Goal: Task Accomplishment & Management: Manage account settings

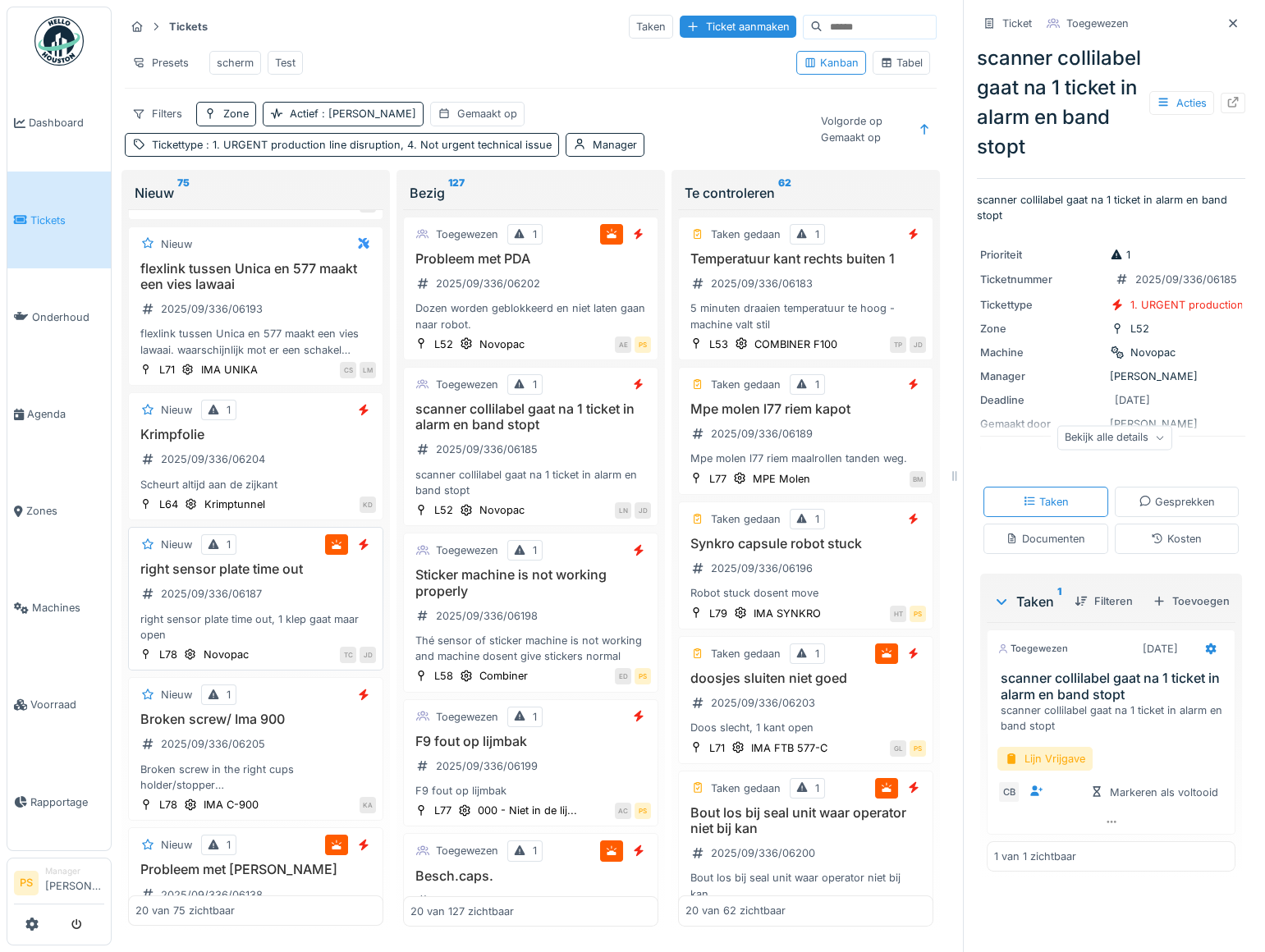
scroll to position [148, 0]
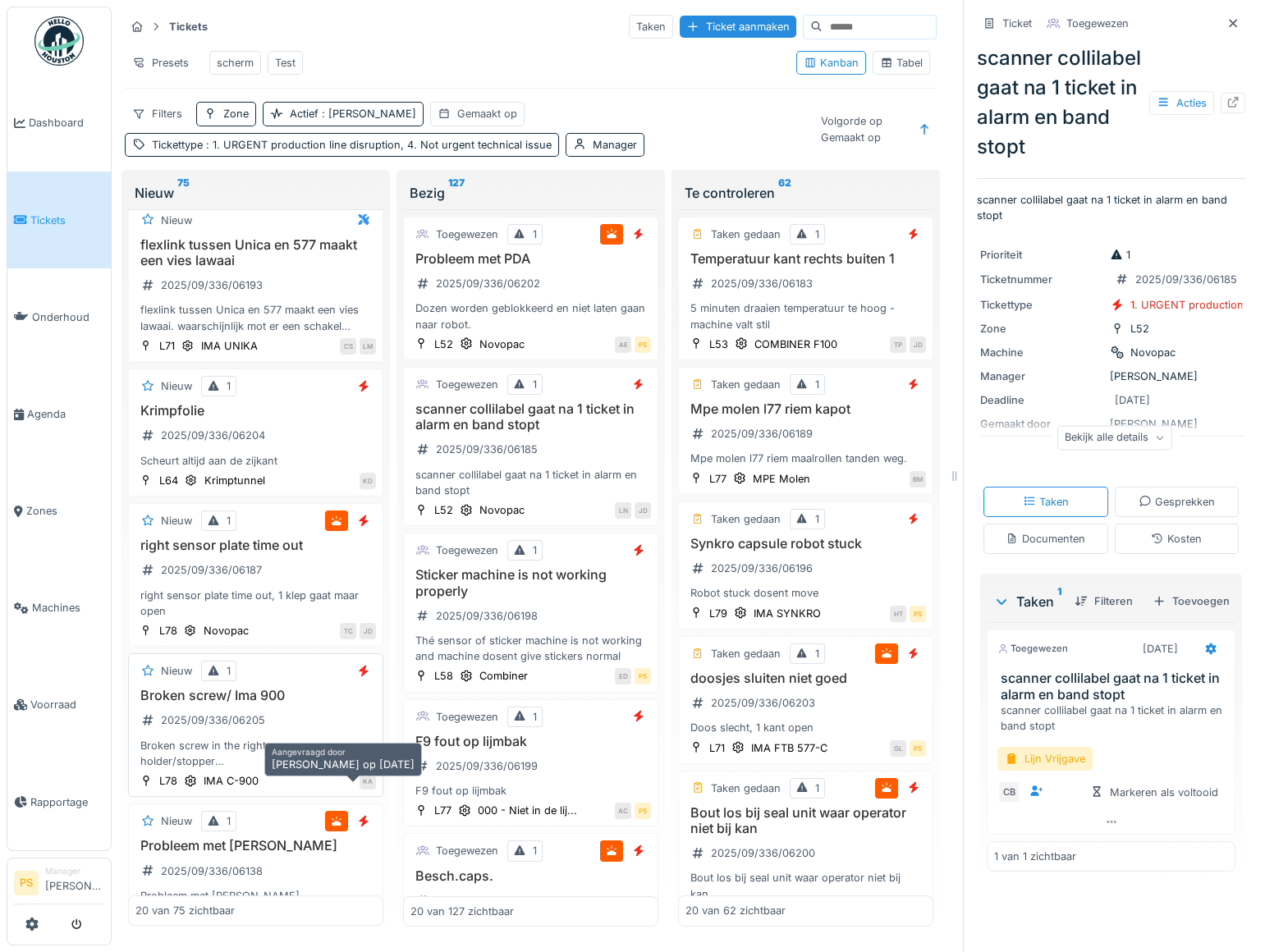
click at [359, 787] on div "KA" at bounding box center [367, 781] width 17 height 17
click at [233, 703] on h3 "Broken screw/ Ima 900" at bounding box center [256, 695] width 241 height 16
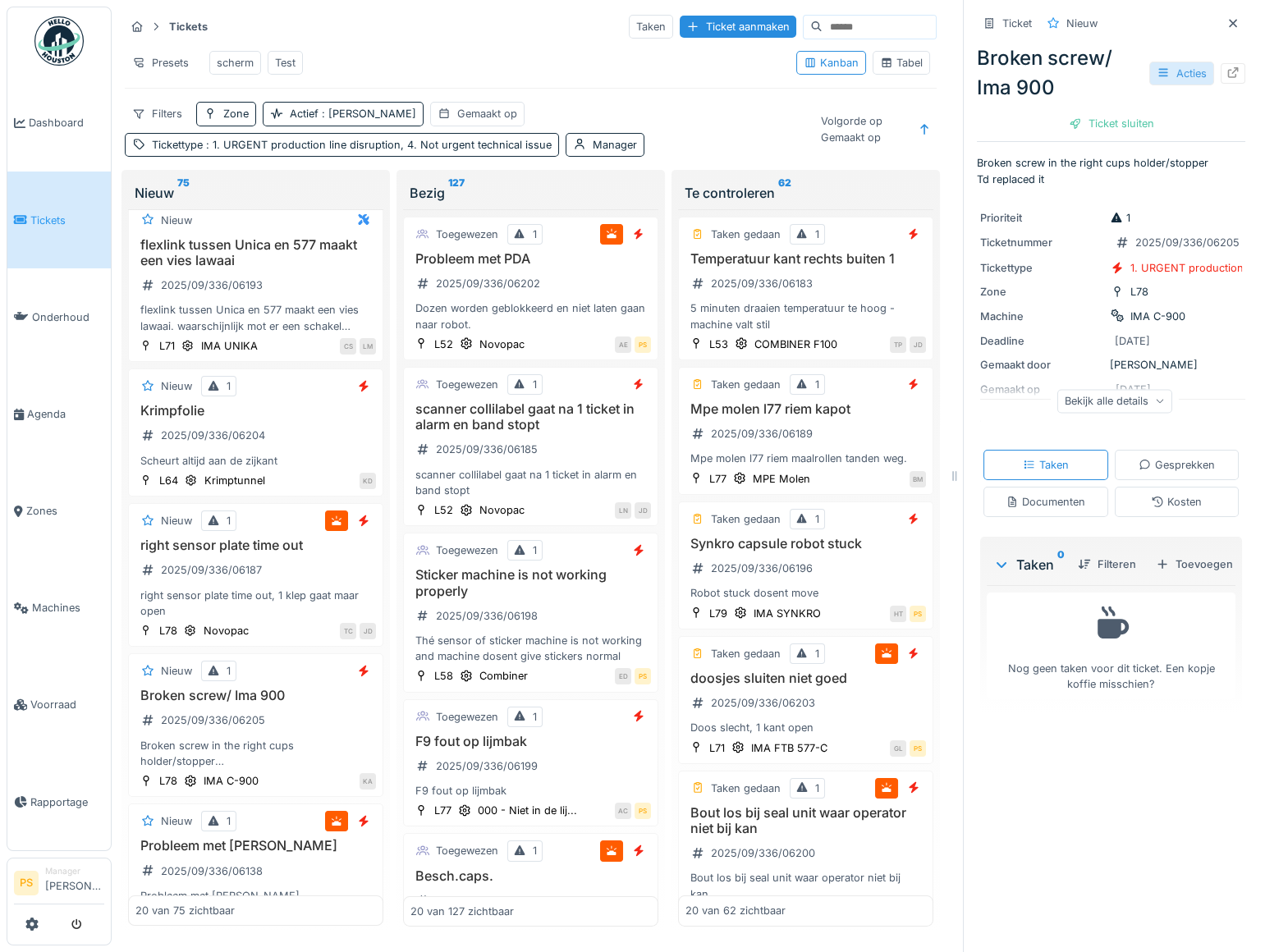
click at [1157, 75] on div "Acties" at bounding box center [1181, 73] width 65 height 24
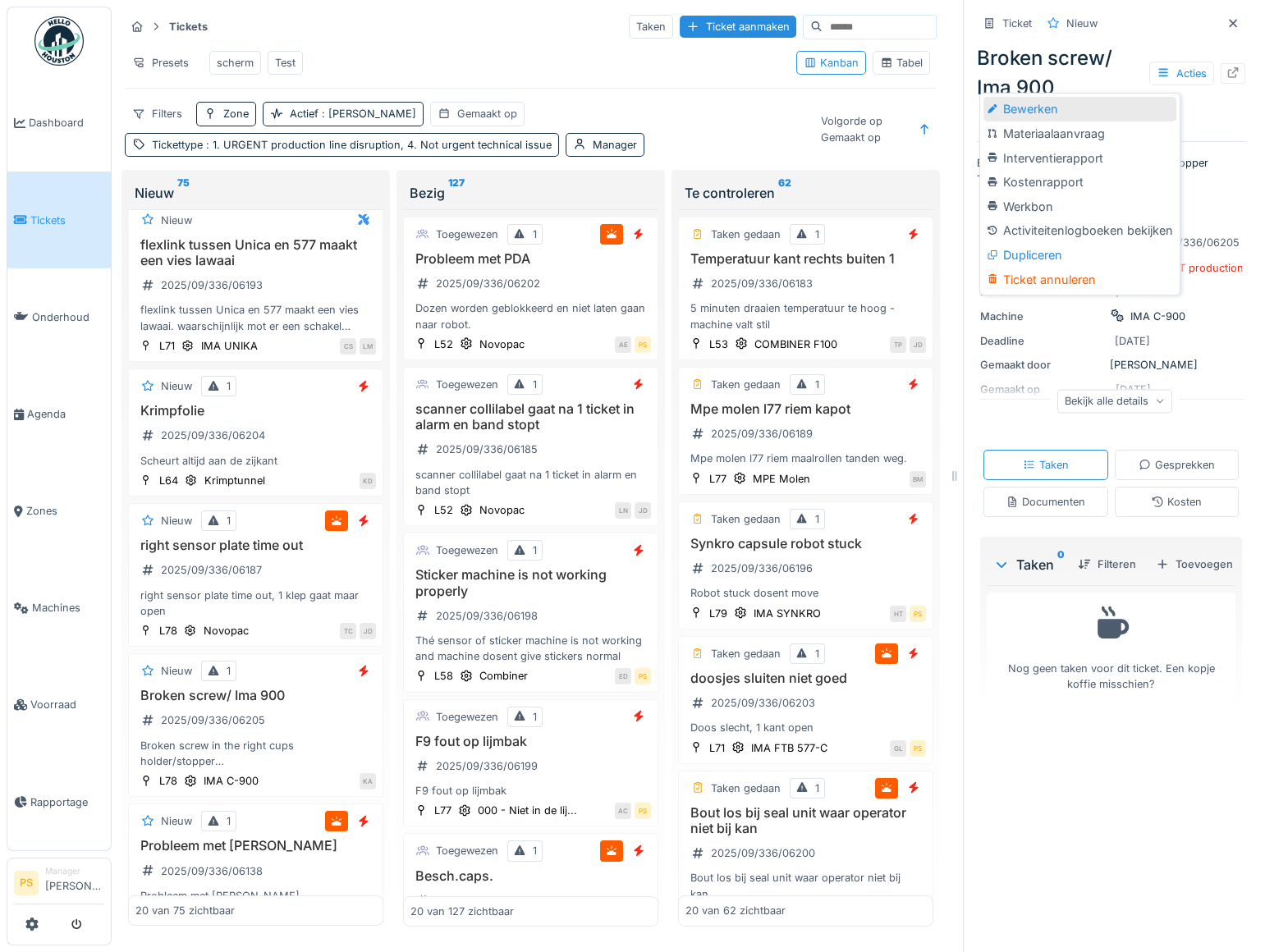
click at [1064, 106] on div "Bewerken" at bounding box center [1079, 109] width 192 height 24
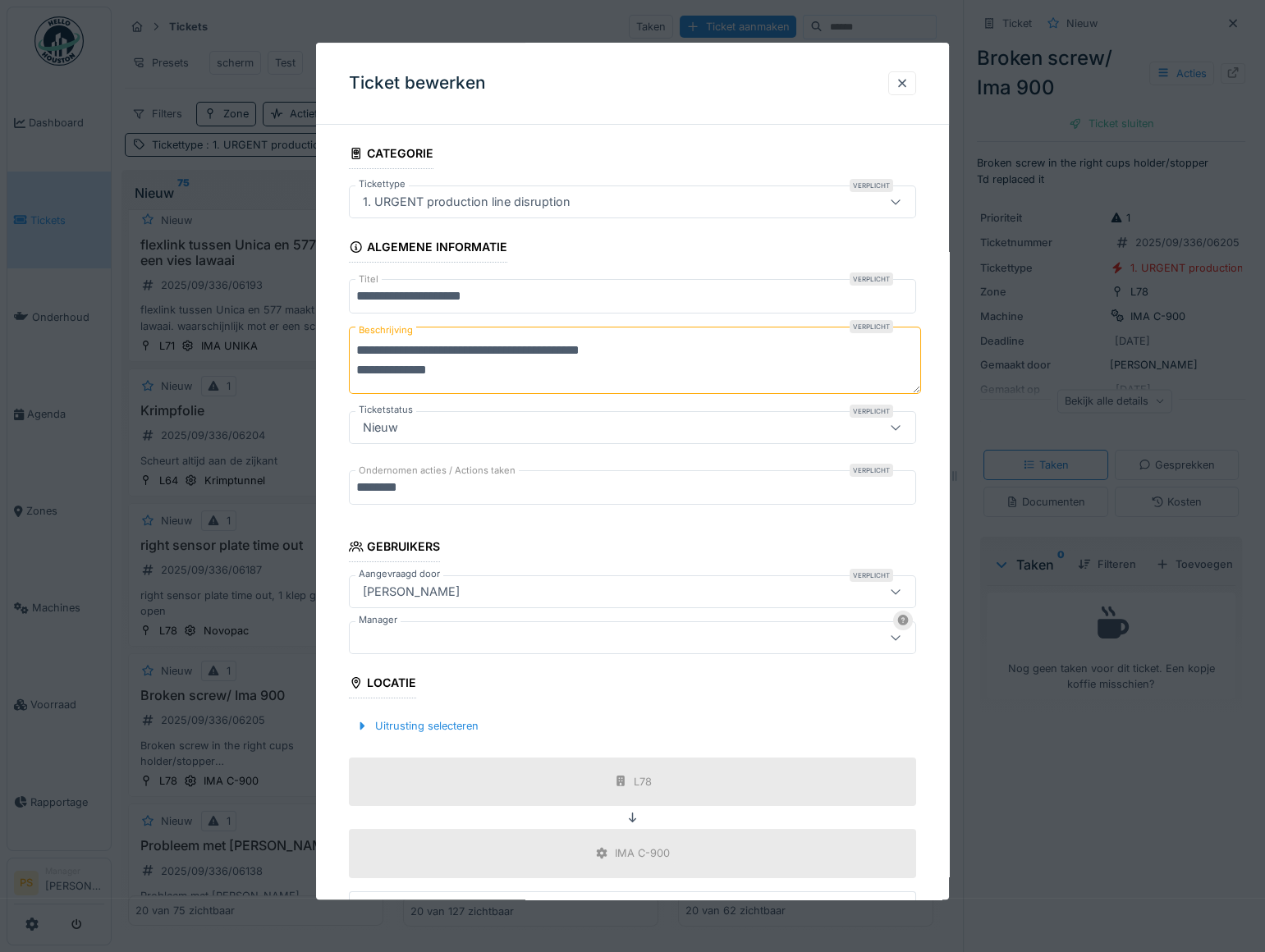
click at [422, 640] on div at bounding box center [598, 638] width 483 height 18
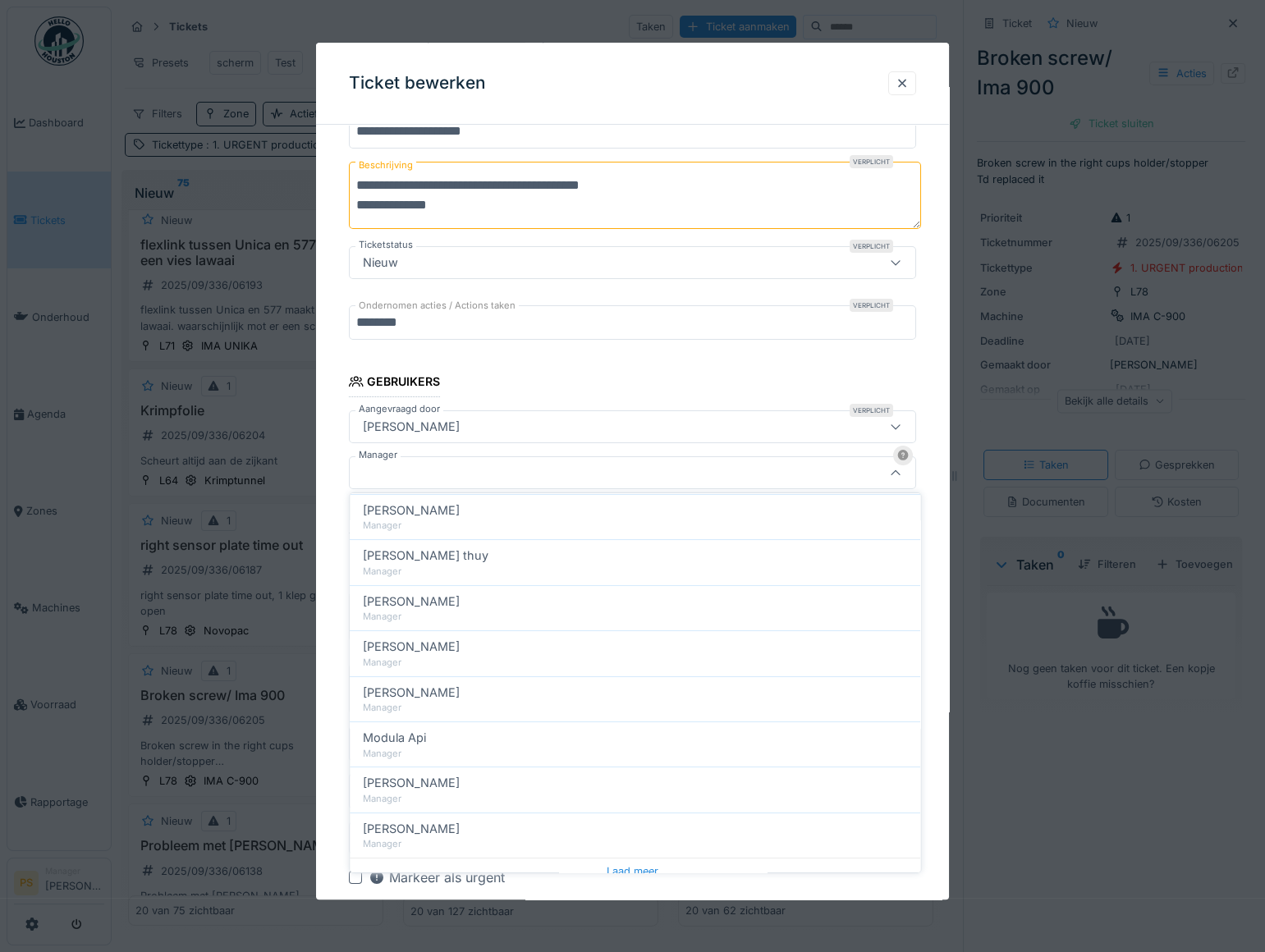
scroll to position [639, 0]
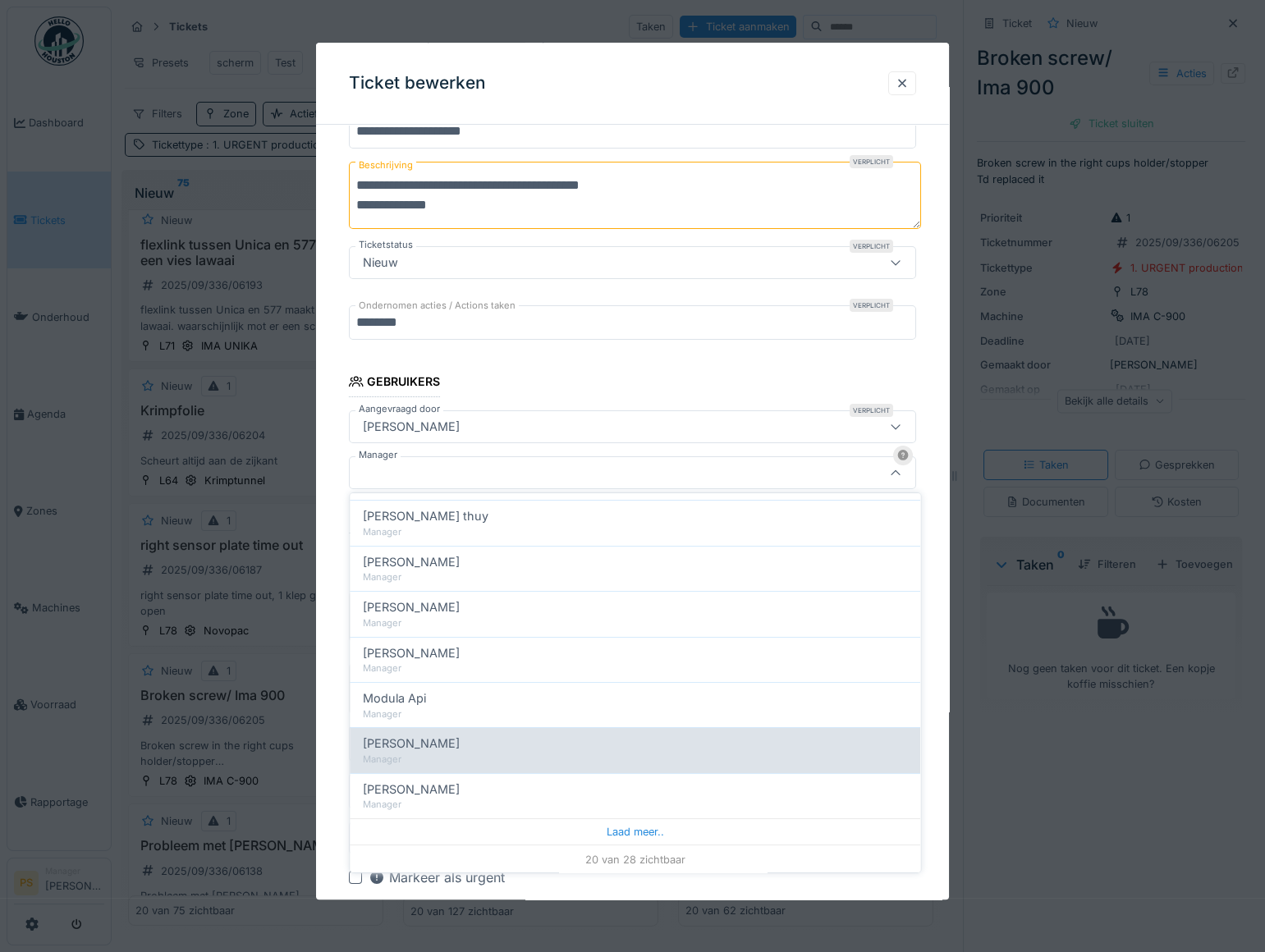
click at [441, 755] on div "Manager" at bounding box center [635, 760] width 544 height 14
type input "****"
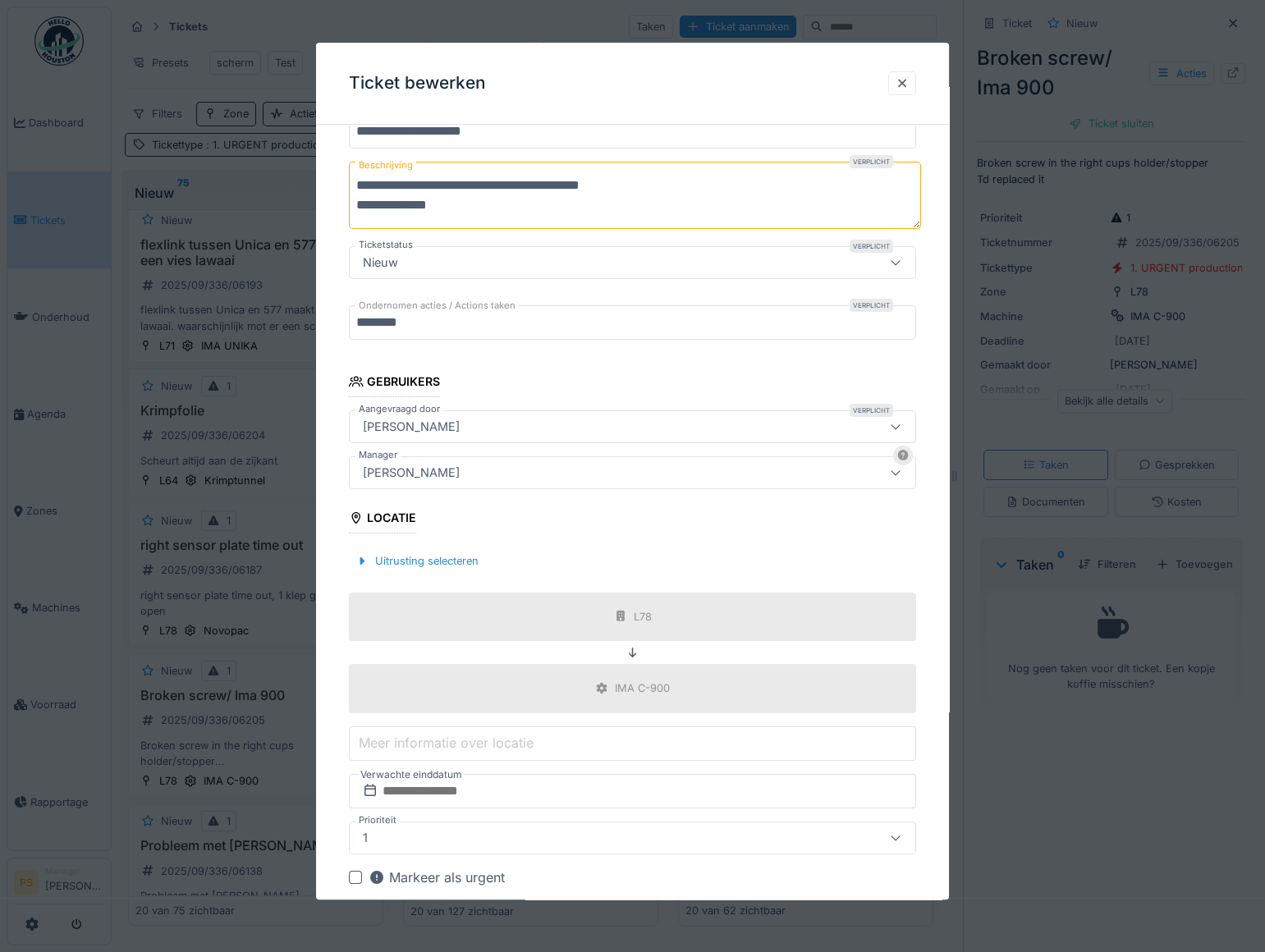
click at [327, 784] on div "**********" at bounding box center [632, 476] width 632 height 1008
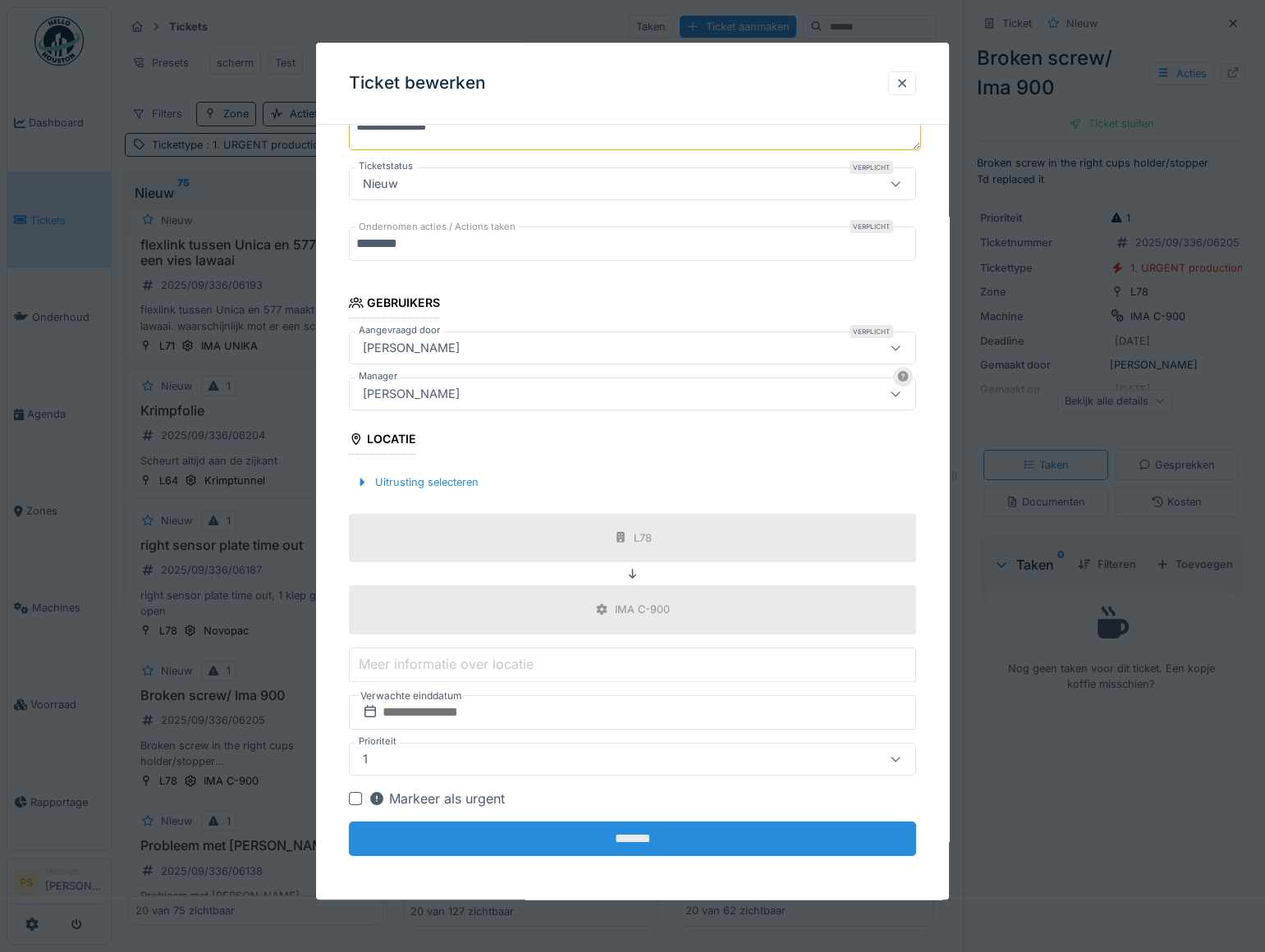
click at [594, 835] on input "*******" at bounding box center [632, 839] width 567 height 35
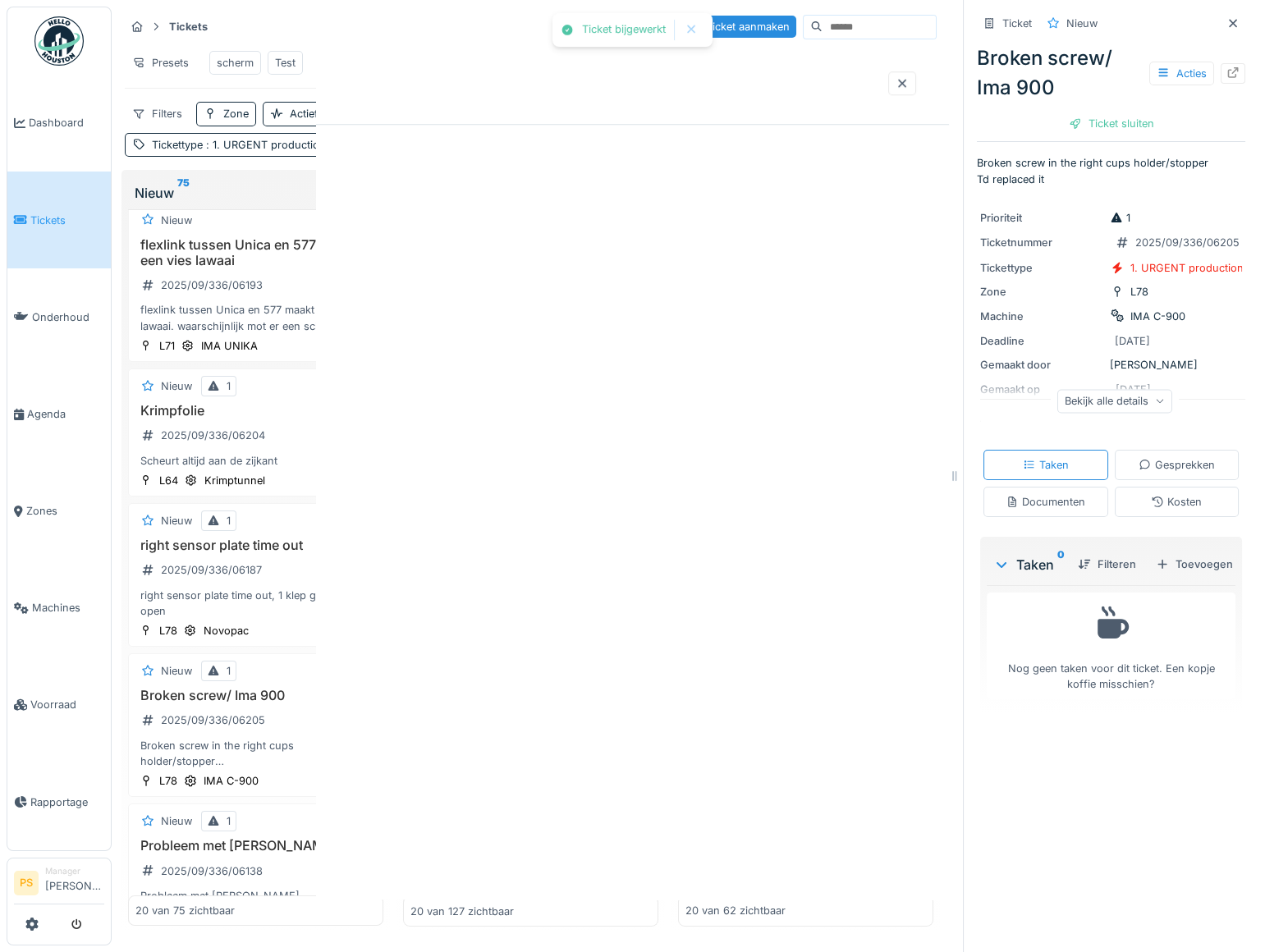
scroll to position [0, 0]
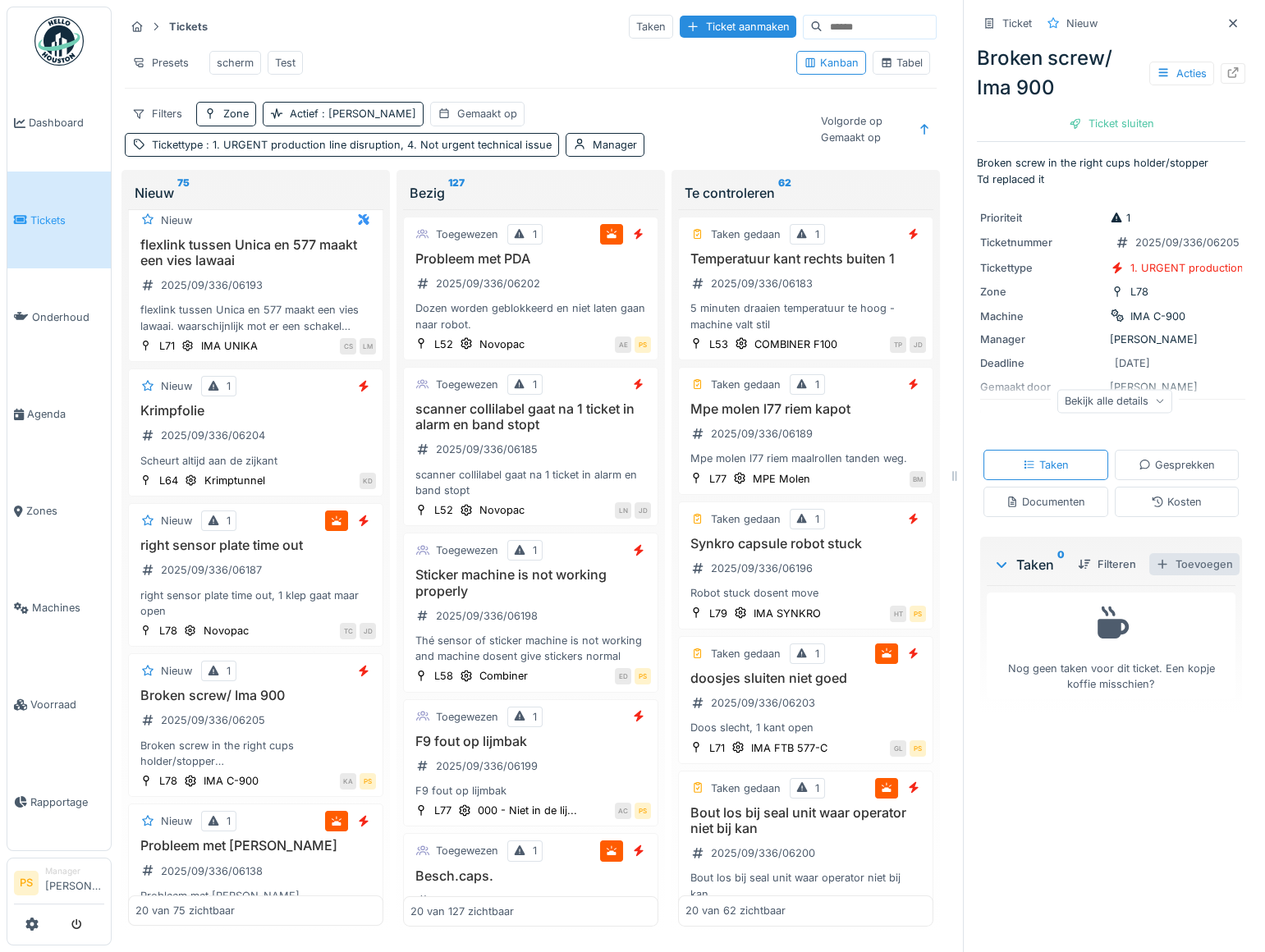
click at [1159, 575] on div "Toevoegen" at bounding box center [1193, 564] width 90 height 22
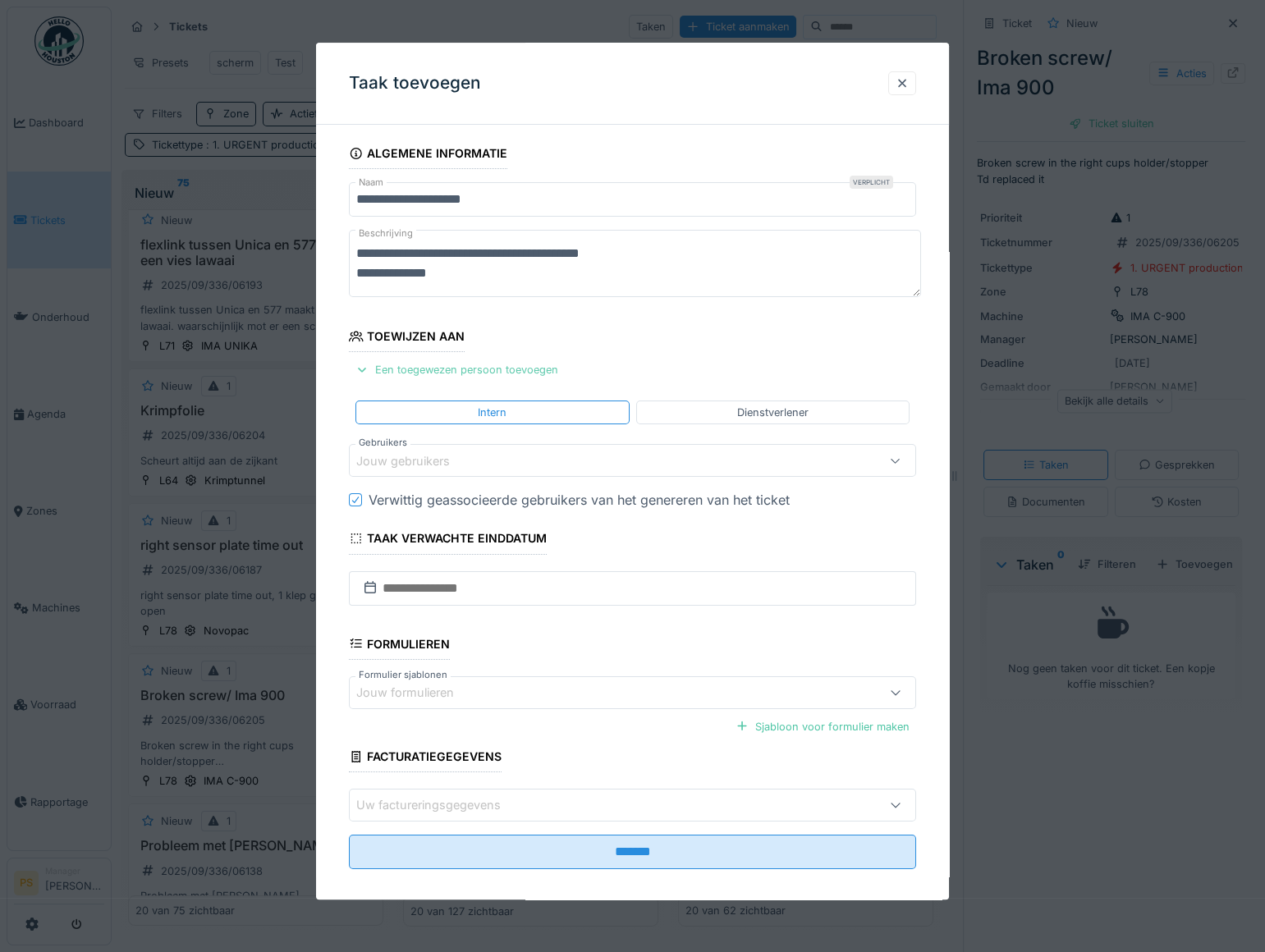
click at [418, 377] on div "Een toegewezen persoon toevoegen" at bounding box center [456, 369] width 215 height 22
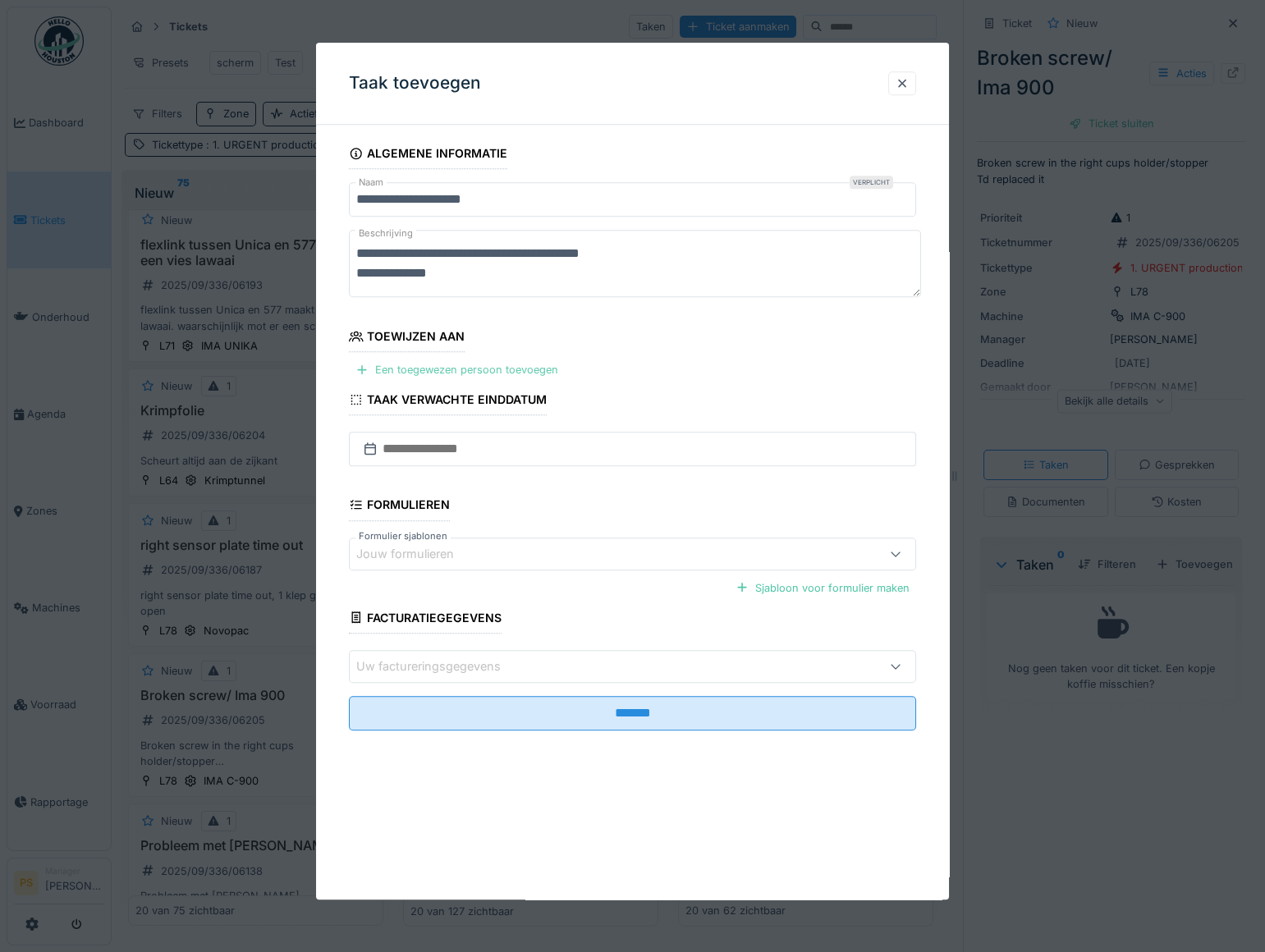
click at [409, 367] on div "Een toegewezen persoon toevoegen" at bounding box center [456, 369] width 215 height 22
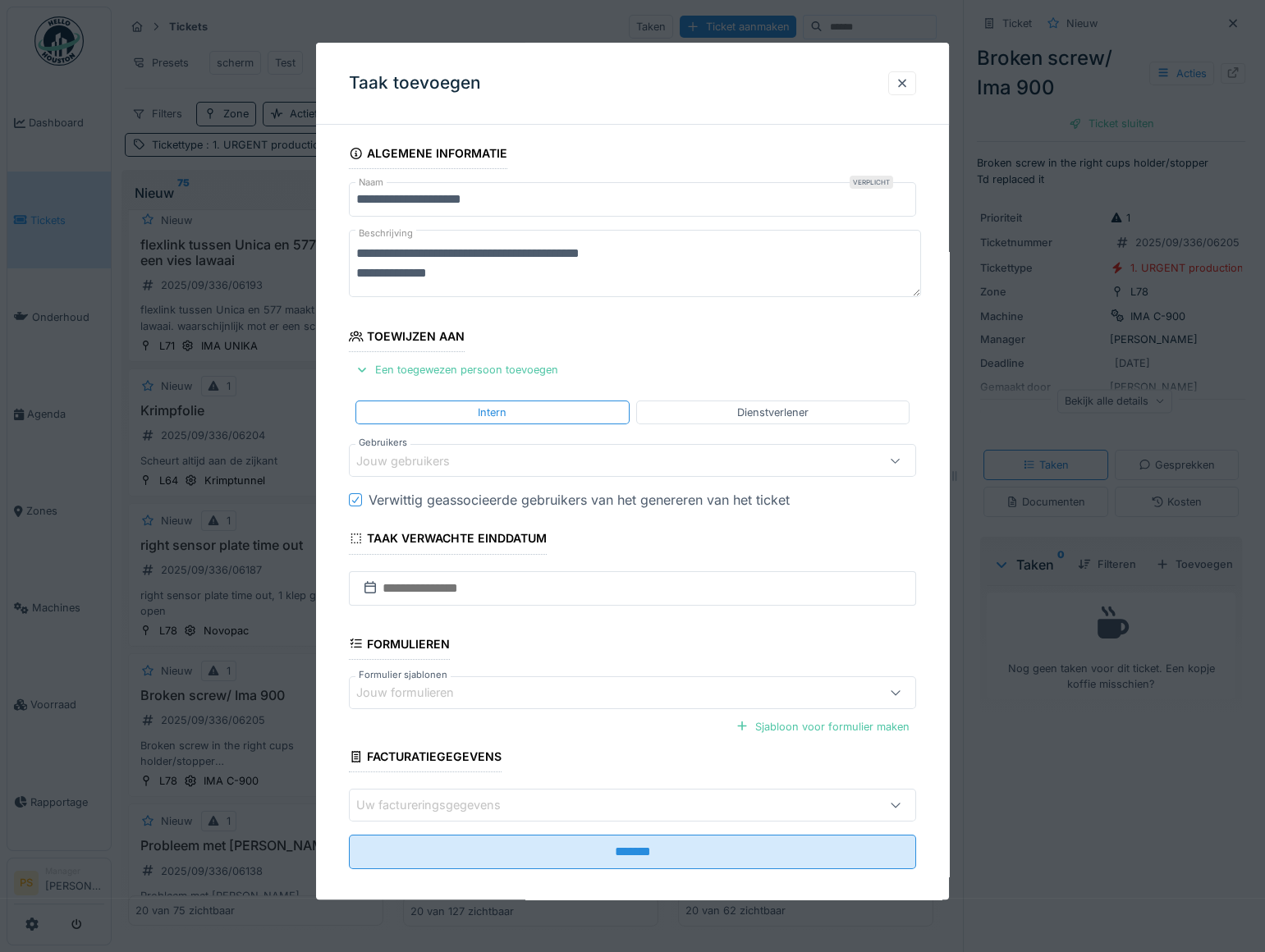
click at [414, 455] on div "Jouw gebruikers" at bounding box center [414, 461] width 117 height 18
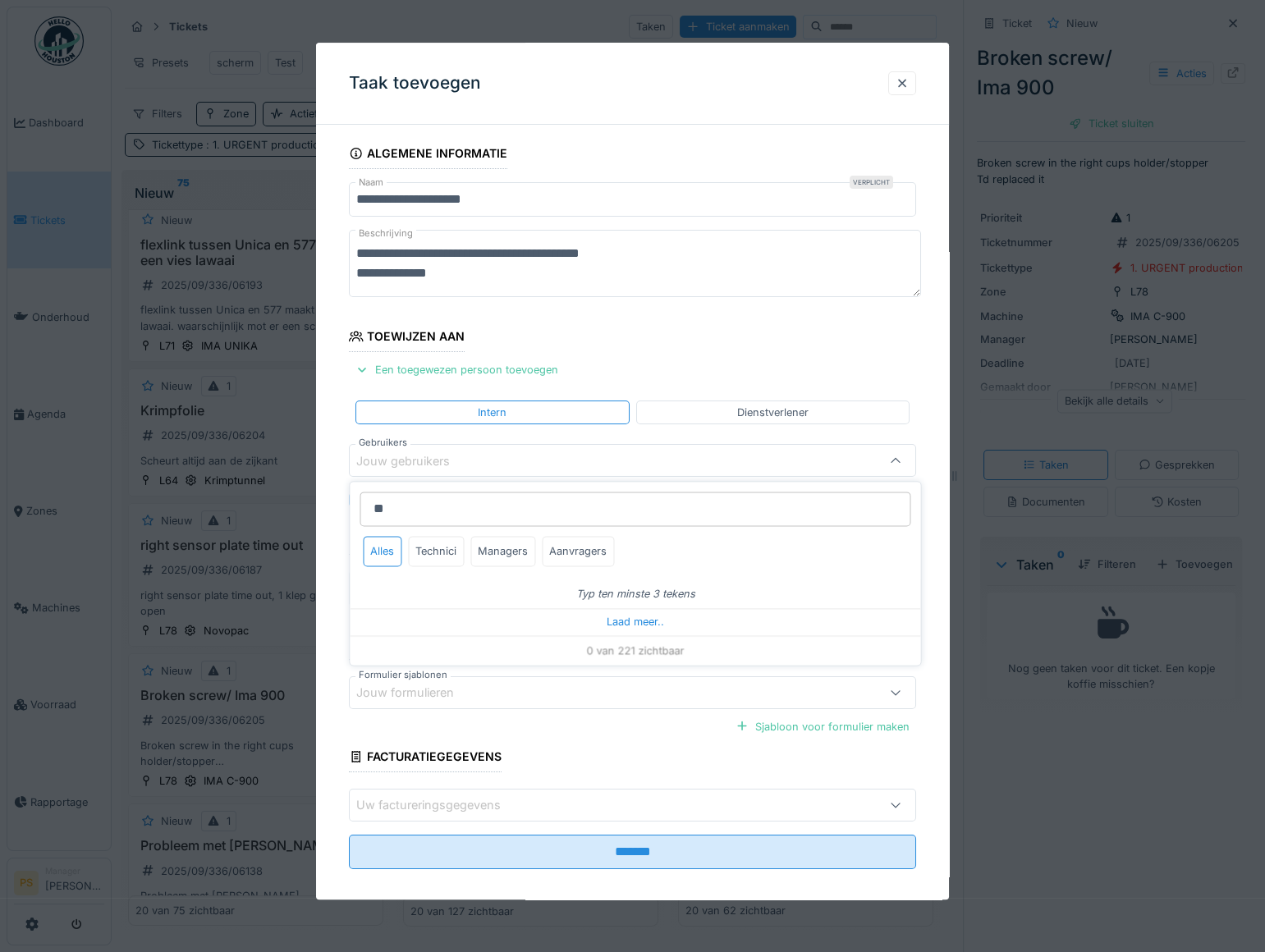
type input "***"
drag, startPoint x: 407, startPoint y: 512, endPoint x: 355, endPoint y: 511, distance: 52.0
click at [355, 511] on div "*** Alles Technici Managers Aanvragers" at bounding box center [635, 531] width 571 height 98
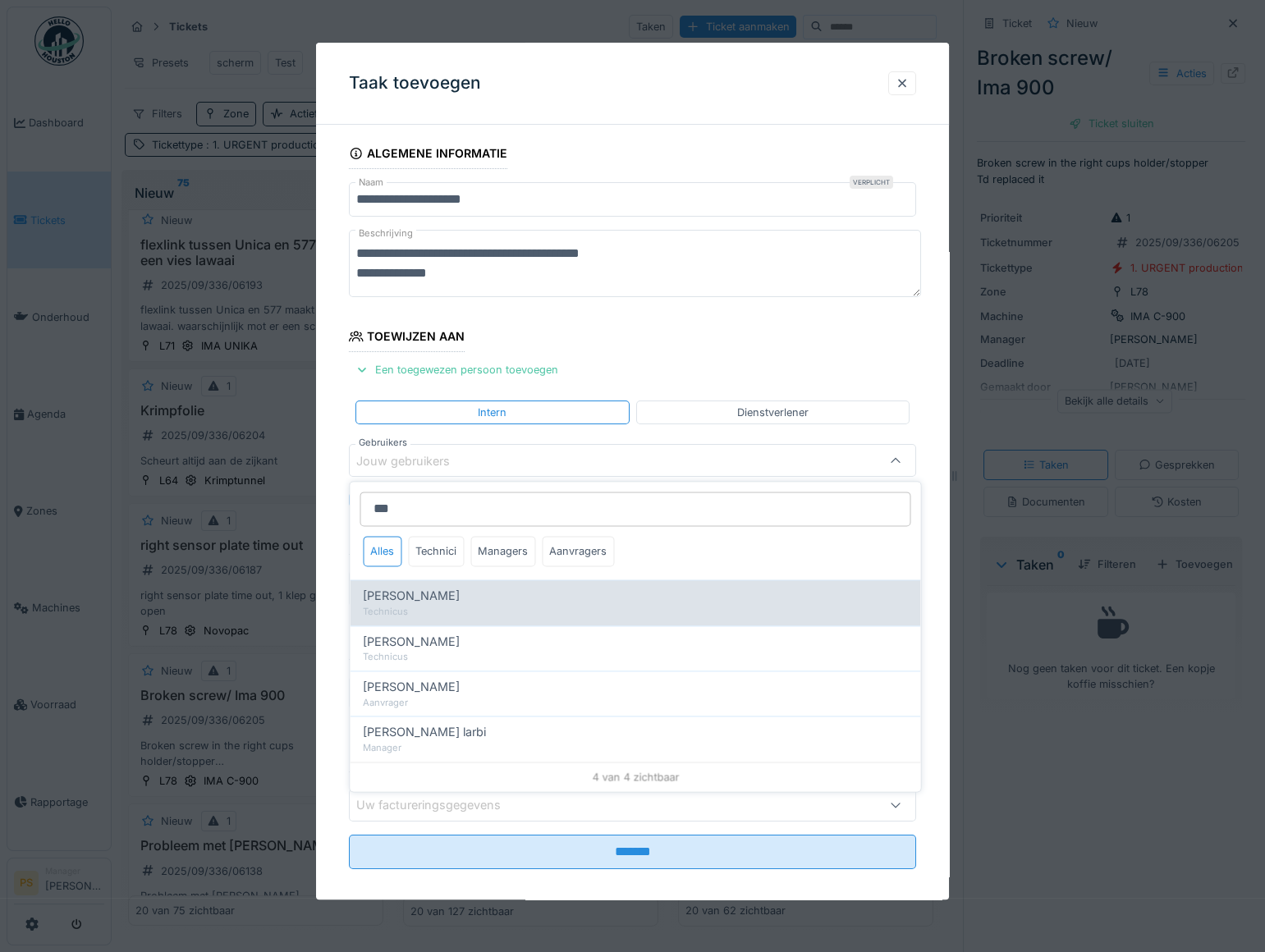
type input "***"
click at [409, 596] on span "Ismail Sewilam" at bounding box center [411, 596] width 97 height 18
type input "*****"
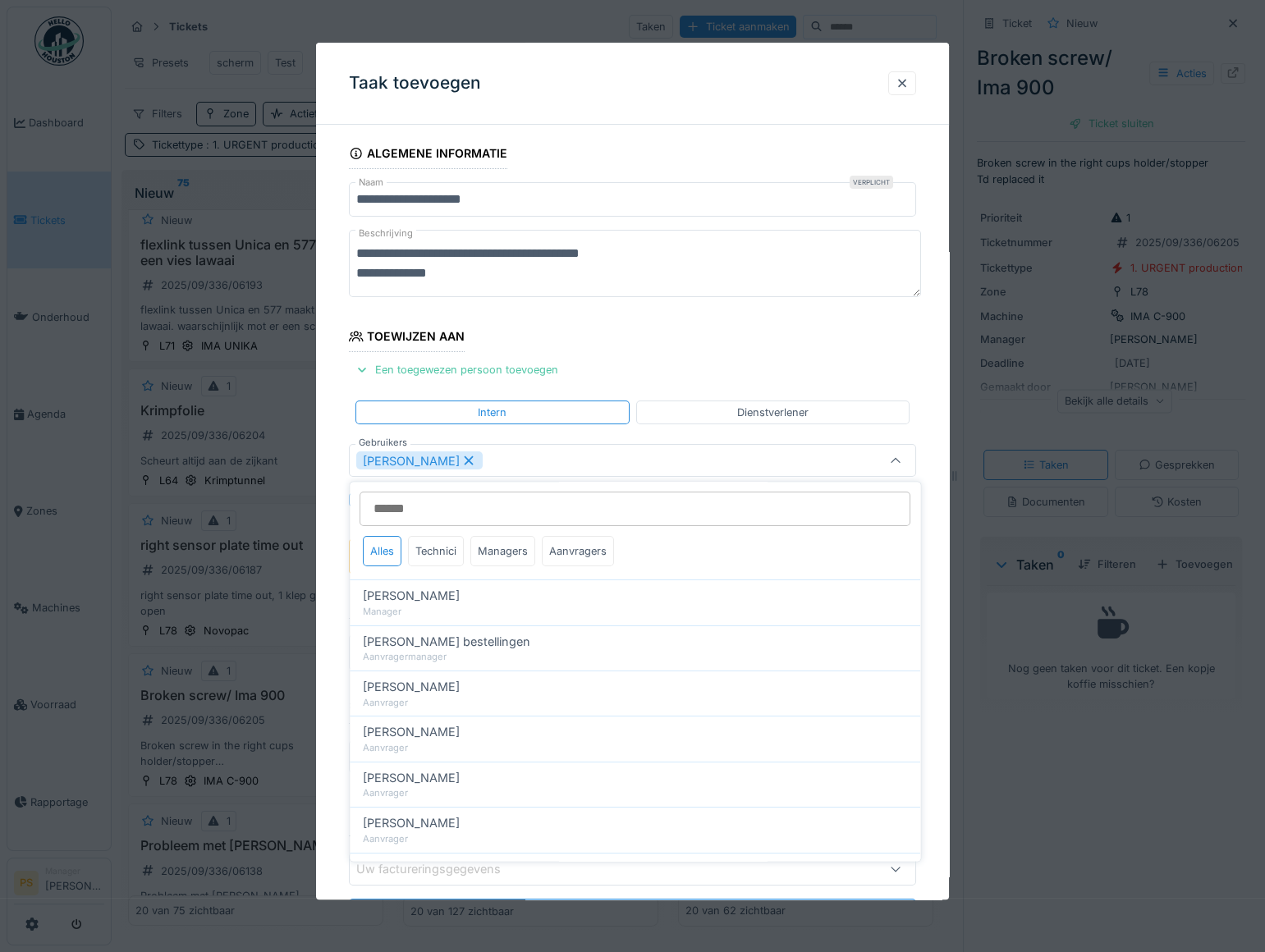
click at [342, 651] on div "**********" at bounding box center [632, 558] width 632 height 841
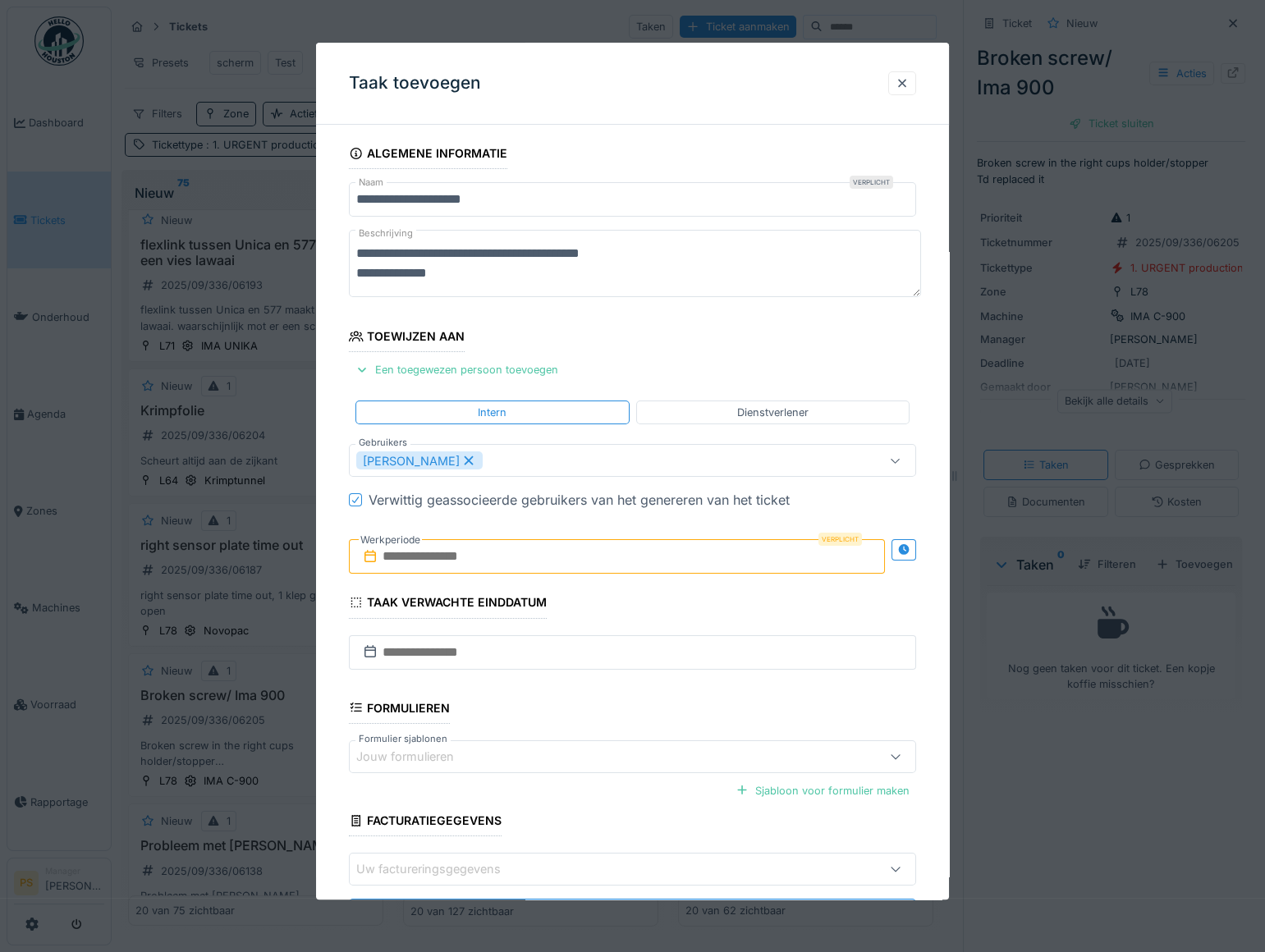
click at [470, 565] on input "text" at bounding box center [617, 558] width 536 height 35
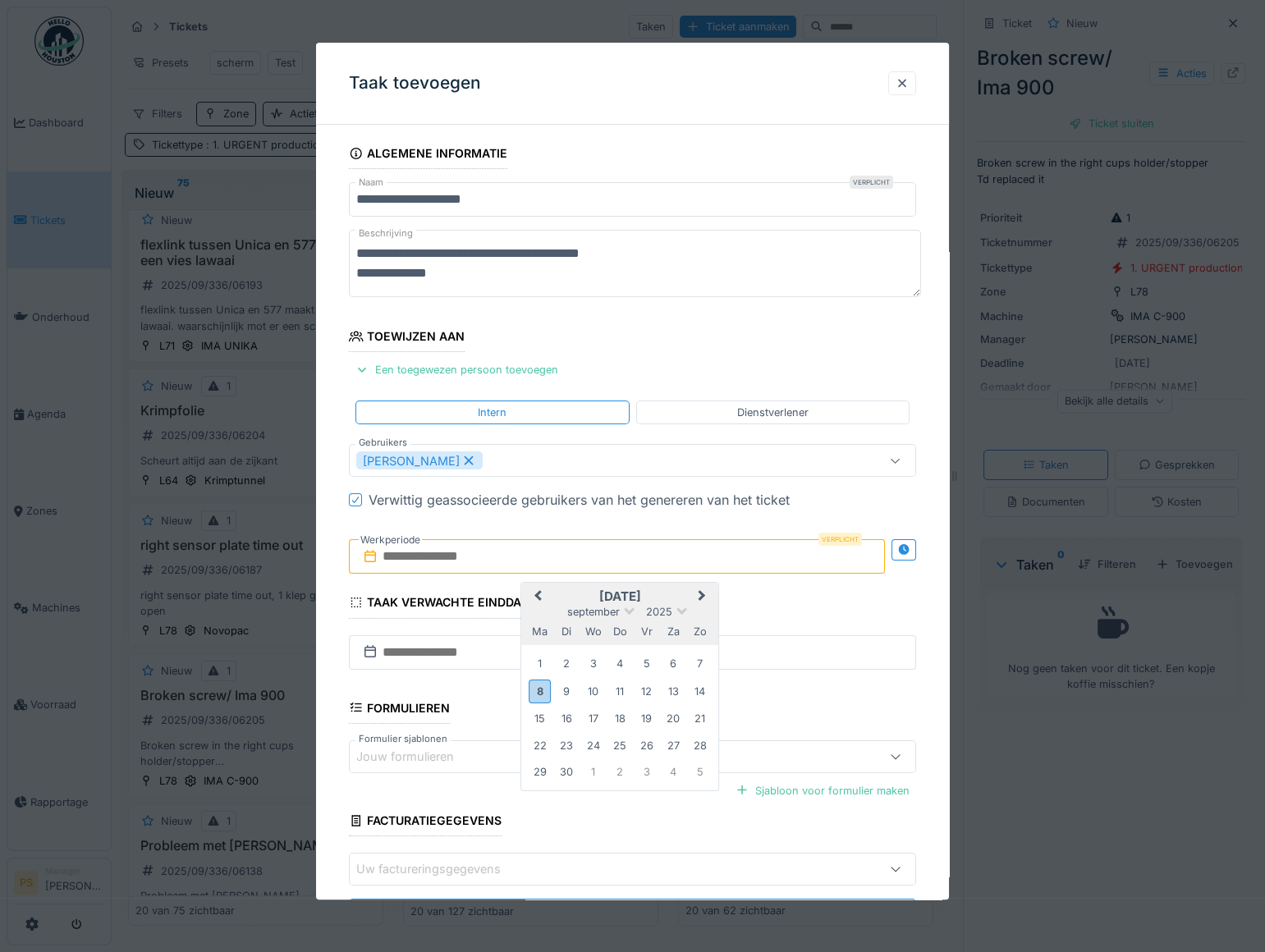
click at [683, 595] on h2 "september 2025" at bounding box center [619, 597] width 197 height 15
click at [544, 695] on div "8" at bounding box center [539, 691] width 22 height 24
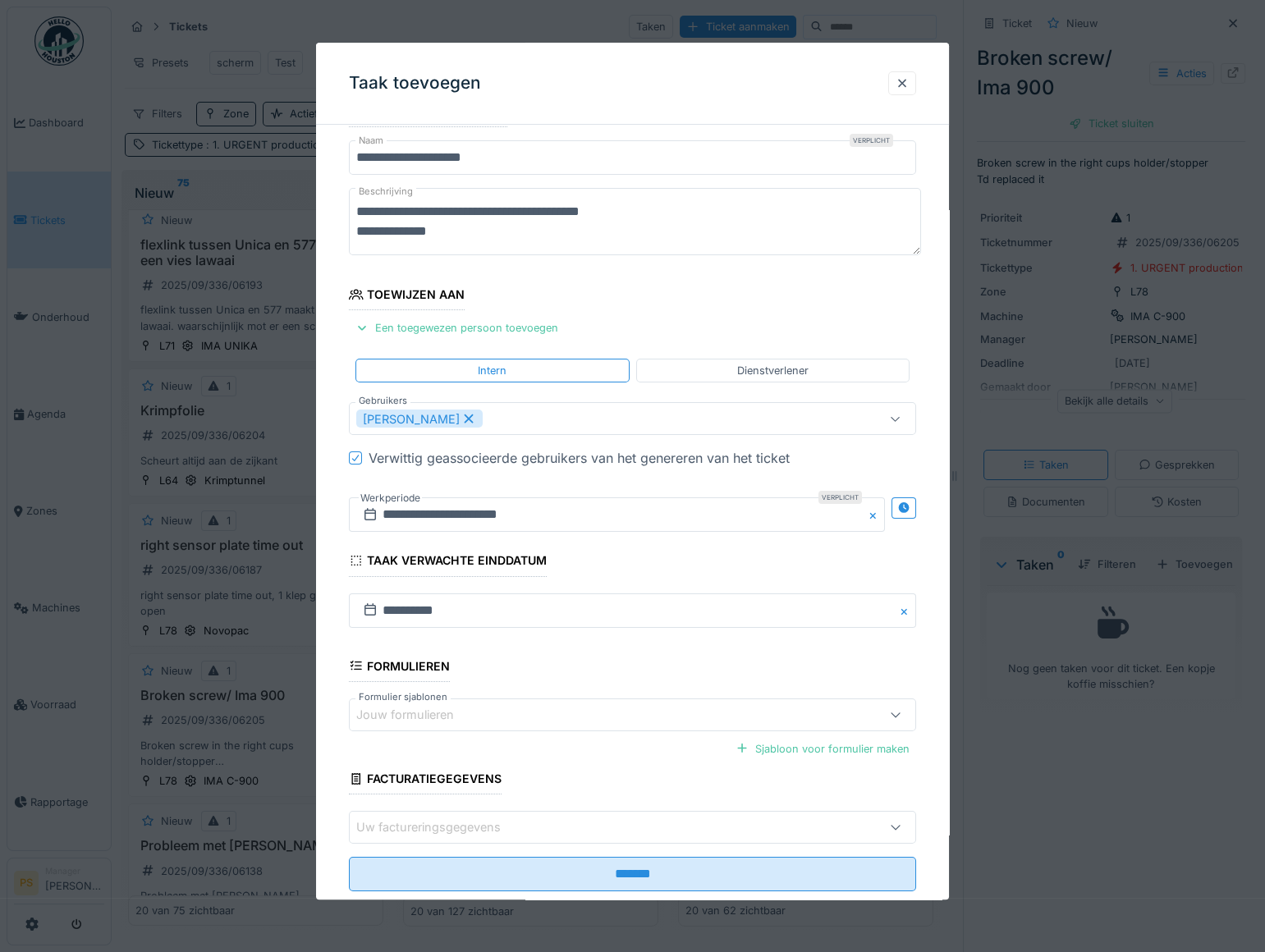
scroll to position [78, 0]
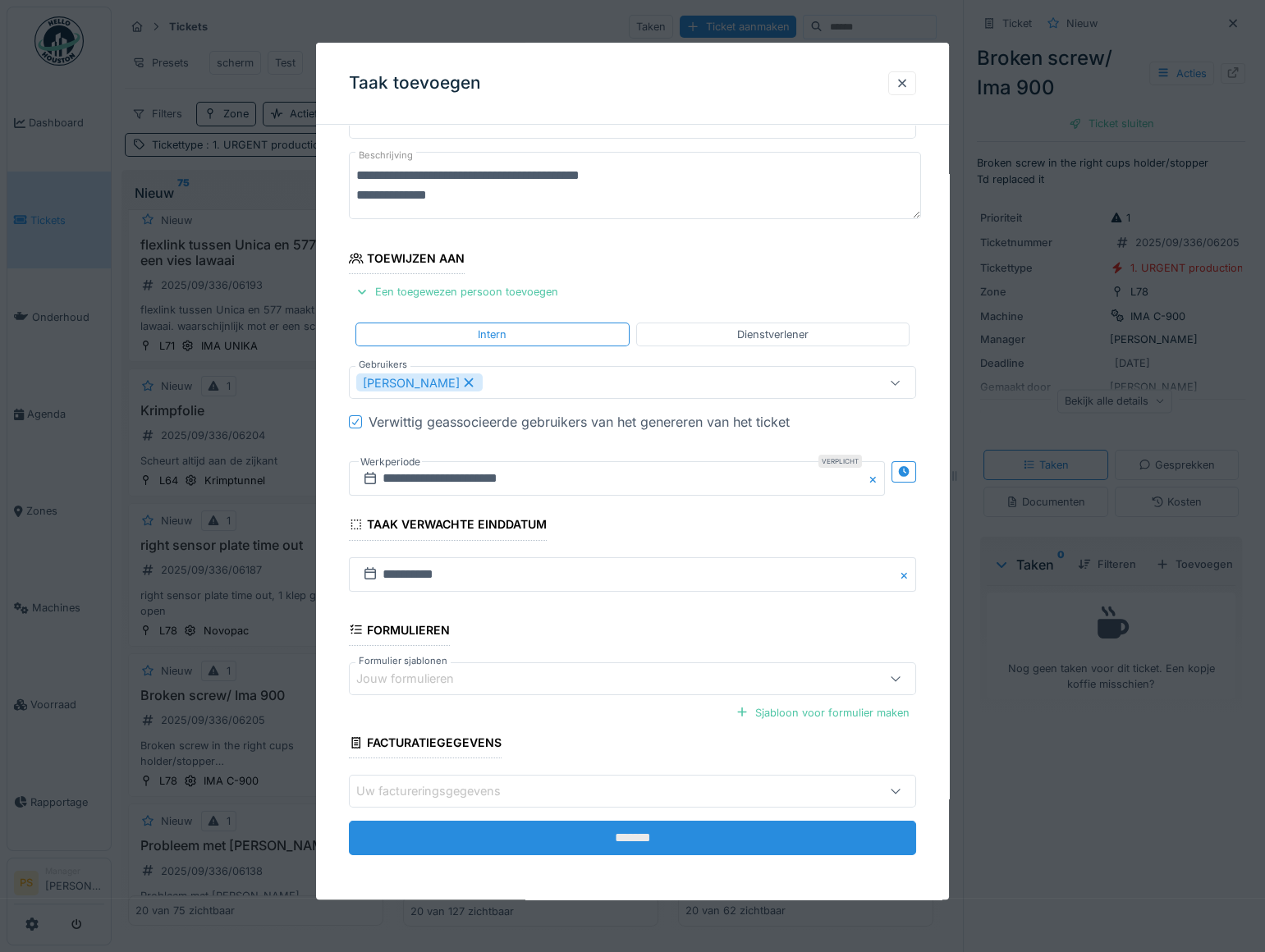
click at [580, 827] on input "*******" at bounding box center [632, 839] width 567 height 35
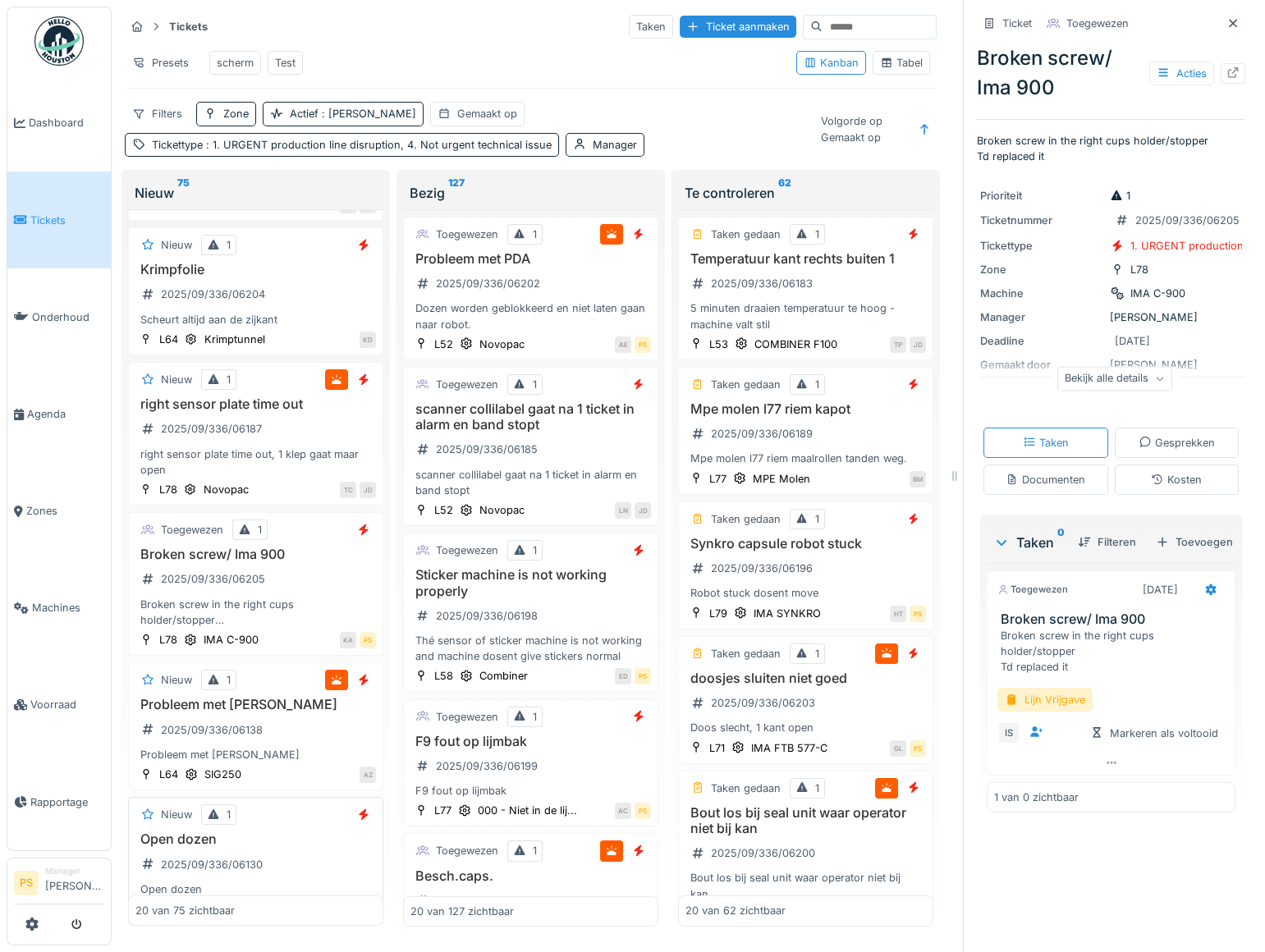
scroll to position [223, 0]
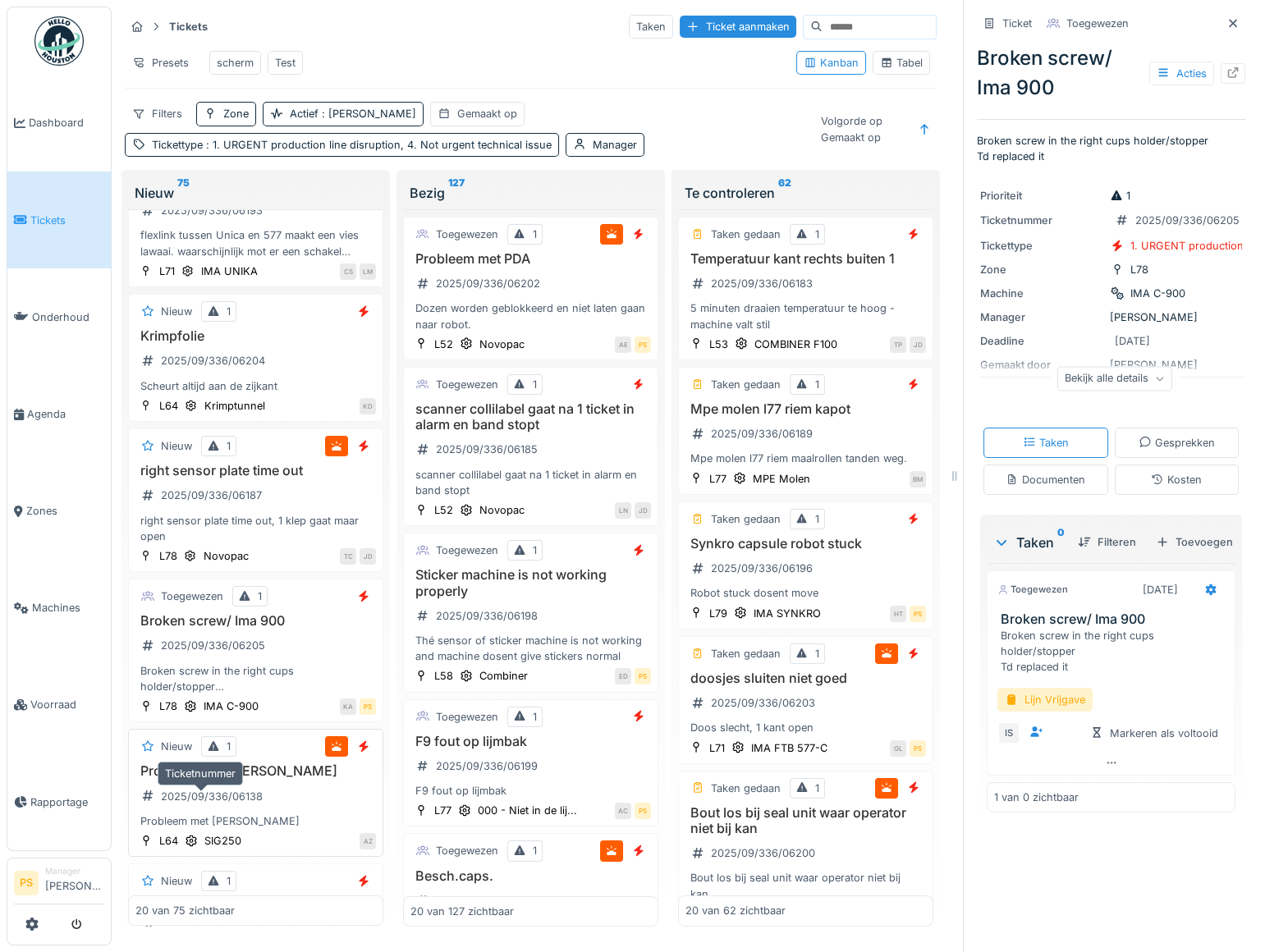
click at [222, 797] on div "2025/09/336/06138" at bounding box center [211, 797] width 102 height 16
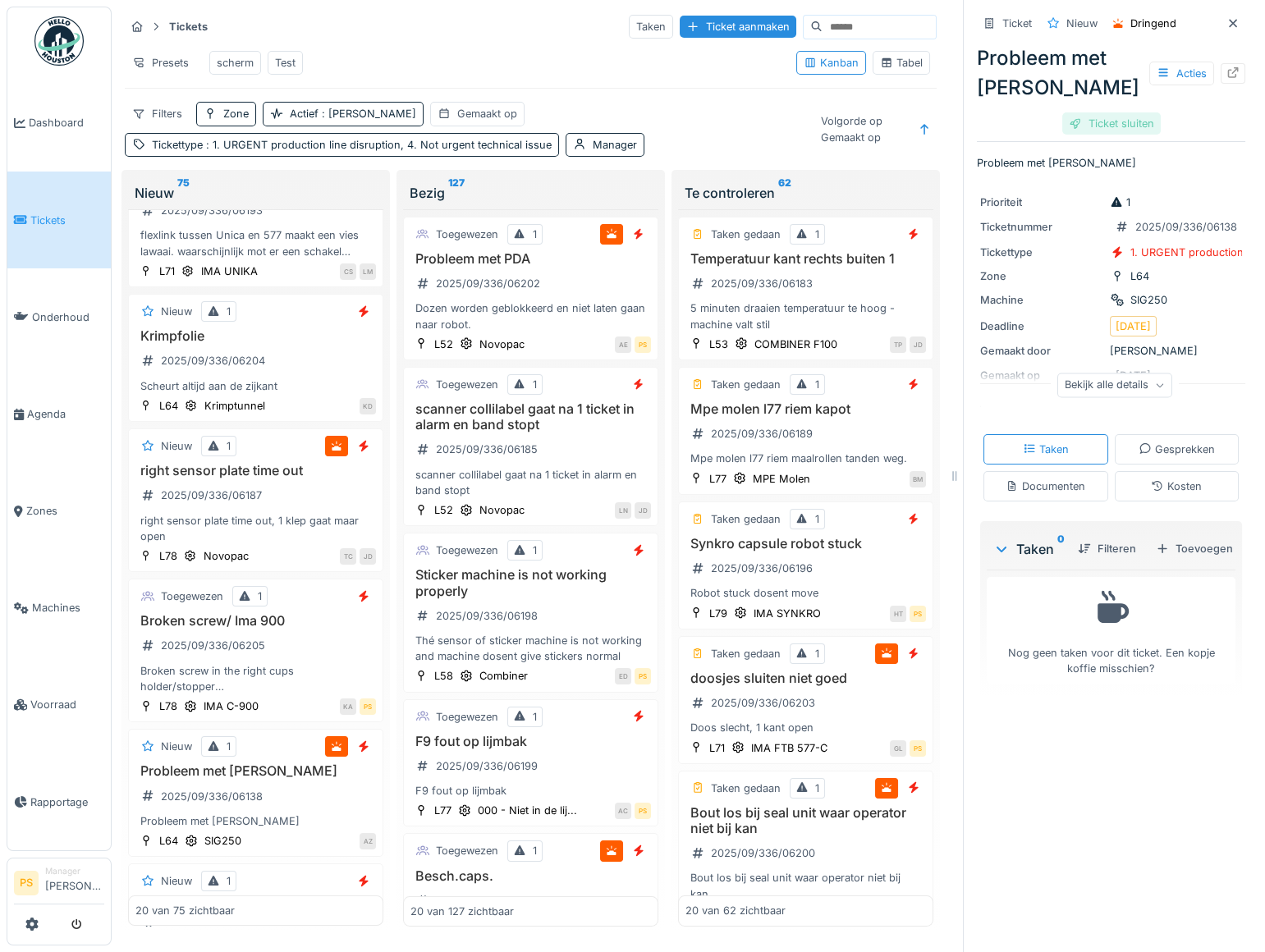
click at [1099, 115] on div "Ticket sluiten" at bounding box center [1111, 123] width 99 height 22
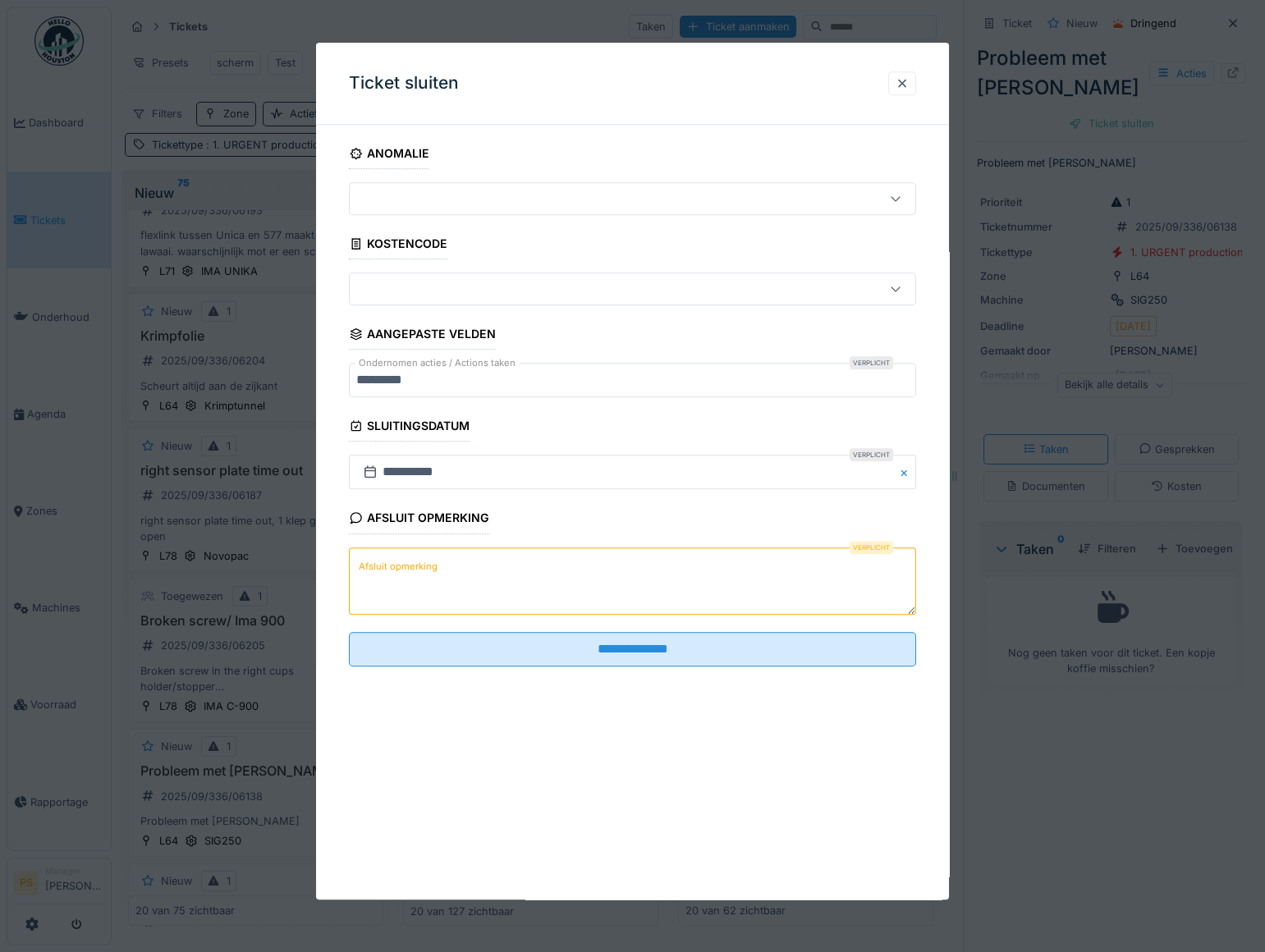
click at [448, 575] on textarea "Afsluit opmerking" at bounding box center [632, 580] width 567 height 67
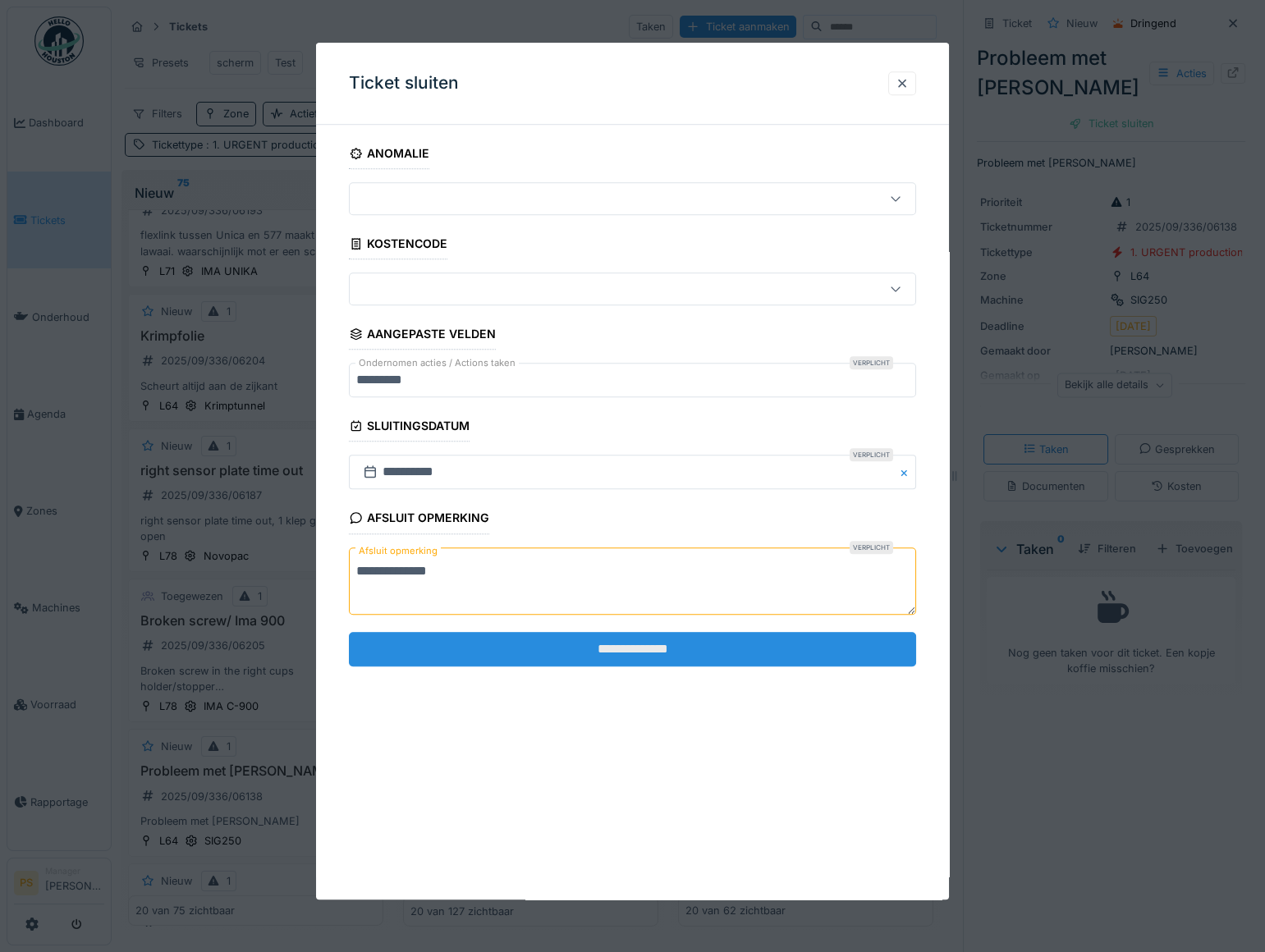
type textarea "**********"
click at [528, 655] on input "**********" at bounding box center [632, 649] width 567 height 35
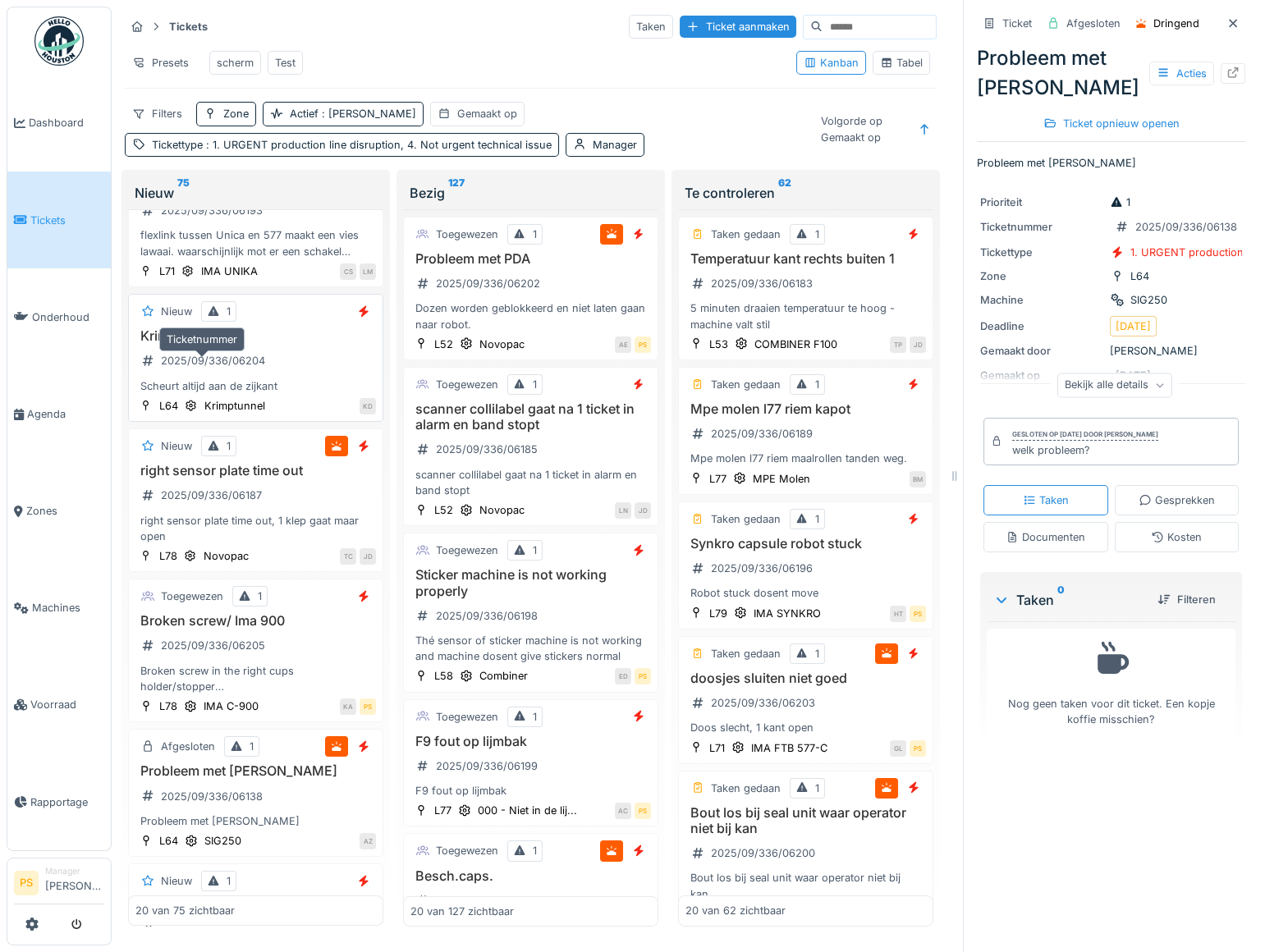
click at [222, 368] on div "2025/09/336/06204" at bounding box center [212, 360] width 104 height 16
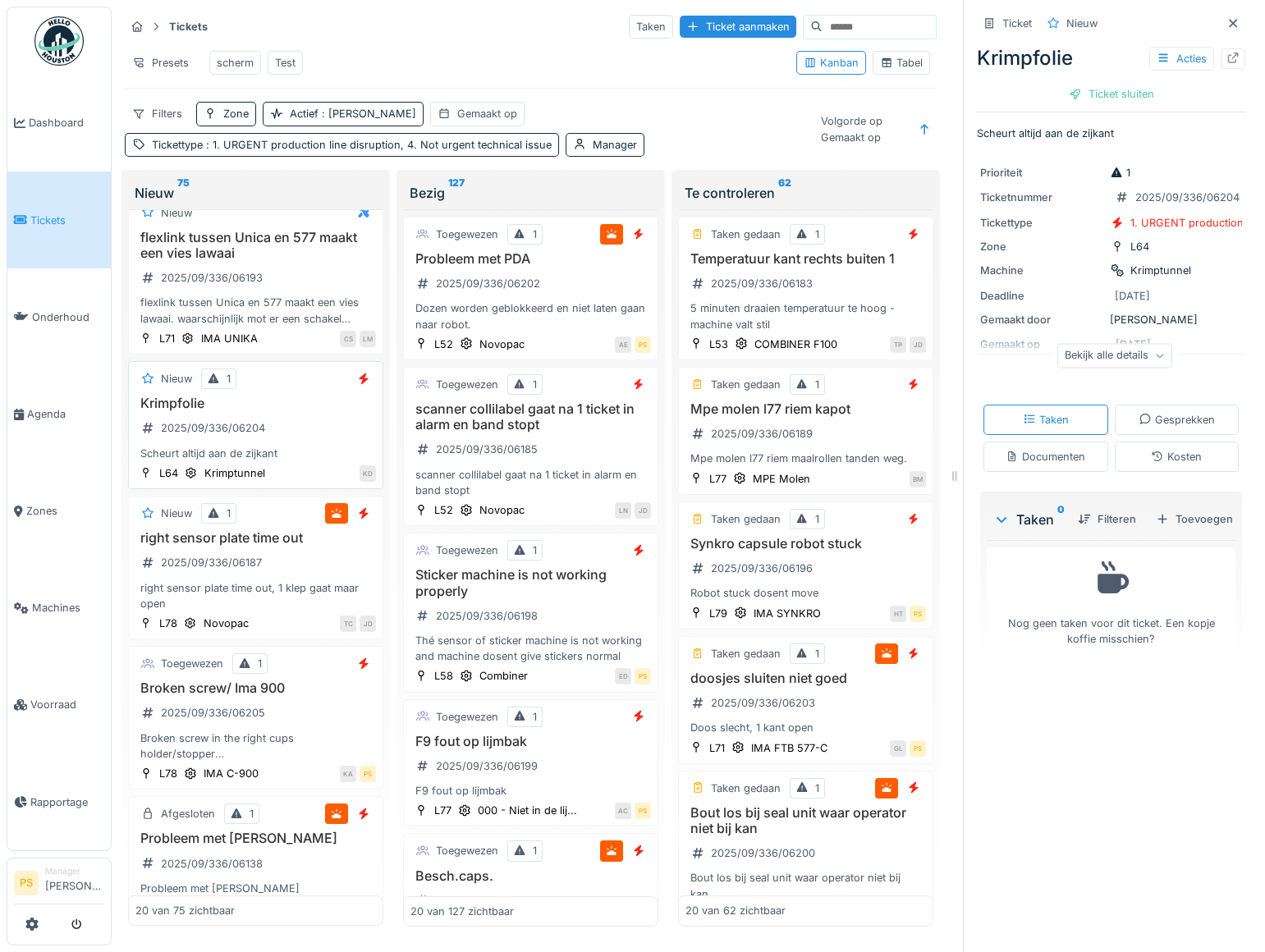
scroll to position [74, 0]
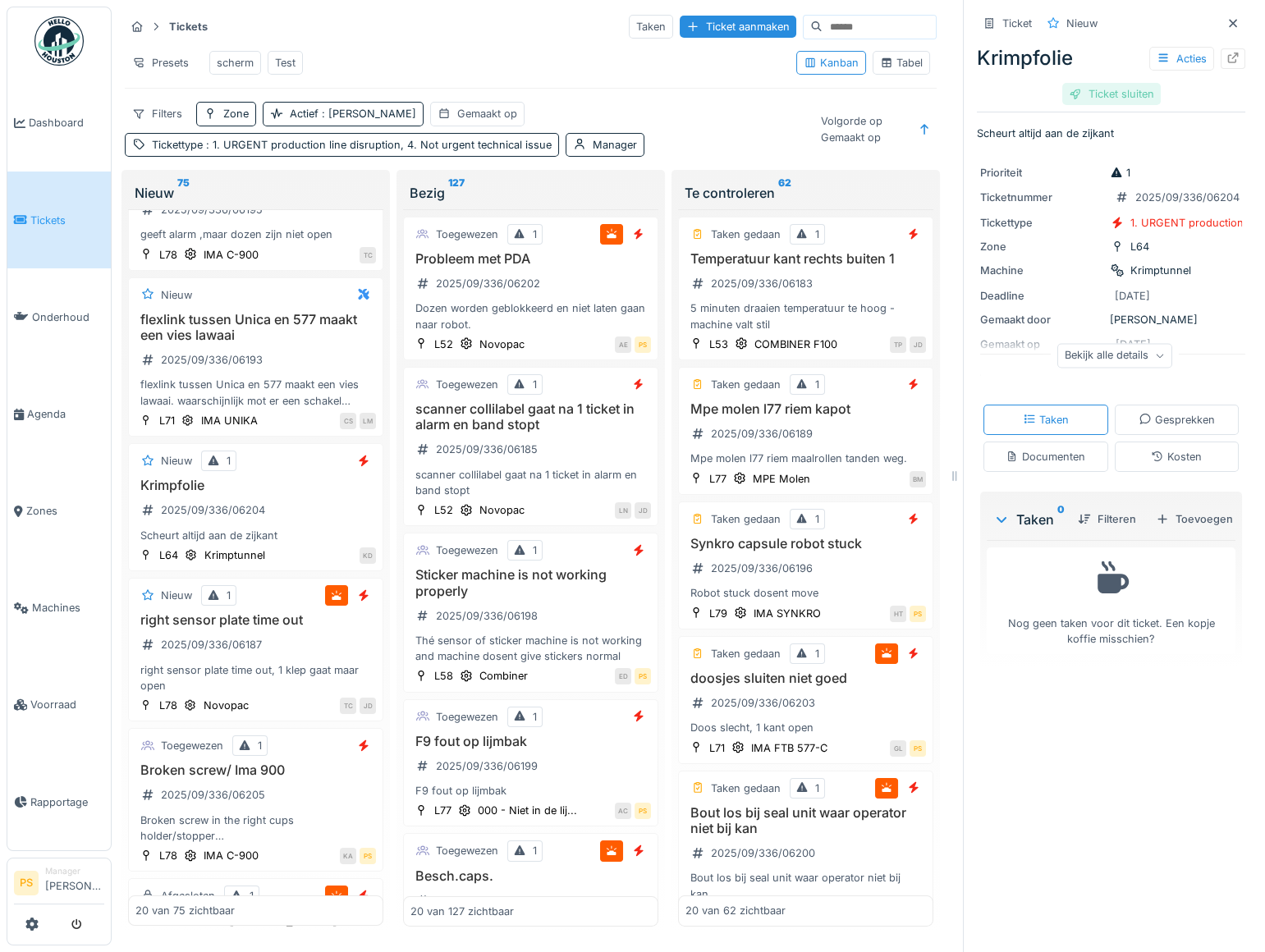
click at [1119, 92] on div "Ticket sluiten" at bounding box center [1111, 93] width 99 height 22
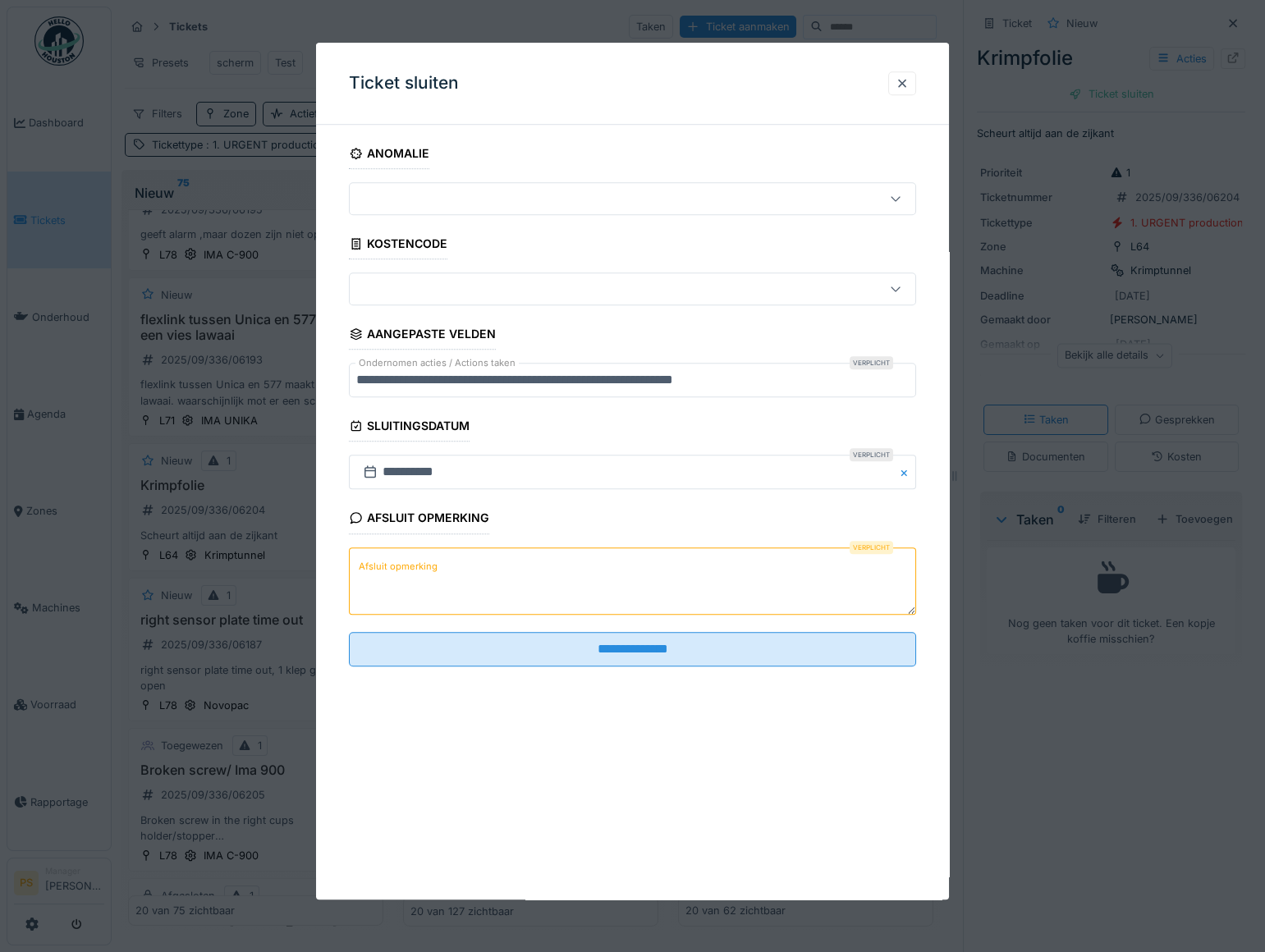
click at [422, 580] on textarea "Afsluit opmerking" at bounding box center [632, 580] width 567 height 67
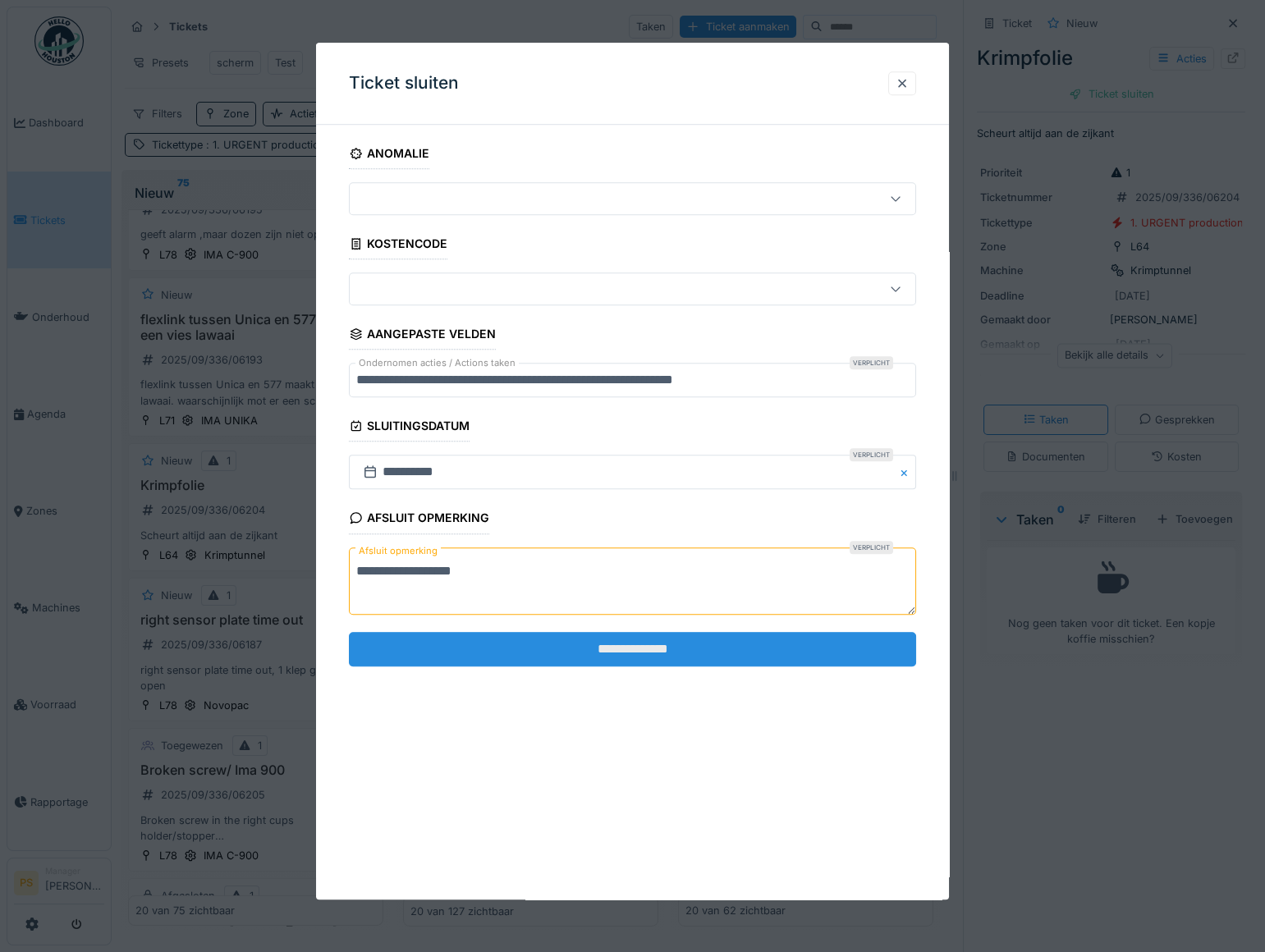
type textarea "**********"
click at [541, 643] on input "**********" at bounding box center [632, 649] width 567 height 35
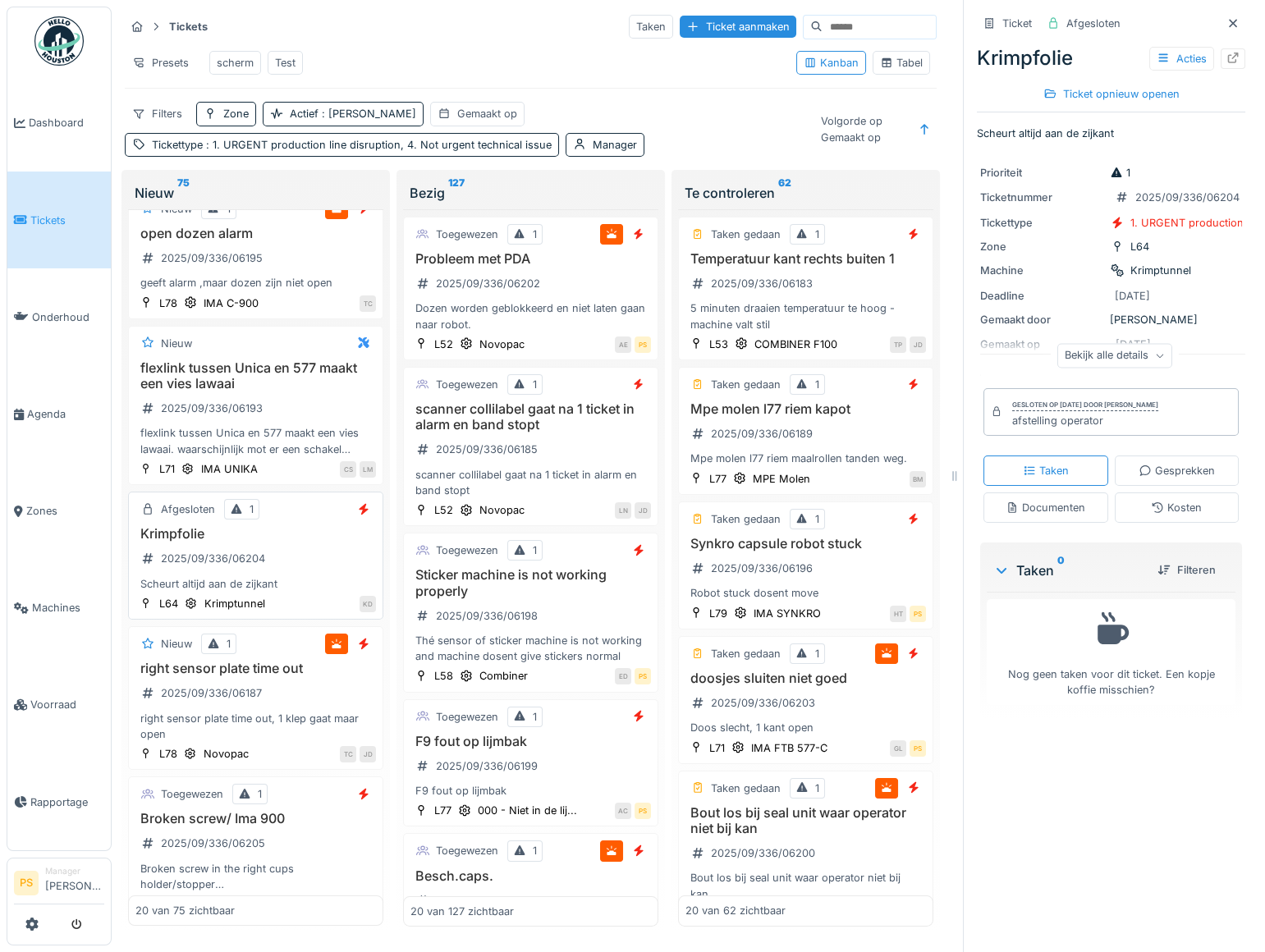
scroll to position [0, 0]
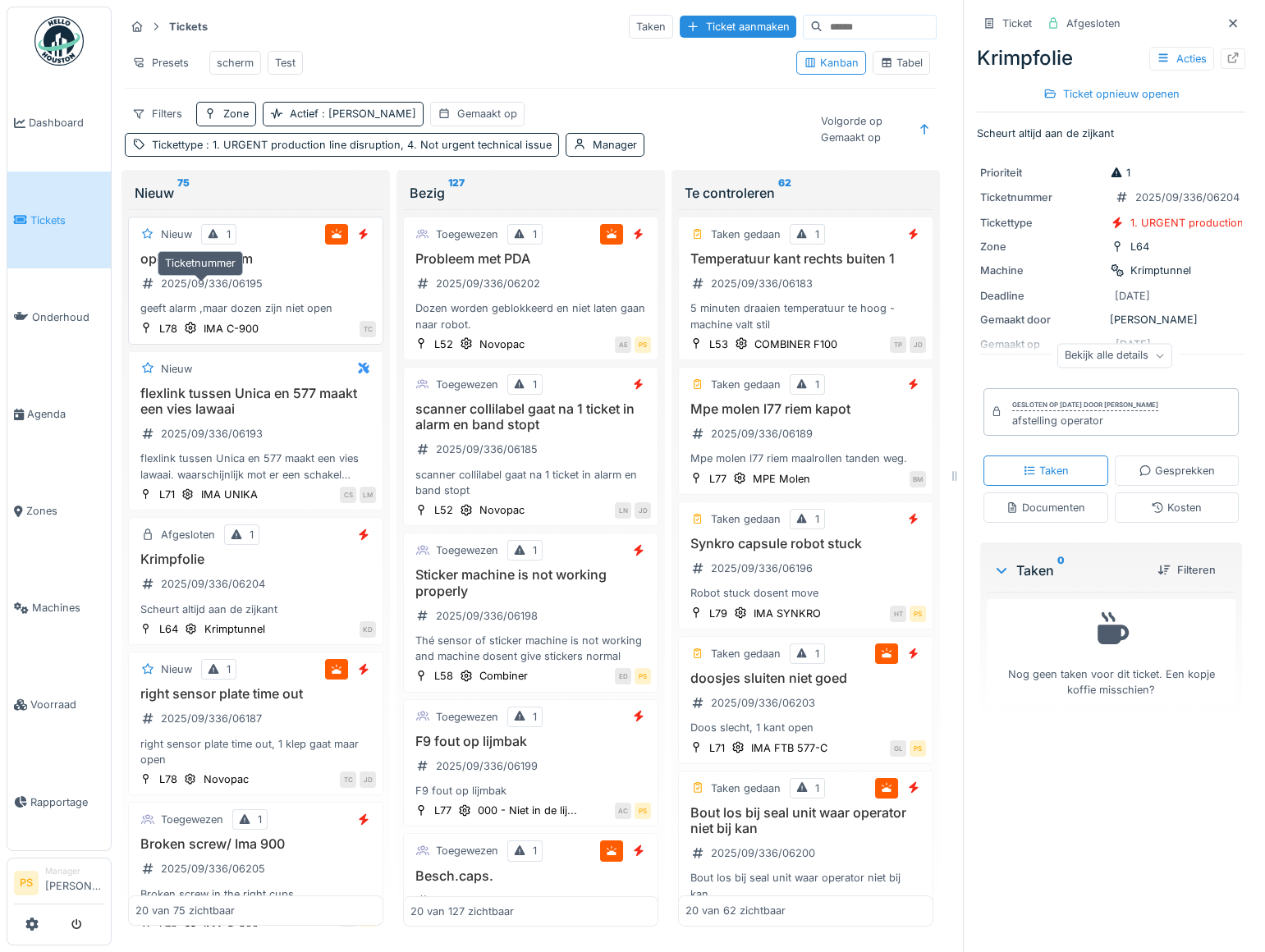
click at [188, 291] on div "2025/09/336/06195" at bounding box center [211, 284] width 102 height 16
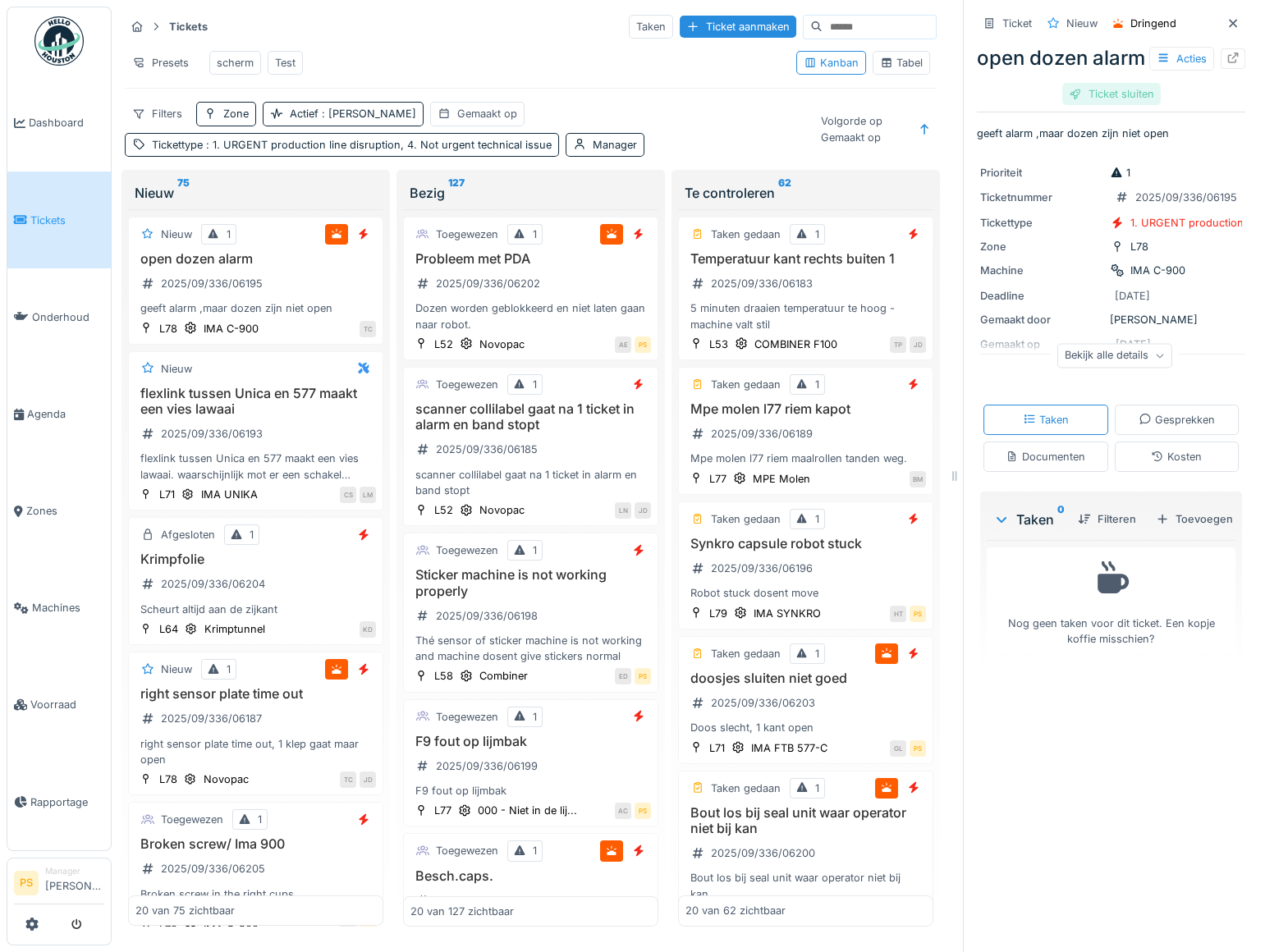
click at [1114, 105] on div "Ticket sluiten" at bounding box center [1111, 93] width 99 height 22
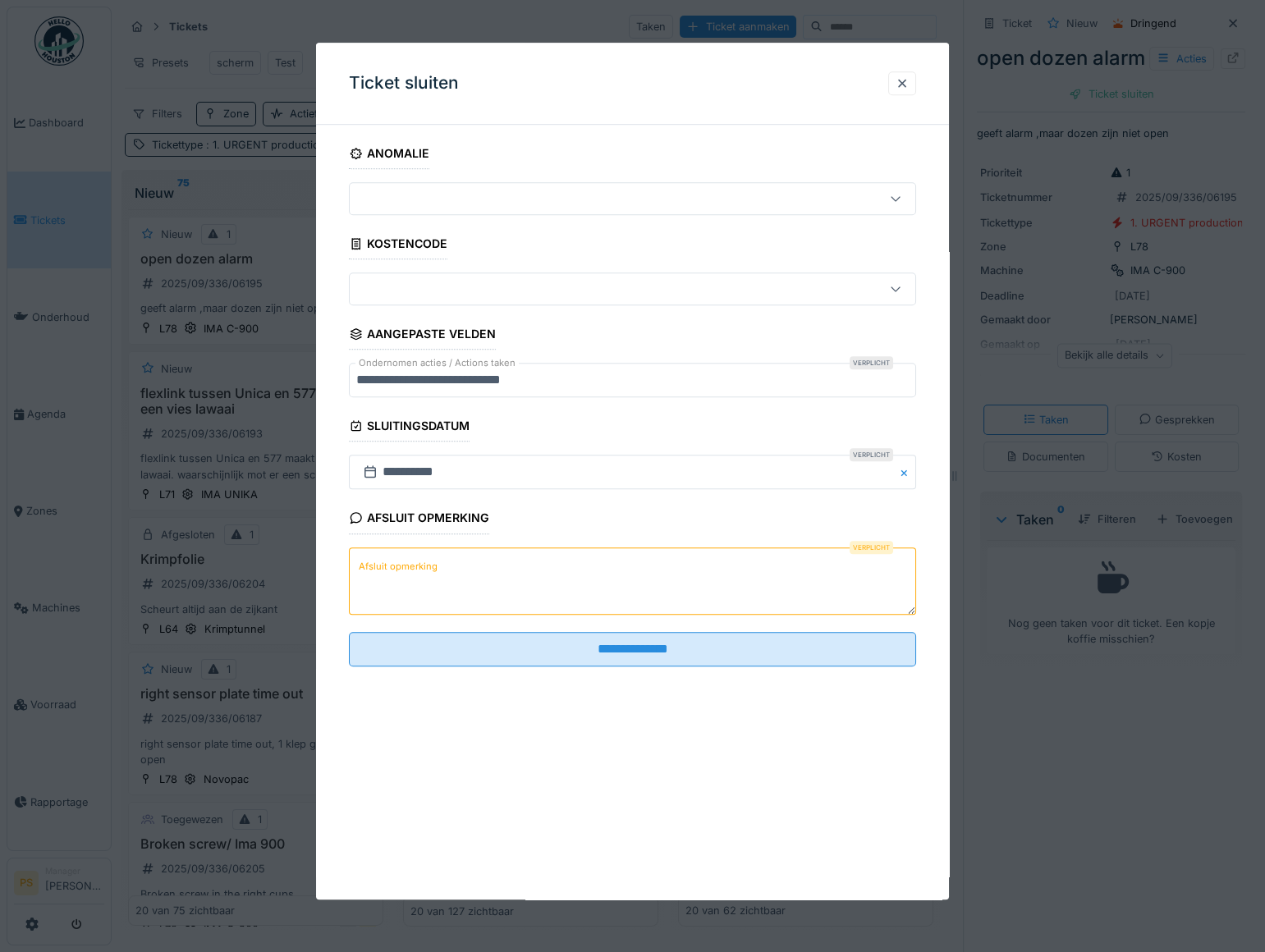
click at [507, 577] on textarea "Afsluit opmerking" at bounding box center [632, 580] width 567 height 67
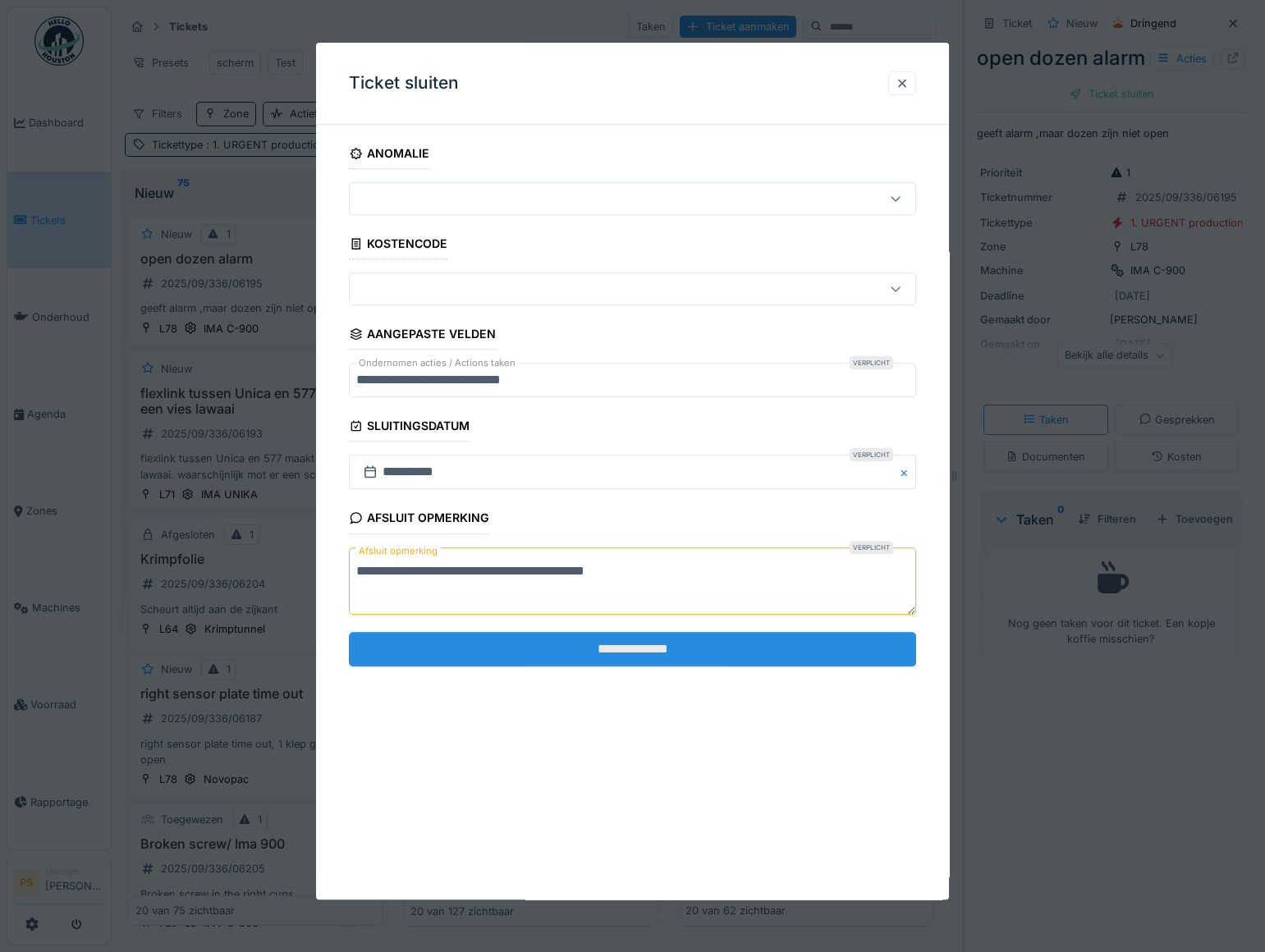
type textarea "**********"
click at [609, 648] on input "**********" at bounding box center [632, 649] width 567 height 35
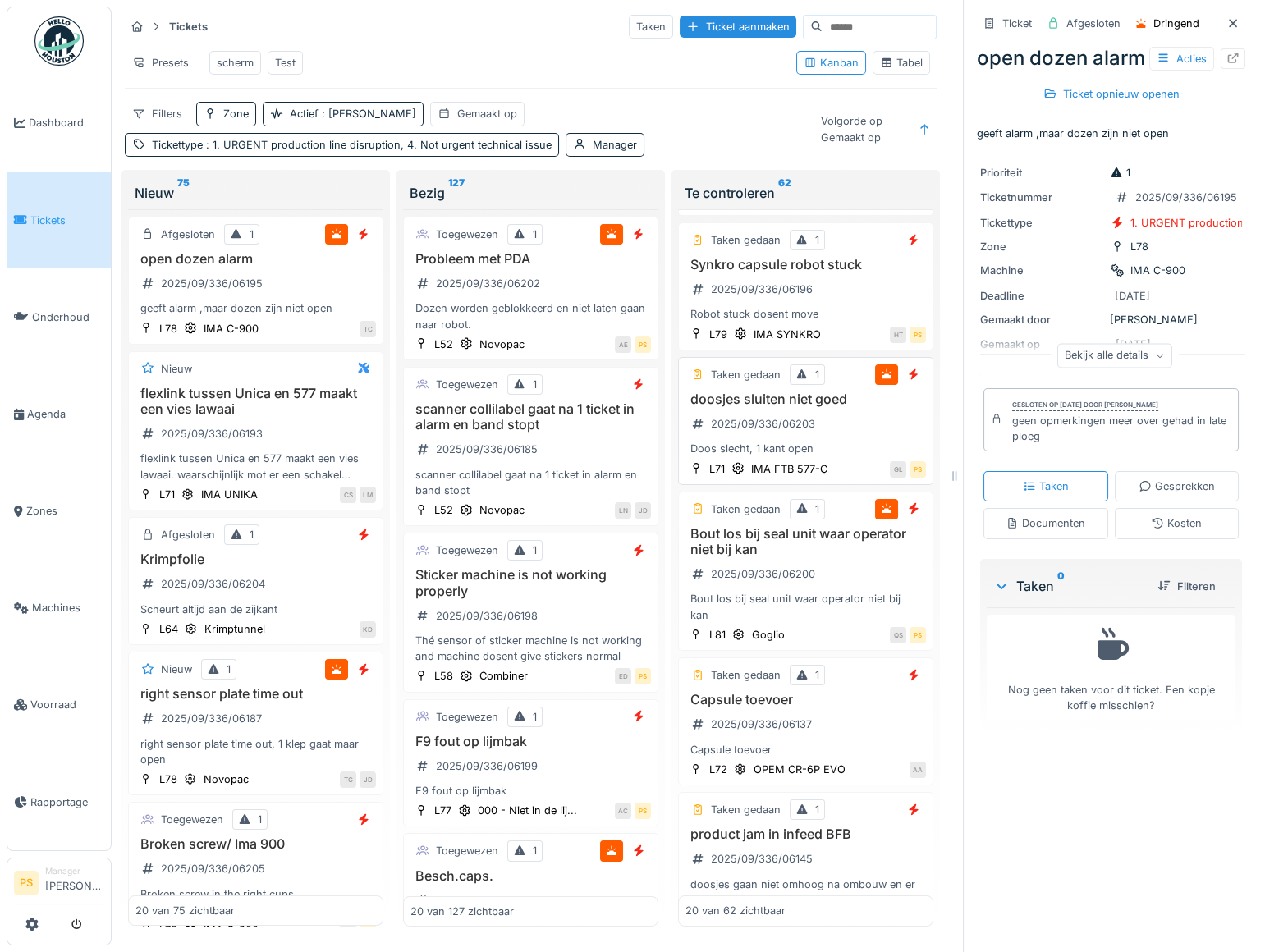
scroll to position [298, 0]
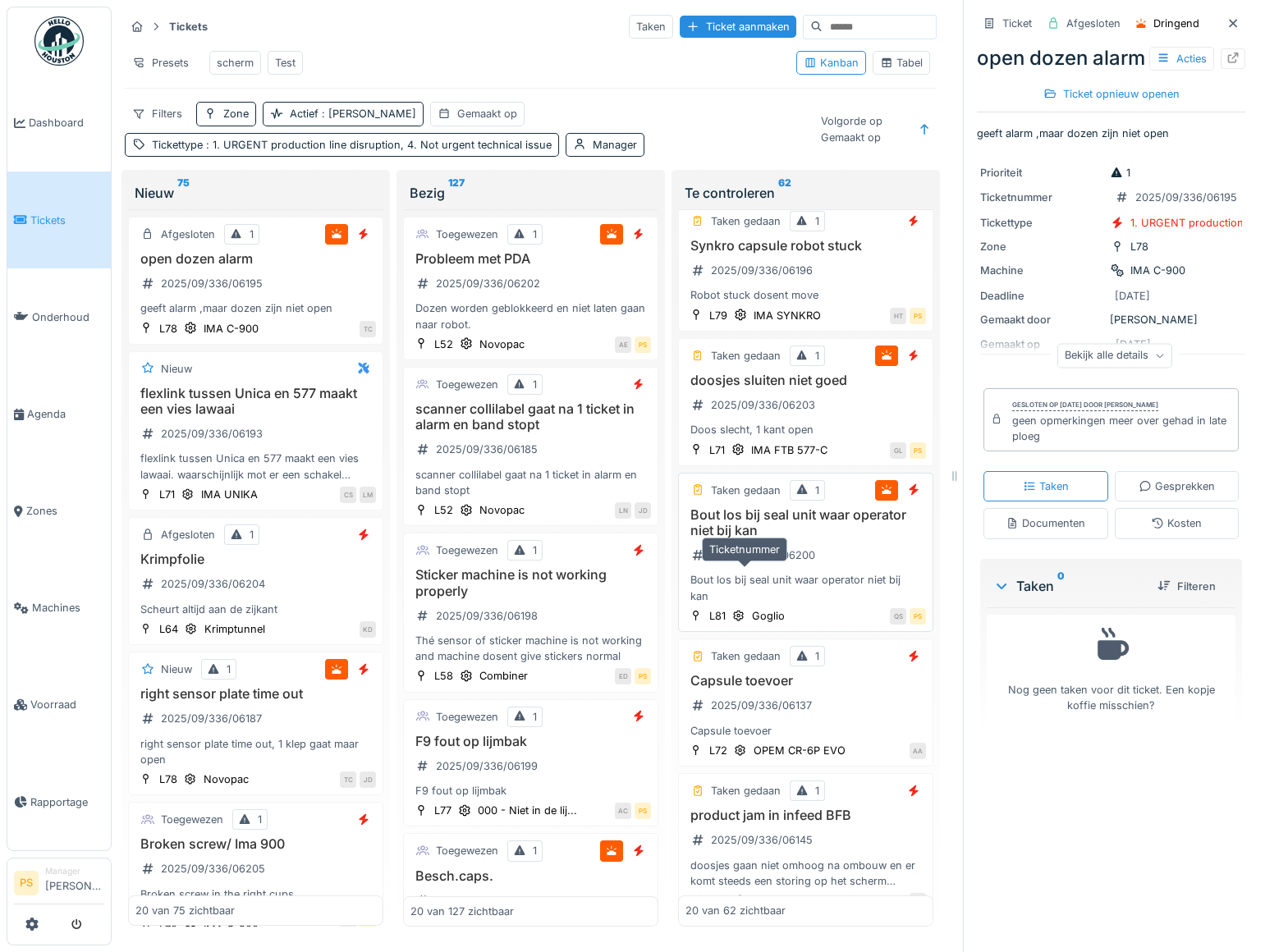
click at [762, 563] on div "2025/09/336/06200" at bounding box center [762, 555] width 104 height 16
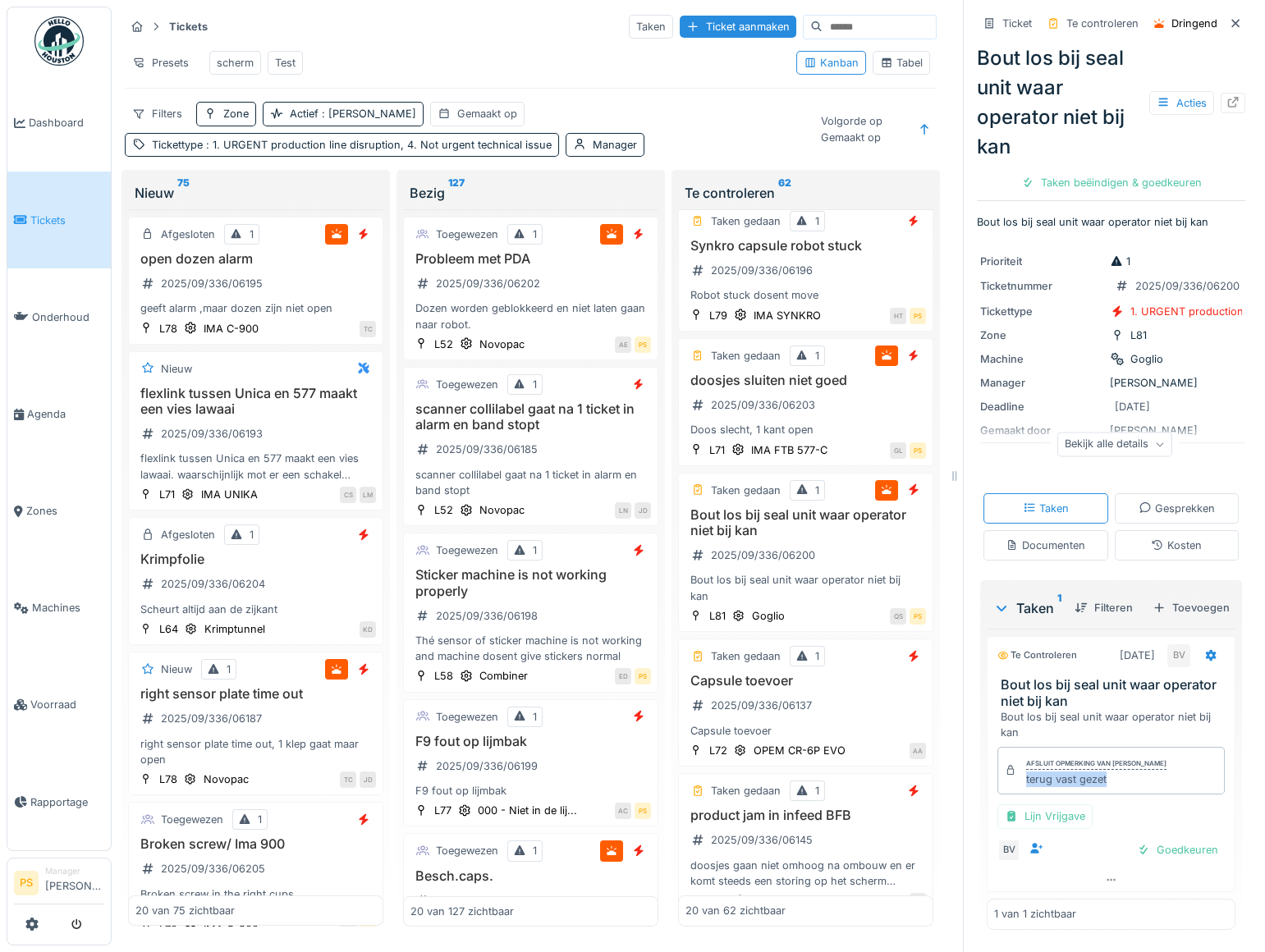
drag, startPoint x: 1099, startPoint y: 855, endPoint x: 1009, endPoint y: 864, distance: 90.4
click at [1009, 795] on div "Afsluit opmerking van Bert Vermeiren terug vast gezet" at bounding box center [1111, 771] width 228 height 48
copy div "terug vast gezet"
click at [1119, 709] on h3 "Bout los bij seal unit waar operator niet bij kan" at bounding box center [1114, 693] width 228 height 31
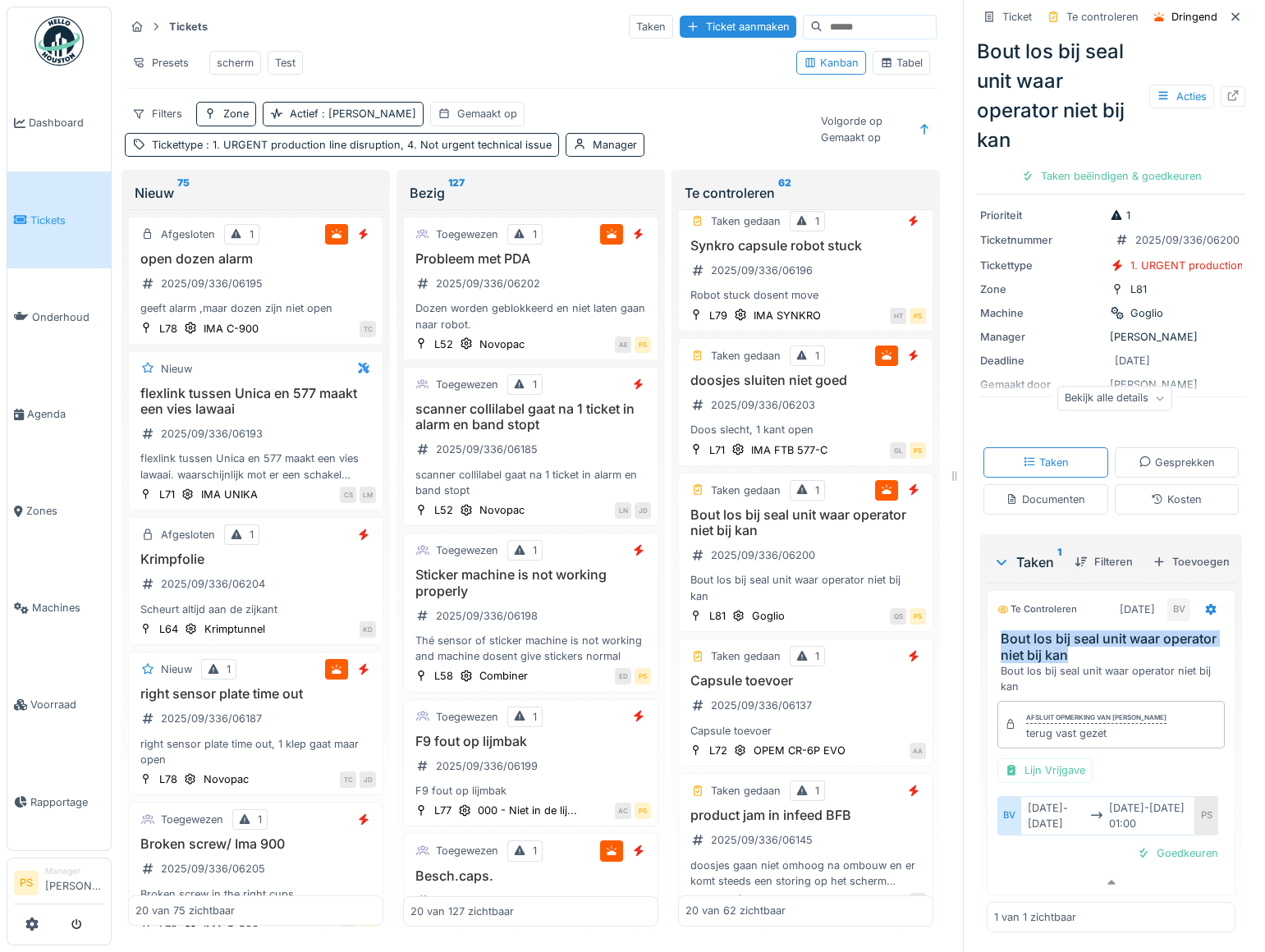
drag, startPoint x: 1127, startPoint y: 683, endPoint x: 993, endPoint y: 668, distance: 134.8
click at [1001, 662] on h3 "Bout los bij seal unit waar operator niet bij kan" at bounding box center [1114, 647] width 228 height 31
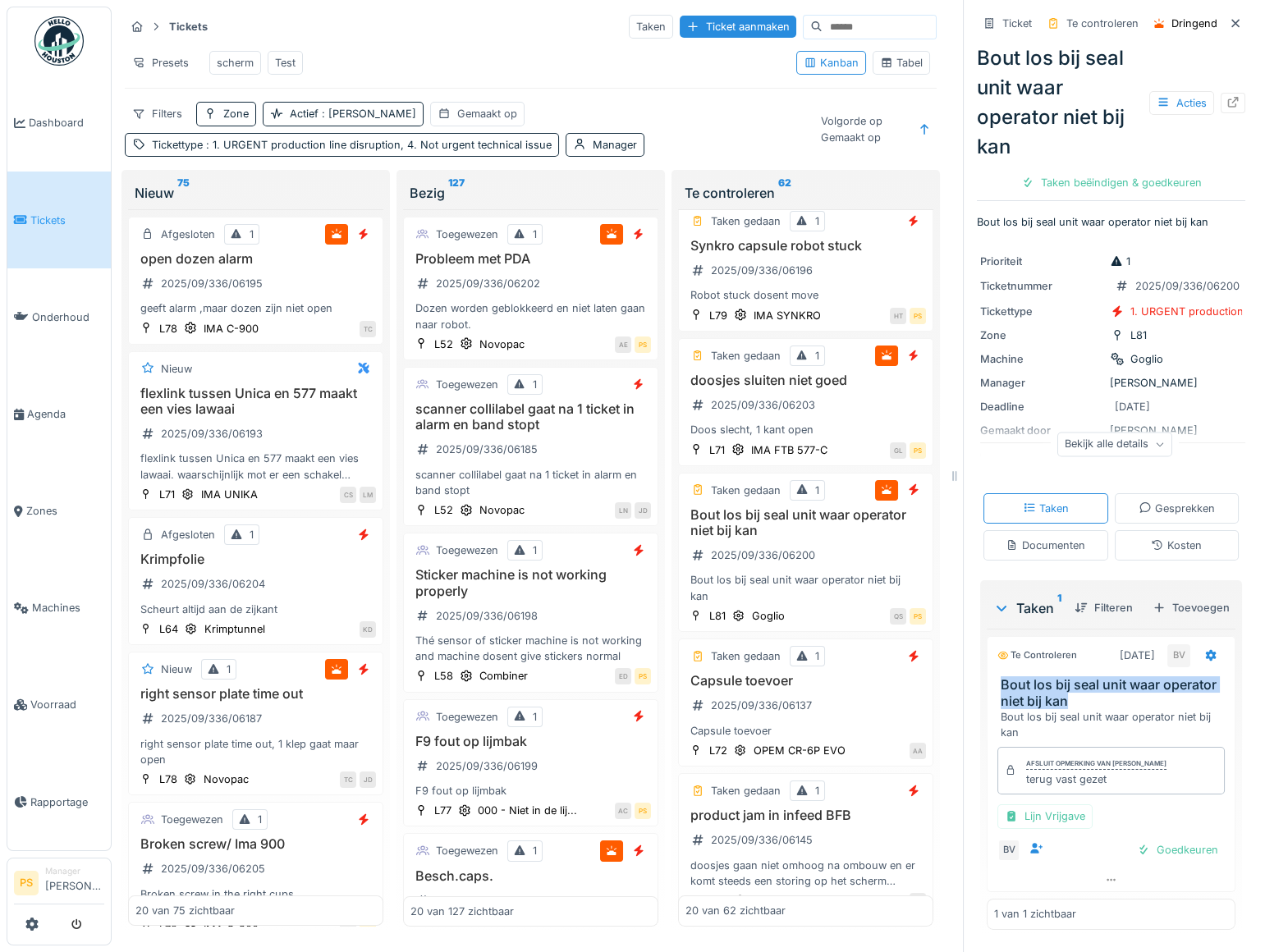
copy h3 "Bout los bij seal unit waar operator niet bij kan"
drag, startPoint x: 1104, startPoint y: 763, endPoint x: 1002, endPoint y: 771, distance: 102.3
click at [1002, 771] on div "Afsluit opmerking van Bert Vermeiren terug vast gezet" at bounding box center [1111, 771] width 228 height 48
copy div "terug vast gezet"
click at [1088, 172] on div "Taken beëindigen & goedkeuren" at bounding box center [1111, 182] width 194 height 22
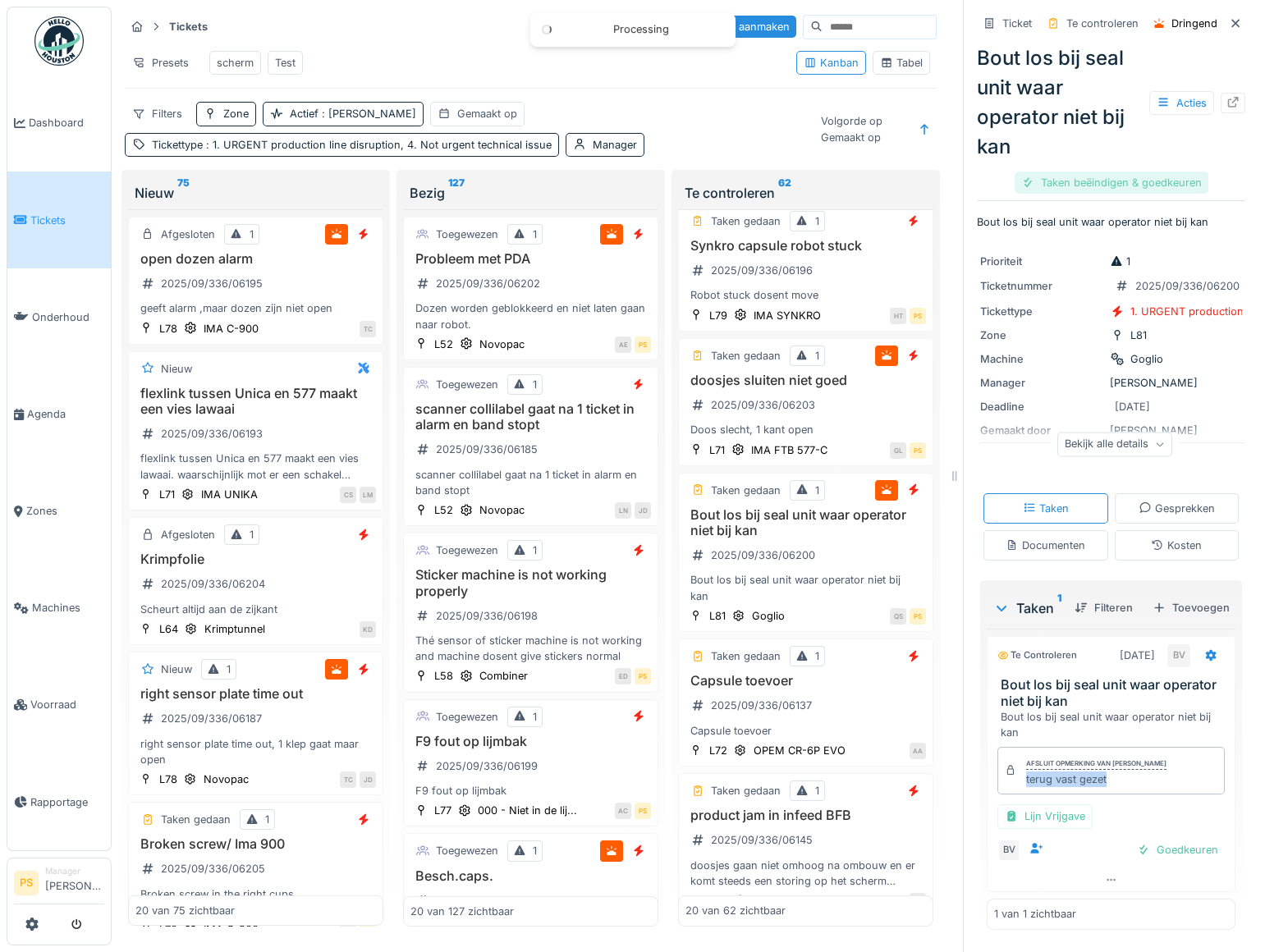
scroll to position [0, 0]
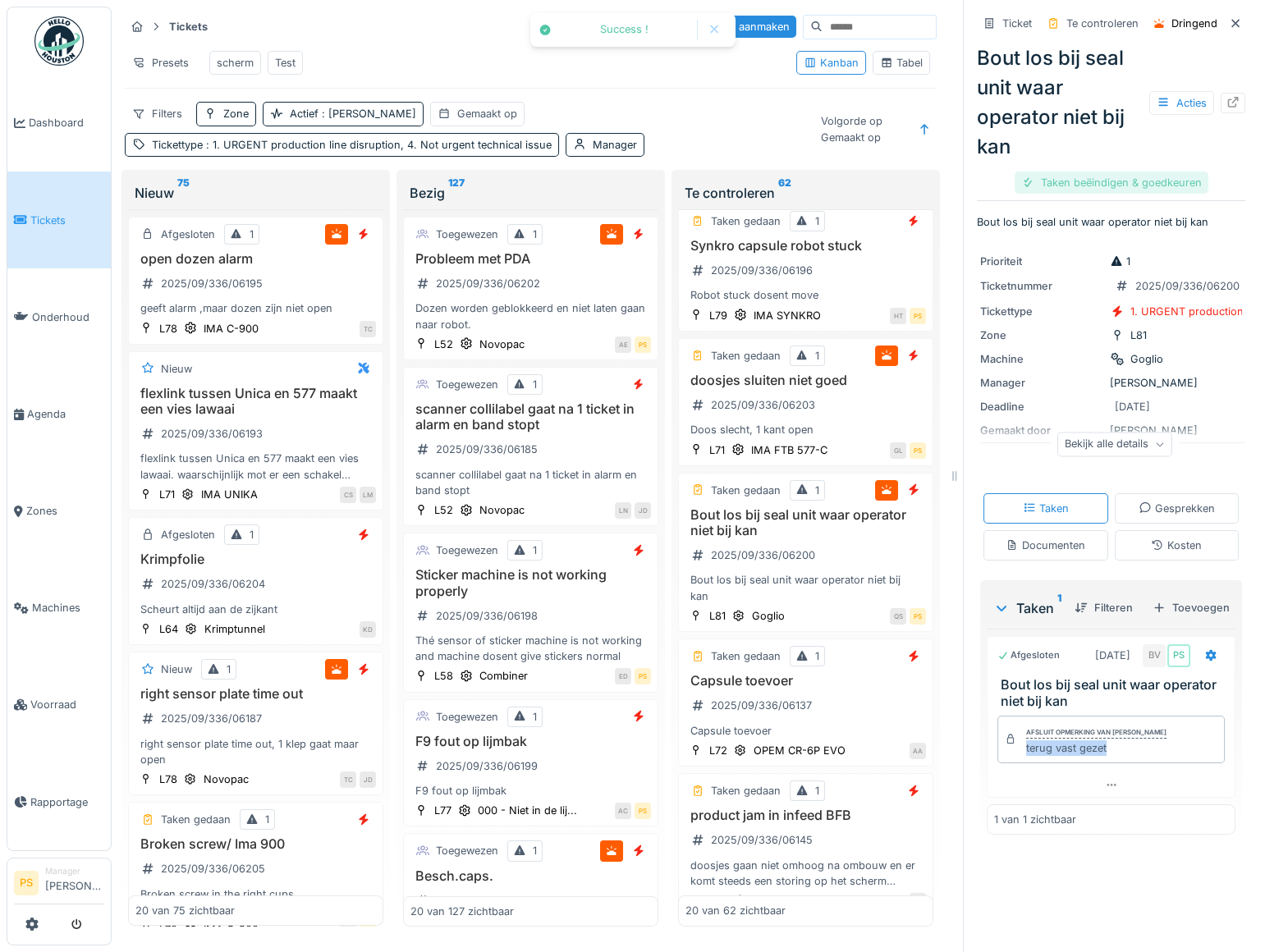
click at [1091, 172] on div "Taken beëindigen & goedkeuren" at bounding box center [1111, 182] width 194 height 22
click at [1091, 172] on div "Ticket sluiten" at bounding box center [1111, 182] width 99 height 22
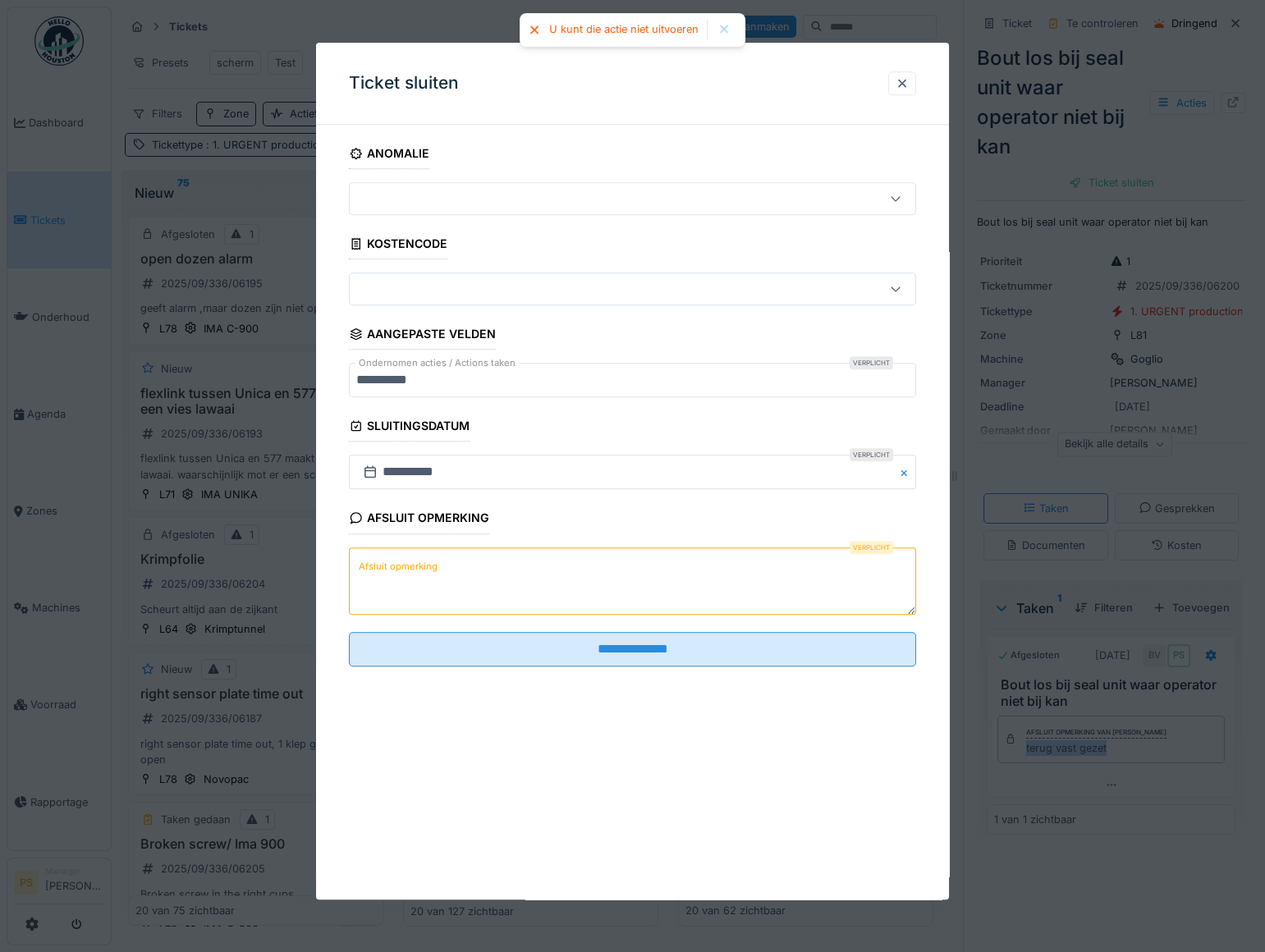
click at [530, 566] on textarea "Afsluit opmerking" at bounding box center [632, 580] width 567 height 67
paste textarea "**********"
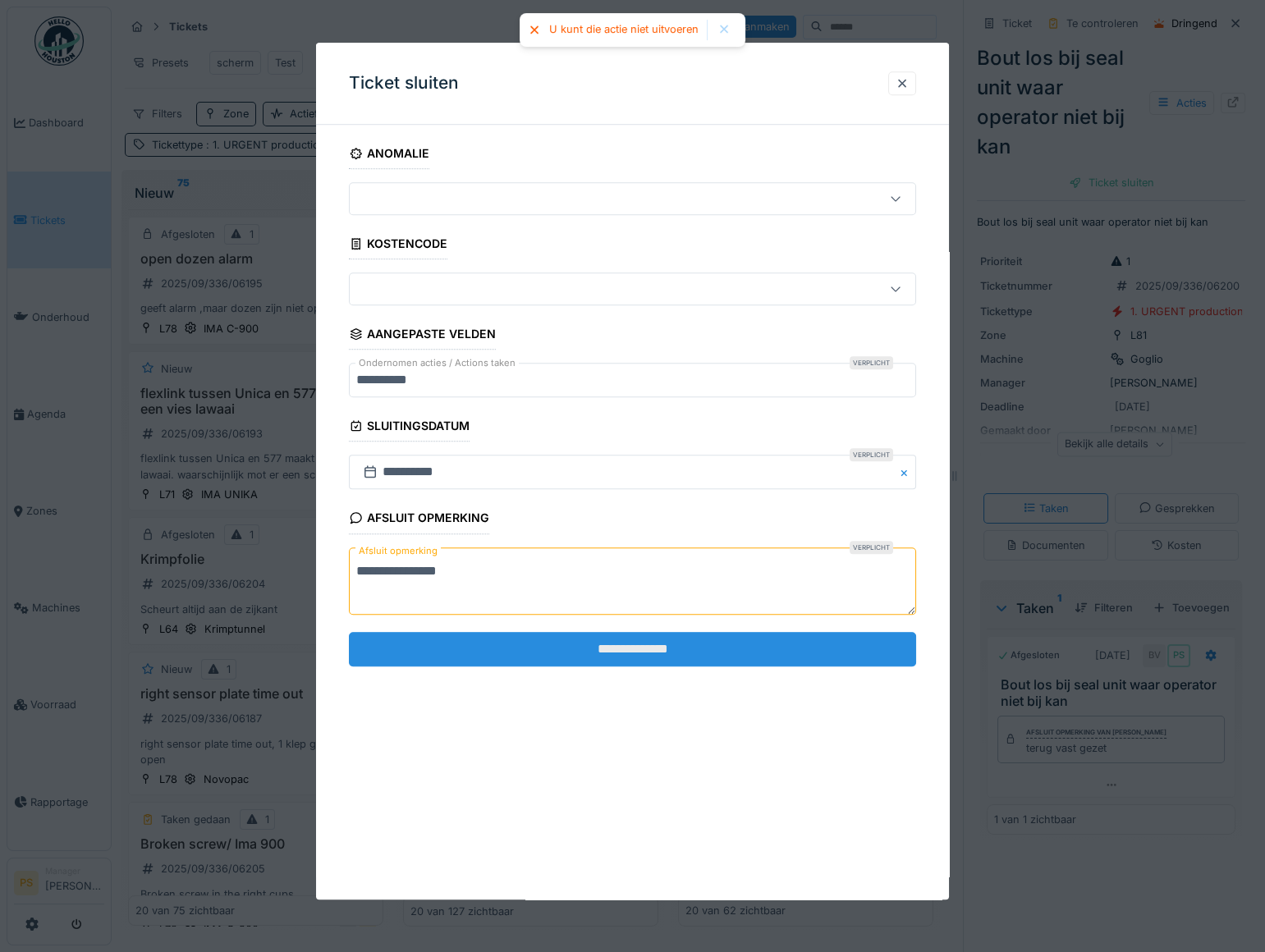
type textarea "**********"
click at [542, 659] on input "**********" at bounding box center [632, 649] width 567 height 35
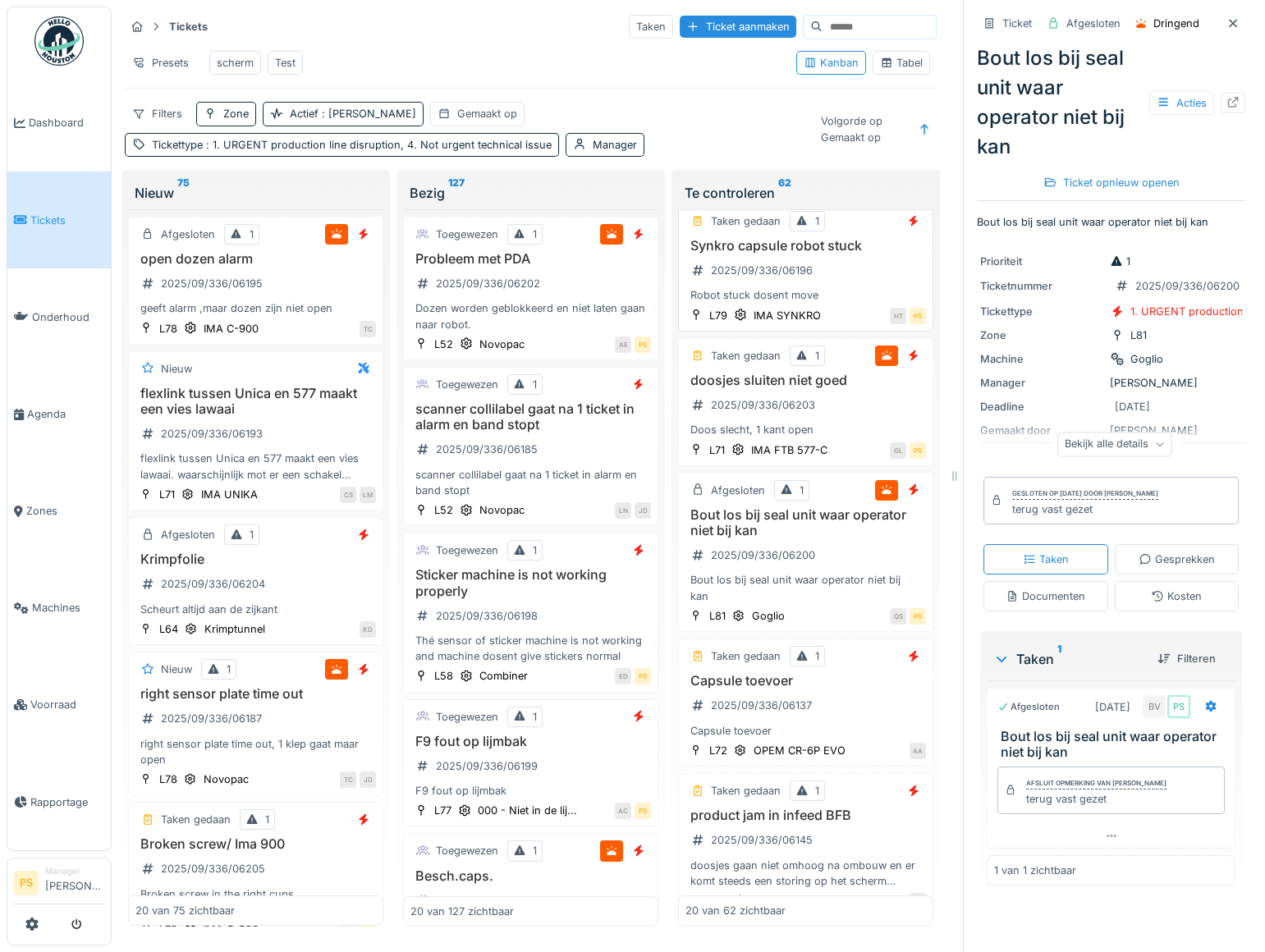
click at [777, 254] on h3 "Synkro capsule robot stuck" at bounding box center [805, 246] width 241 height 16
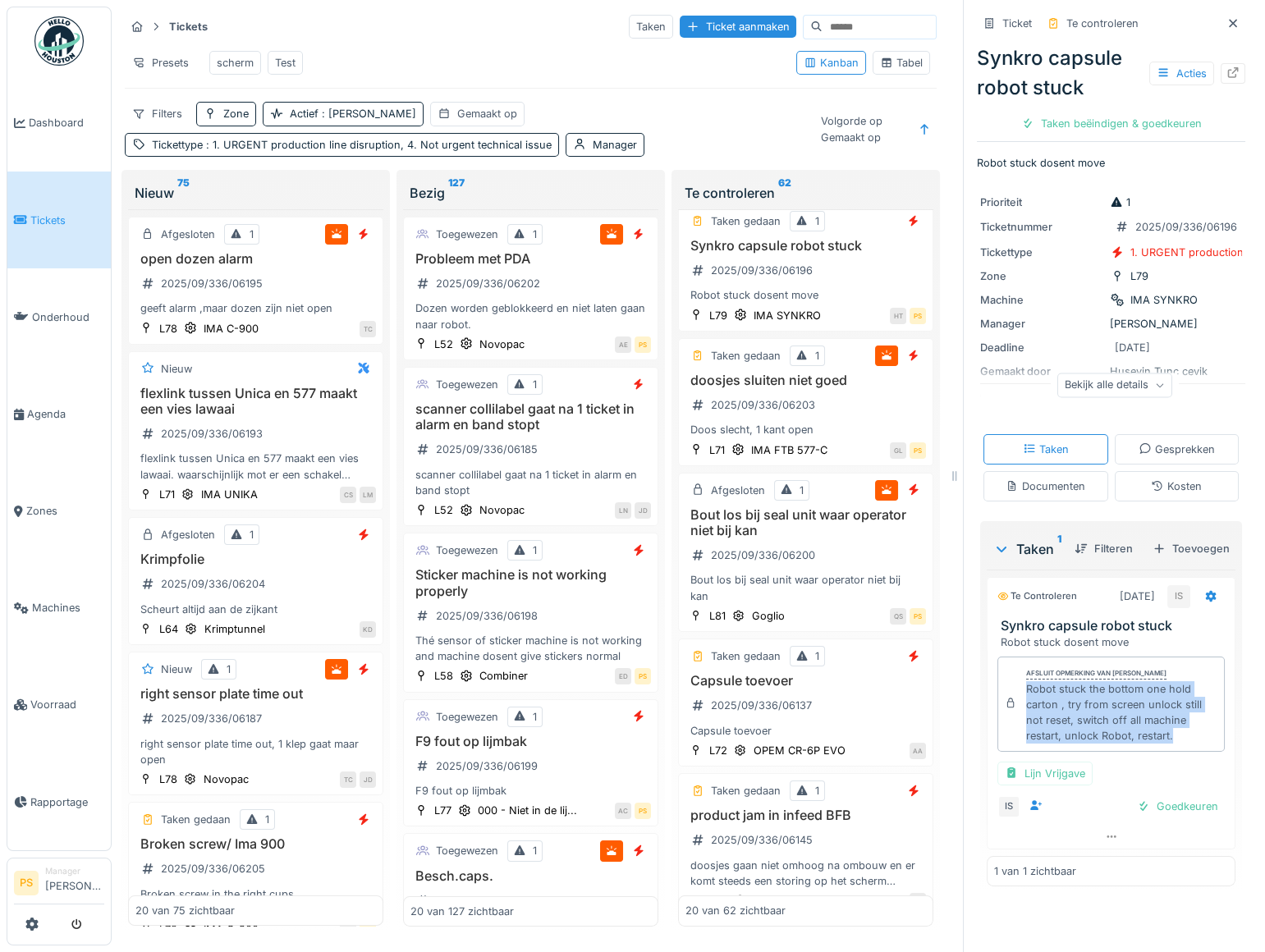
drag, startPoint x: 1171, startPoint y: 803, endPoint x: 1014, endPoint y: 752, distance: 165.1
click at [1026, 744] on div "Robot stuck the bottom one hold carton , try from screen unlock still not reset…" at bounding box center [1121, 713] width 191 height 63
copy div "Robot stuck the bottom one hold carton , try from screen unlock still not reset…"
click at [1112, 113] on div "Taken beëindigen & goedkeuren" at bounding box center [1111, 123] width 194 height 22
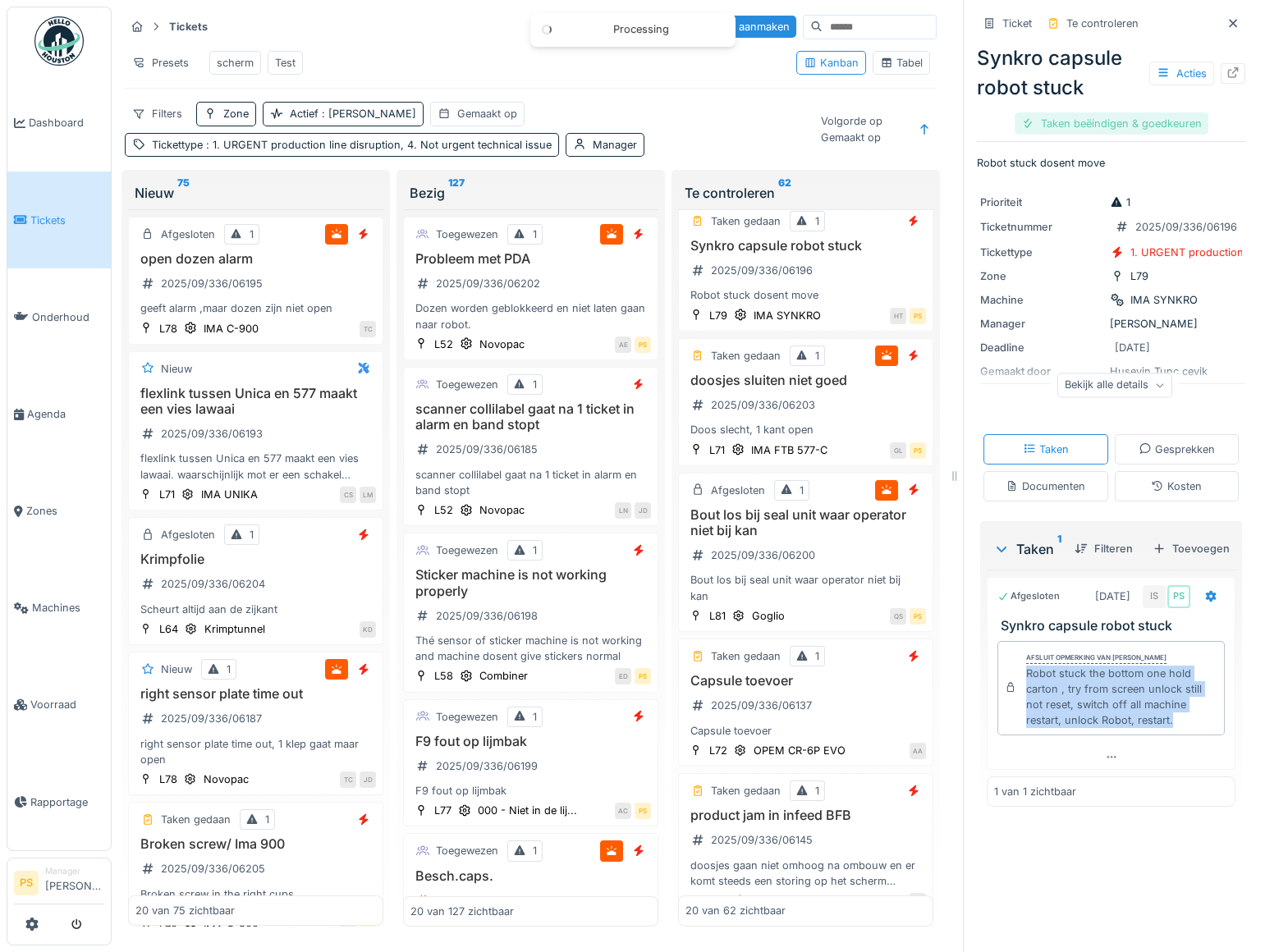
scroll to position [0, 0]
click at [1138, 113] on div "Taken beëindigen & goedkeuren" at bounding box center [1111, 123] width 194 height 22
click at [1107, 118] on div "Ticket sluiten" at bounding box center [1111, 123] width 99 height 22
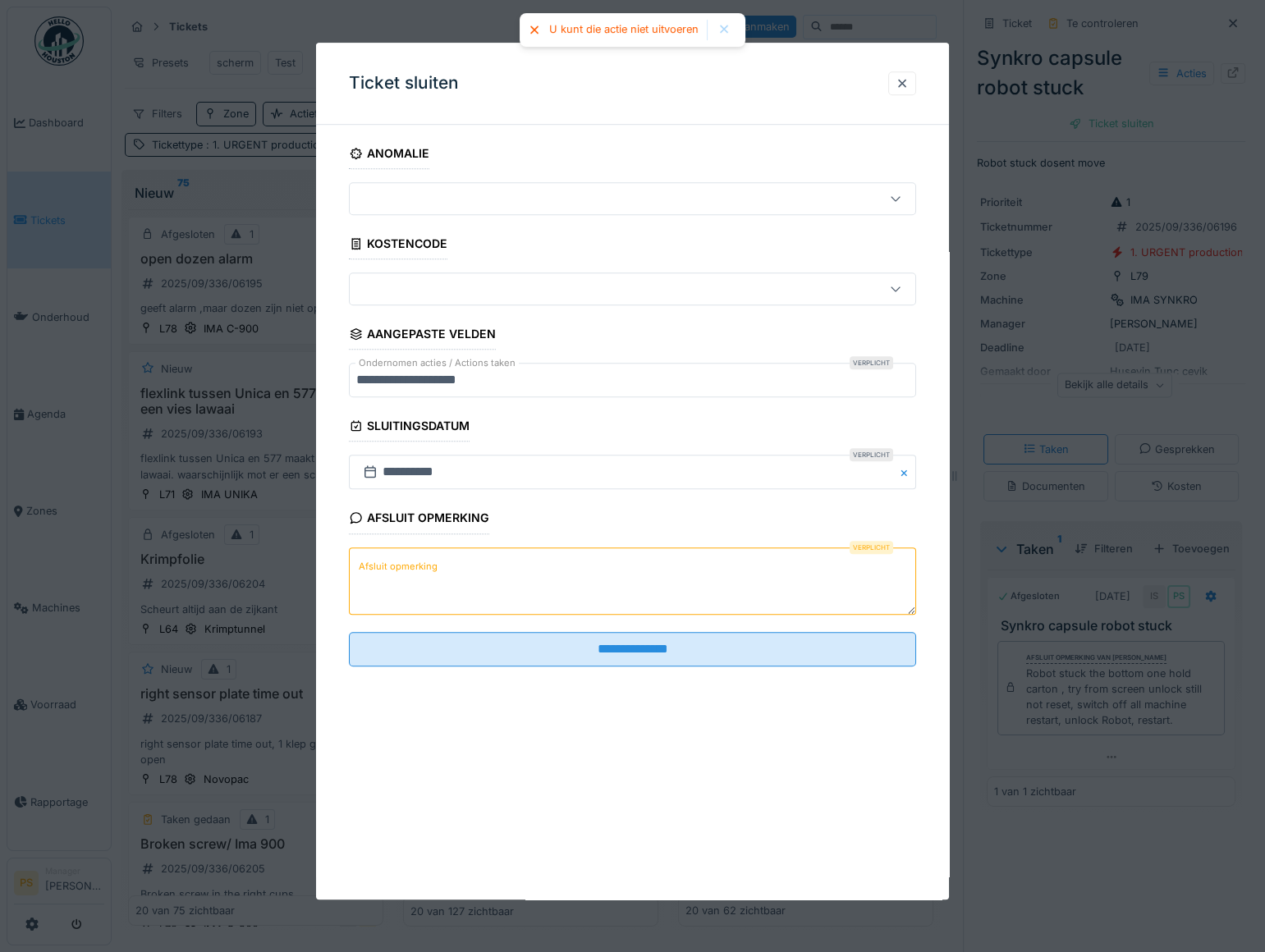
click at [568, 573] on textarea "Afsluit opmerking" at bounding box center [632, 580] width 567 height 67
paste textarea "**********"
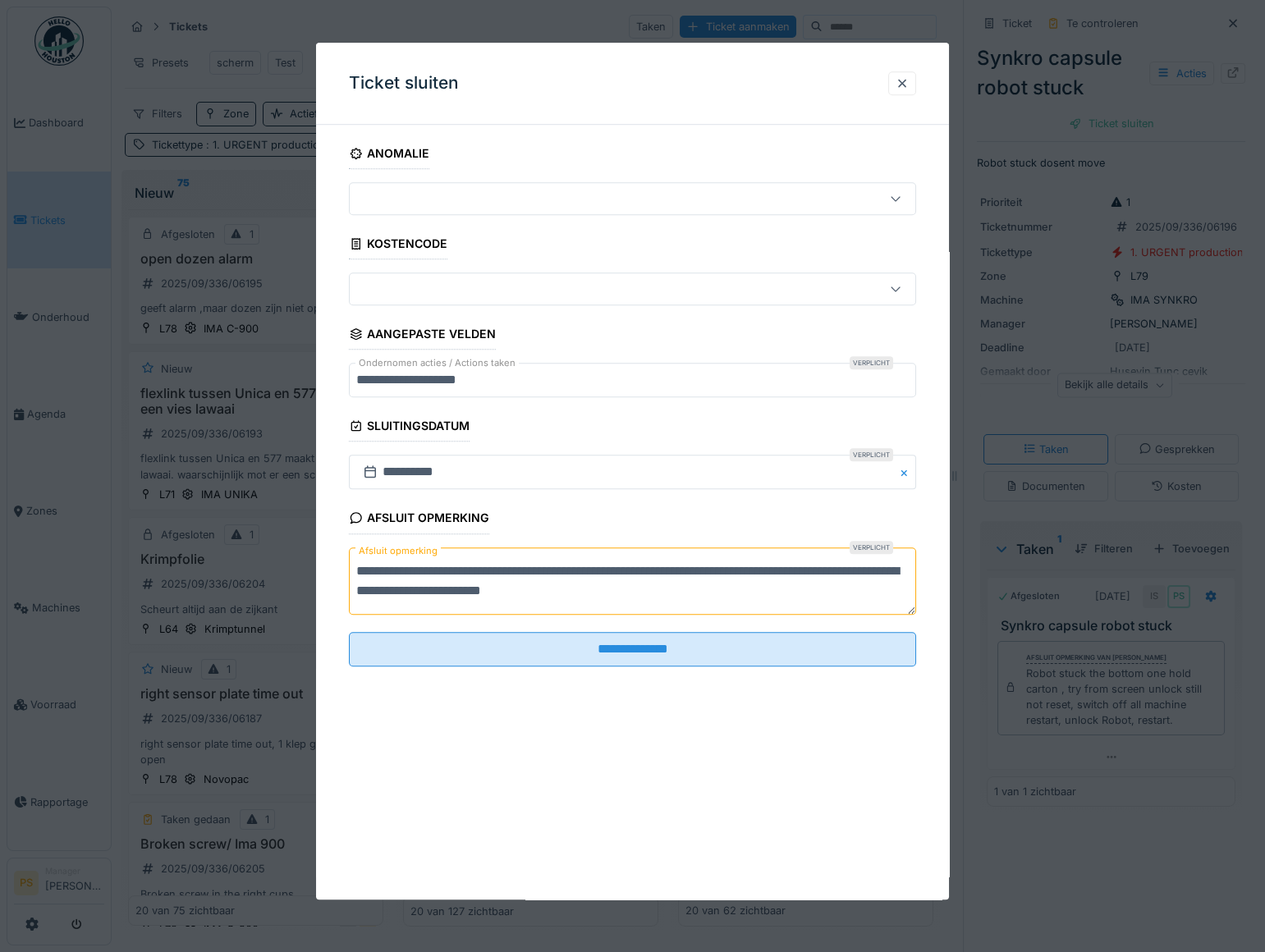
type textarea "**********"
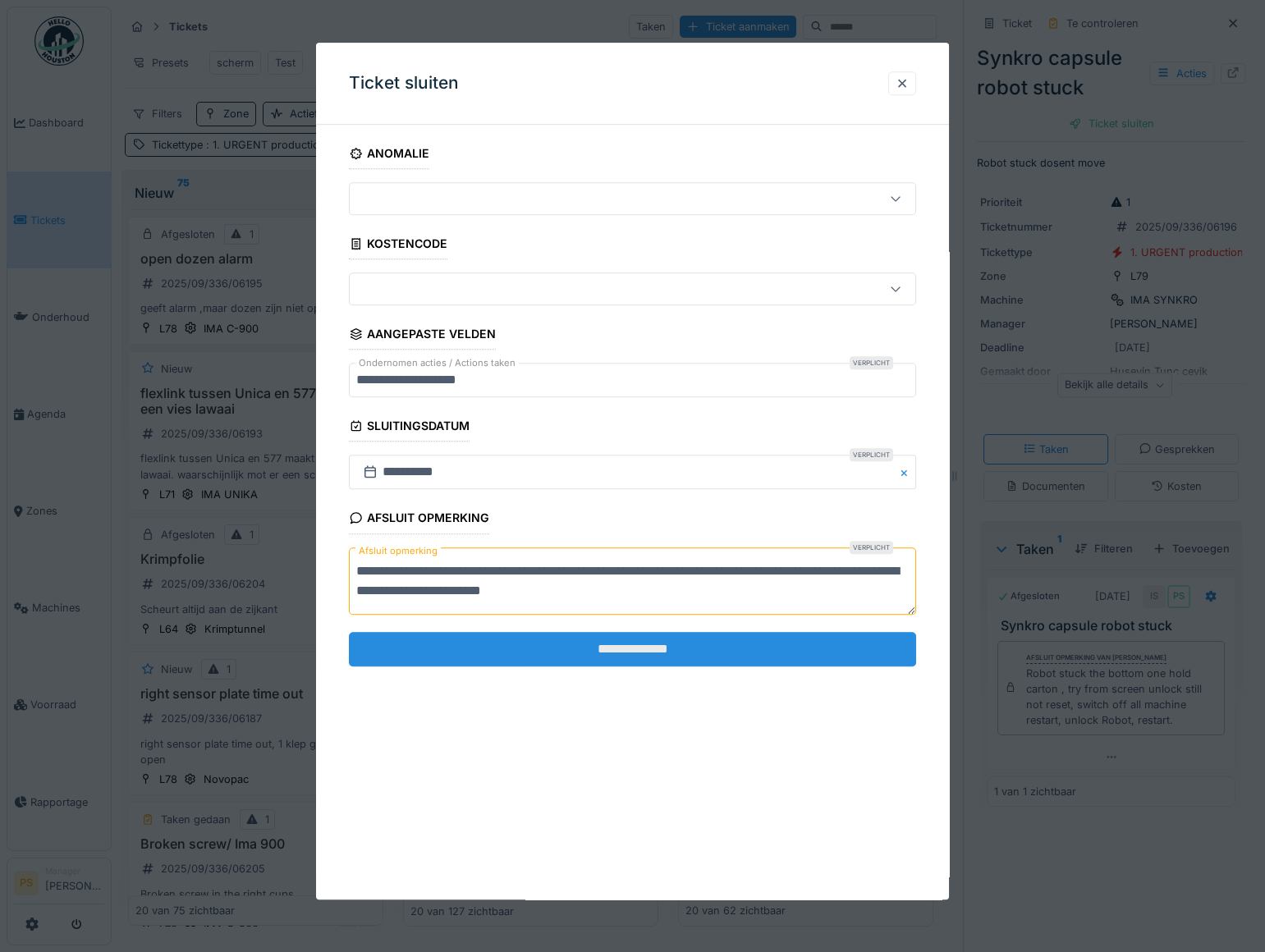
click at [619, 653] on input "**********" at bounding box center [632, 649] width 567 height 35
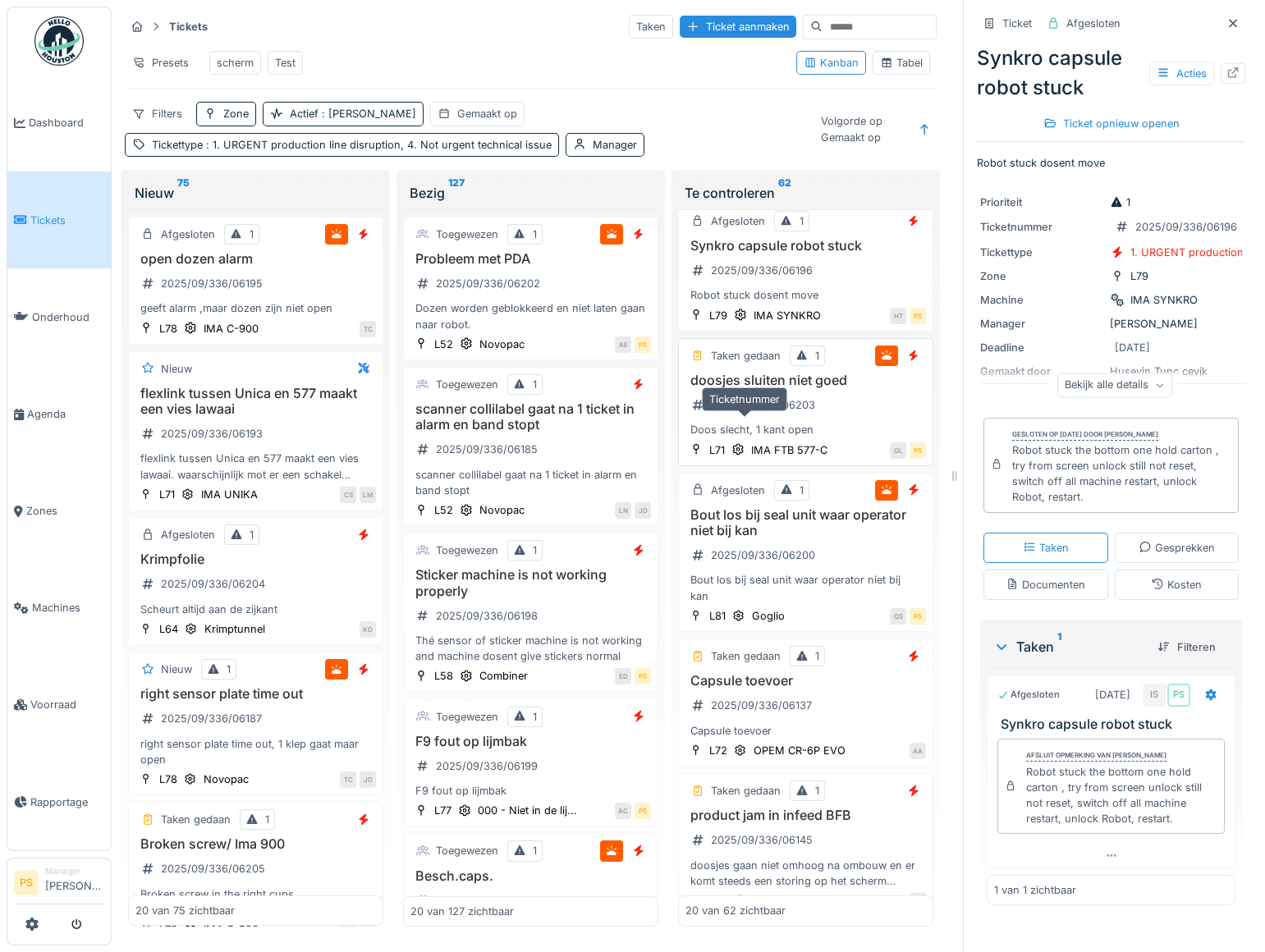
click at [728, 413] on div "2025/09/336/06203" at bounding box center [762, 405] width 104 height 16
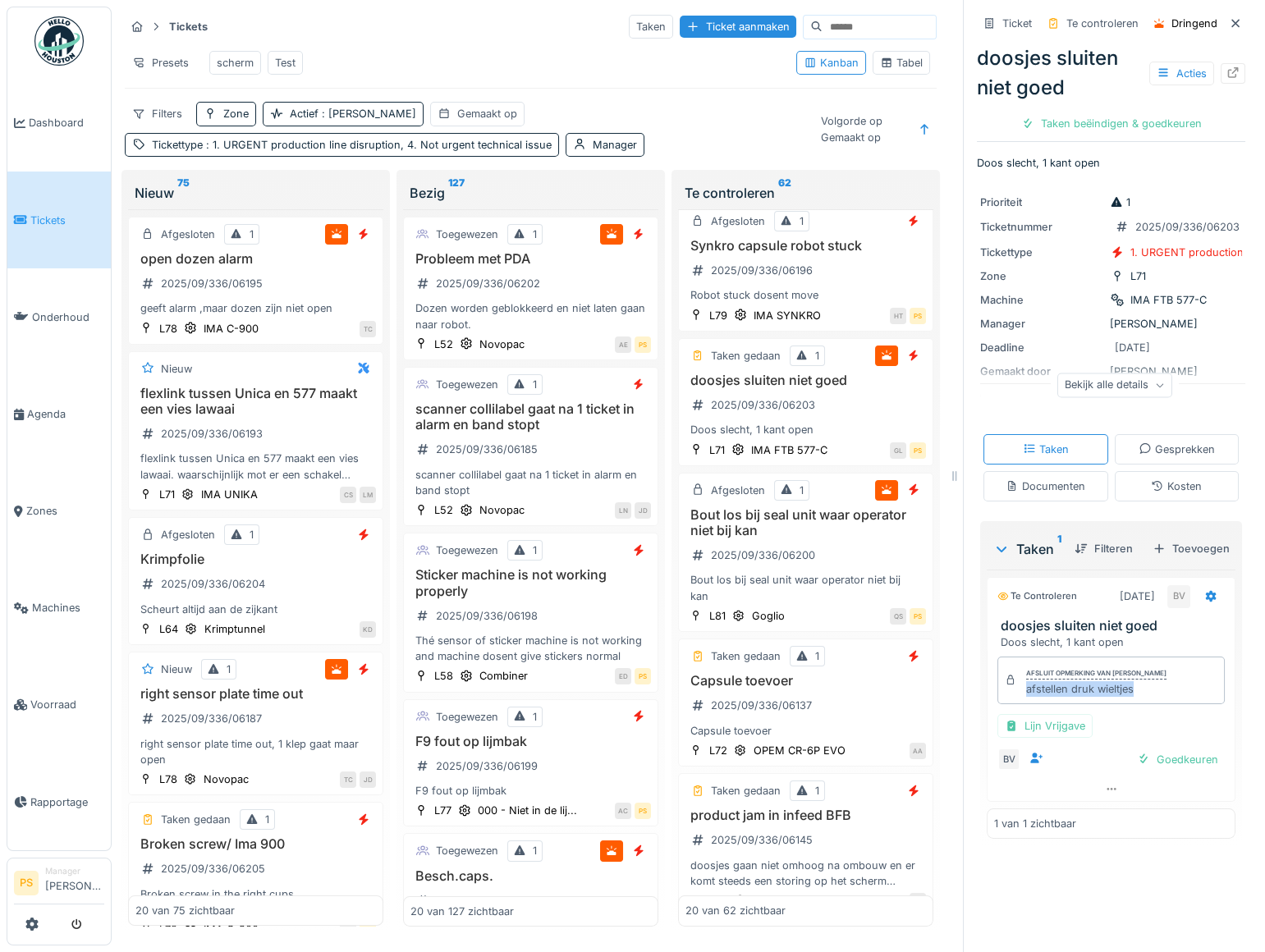
drag, startPoint x: 1126, startPoint y: 756, endPoint x: 1010, endPoint y: 756, distance: 116.0
click at [1010, 704] on div "Afsluit opmerking van Bert Vermeiren afstellen druk wieltjes" at bounding box center [1111, 681] width 228 height 48
copy div "afstellen druk wieltjes"
click at [1157, 113] on div "Taken beëindigen & goedkeuren" at bounding box center [1111, 123] width 194 height 22
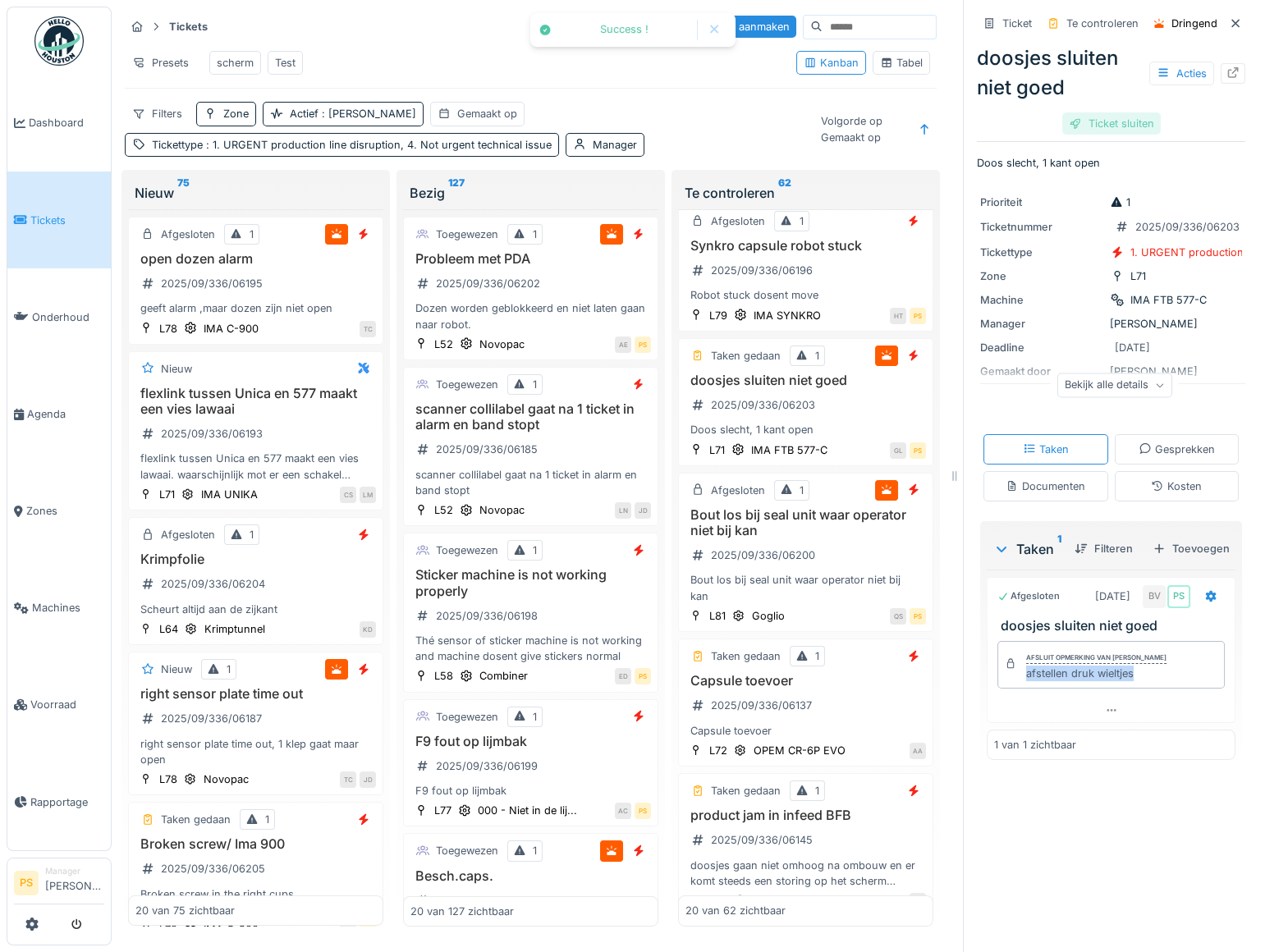
click at [1123, 113] on div "Ticket sluiten" at bounding box center [1111, 123] width 99 height 22
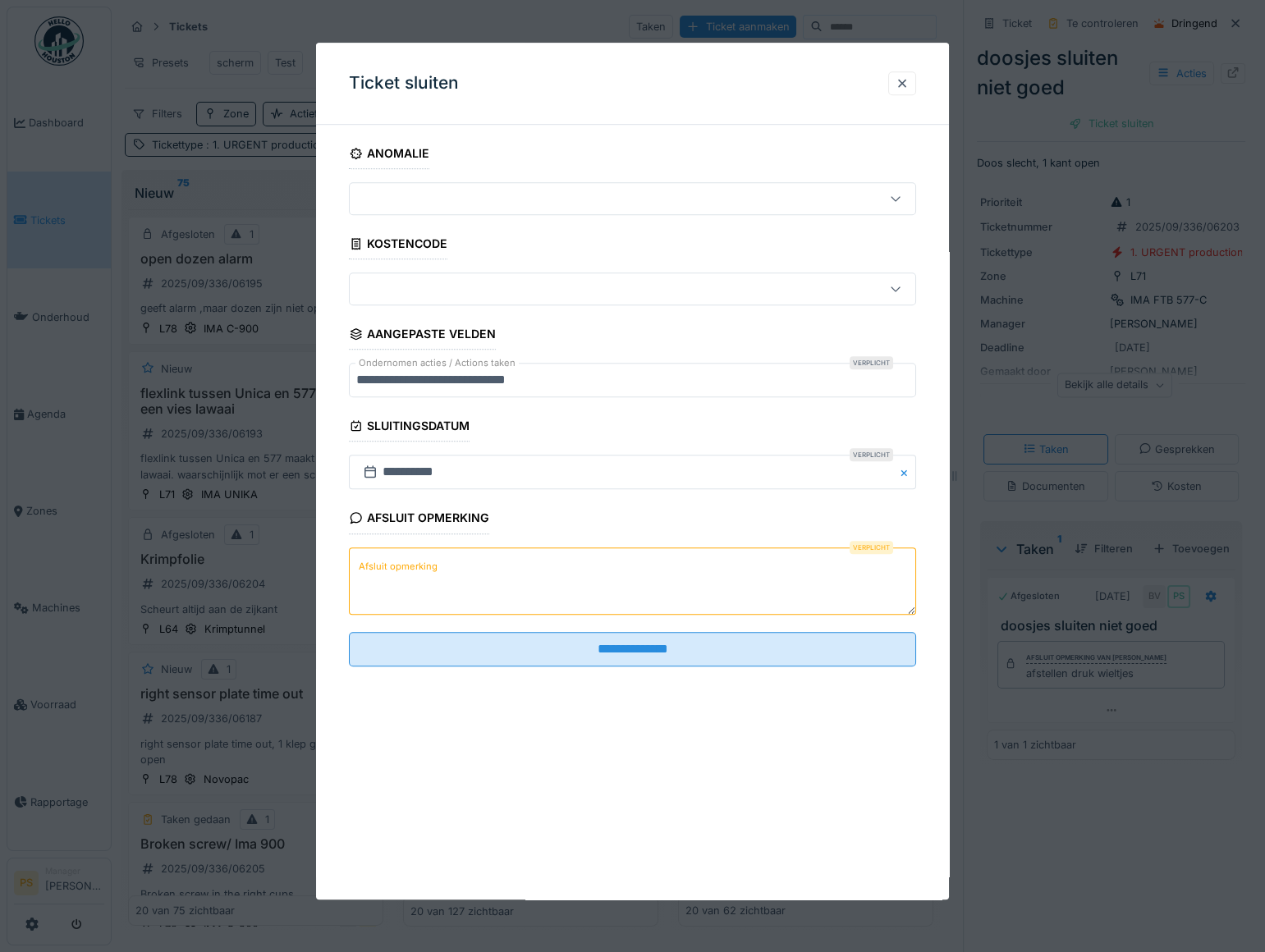
click at [502, 592] on textarea "Afsluit opmerking" at bounding box center [632, 580] width 567 height 67
paste textarea "**********"
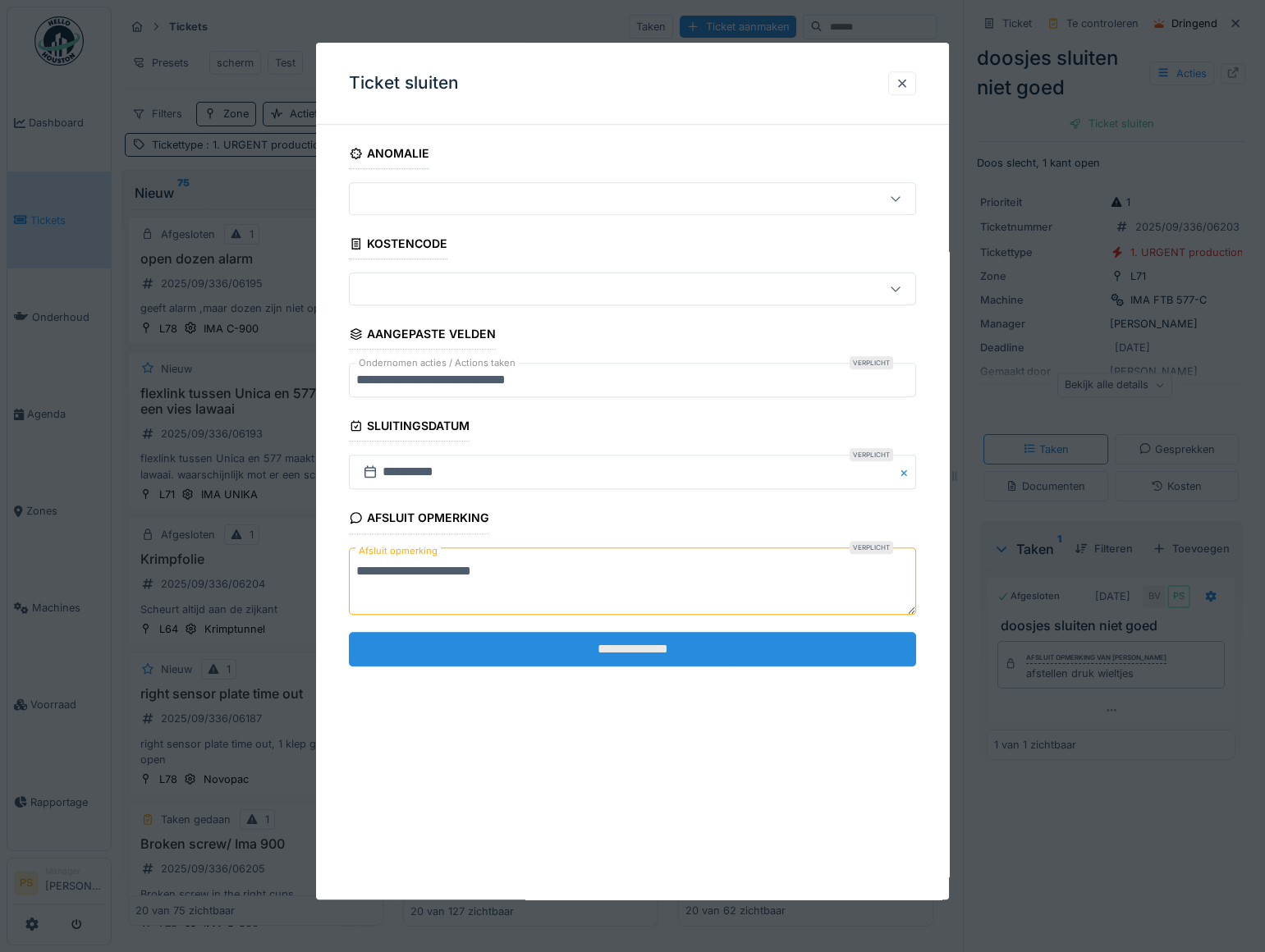
type textarea "**********"
click at [535, 637] on input "**********" at bounding box center [632, 649] width 567 height 35
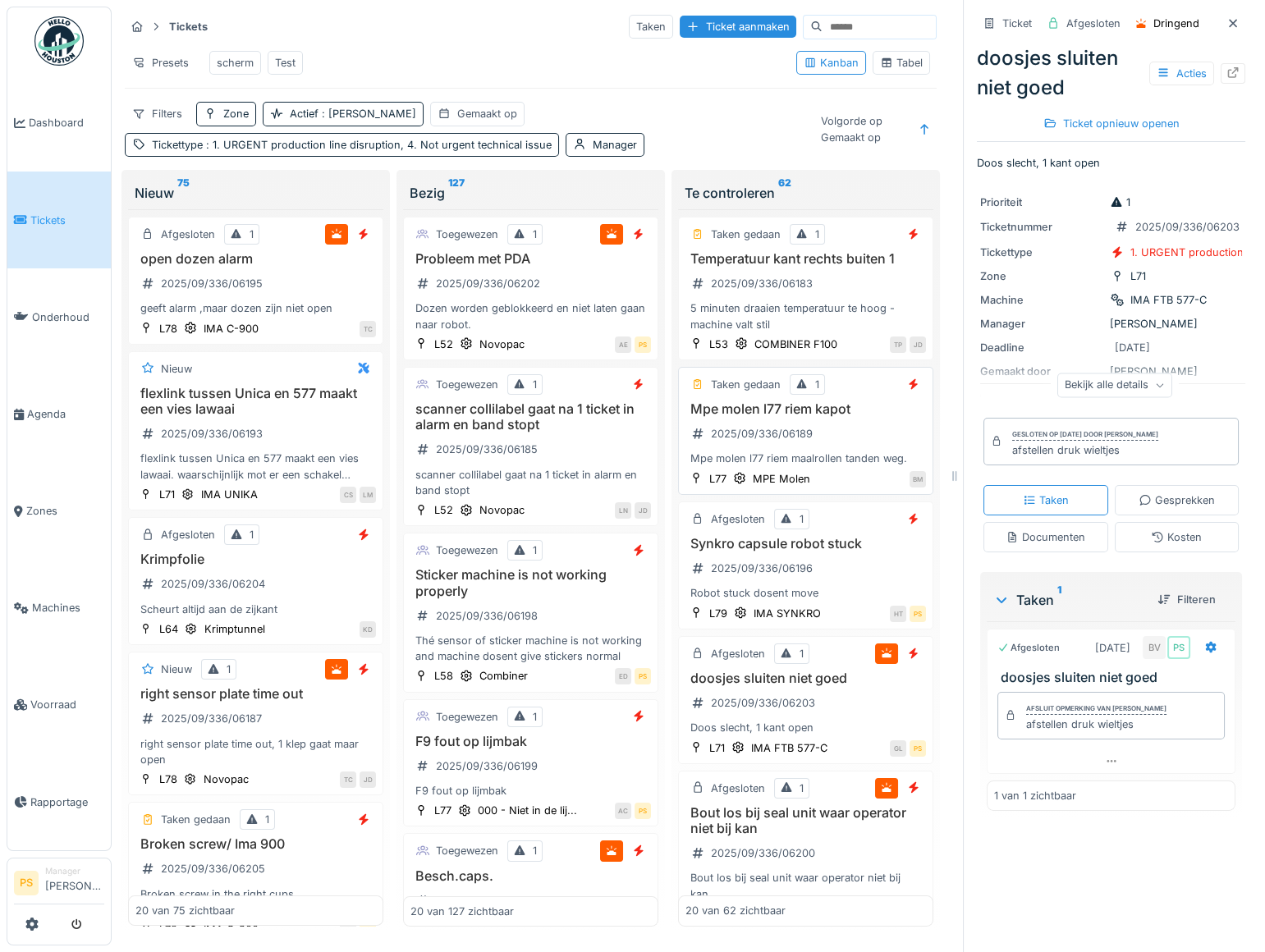
click at [767, 466] on div "Mpe molen l77 riem maalrollen tanden weg." at bounding box center [805, 458] width 241 height 16
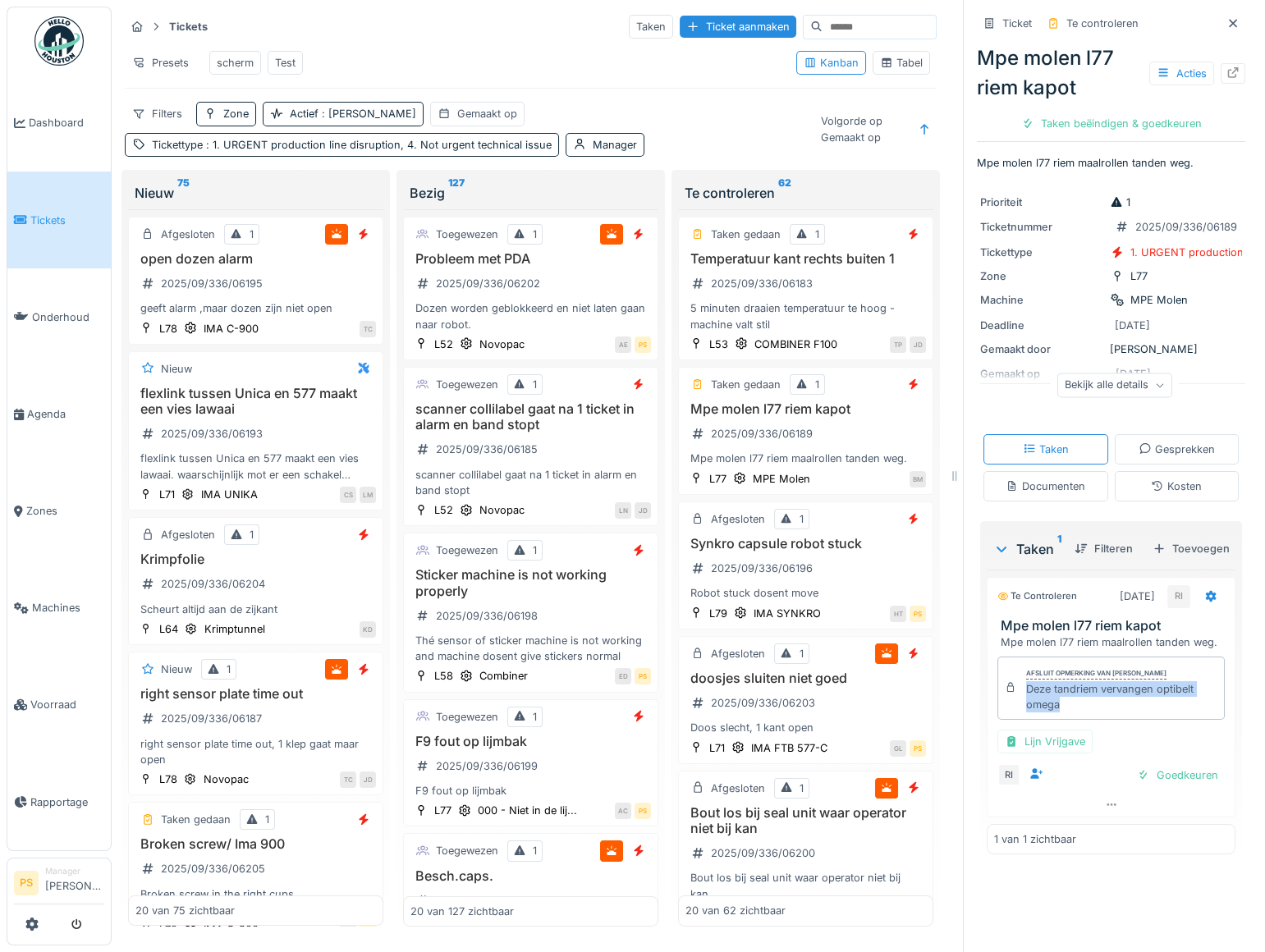
drag, startPoint x: 1056, startPoint y: 784, endPoint x: 1013, endPoint y: 771, distance: 44.9
click at [1013, 721] on div "Afsluit opmerking van Robbert Ide Deze tandriem vervangen optibelt omega" at bounding box center [1111, 688] width 228 height 64
copy div "Deze tandriem vervangen optibelt omega"
click at [1137, 117] on div "Taken beëindigen & goedkeuren" at bounding box center [1111, 123] width 194 height 22
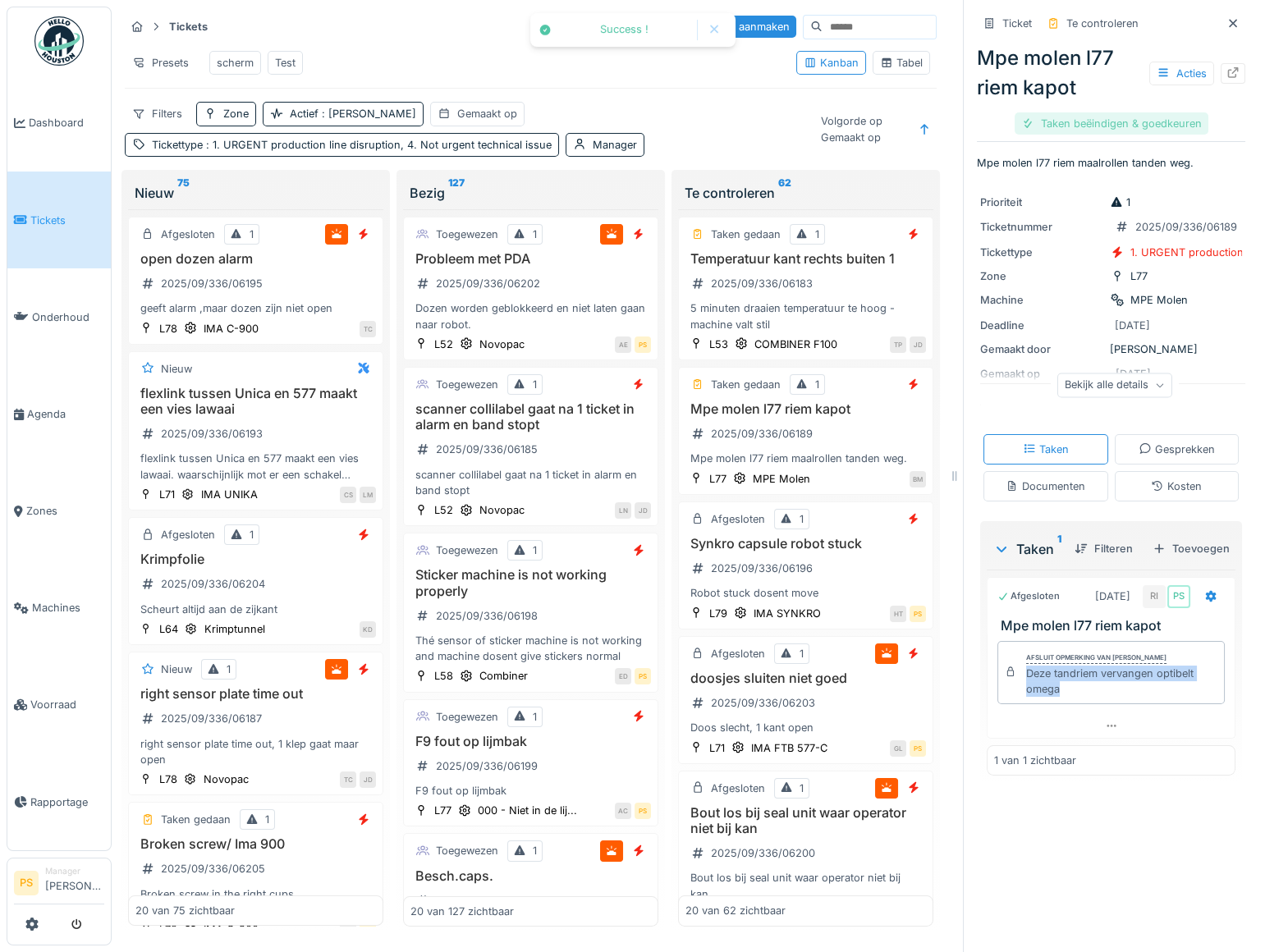
click at [1138, 127] on div "Taken beëindigen & goedkeuren" at bounding box center [1111, 123] width 194 height 22
click at [1111, 132] on div "Ticket sluiten" at bounding box center [1111, 123] width 99 height 22
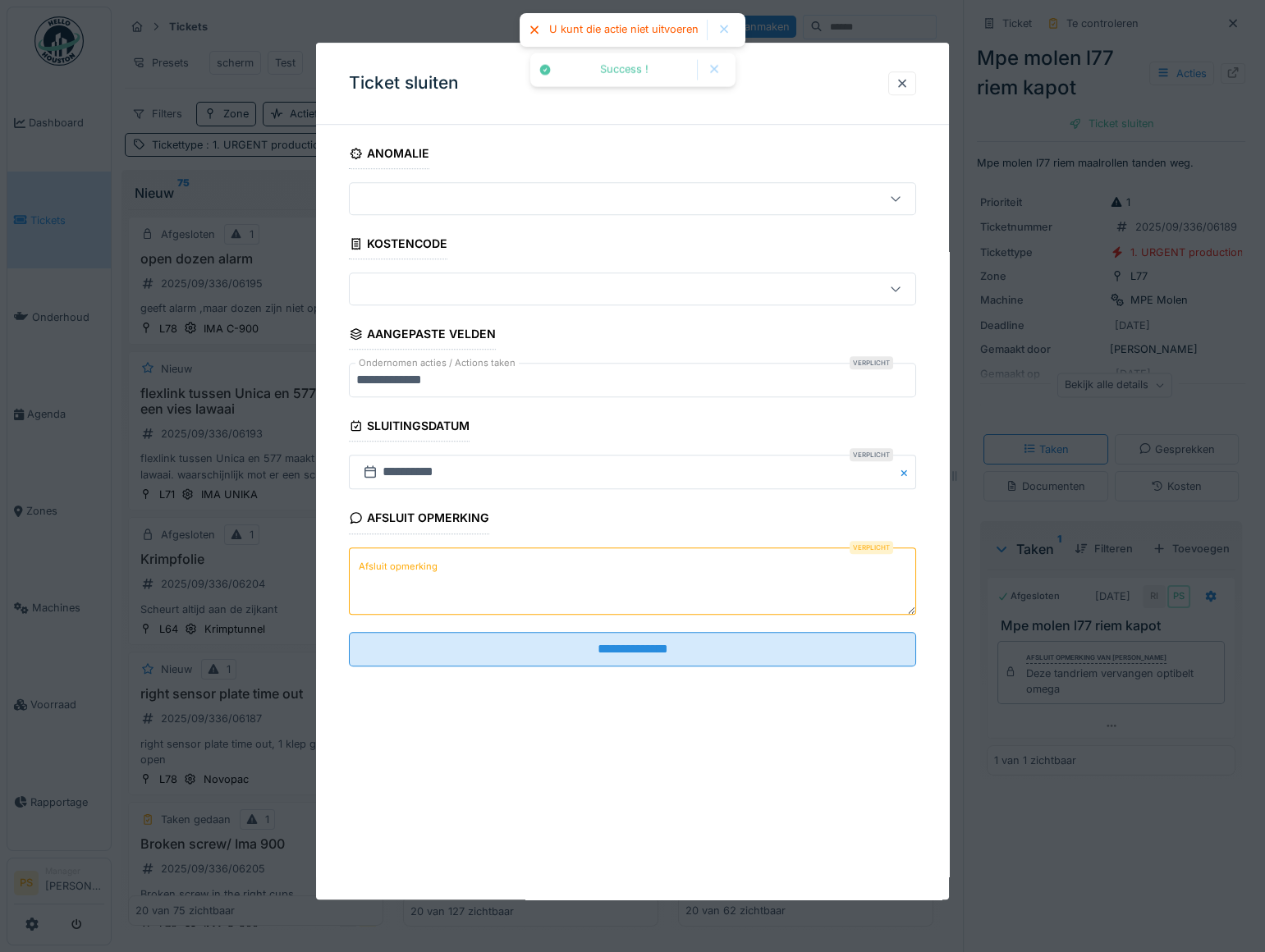
click at [497, 578] on textarea "Afsluit opmerking" at bounding box center [632, 580] width 567 height 67
paste textarea "**********"
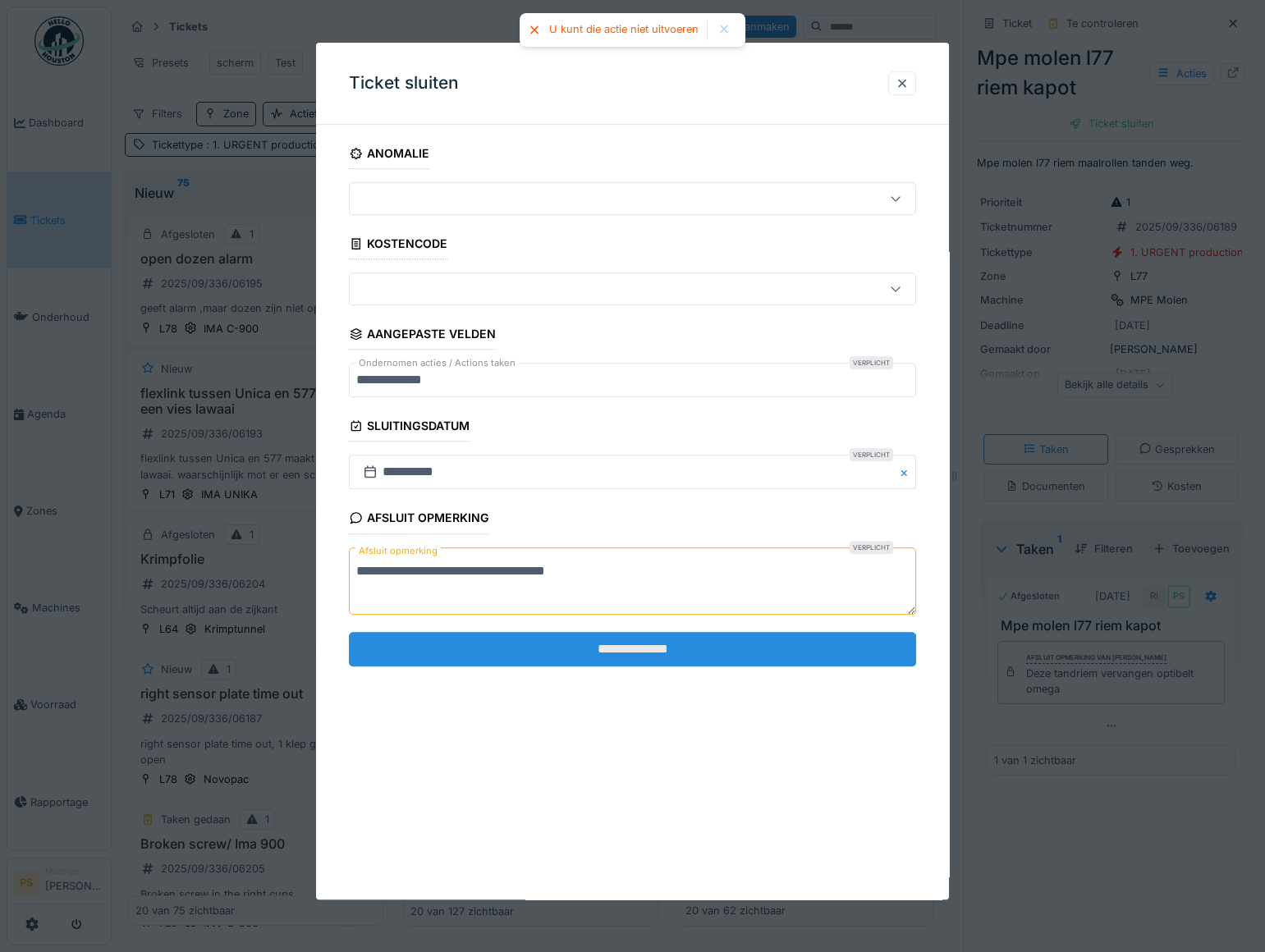
type textarea "**********"
click at [499, 649] on input "**********" at bounding box center [632, 649] width 567 height 35
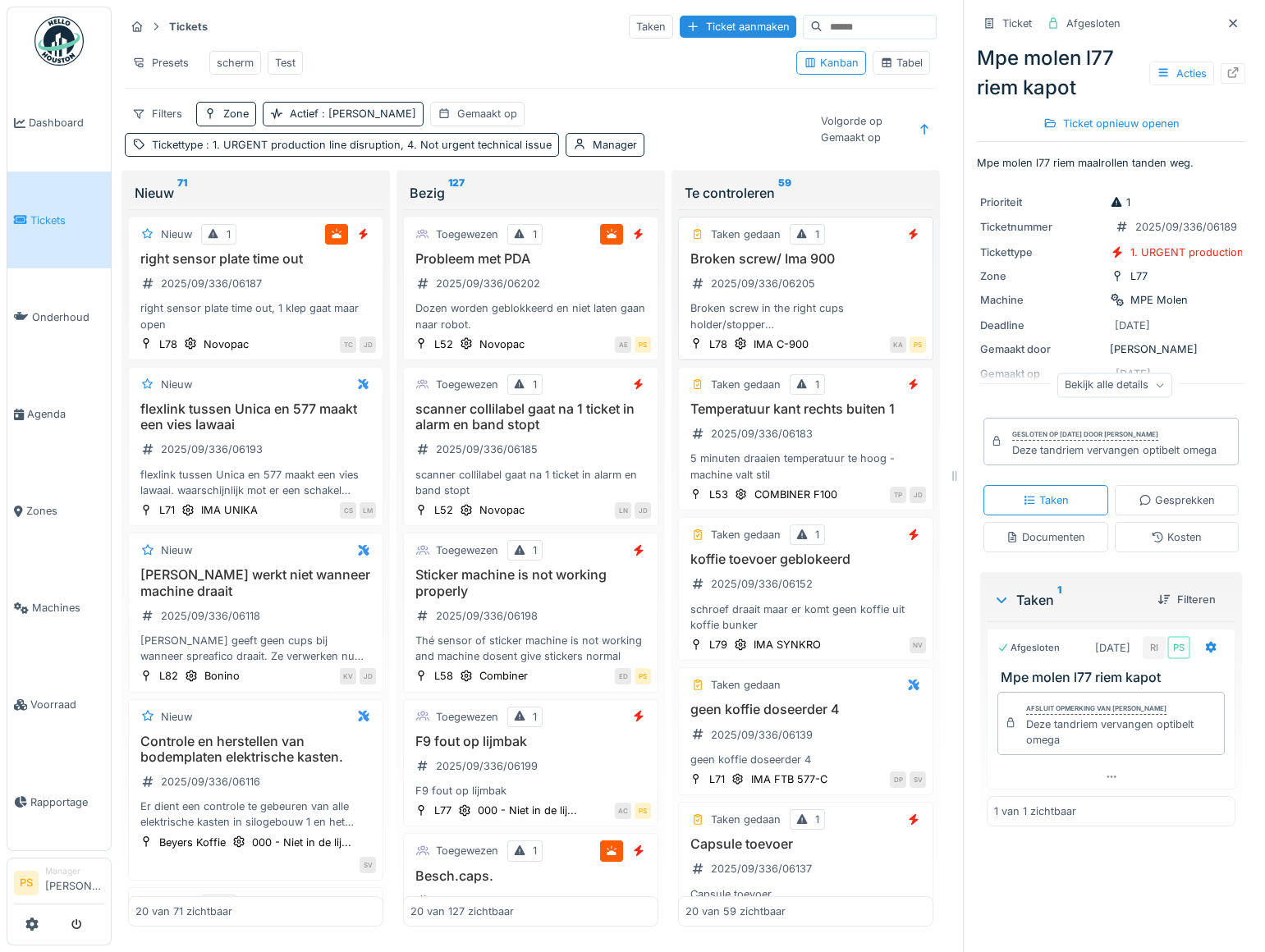
click at [767, 267] on h3 "Broken screw/ Ima 900" at bounding box center [805, 259] width 241 height 16
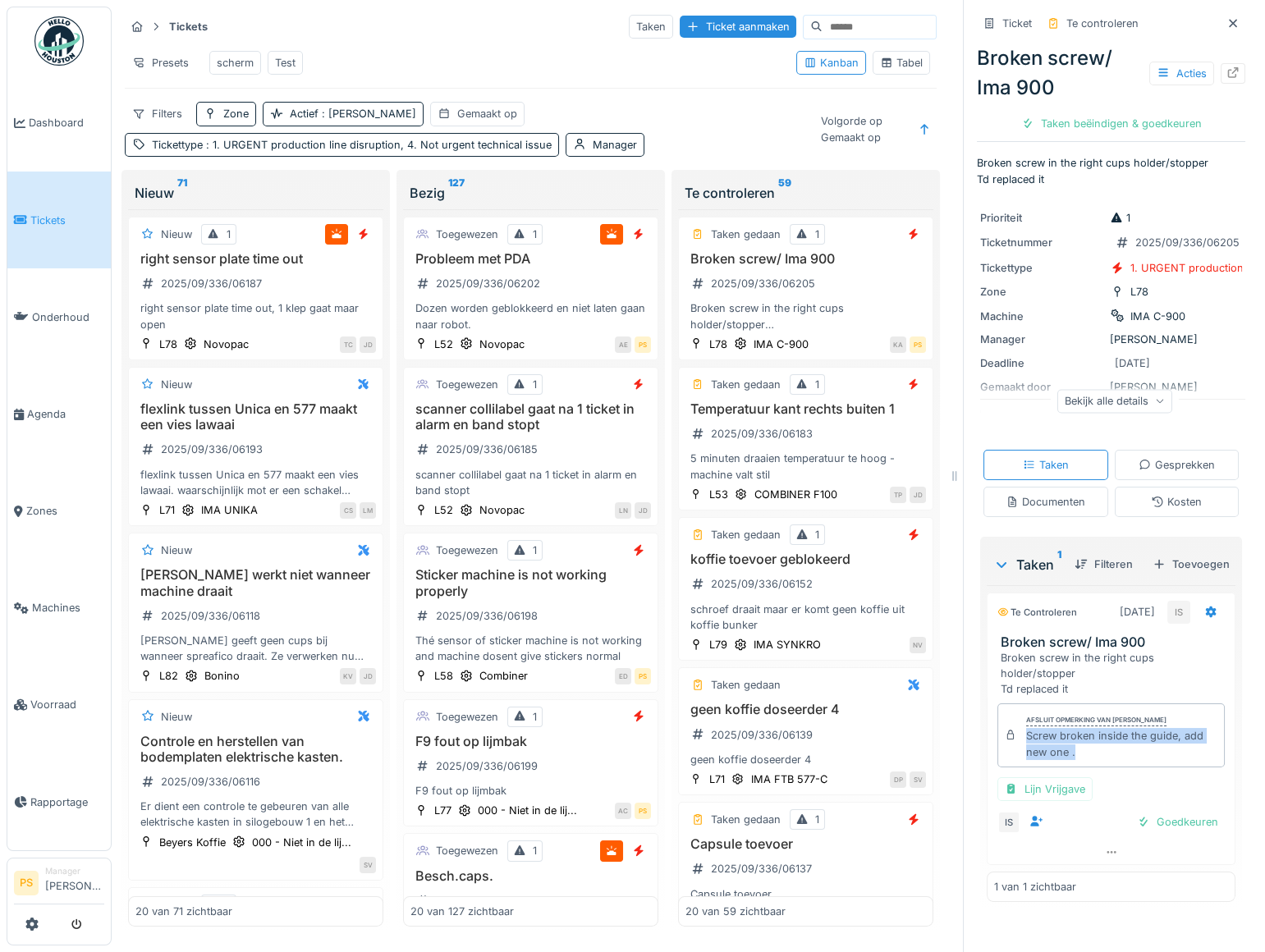
drag, startPoint x: 1073, startPoint y: 834, endPoint x: 1014, endPoint y: 813, distance: 62.6
click at [1026, 759] on div "Screw broken inside the guide, add new one ." at bounding box center [1121, 743] width 191 height 31
copy div "Screw broken inside the guide, add new one ."
click at [1109, 129] on div "Taken beëindigen & goedkeuren" at bounding box center [1111, 123] width 194 height 22
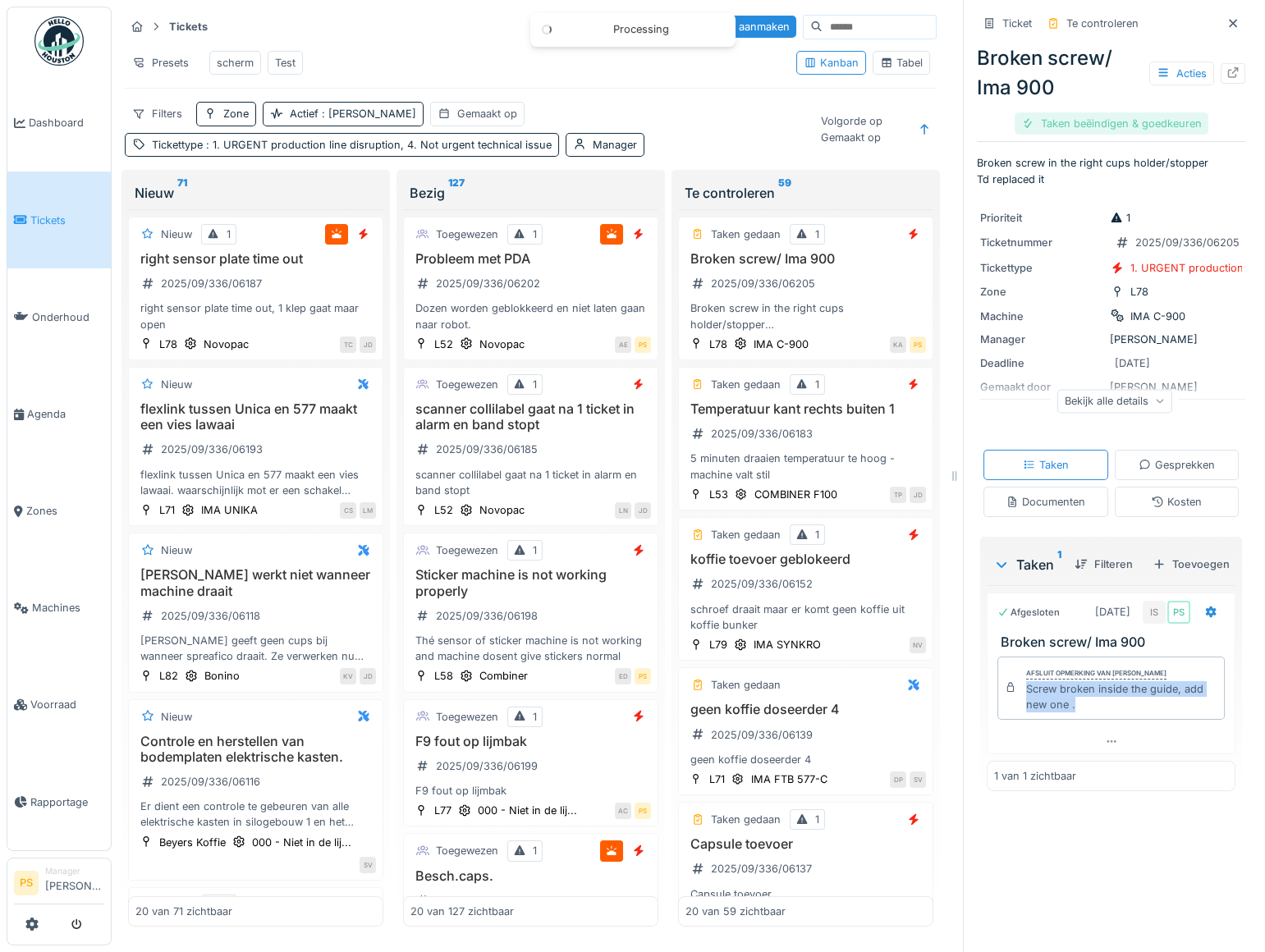
click at [1150, 122] on div "Taken beëindigen & goedkeuren" at bounding box center [1111, 123] width 194 height 22
click at [1078, 121] on div "Ticket sluiten" at bounding box center [1111, 123] width 99 height 22
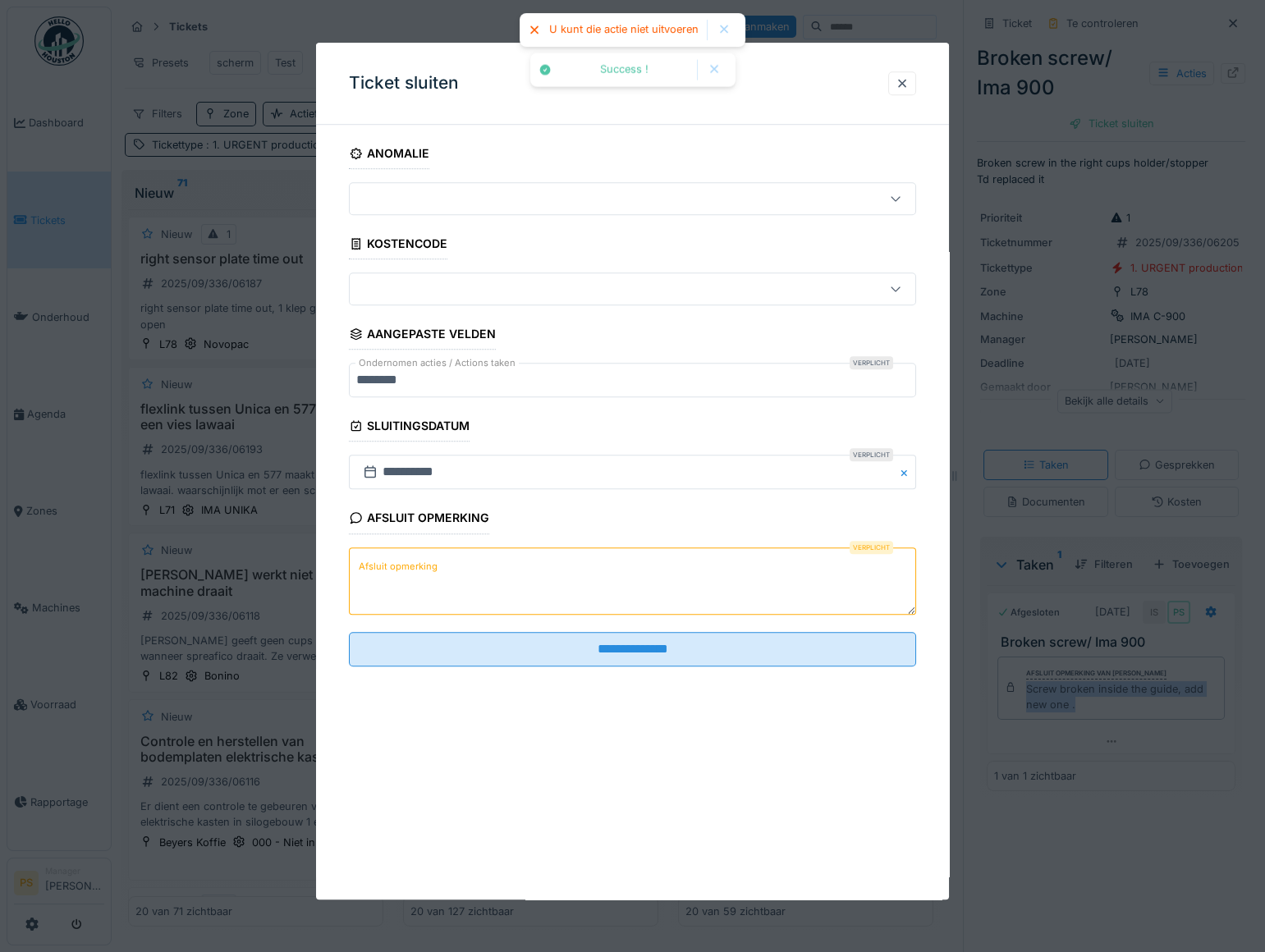
click at [501, 542] on div "Afsluit opmerking Verplicht Afsluit opmerking" at bounding box center [632, 561] width 567 height 116
click at [507, 564] on textarea "Afsluit opmerking" at bounding box center [632, 580] width 567 height 67
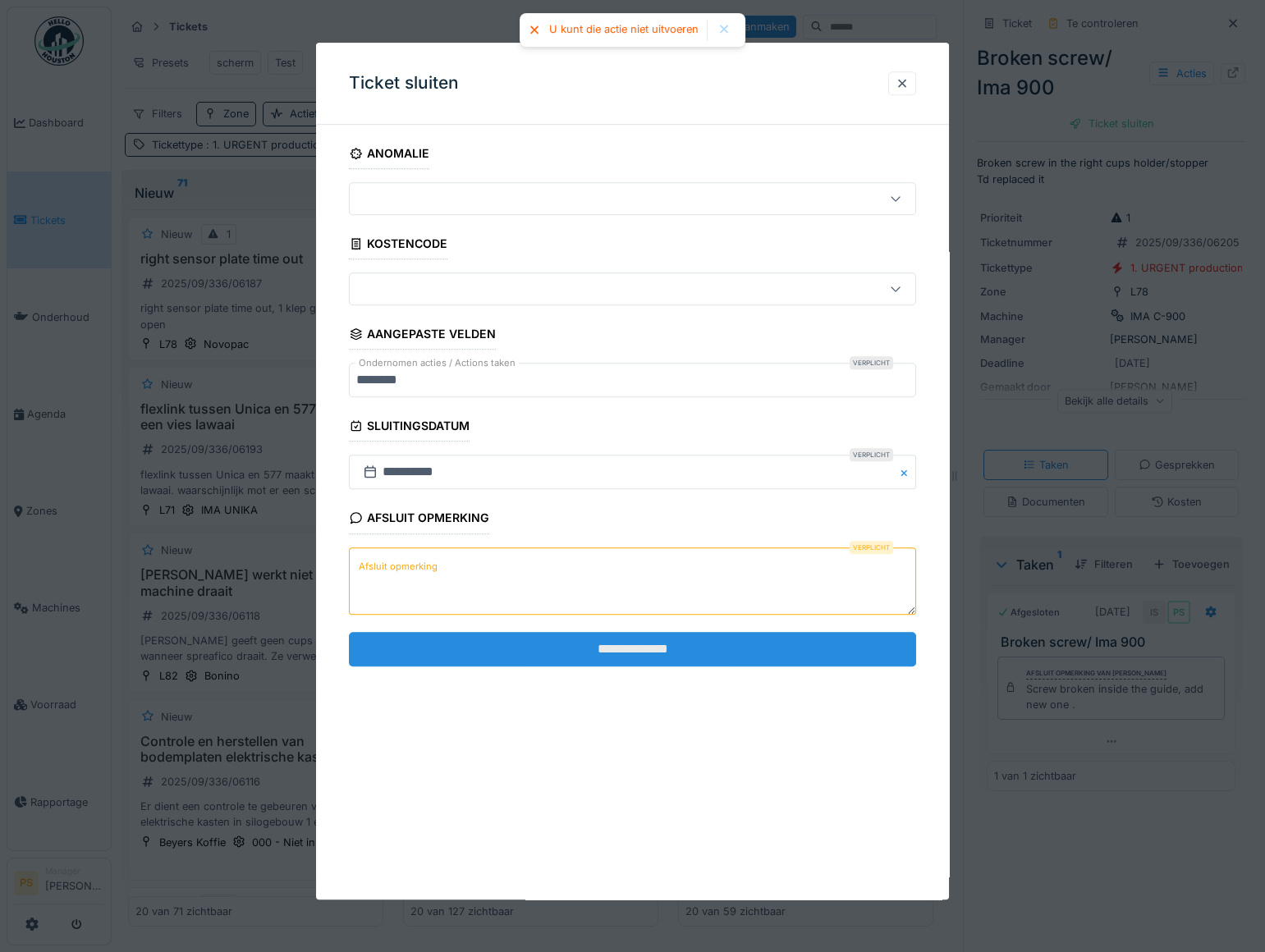
paste textarea "**********"
type textarea "**********"
click at [508, 647] on input "**********" at bounding box center [632, 649] width 567 height 35
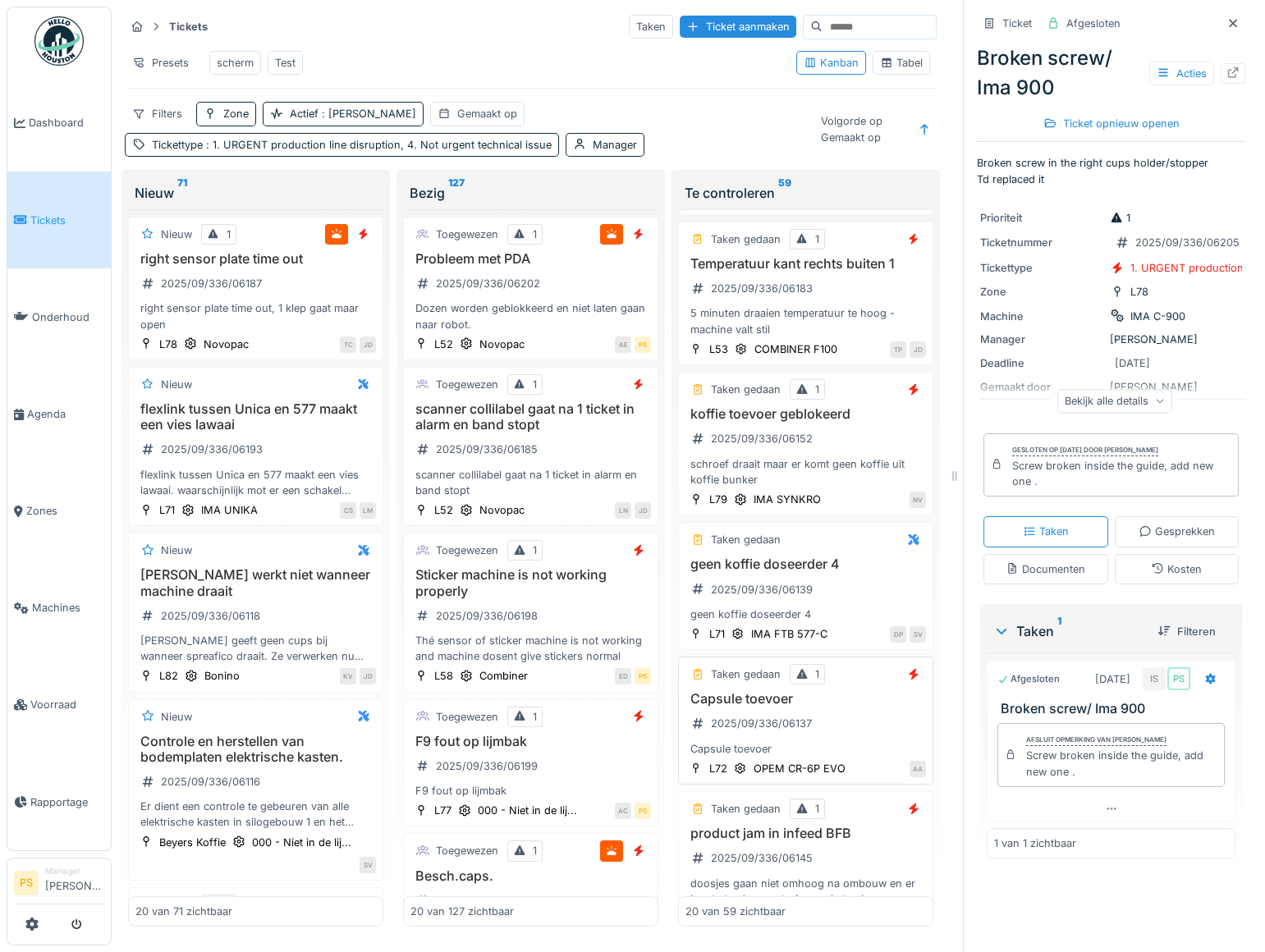
scroll to position [148, 0]
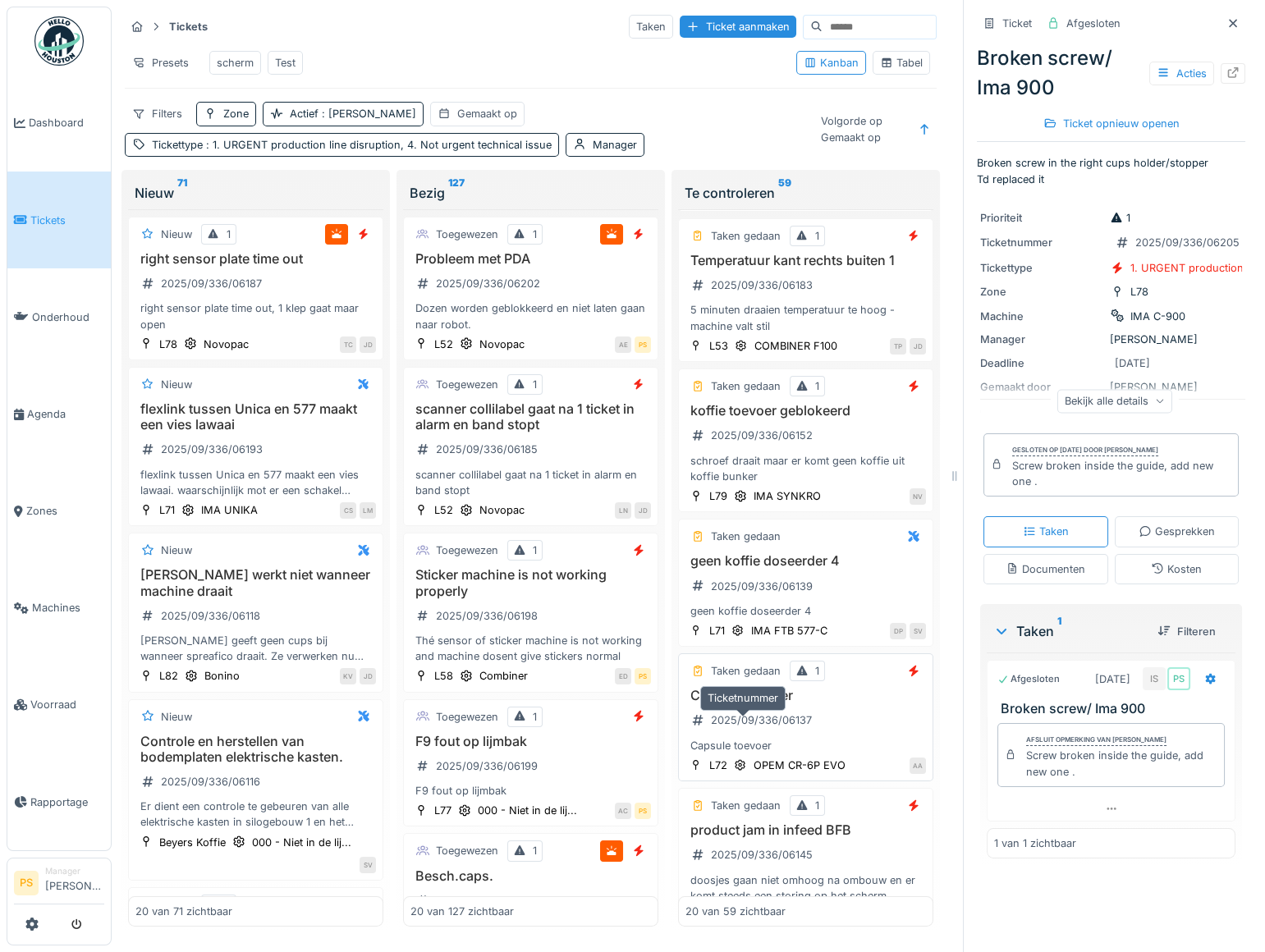
click at [749, 722] on div "2025/09/336/06137" at bounding box center [762, 720] width 101 height 16
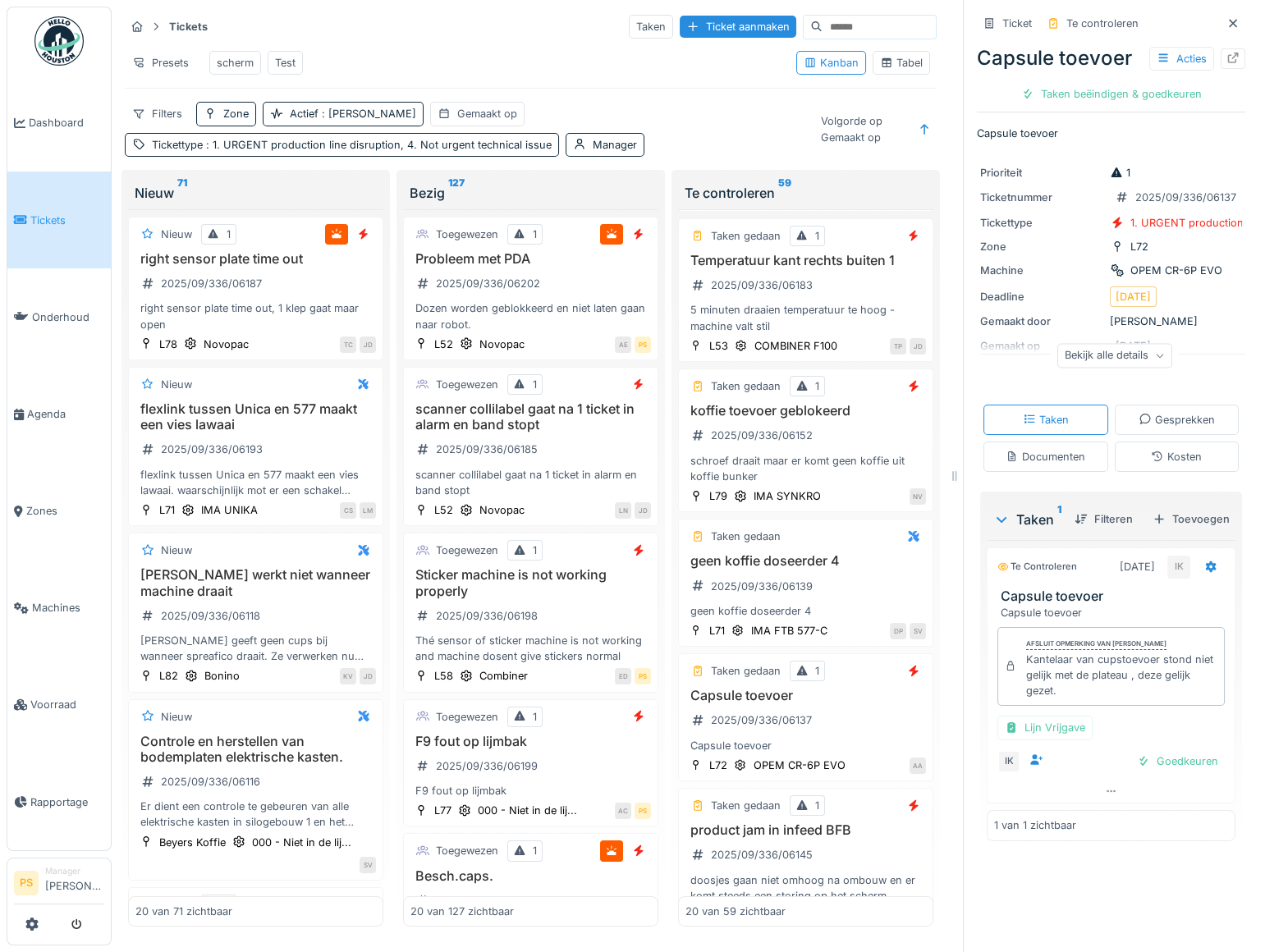
click at [708, 151] on div "Filters Zone Actief : Ja Gemaakt op Tickettype : 1. URGENT production line disr…" at bounding box center [466, 129] width 682 height 54
click at [886, 71] on div "Tabel" at bounding box center [900, 63] width 43 height 16
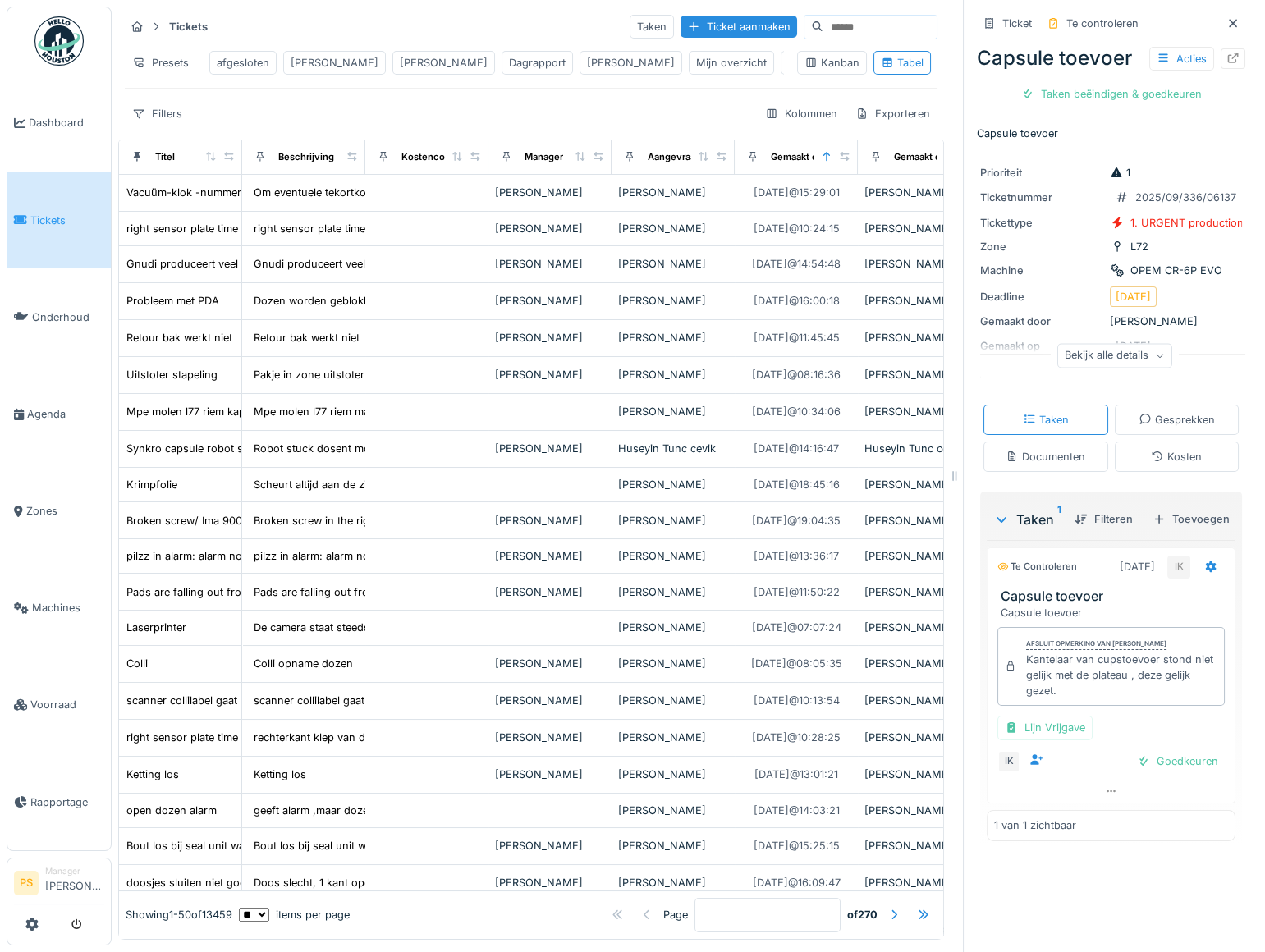
click at [234, 65] on div "afgesloten" at bounding box center [243, 63] width 52 height 16
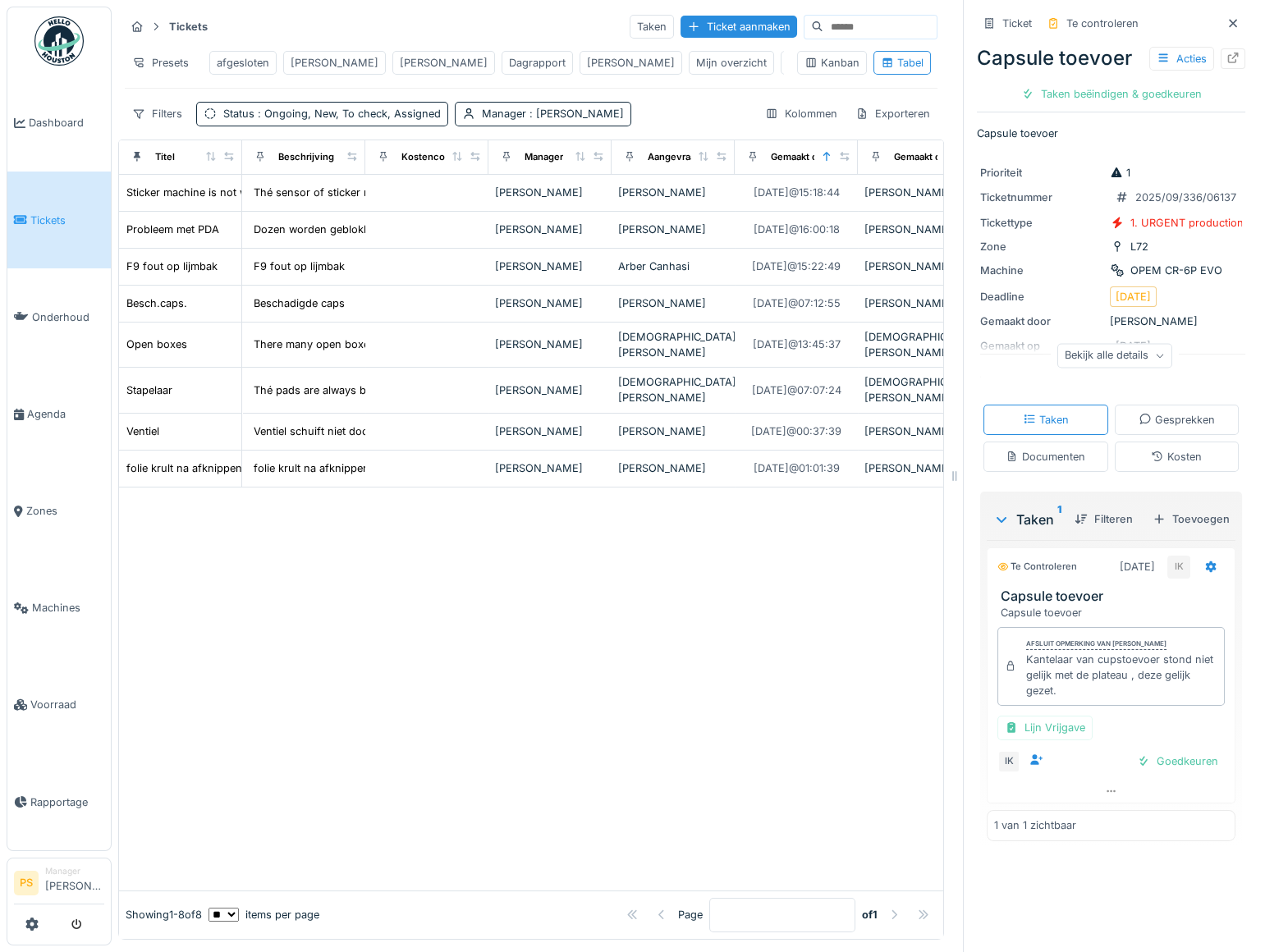
click at [233, 55] on div "afgesloten" at bounding box center [243, 63] width 52 height 16
click at [844, 62] on div "Ploeg Overzicht" at bounding box center [883, 63] width 79 height 16
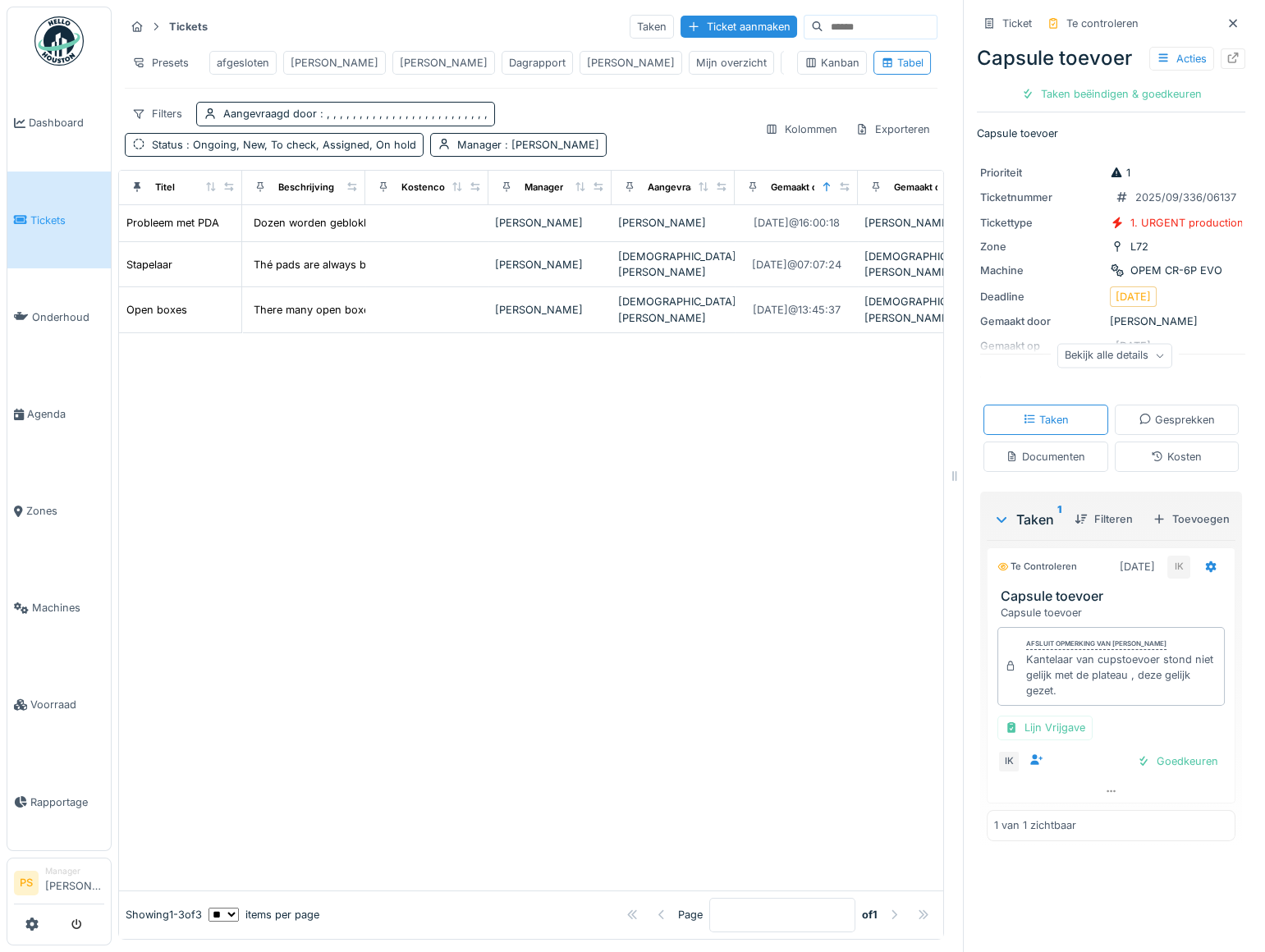
click at [235, 65] on div "afgesloten" at bounding box center [243, 63] width 52 height 16
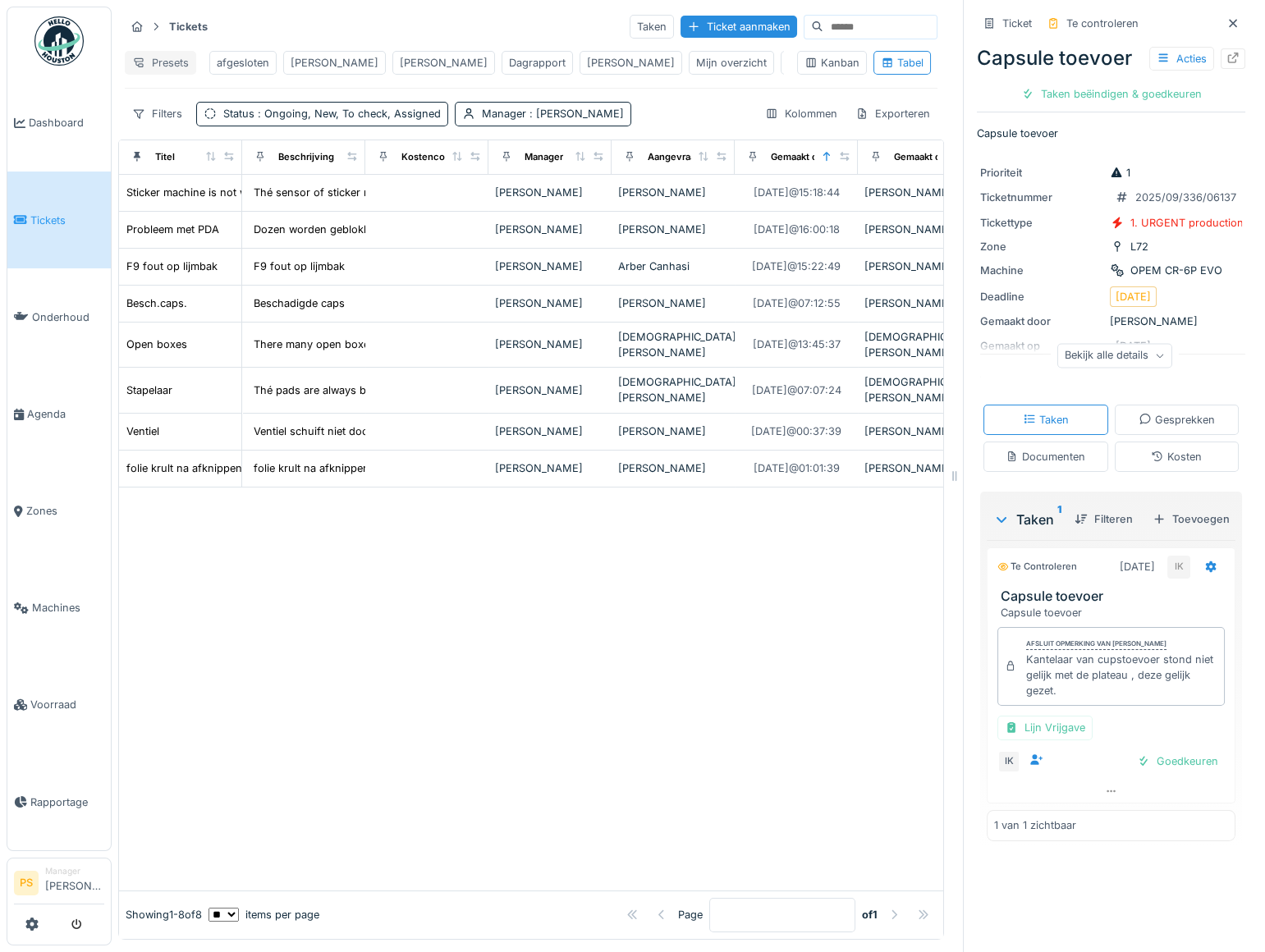
click at [168, 62] on div "Presets" at bounding box center [161, 62] width 72 height 24
click at [232, 28] on div "Tickets Taken Ticket aanmaken" at bounding box center [530, 26] width 812 height 27
click at [62, 213] on span "Tickets" at bounding box center [67, 221] width 74 height 16
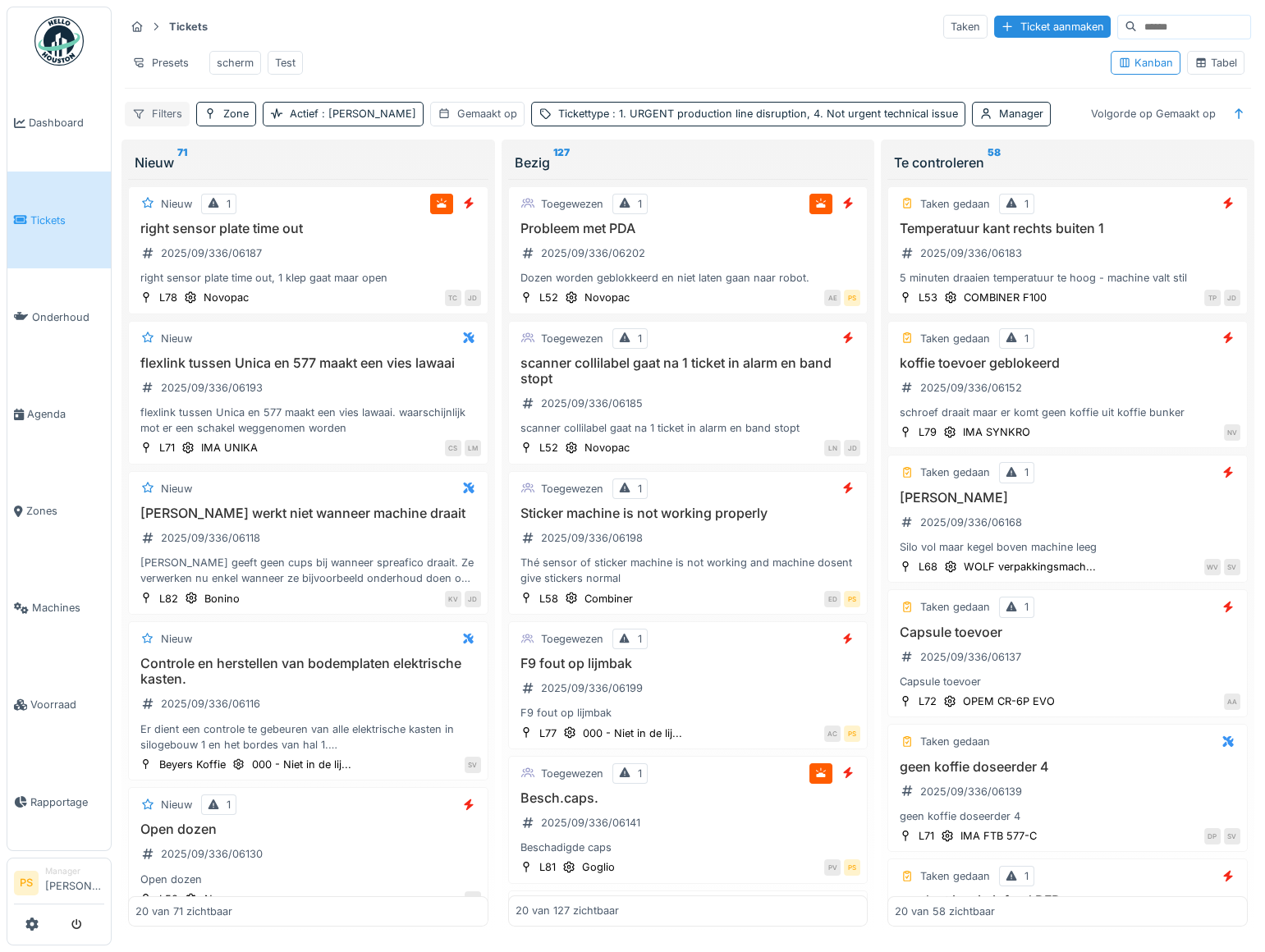
click at [164, 126] on div "Filters" at bounding box center [157, 113] width 65 height 24
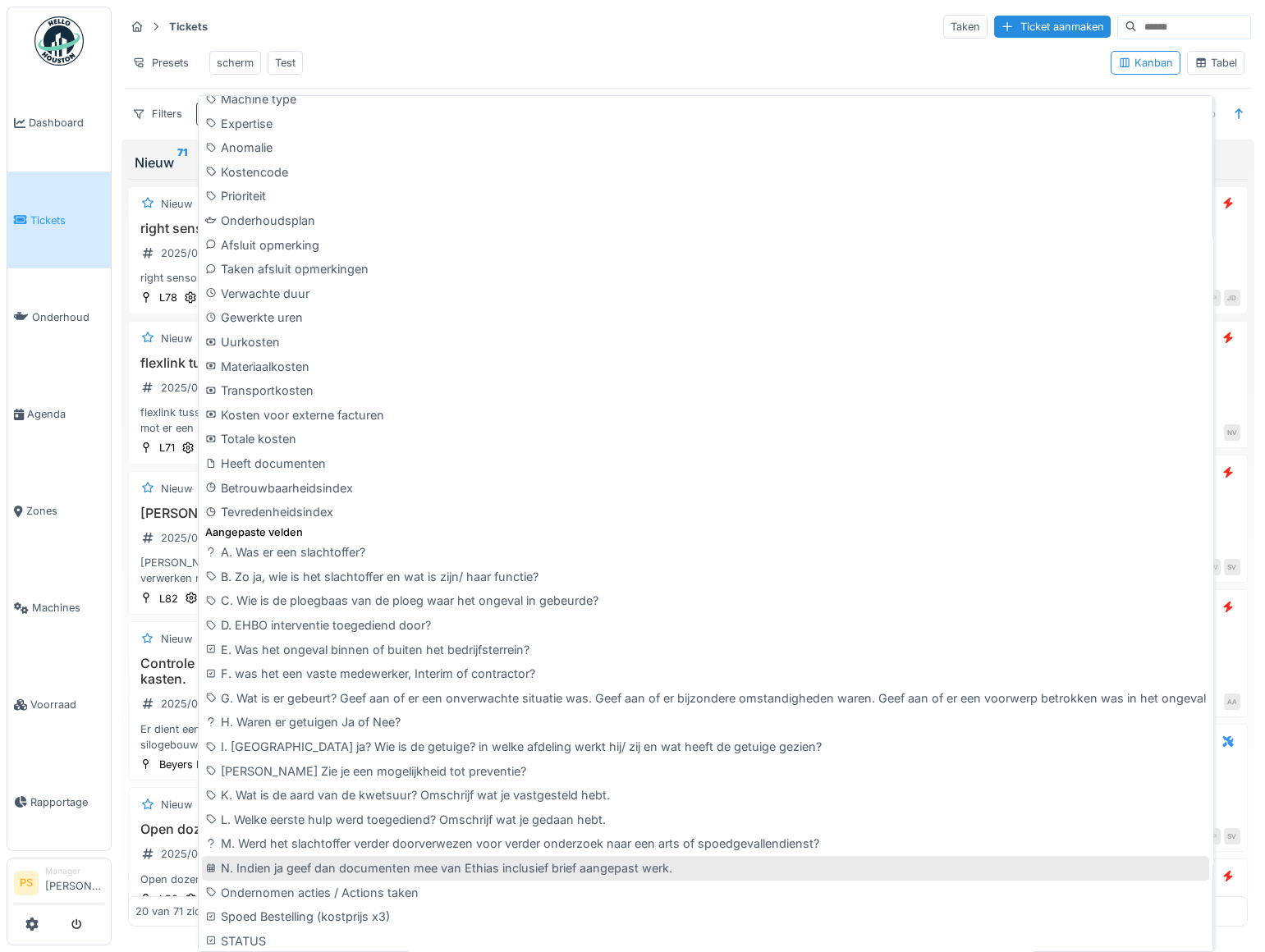
scroll to position [695, 0]
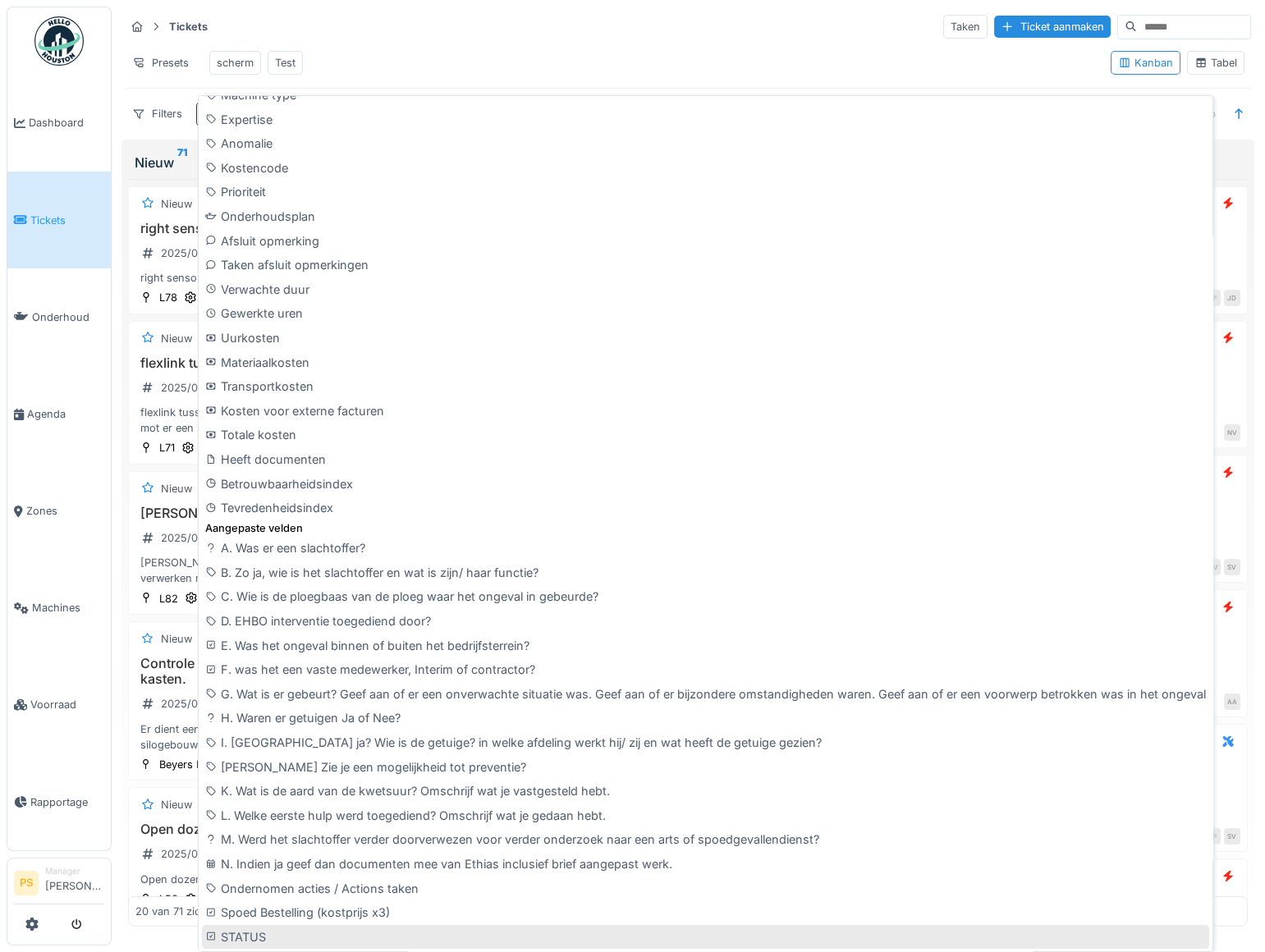
click at [248, 928] on div "STATUS" at bounding box center [705, 937] width 1007 height 24
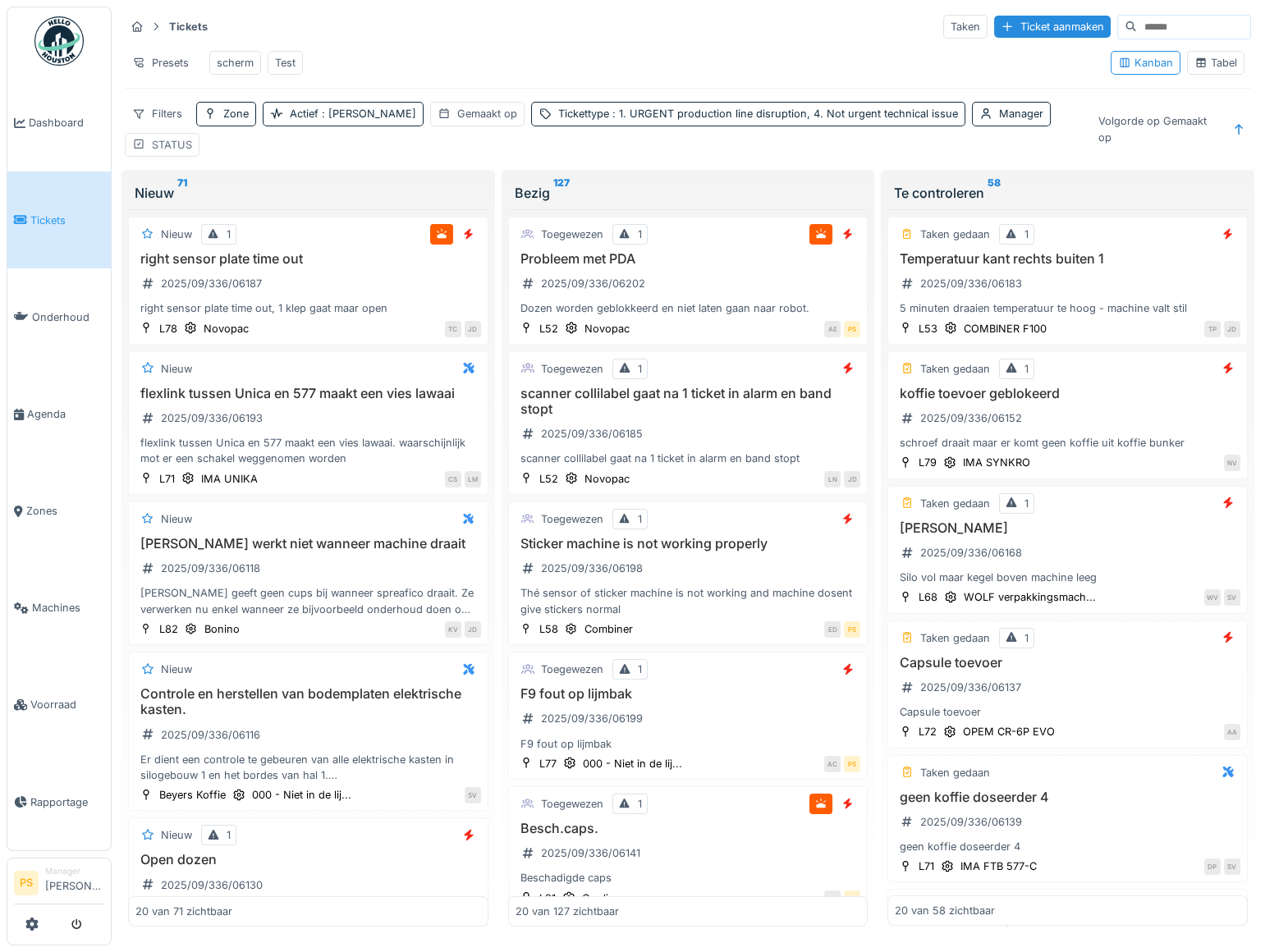
click at [192, 137] on div "STATUS" at bounding box center [172, 145] width 40 height 16
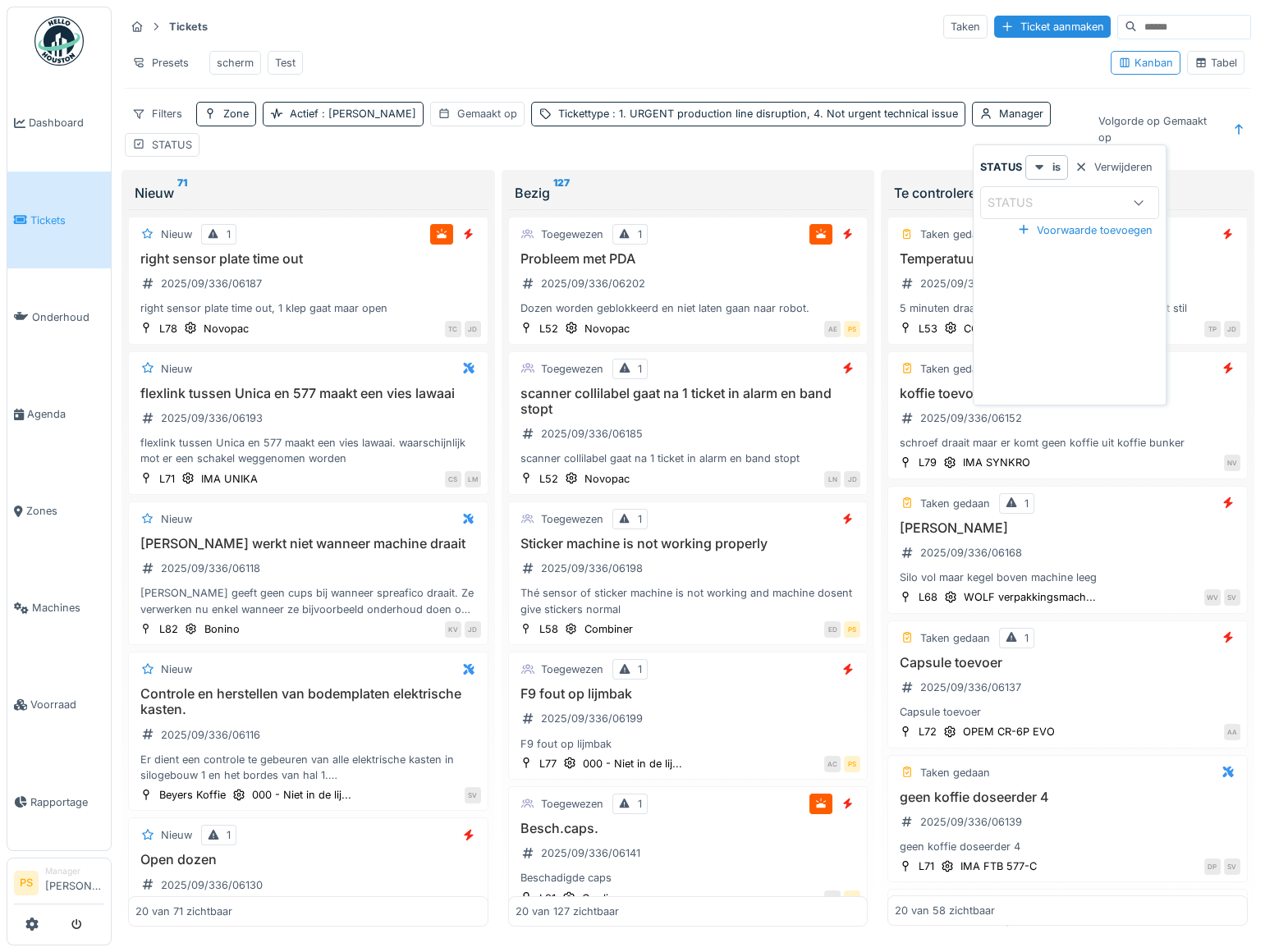
click at [1138, 197] on icon at bounding box center [1138, 202] width 13 height 10
click at [1091, 164] on div "Verwijderen" at bounding box center [1113, 167] width 91 height 22
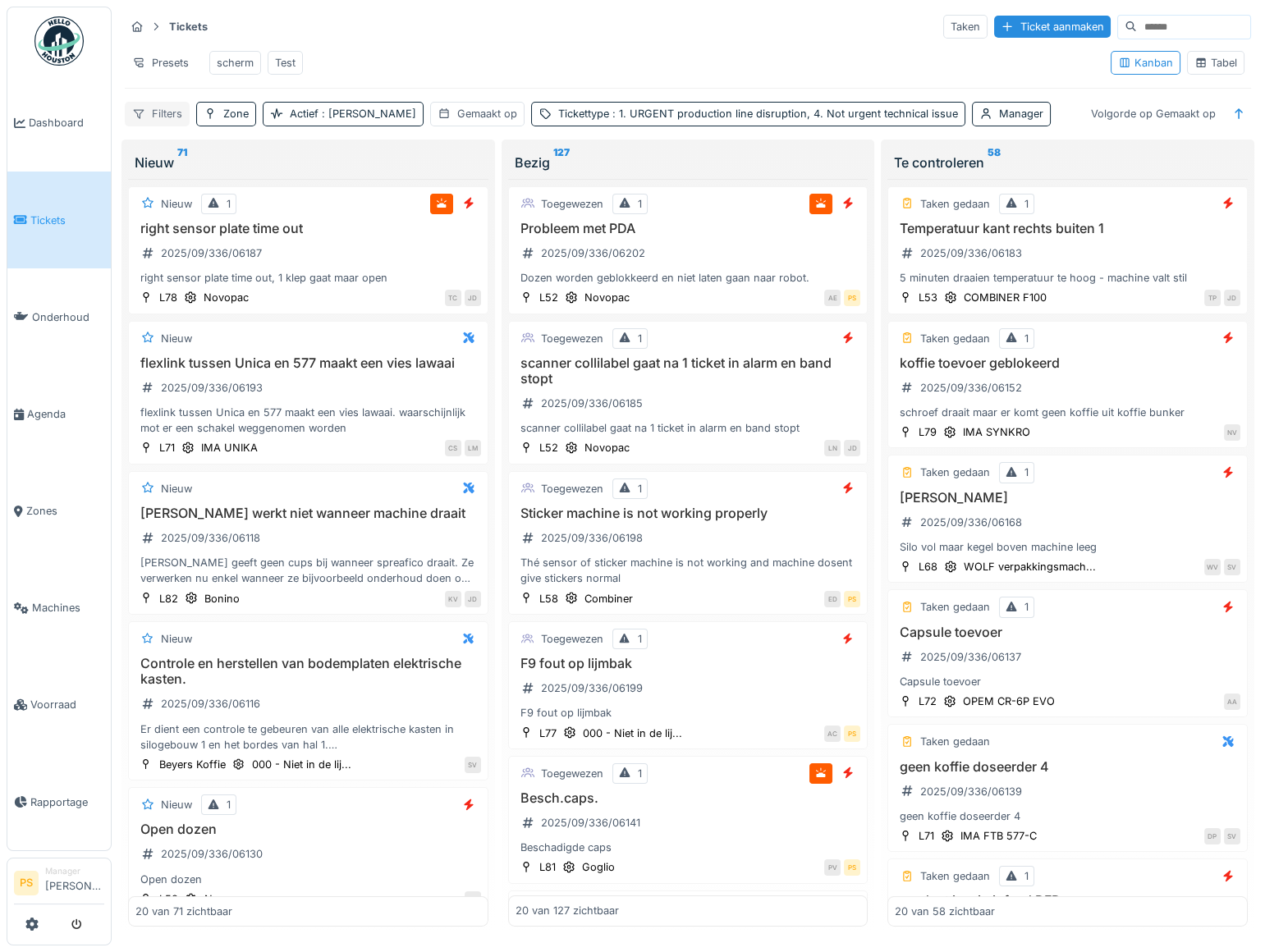
click at [160, 118] on div "Filters" at bounding box center [157, 113] width 65 height 24
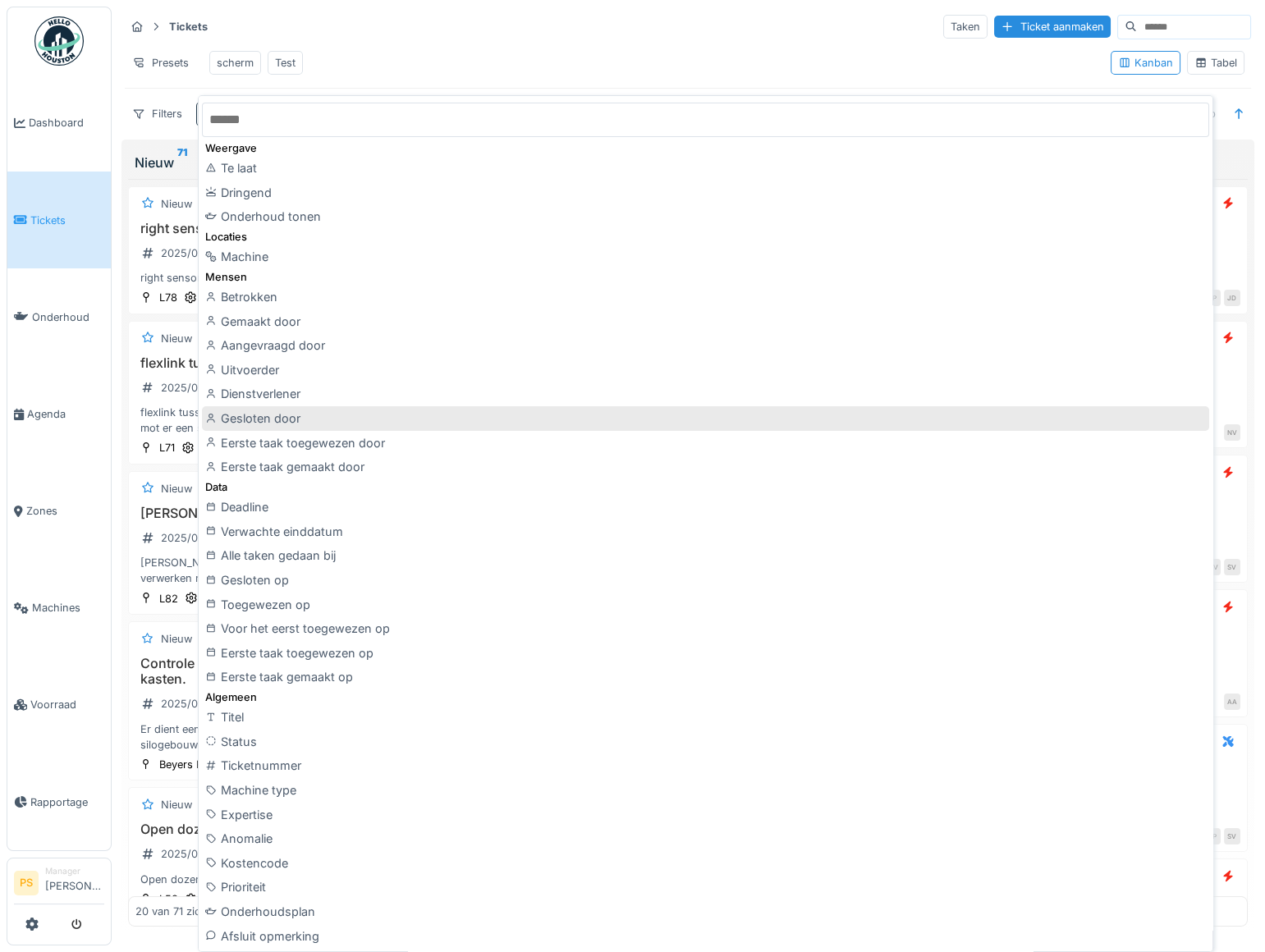
click at [379, 421] on div "Gesloten door" at bounding box center [705, 419] width 1007 height 24
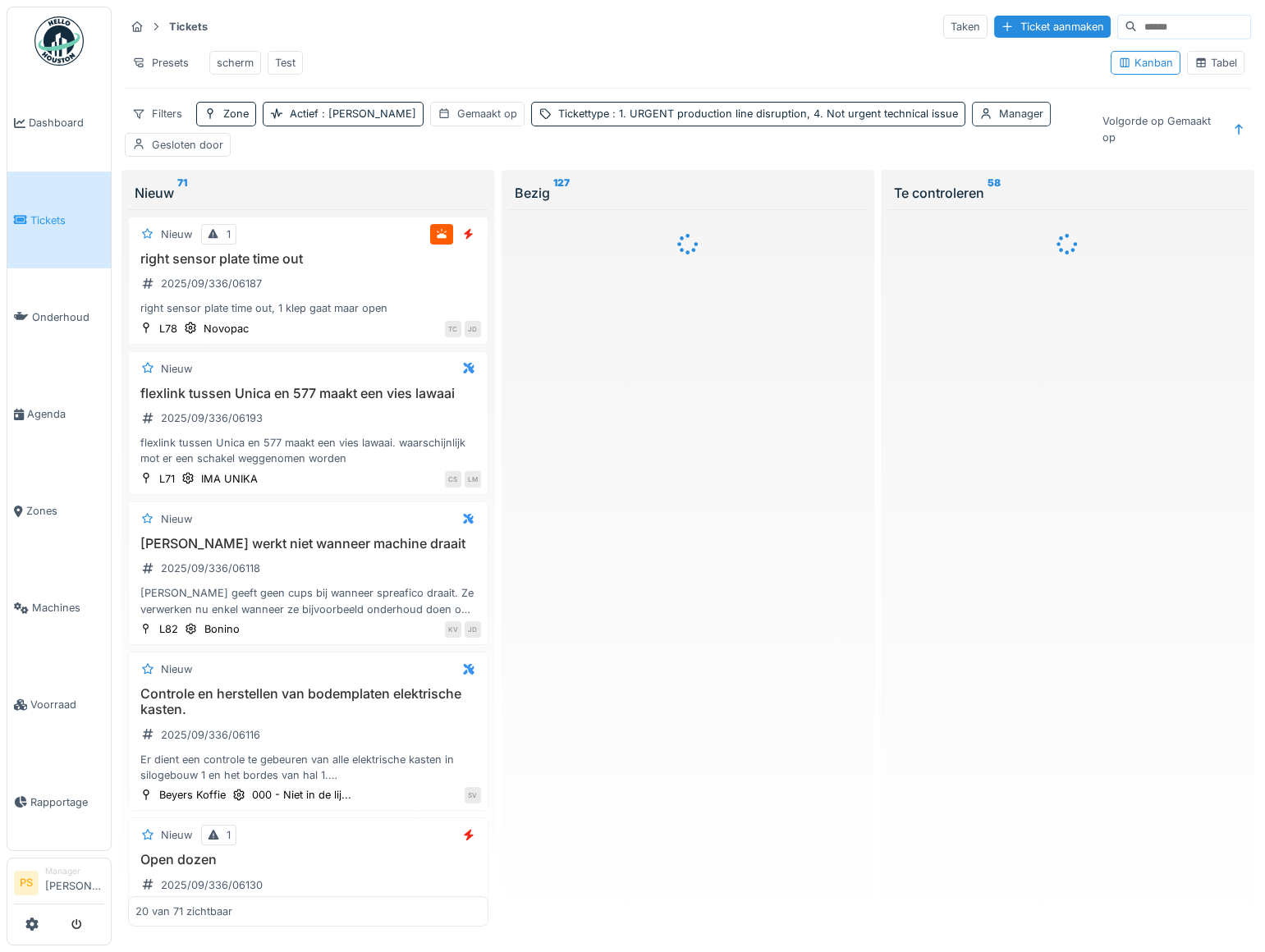
click at [972, 126] on div "Manager" at bounding box center [1011, 113] width 79 height 24
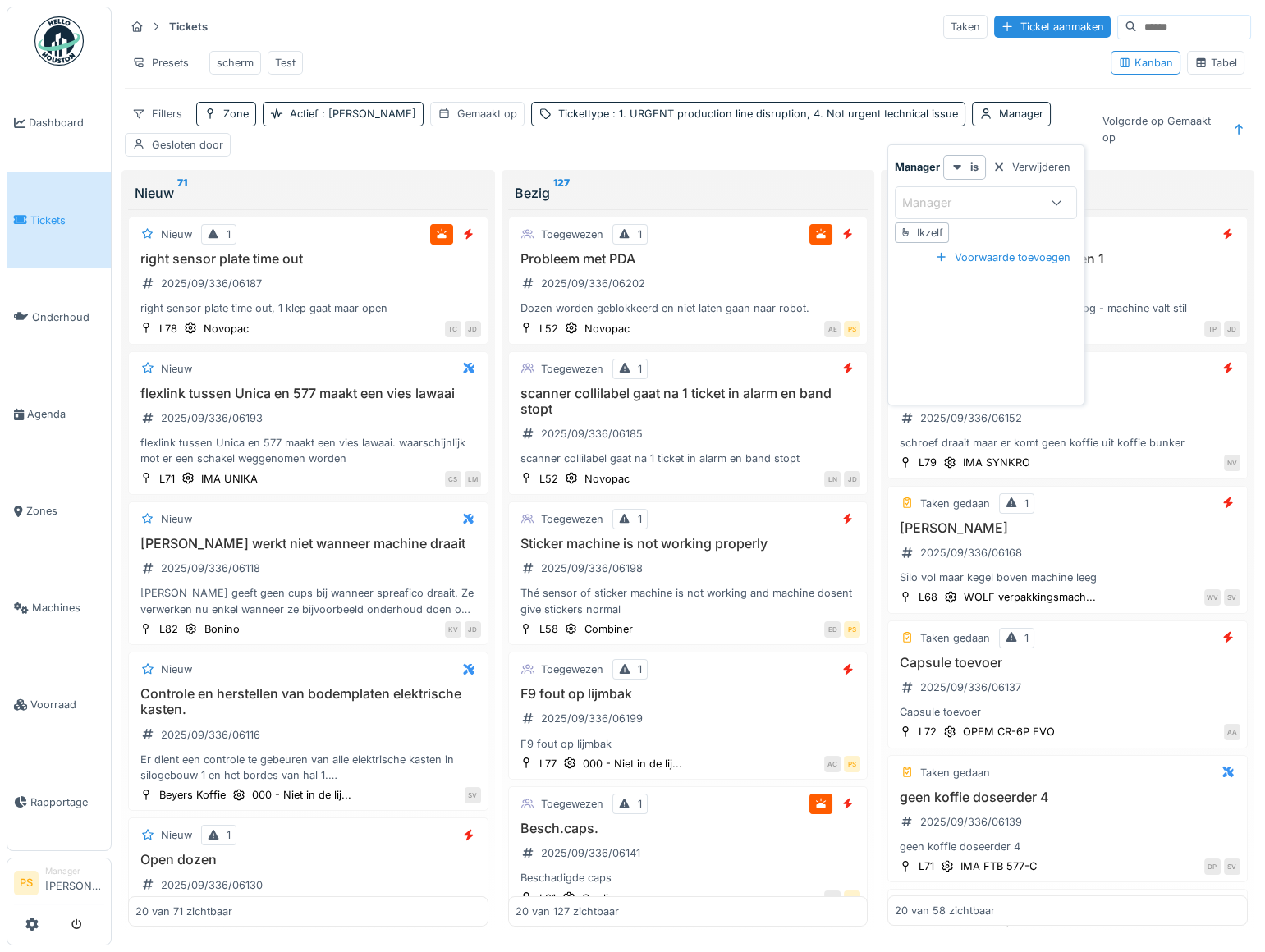
click at [947, 209] on div "Manager" at bounding box center [938, 202] width 72 height 18
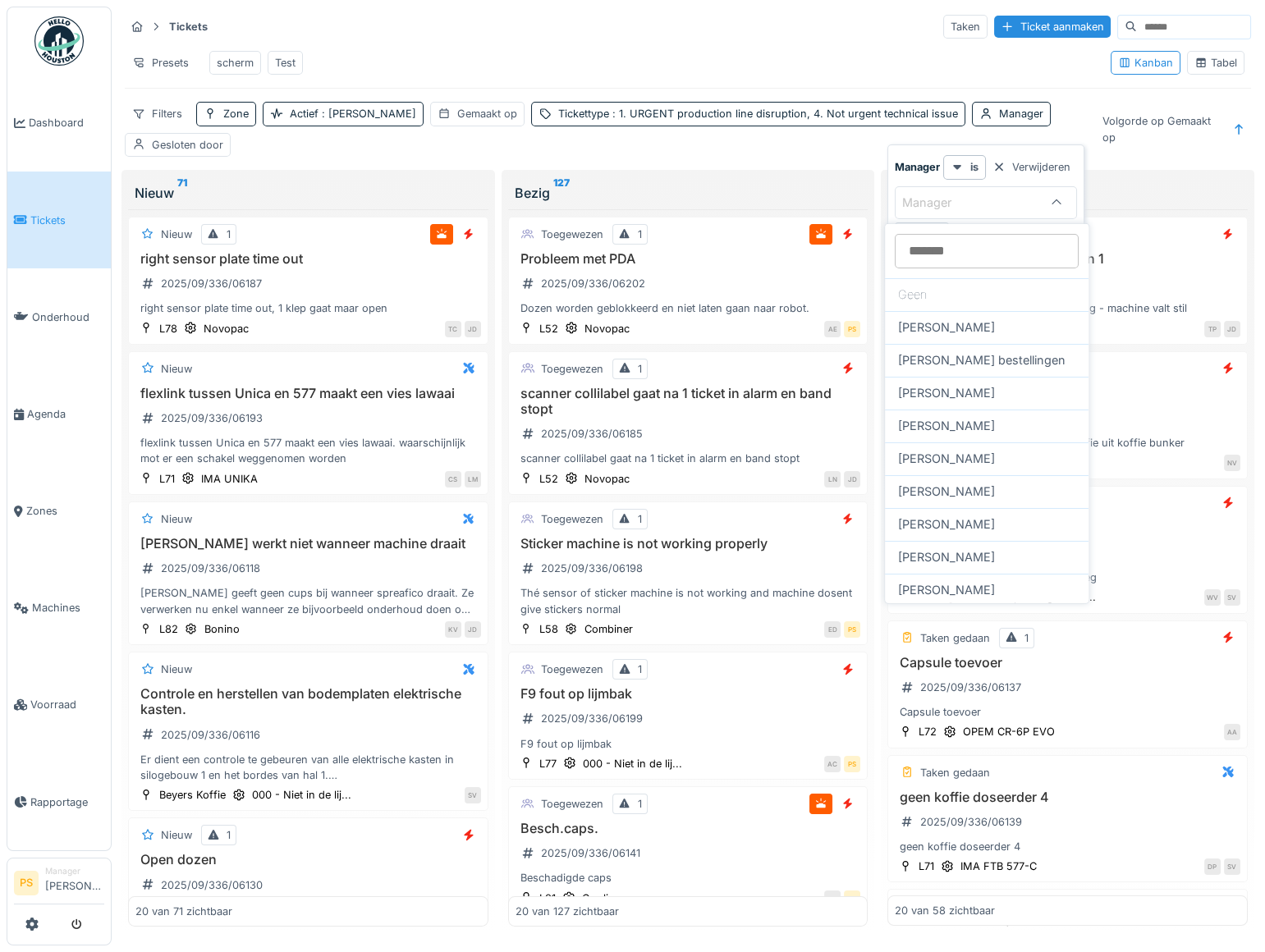
click at [947, 209] on div "Manager" at bounding box center [938, 202] width 72 height 18
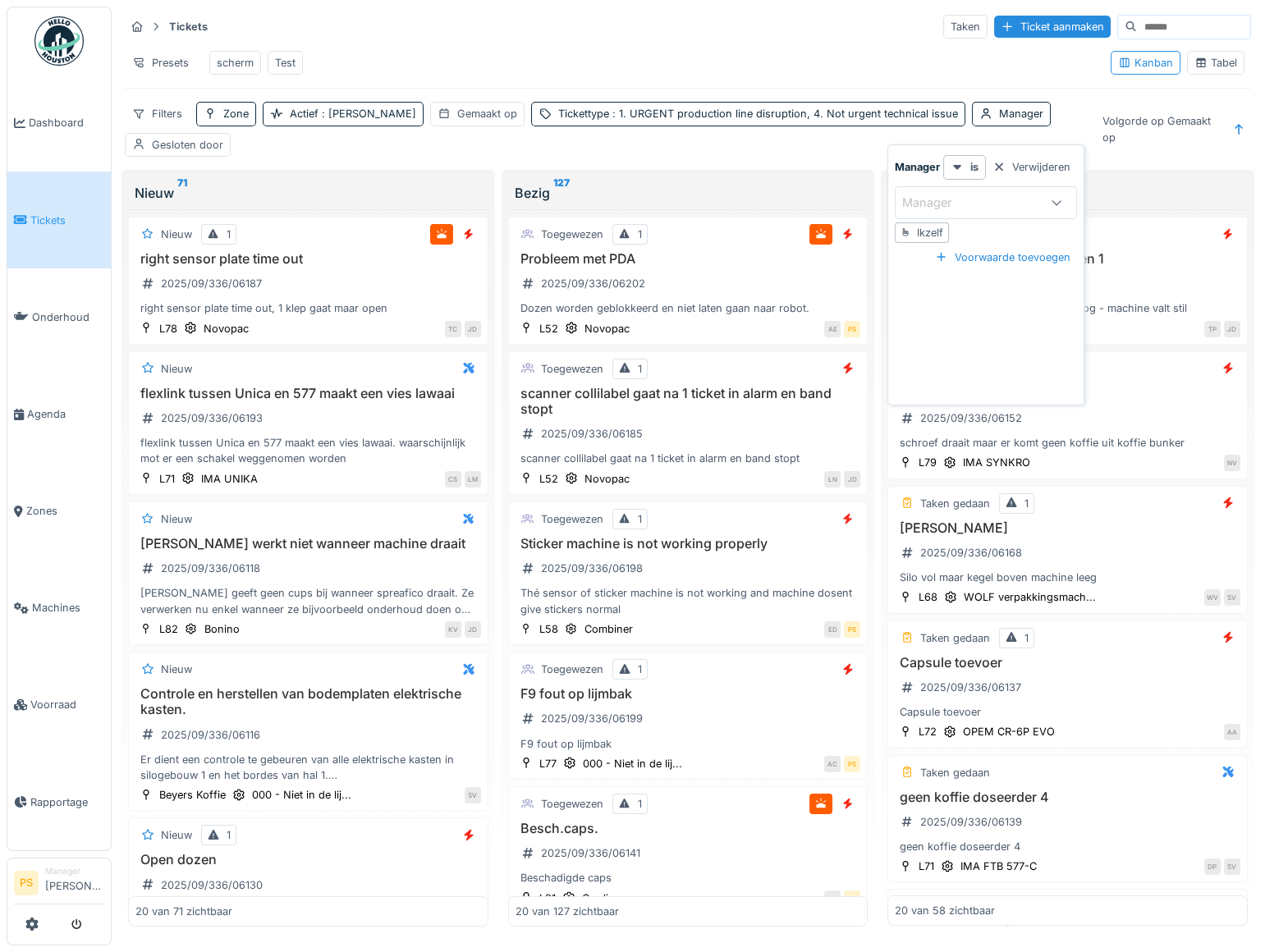
click at [933, 226] on div "Ikzelf" at bounding box center [930, 233] width 26 height 16
type input "****"
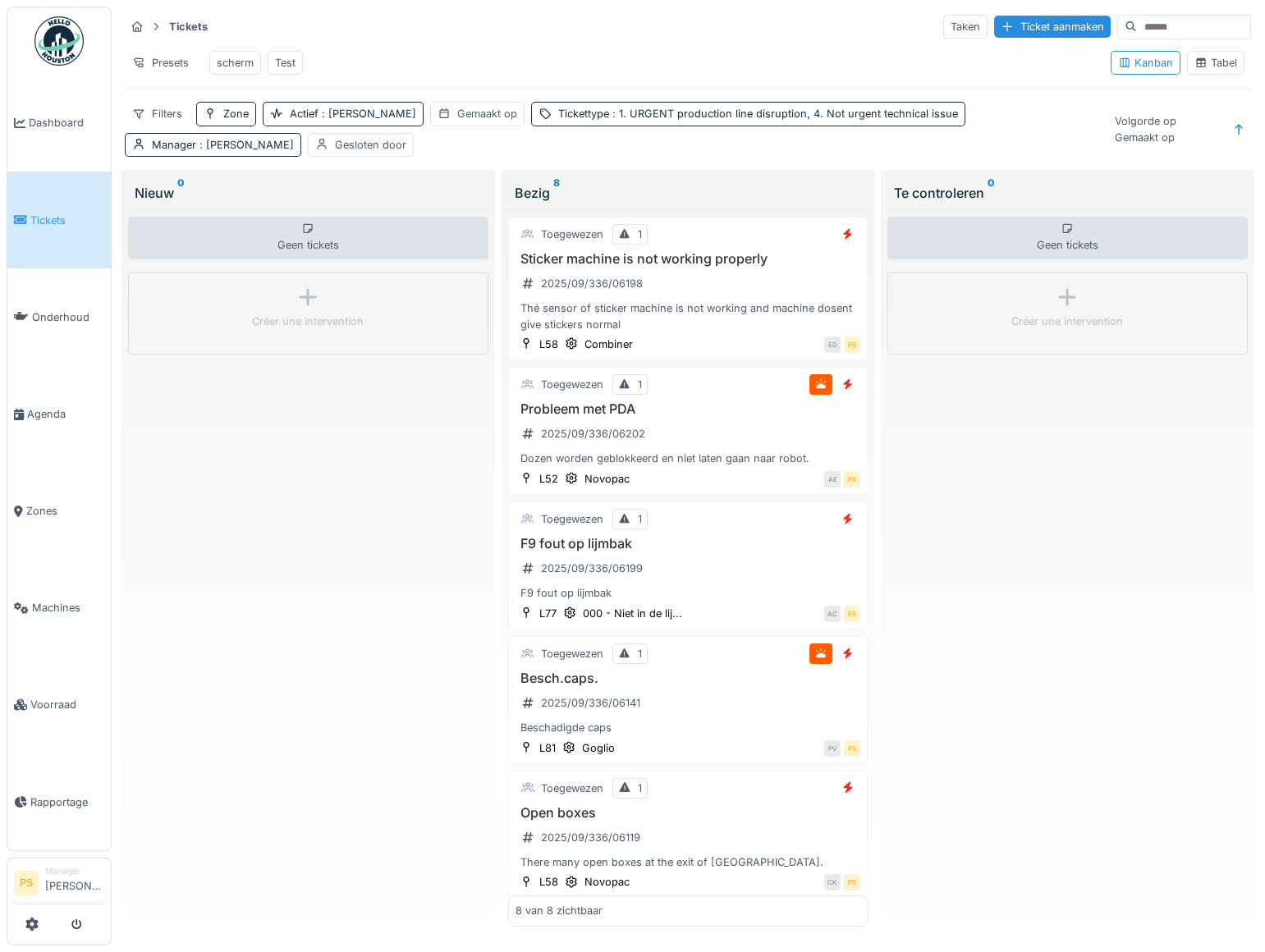
click at [1007, 477] on div "Geen tickets Créer une intervention" at bounding box center [1067, 568] width 360 height 717
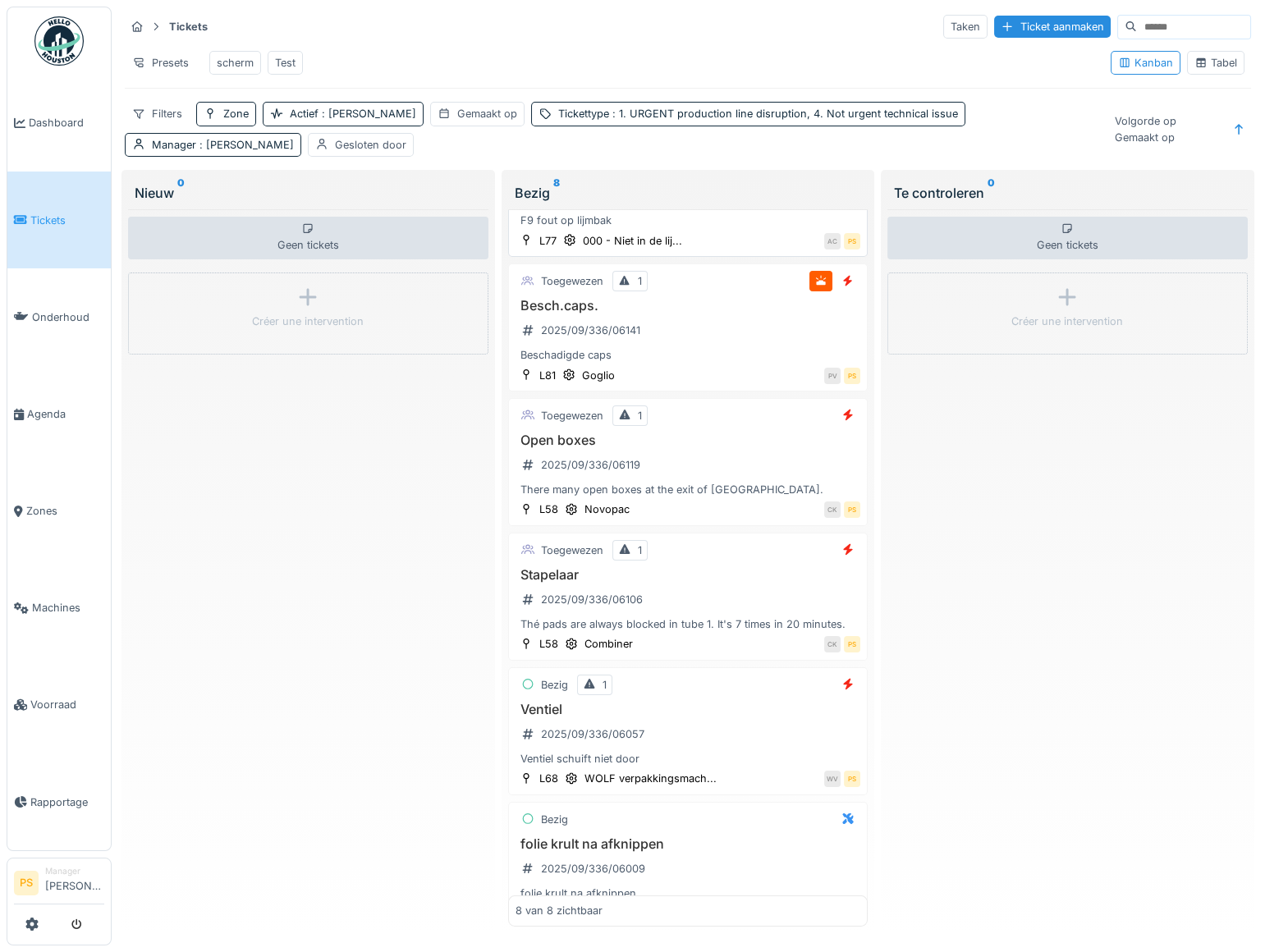
scroll to position [435, 0]
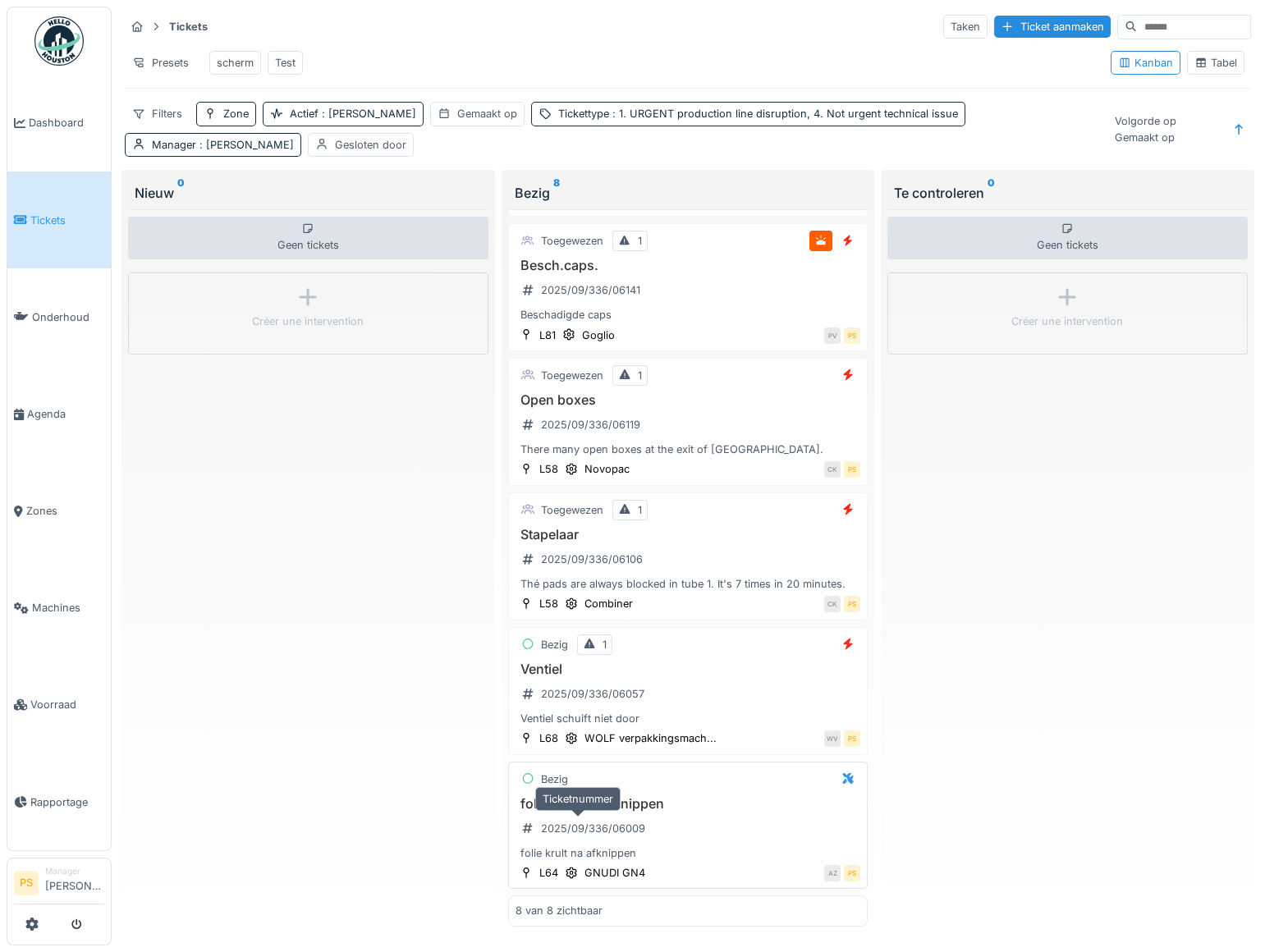
click at [611, 832] on div "2025/09/336/06009" at bounding box center [592, 829] width 104 height 16
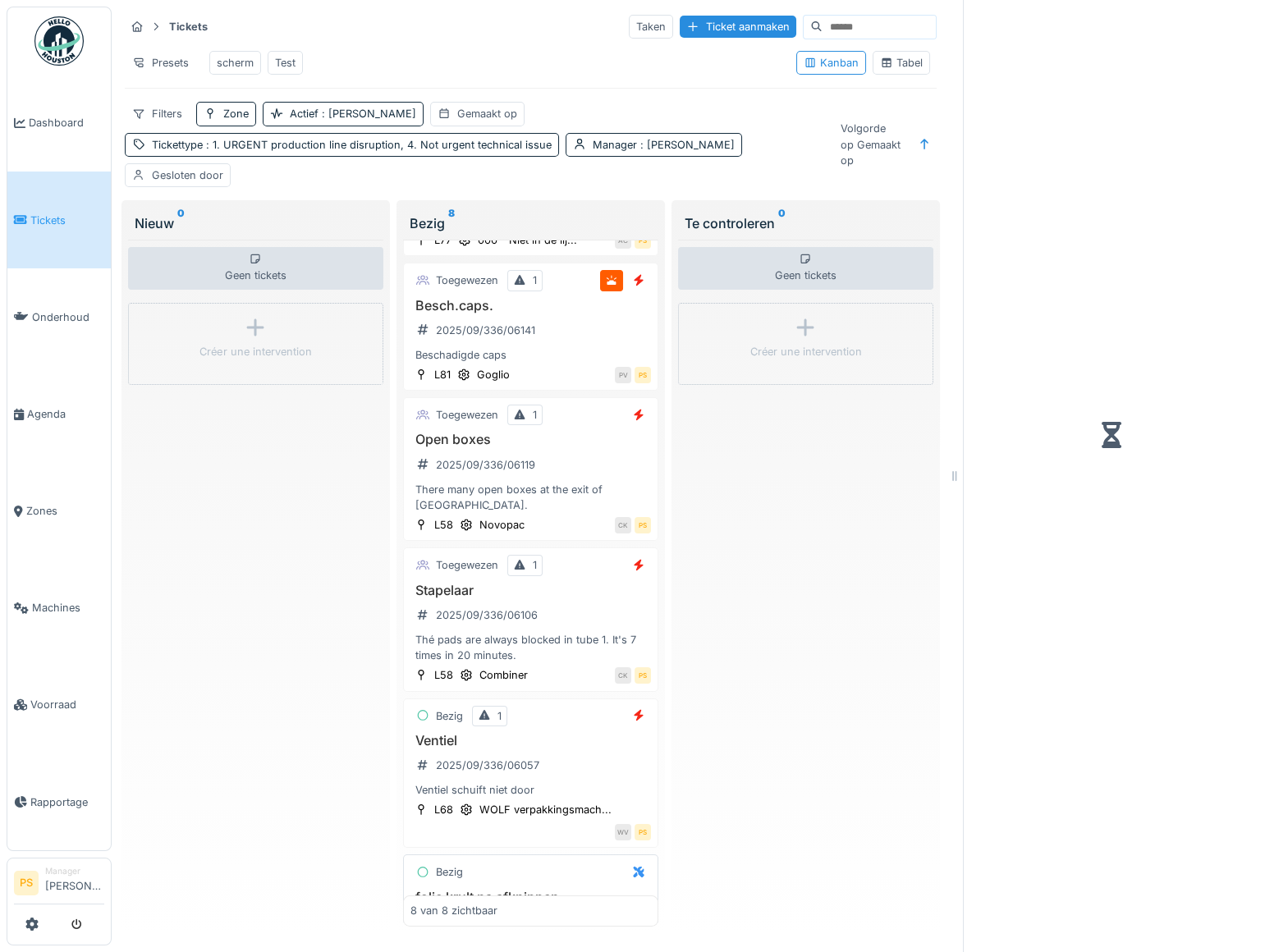
scroll to position [468, 0]
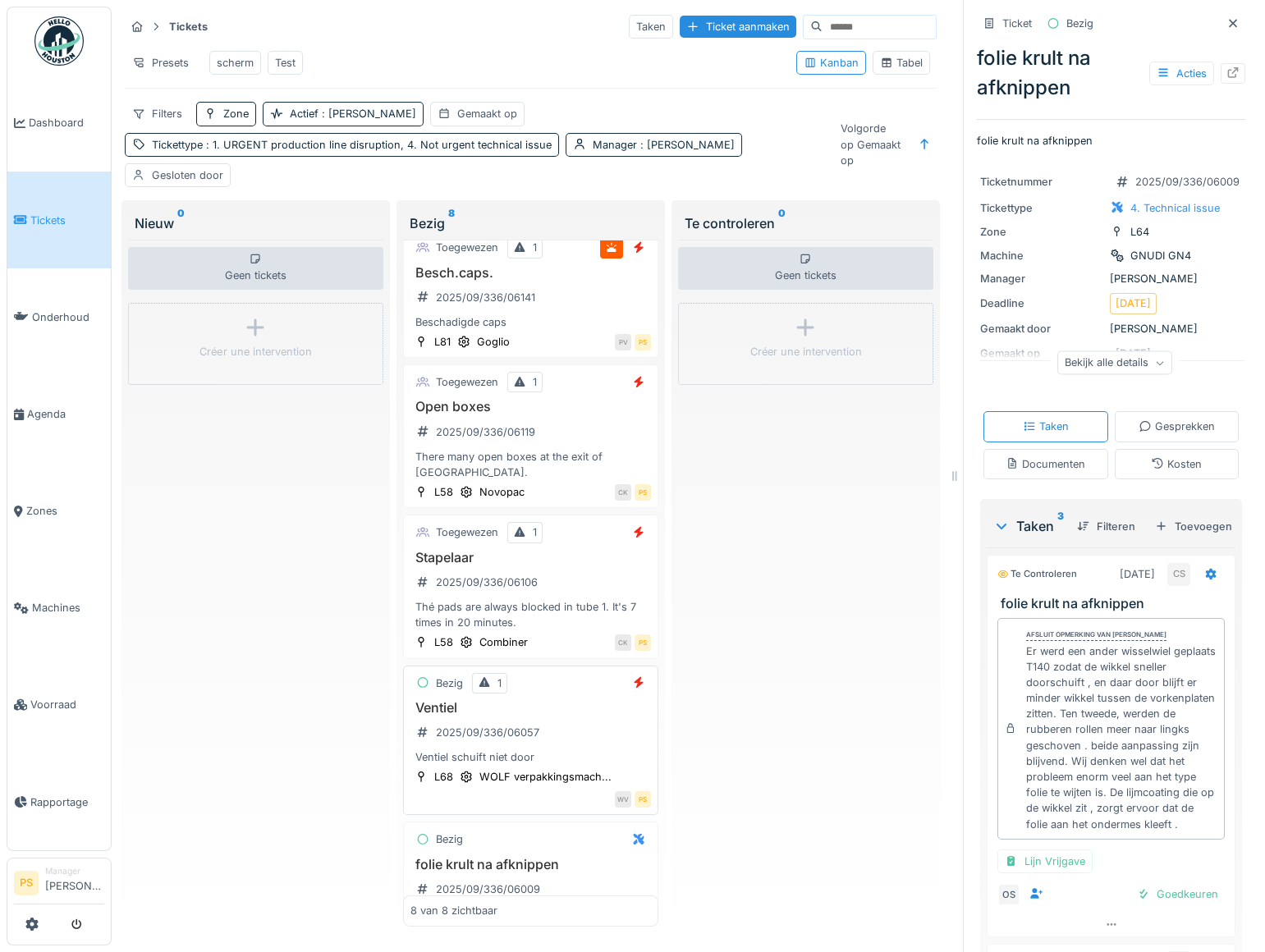
click at [450, 764] on div "Ventiel schuift niet door" at bounding box center [530, 757] width 241 height 16
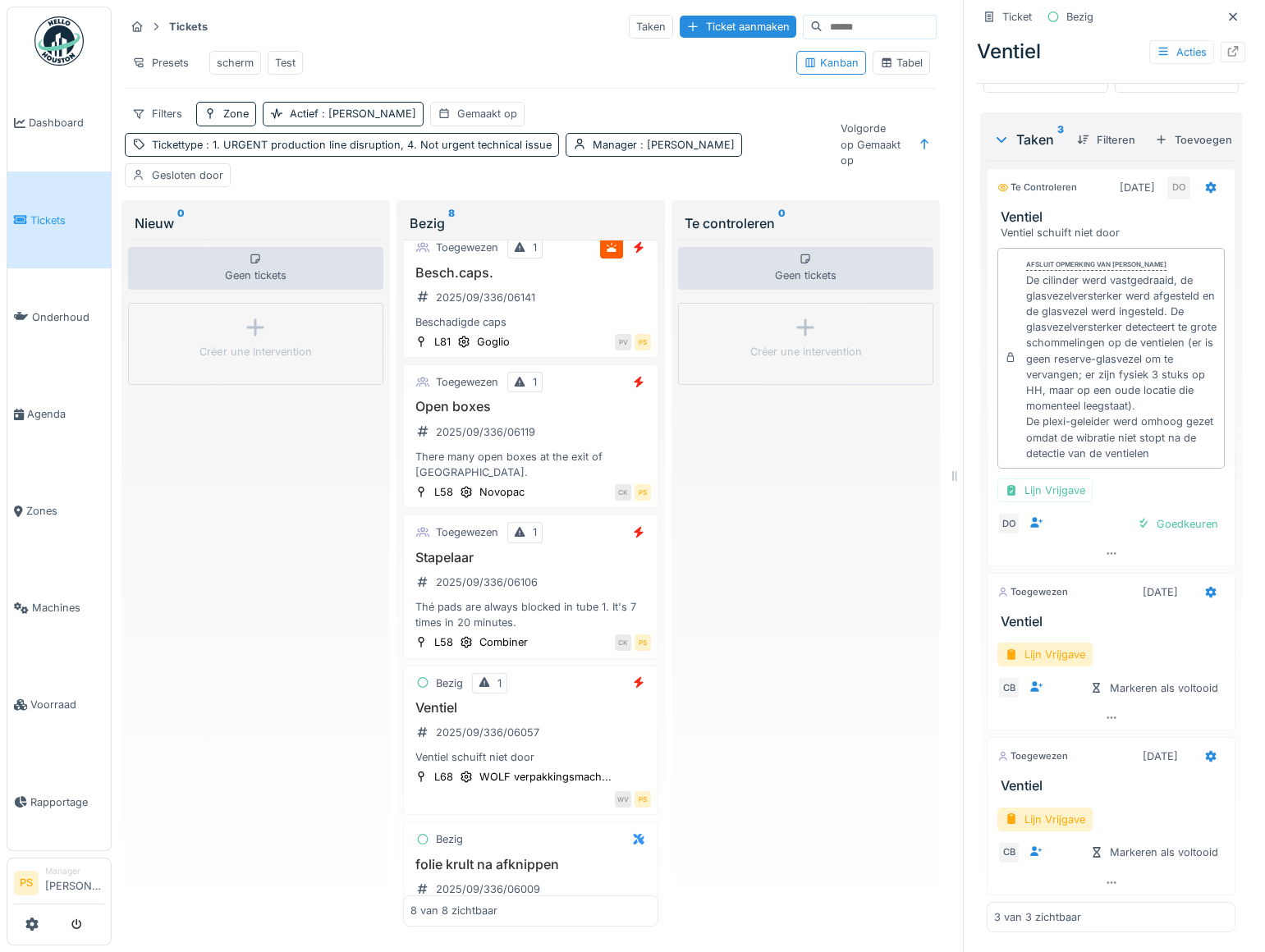
scroll to position [457, 0]
click at [488, 590] on div "2025/09/336/06106" at bounding box center [486, 582] width 102 height 16
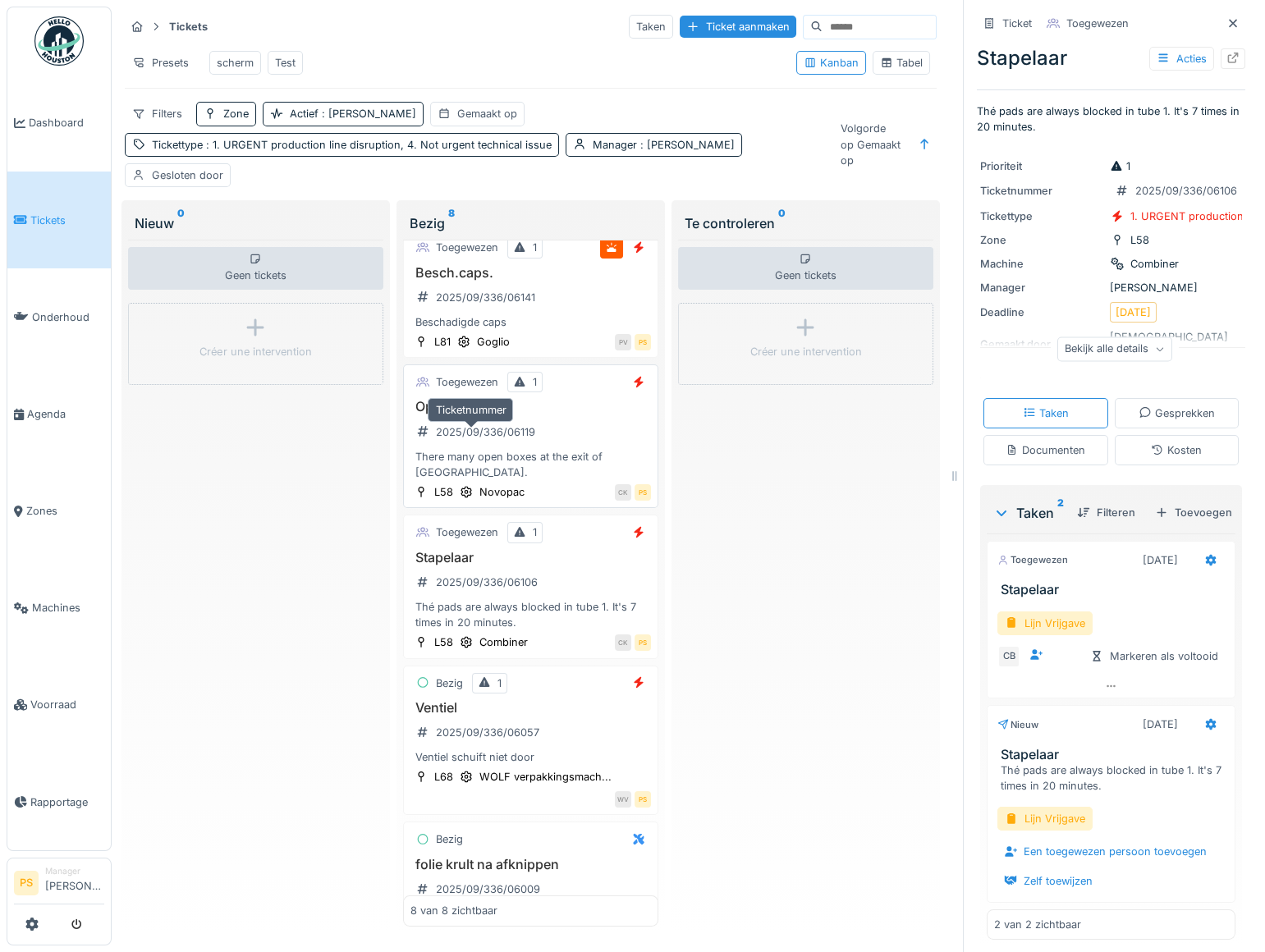
click at [474, 440] on div "2025/09/336/06119" at bounding box center [485, 432] width 99 height 16
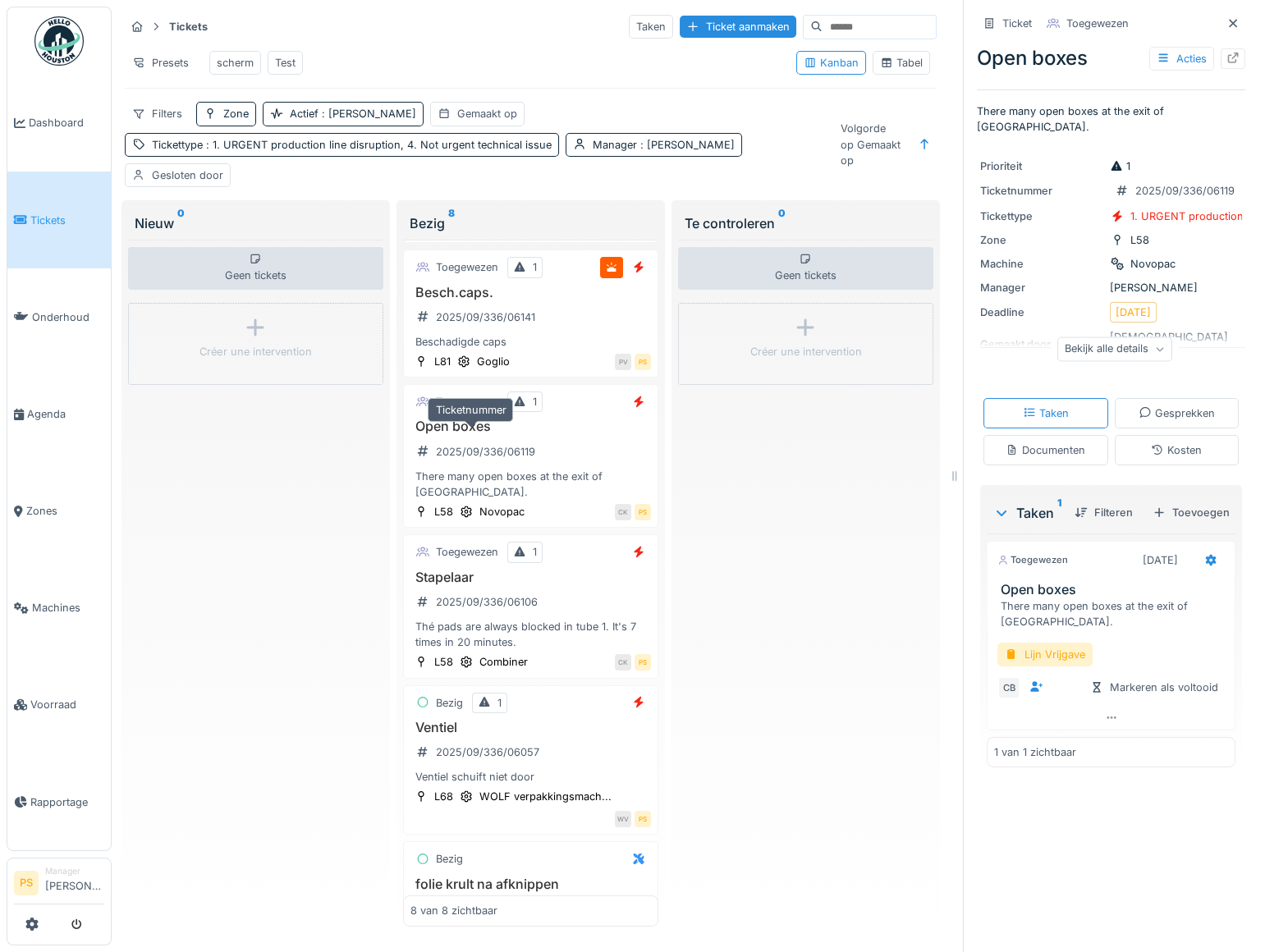
scroll to position [394, 0]
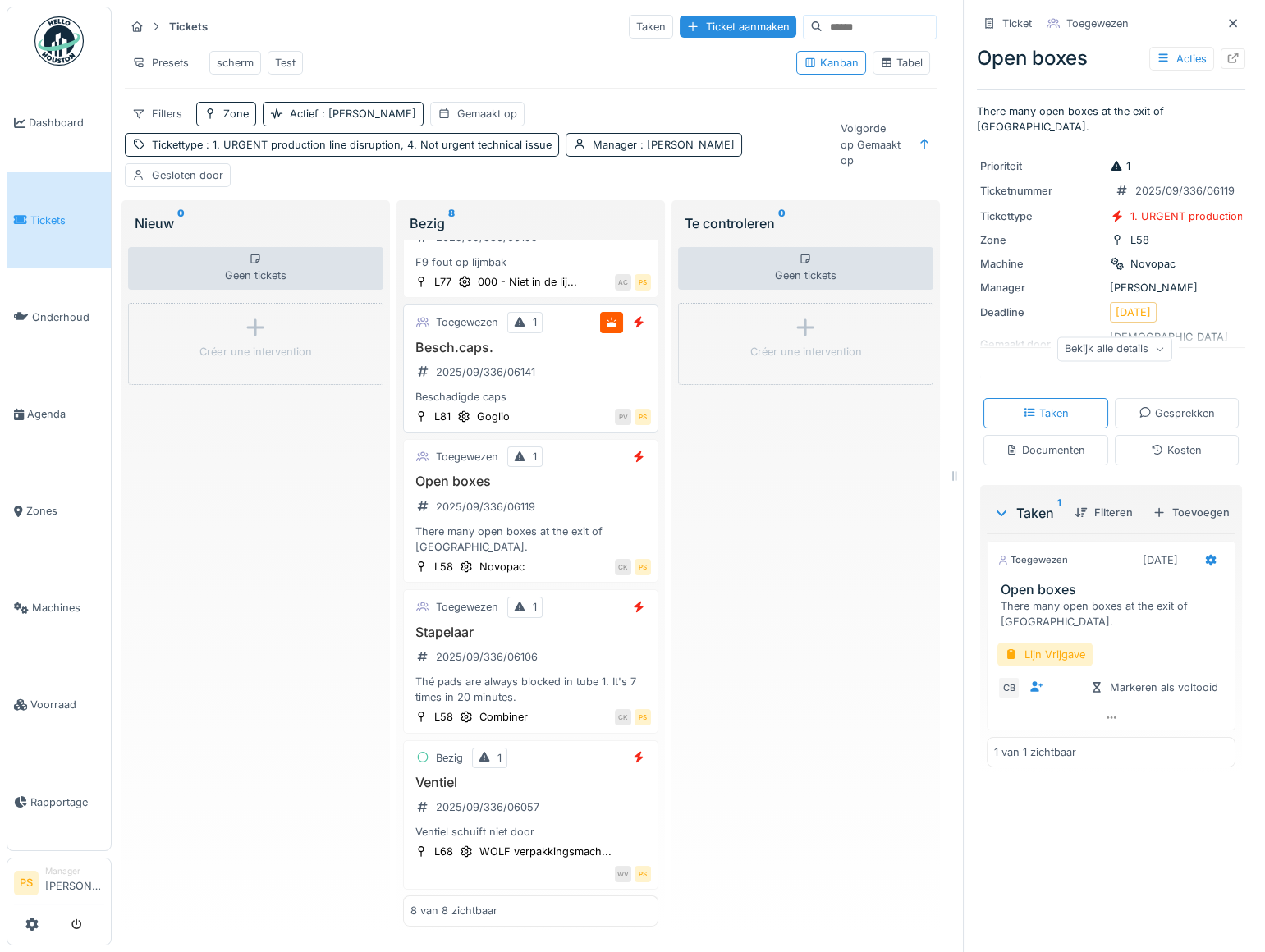
click at [480, 405] on div "Beschadigde caps" at bounding box center [530, 397] width 241 height 16
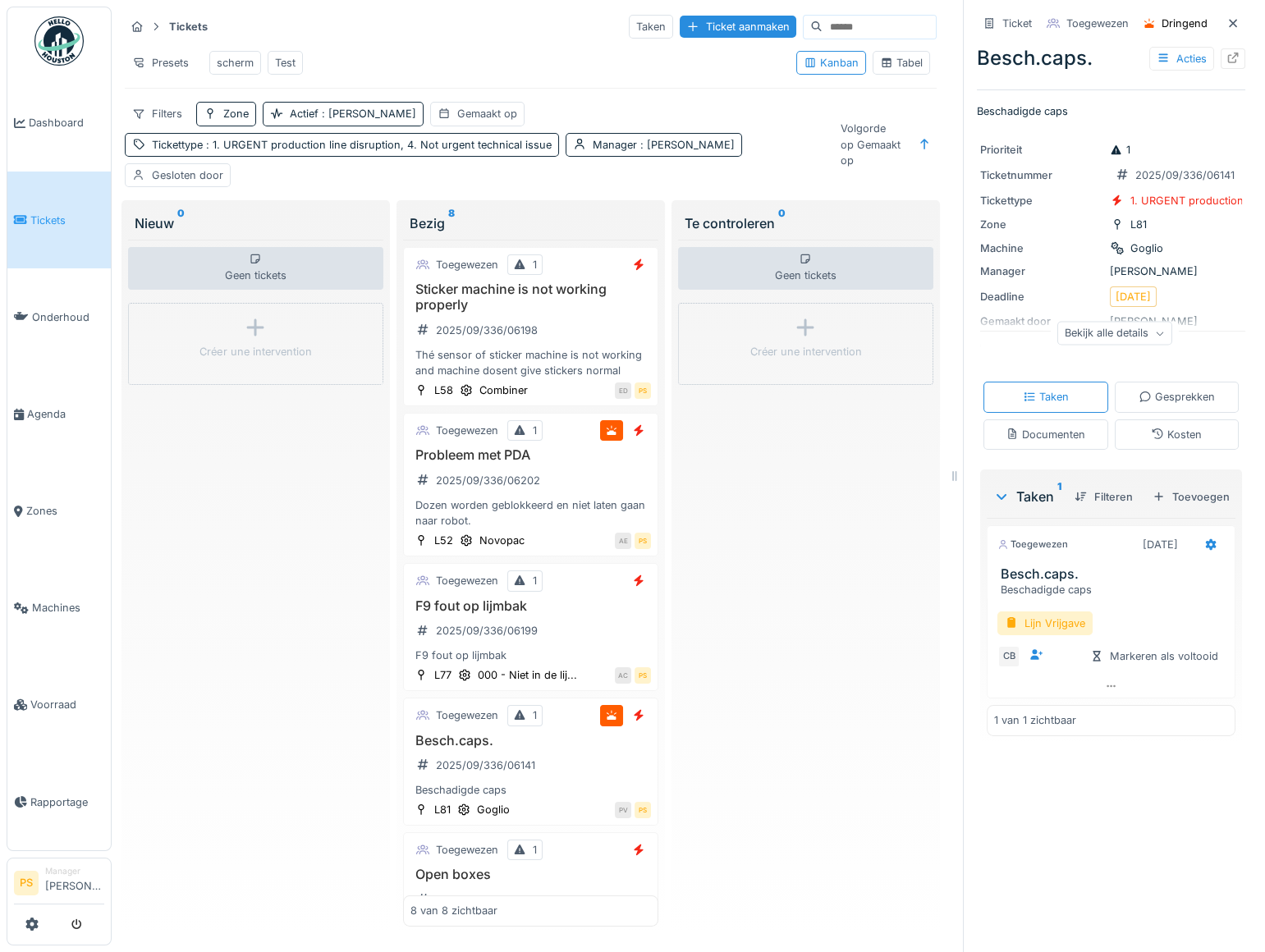
click at [648, 128] on div "Filters Zone Actief : Ja Gemaakt op Tickettype : 1. URGENT production line disr…" at bounding box center [475, 145] width 701 height 86
click at [899, 75] on div "Tabel" at bounding box center [901, 62] width 58 height 24
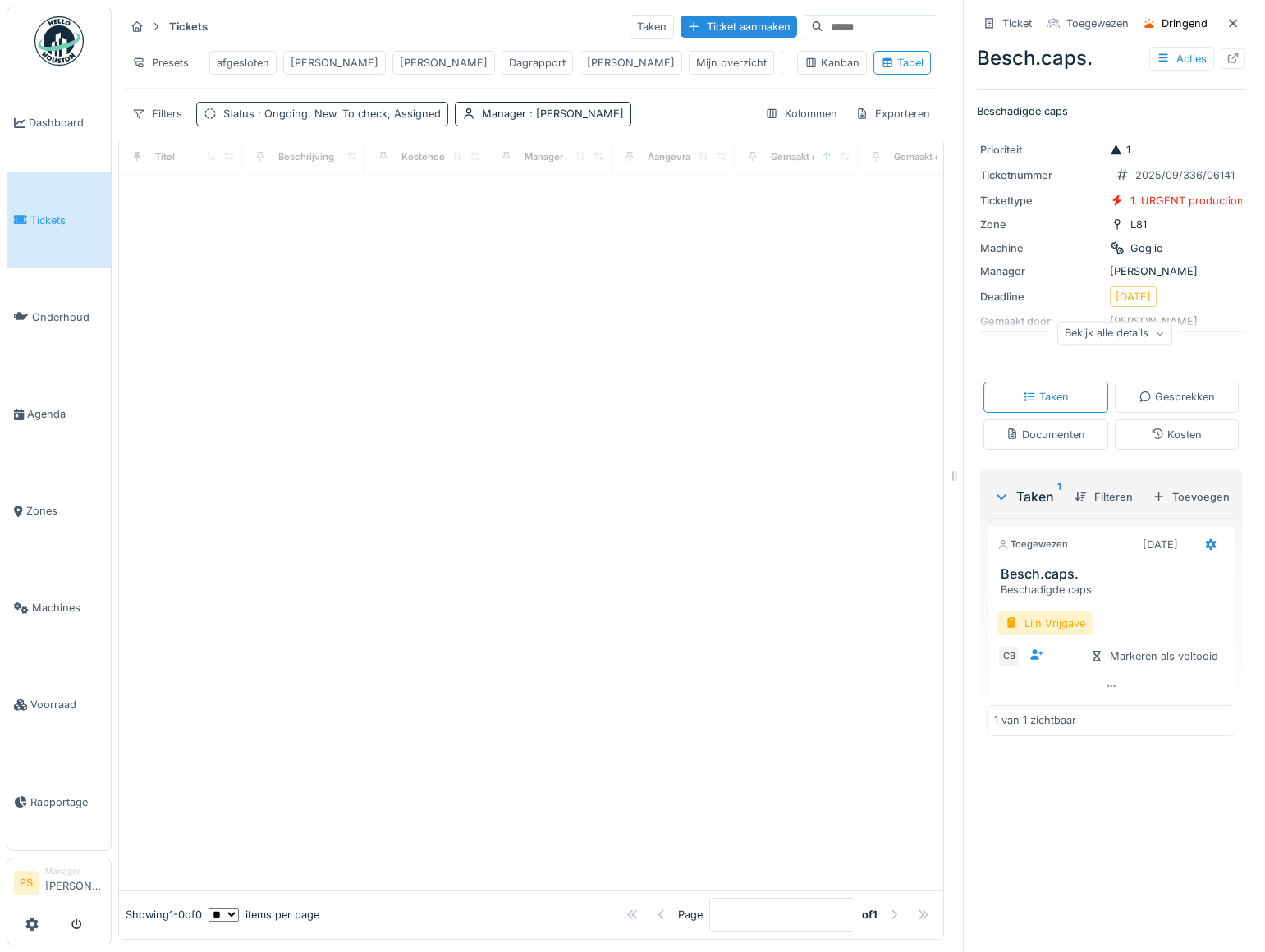
click at [284, 126] on div "Status : Ongoing, New, To check, Assigned" at bounding box center [322, 113] width 252 height 24
click at [525, 212] on icon at bounding box center [525, 214] width 13 height 10
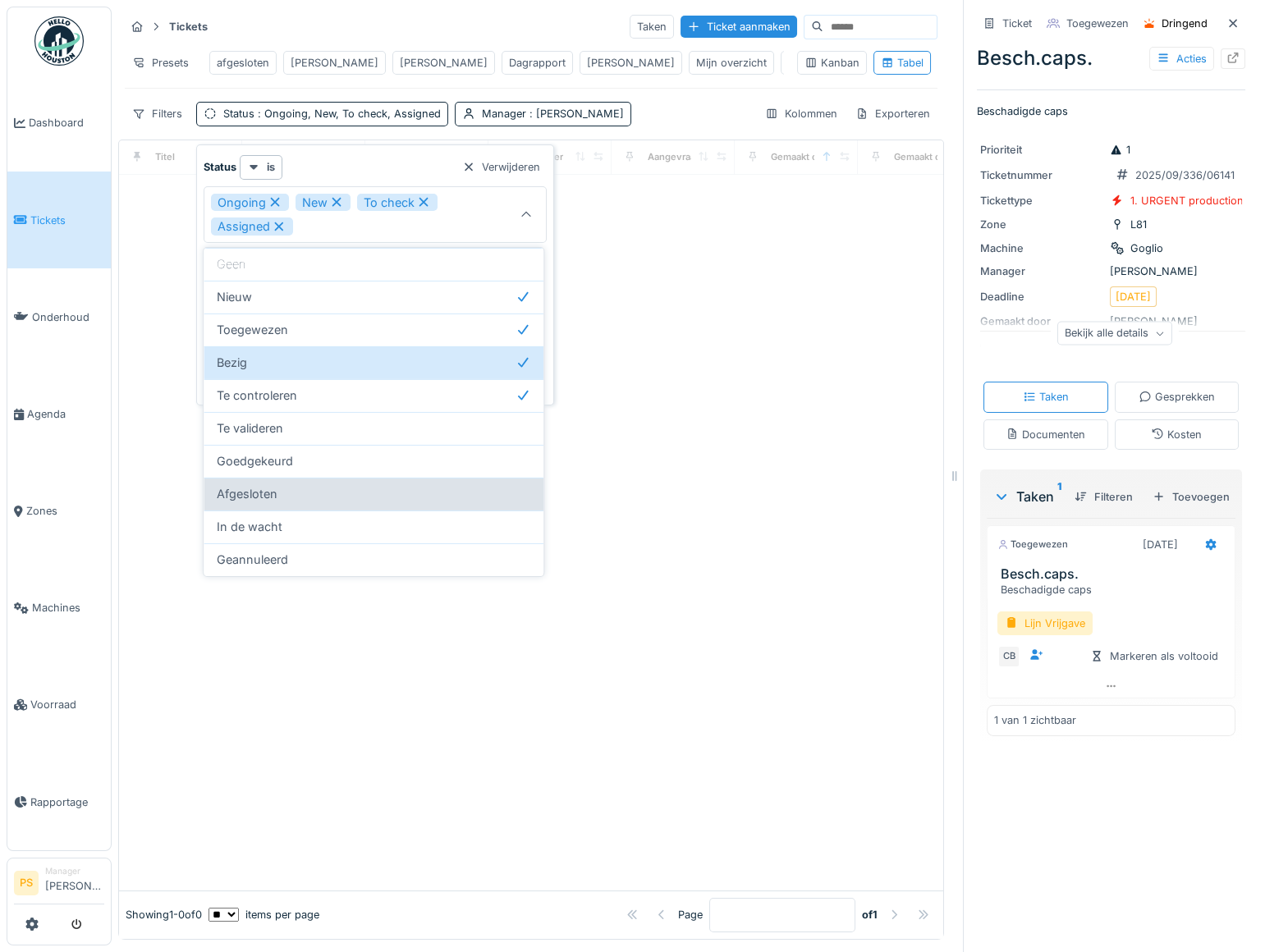
click at [263, 502] on span "Afgesloten" at bounding box center [247, 494] width 61 height 18
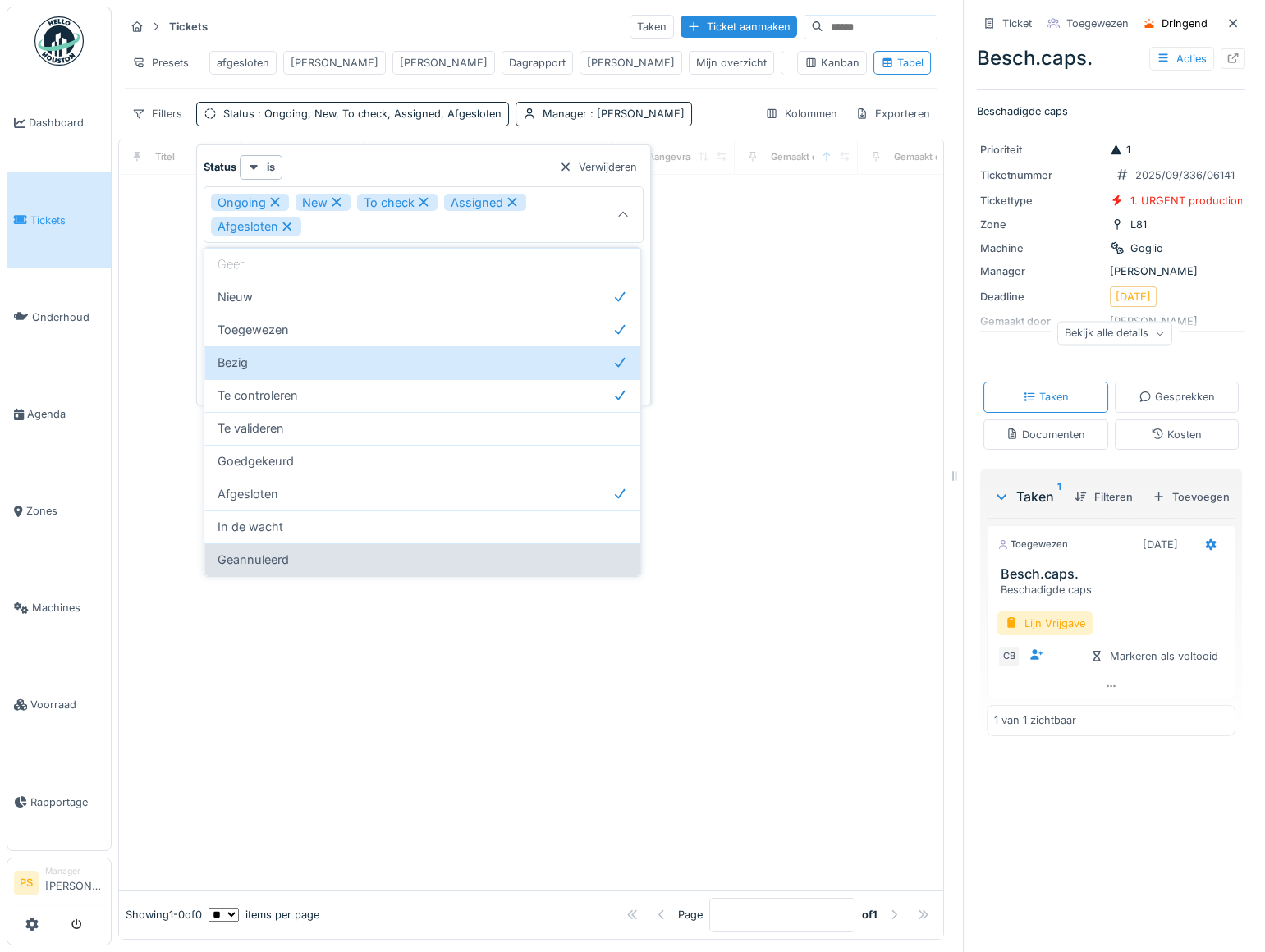
click at [306, 553] on div "Geannuleerd" at bounding box center [421, 559] width 409 height 18
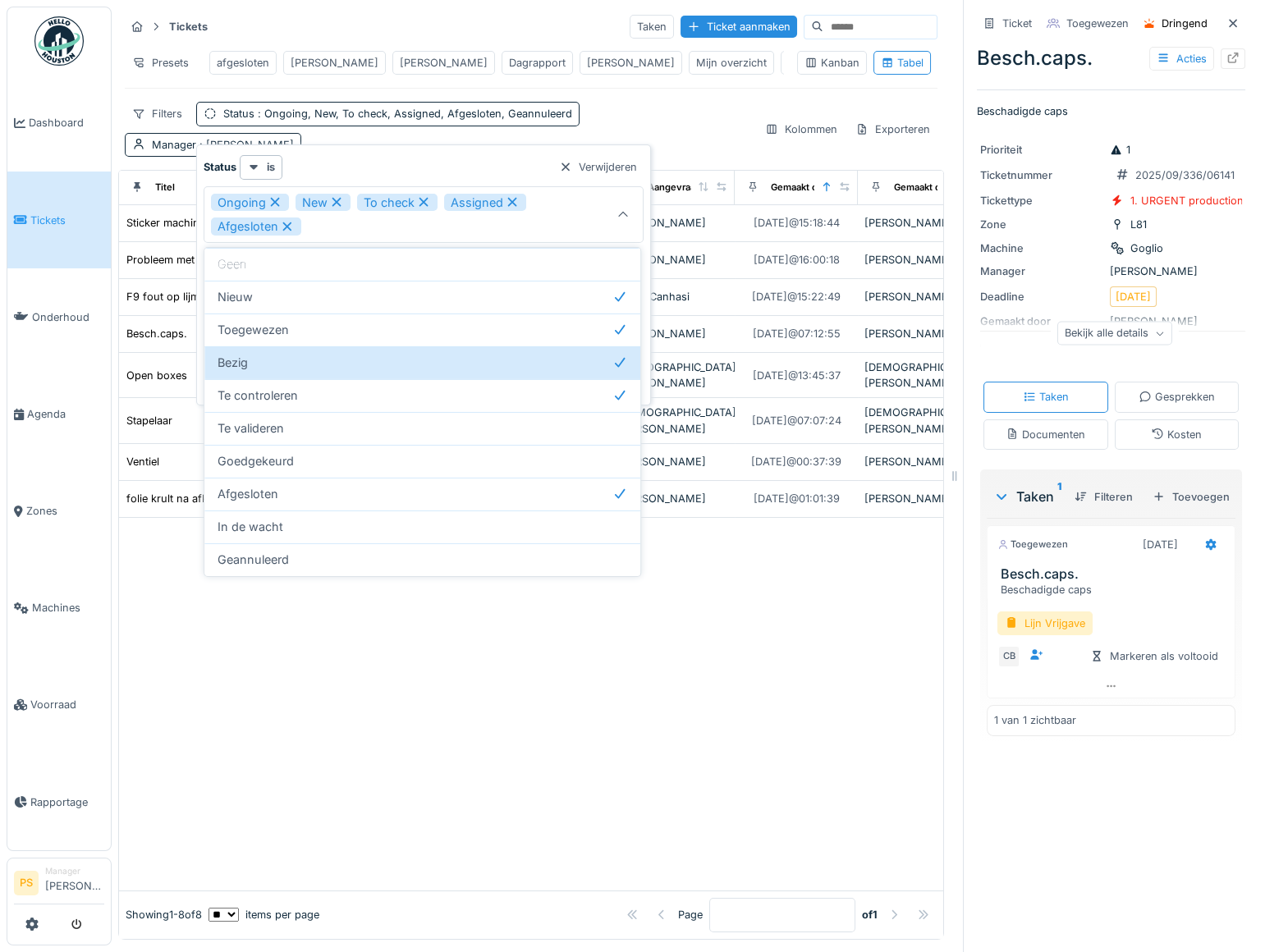
type input "**********"
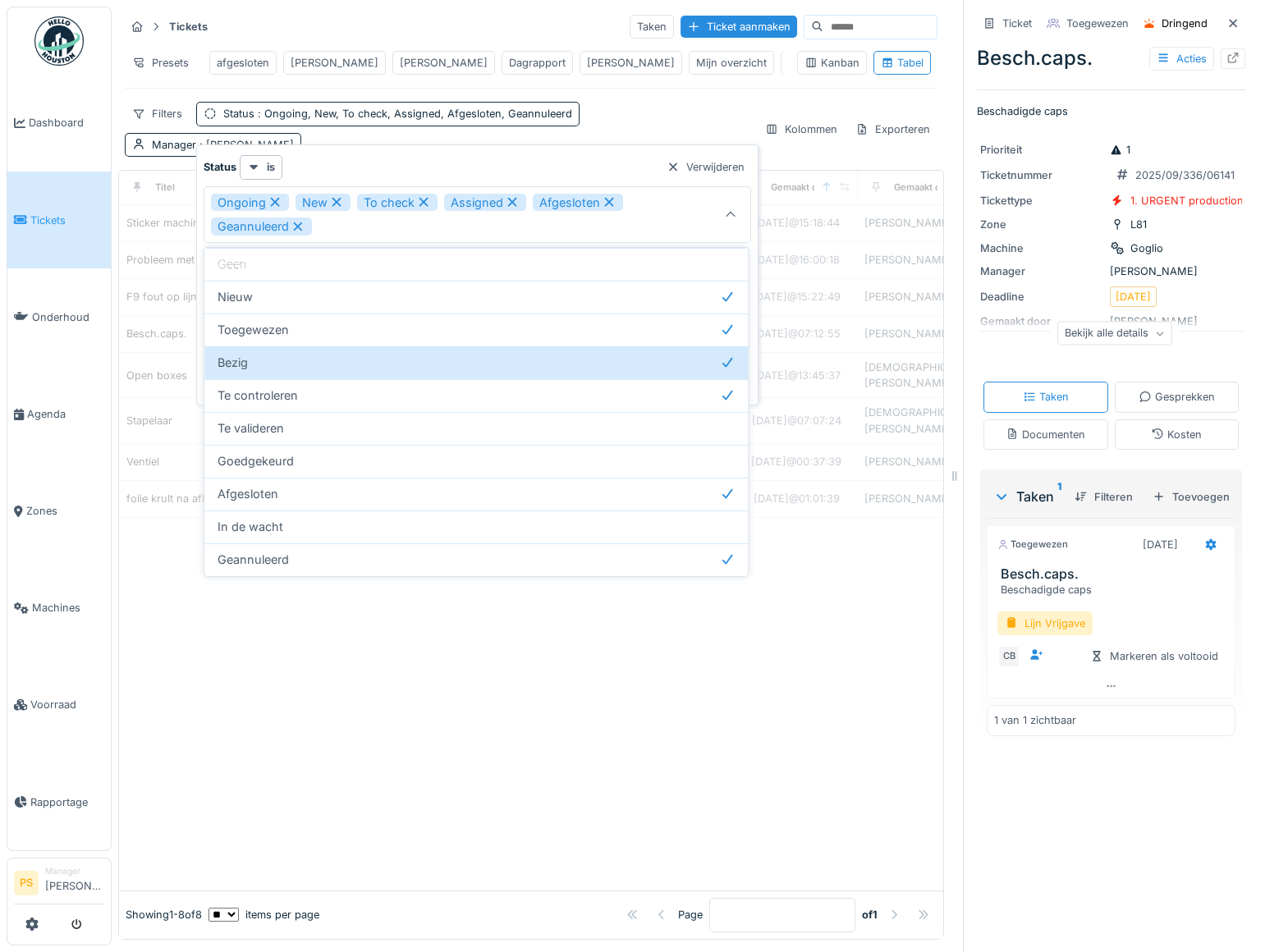
click at [339, 684] on div at bounding box center [530, 704] width 824 height 373
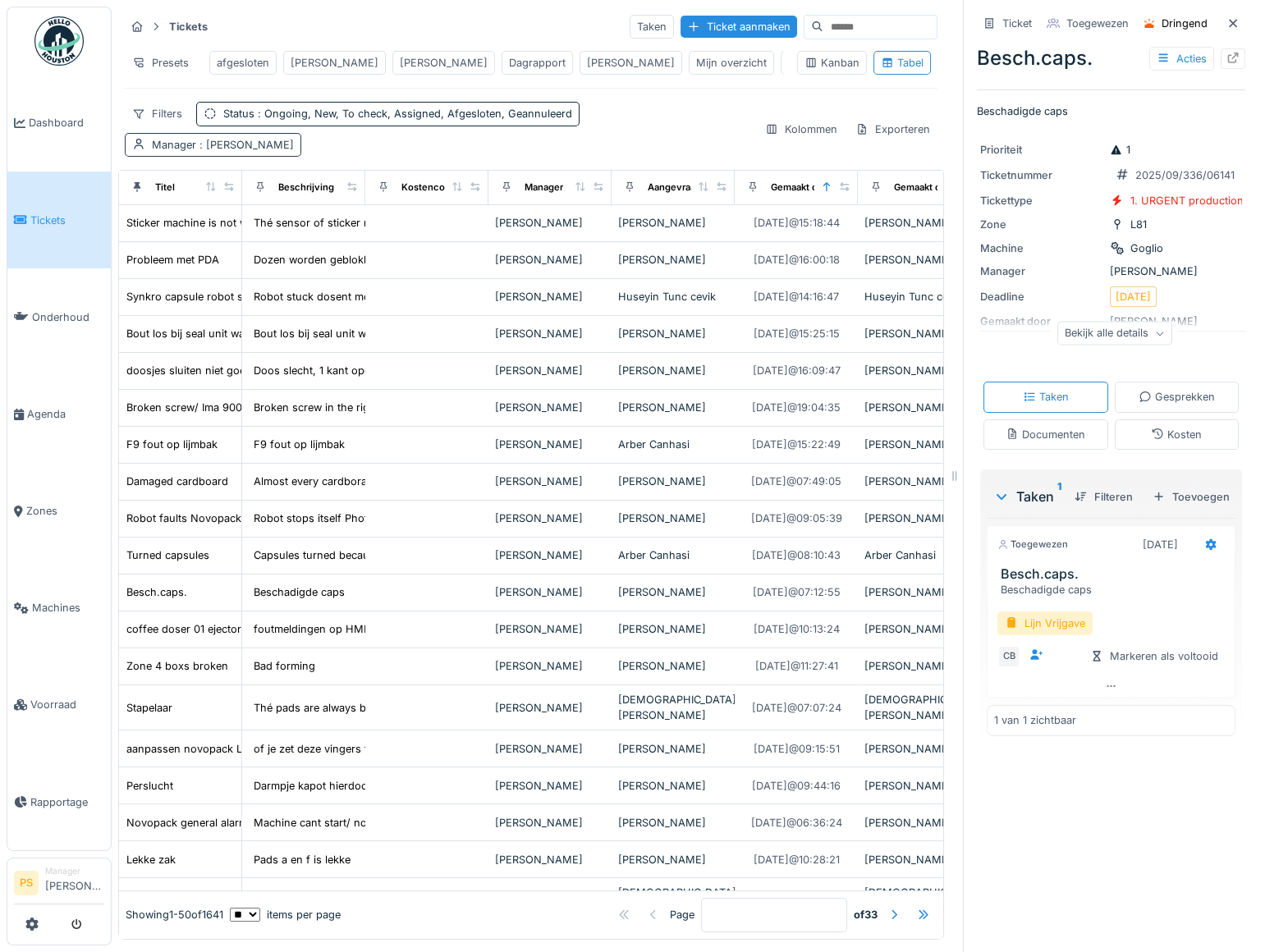
click at [256, 151] on span ": Patrick Schroijen" at bounding box center [245, 145] width 98 height 12
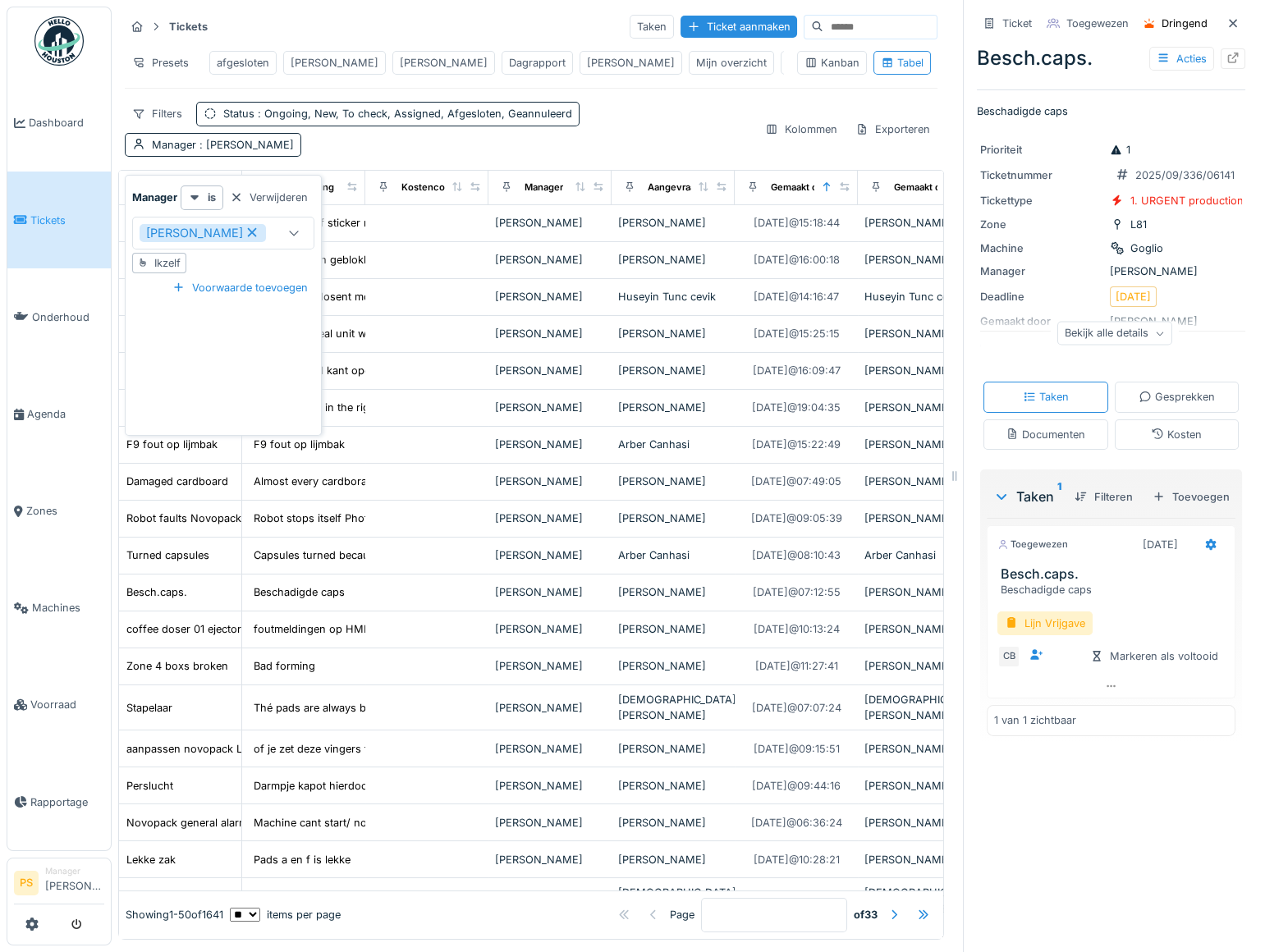
click at [244, 229] on icon at bounding box center [251, 232] width 15 height 11
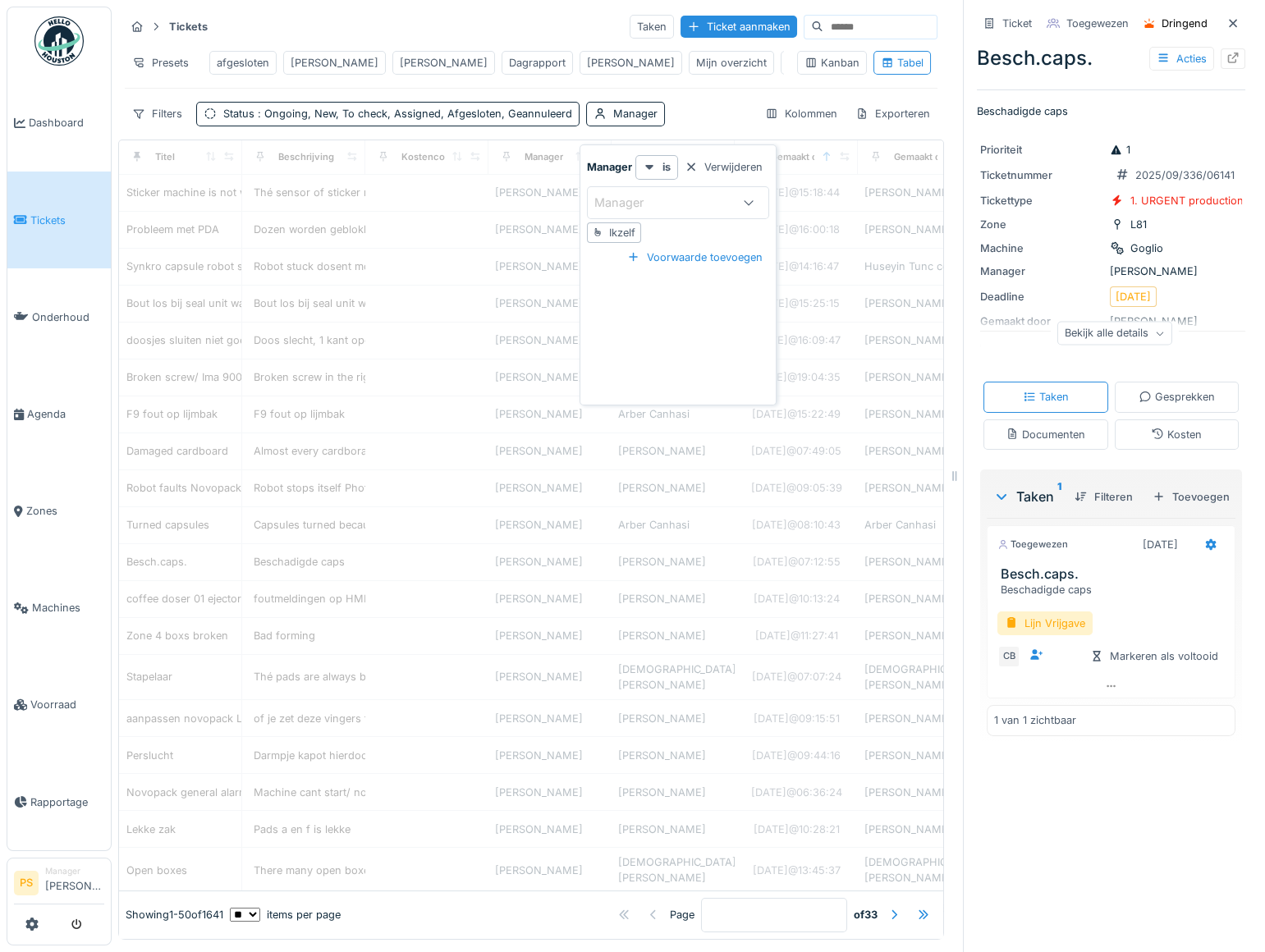
click at [711, 120] on div "Filters Status : Ongoing, New, To check, Assigned, Afgesloten, Geannuleerd Mana…" at bounding box center [530, 113] width 812 height 24
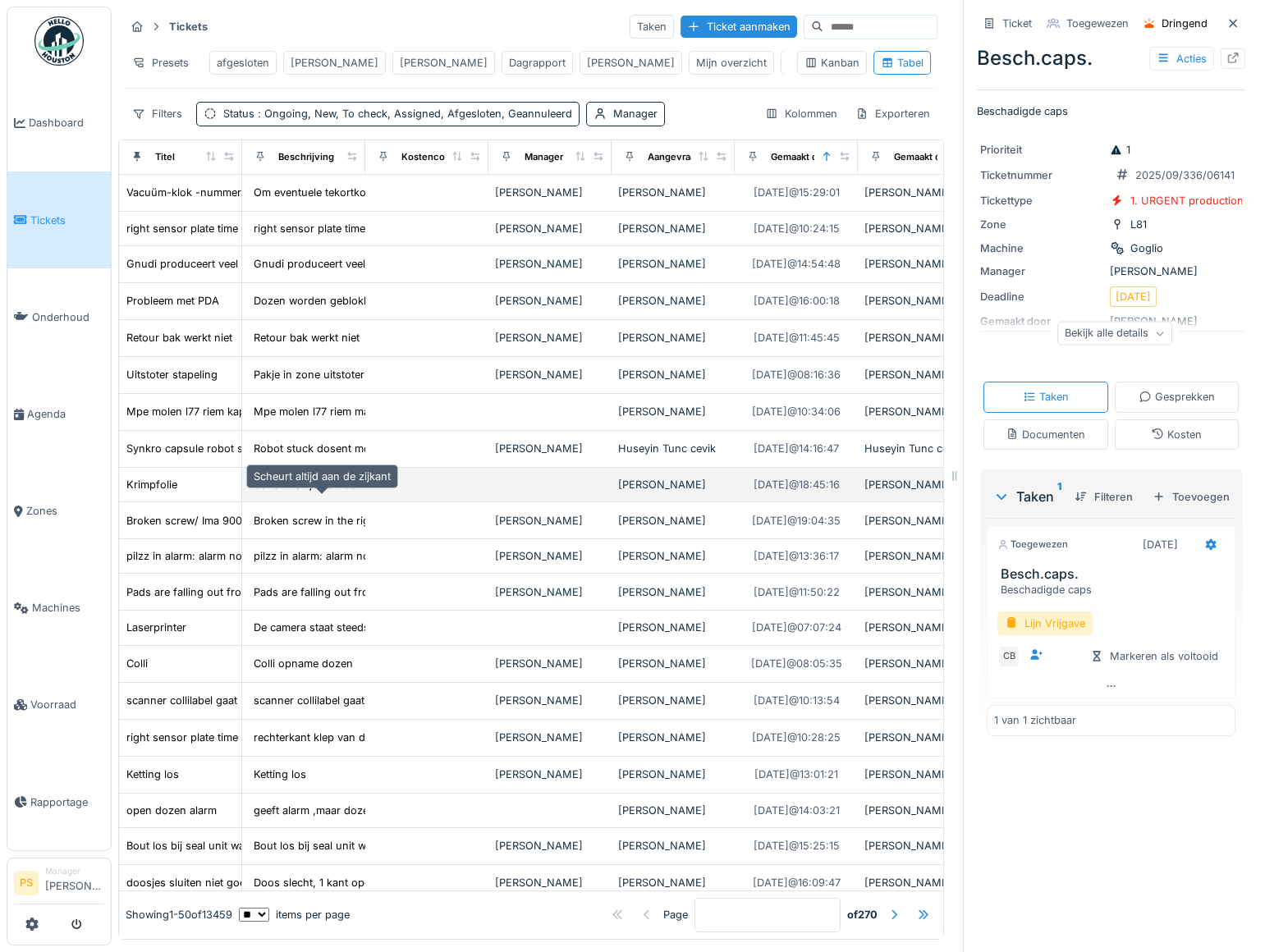
click at [288, 492] on div "Scheurt altijd aan de zijkant" at bounding box center [322, 485] width 137 height 16
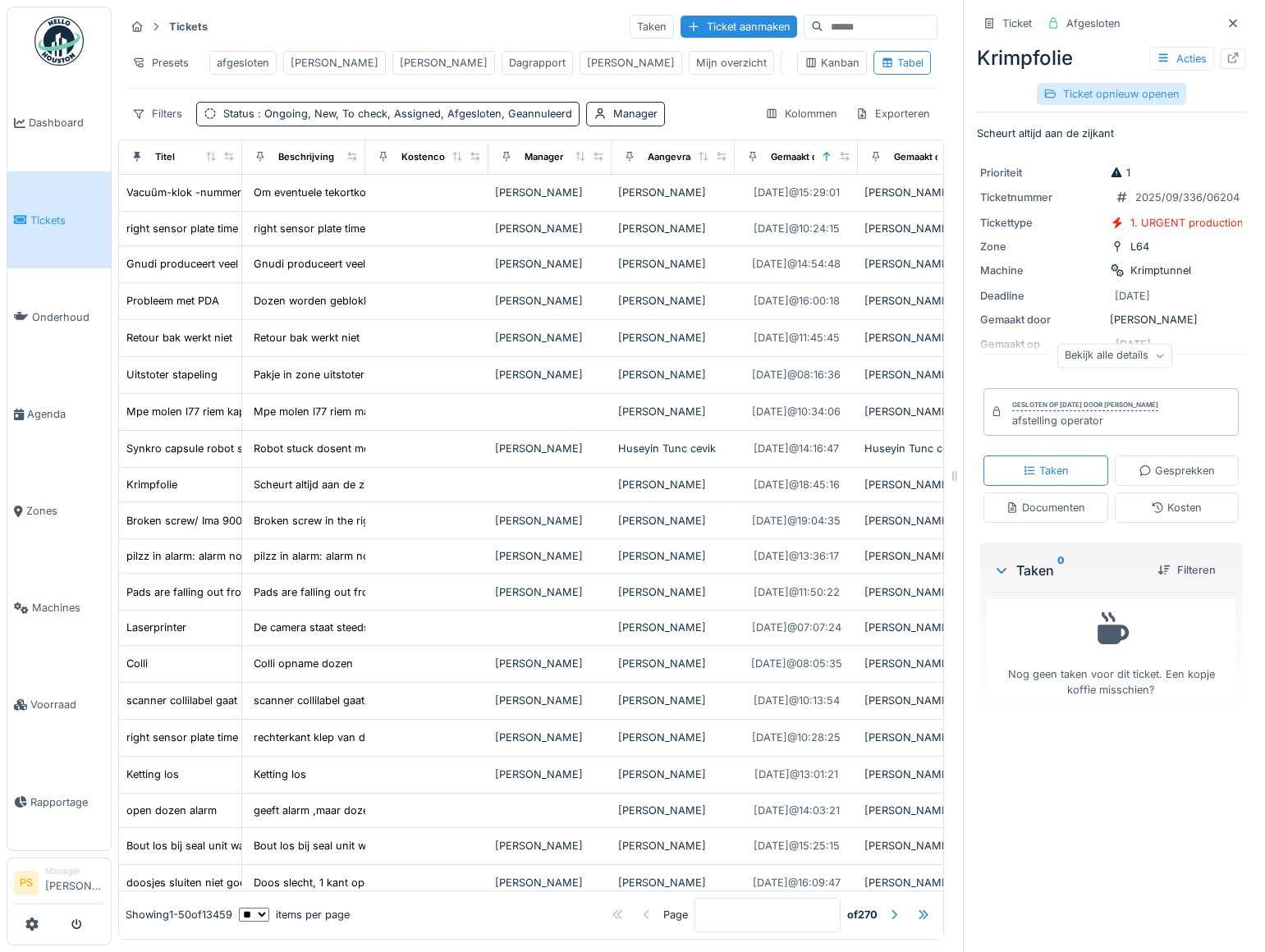
click at [1128, 94] on div "Ticket opnieuw openen" at bounding box center [1111, 93] width 149 height 22
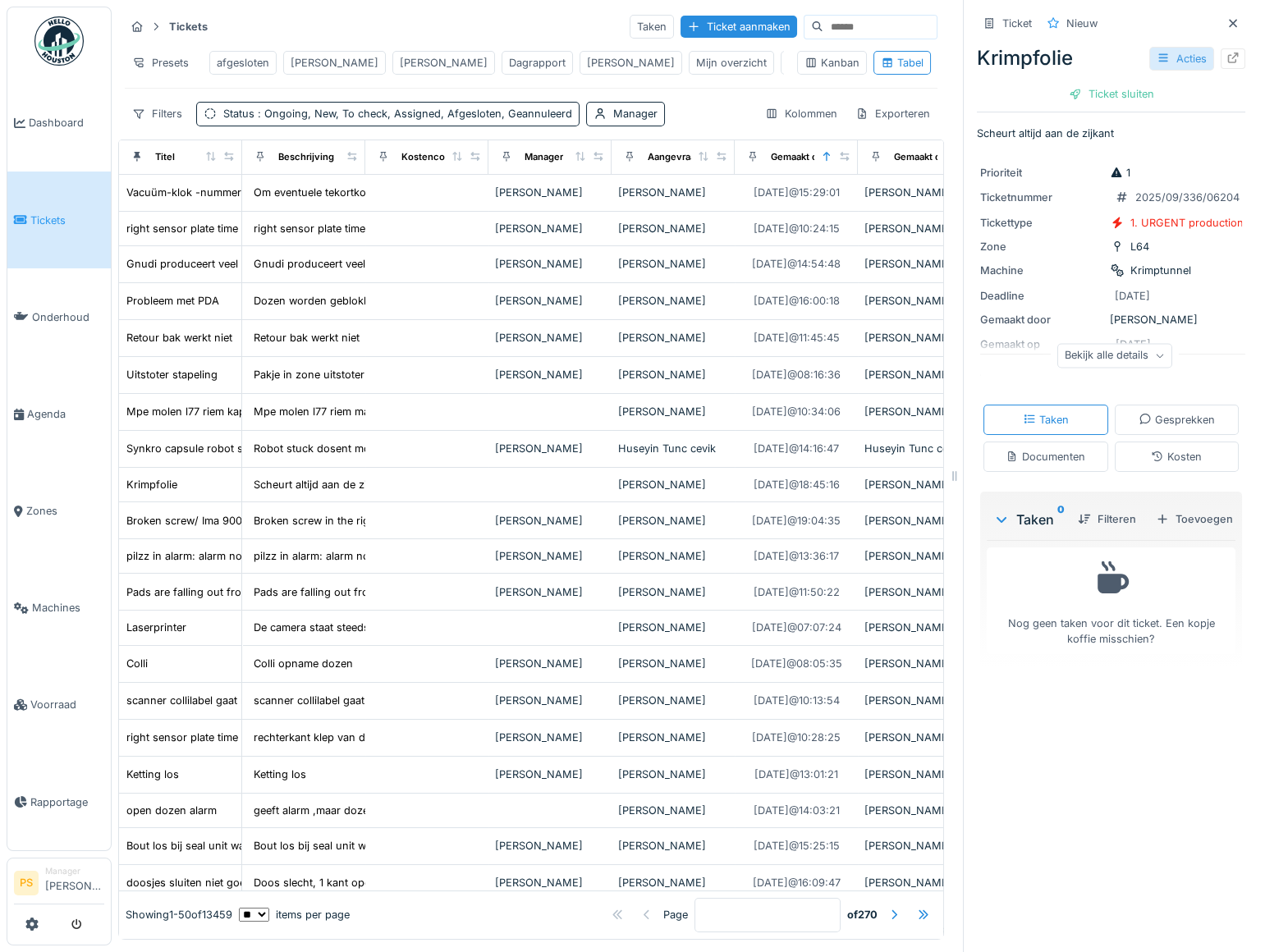
click at [1162, 57] on div "Acties" at bounding box center [1181, 58] width 65 height 24
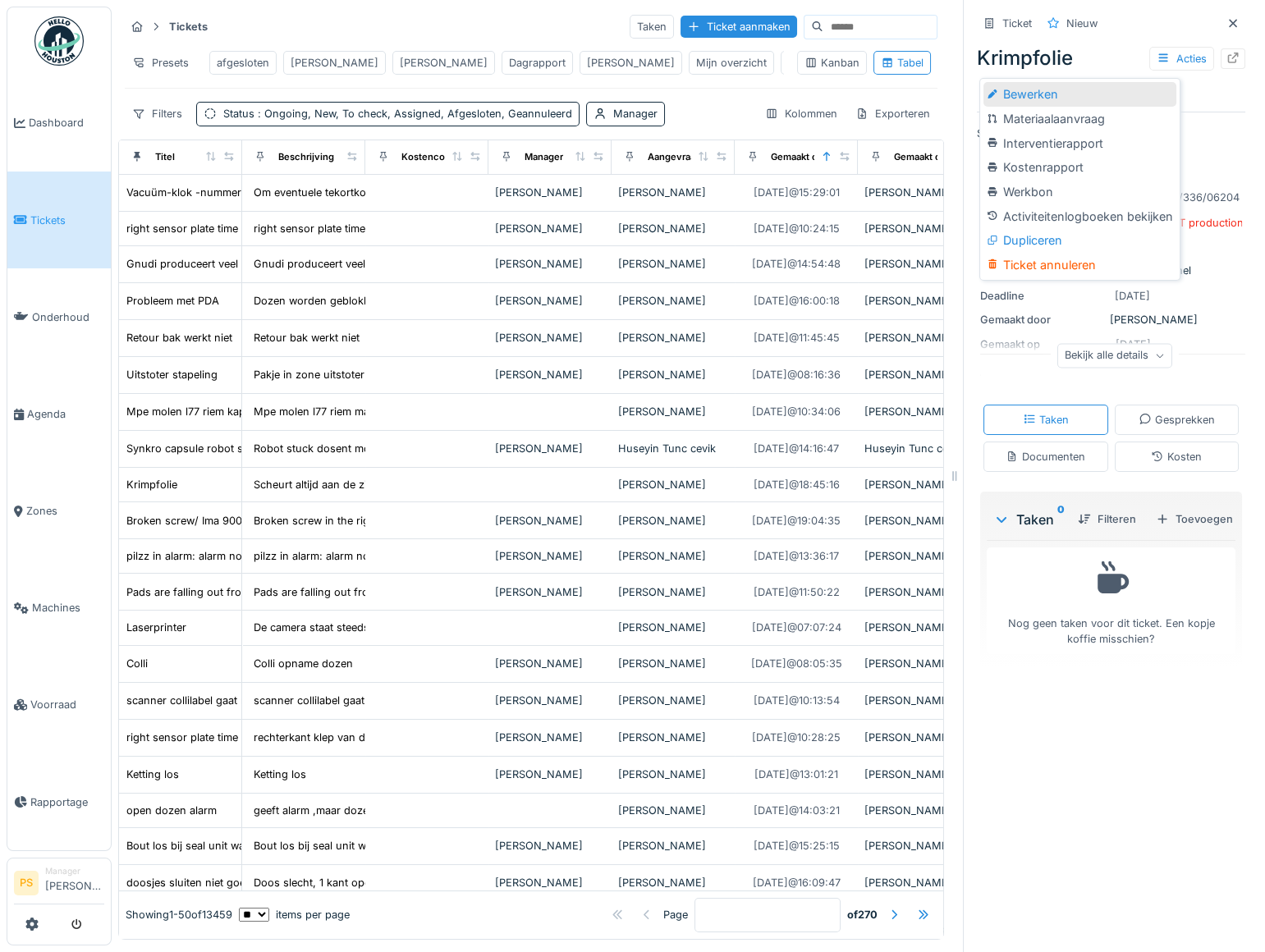
click at [1025, 94] on div "Bewerken" at bounding box center [1079, 94] width 192 height 24
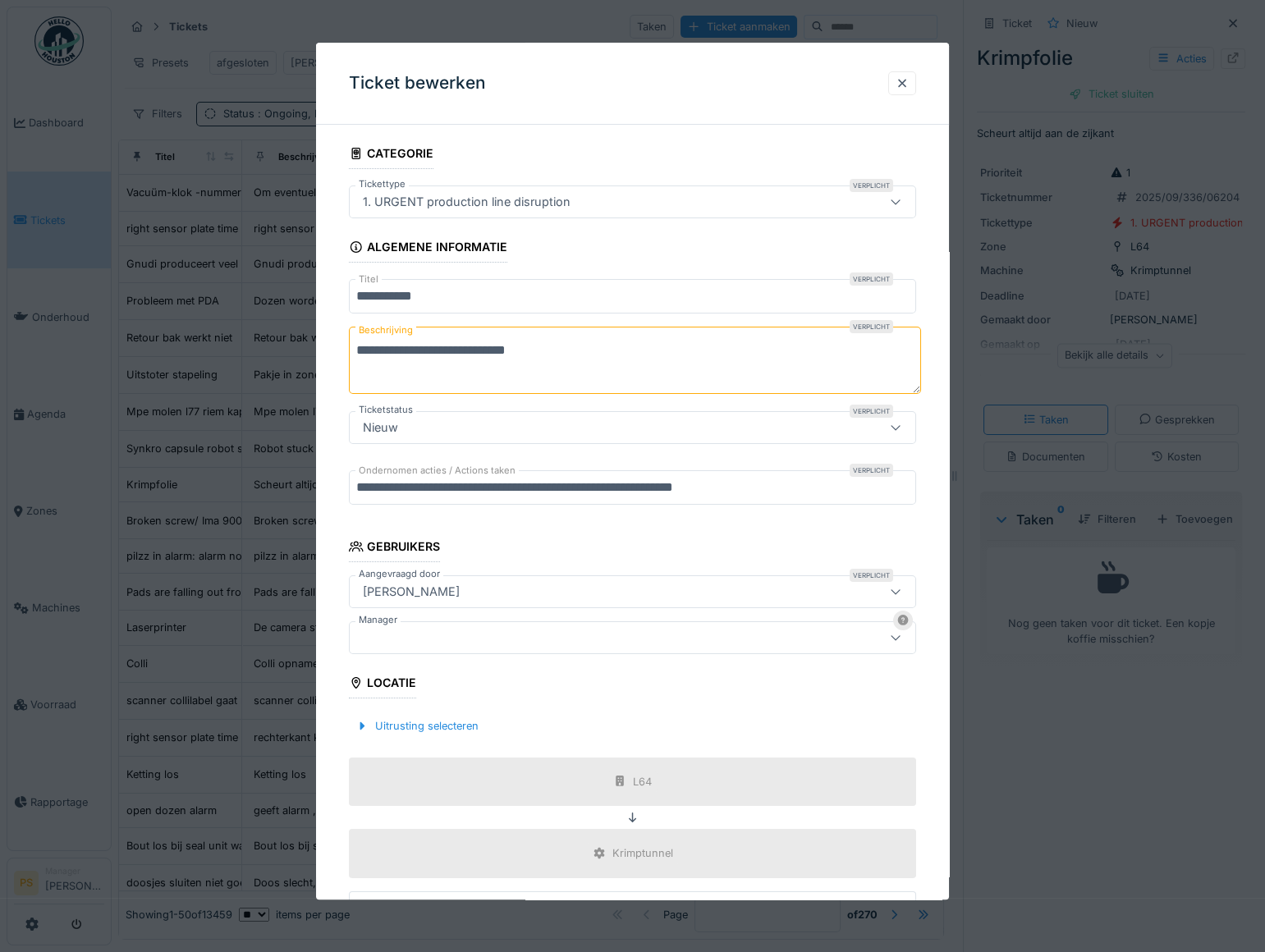
click at [436, 638] on div at bounding box center [598, 638] width 483 height 18
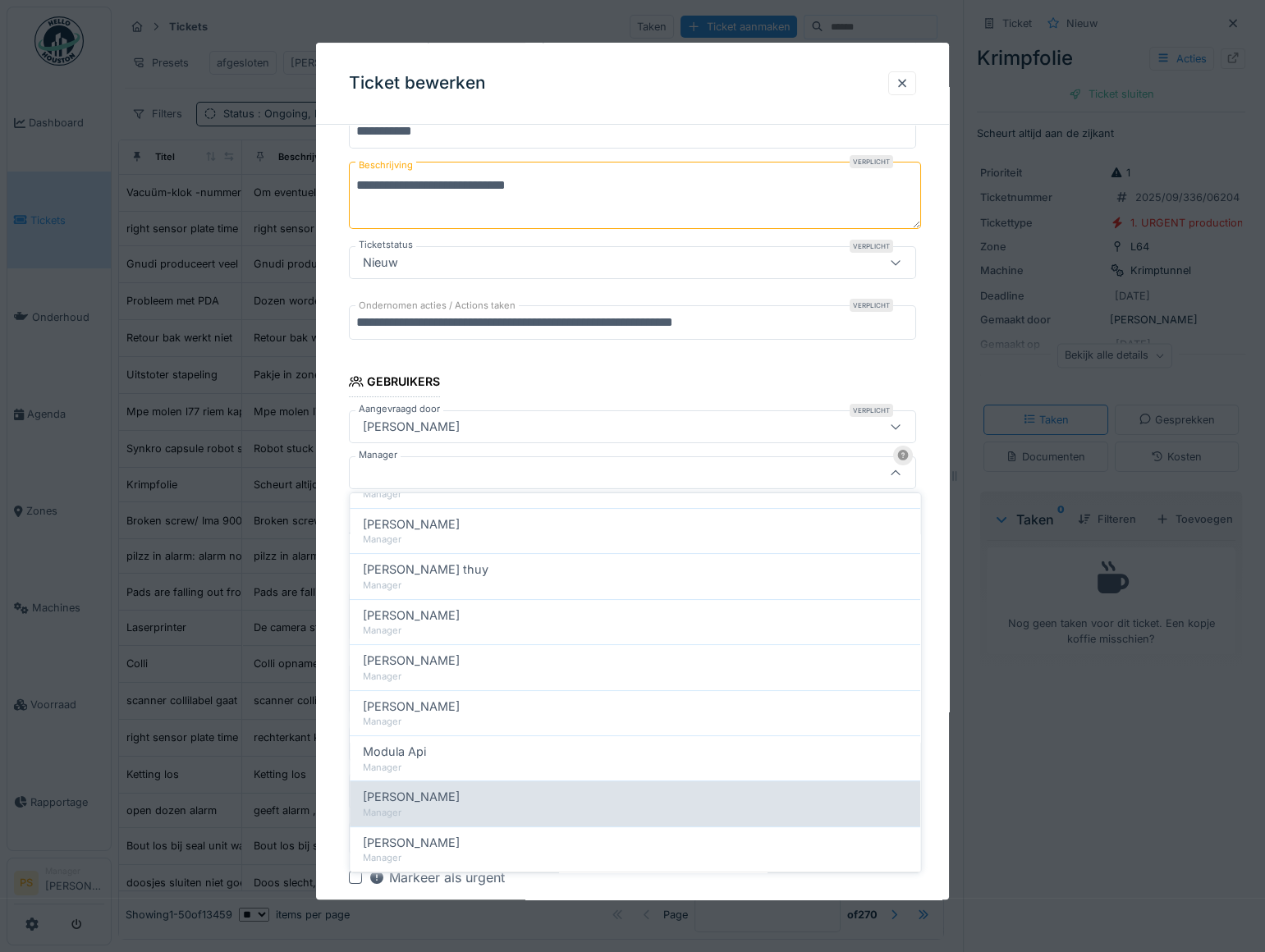
scroll to position [597, 0]
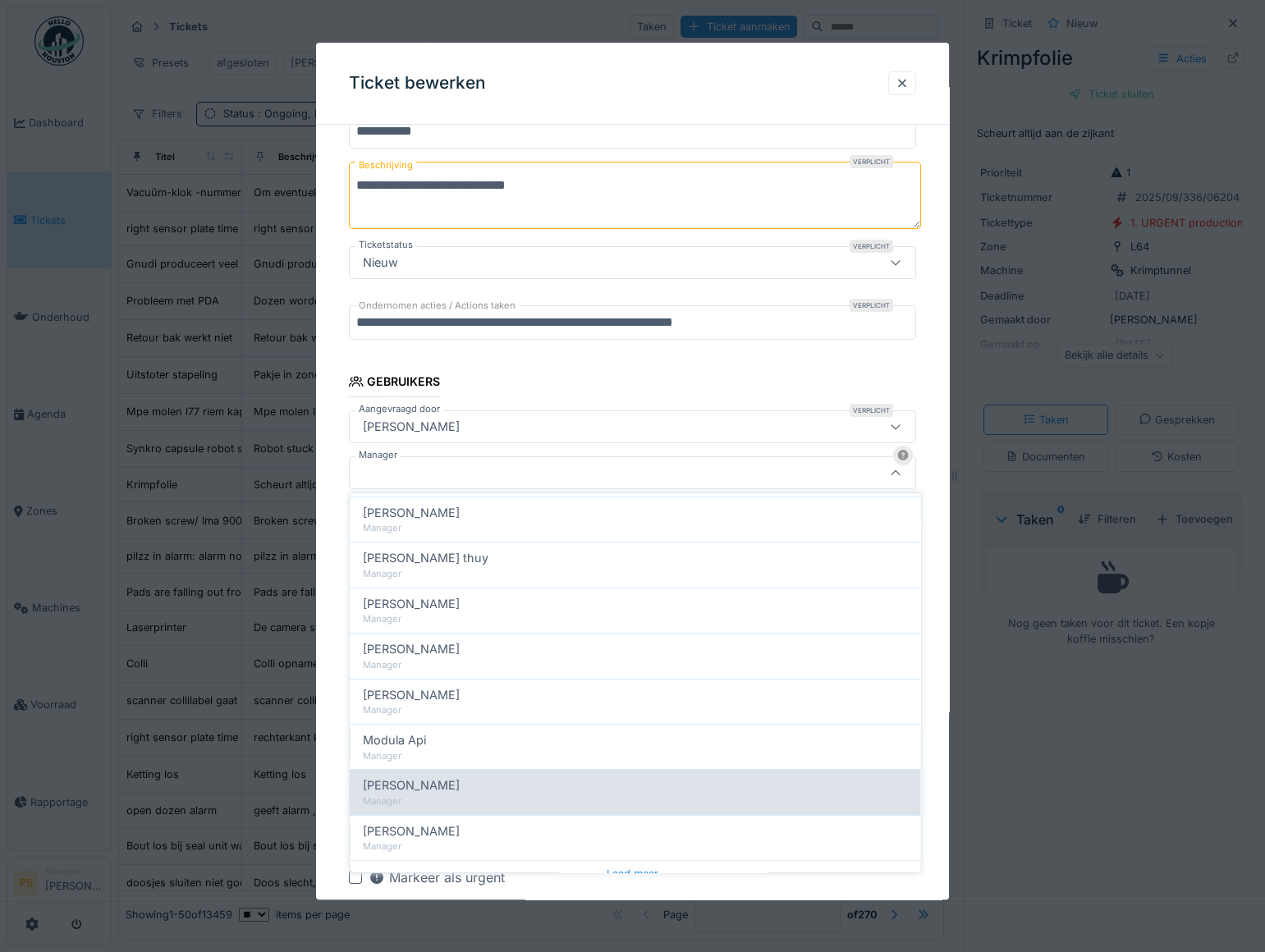
click at [454, 787] on span "[PERSON_NAME]" at bounding box center [411, 785] width 97 height 18
type input "****"
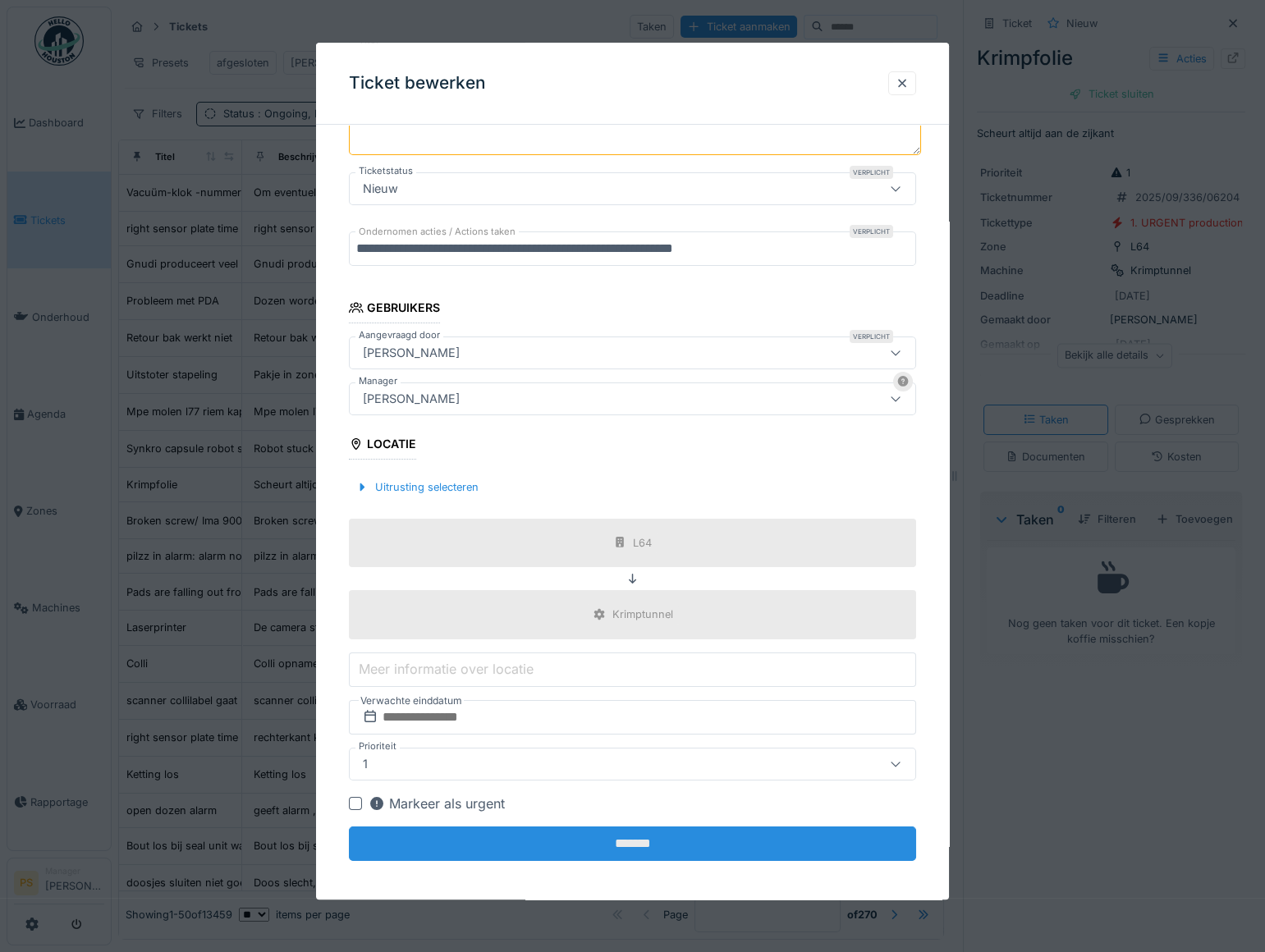
scroll to position [243, 0]
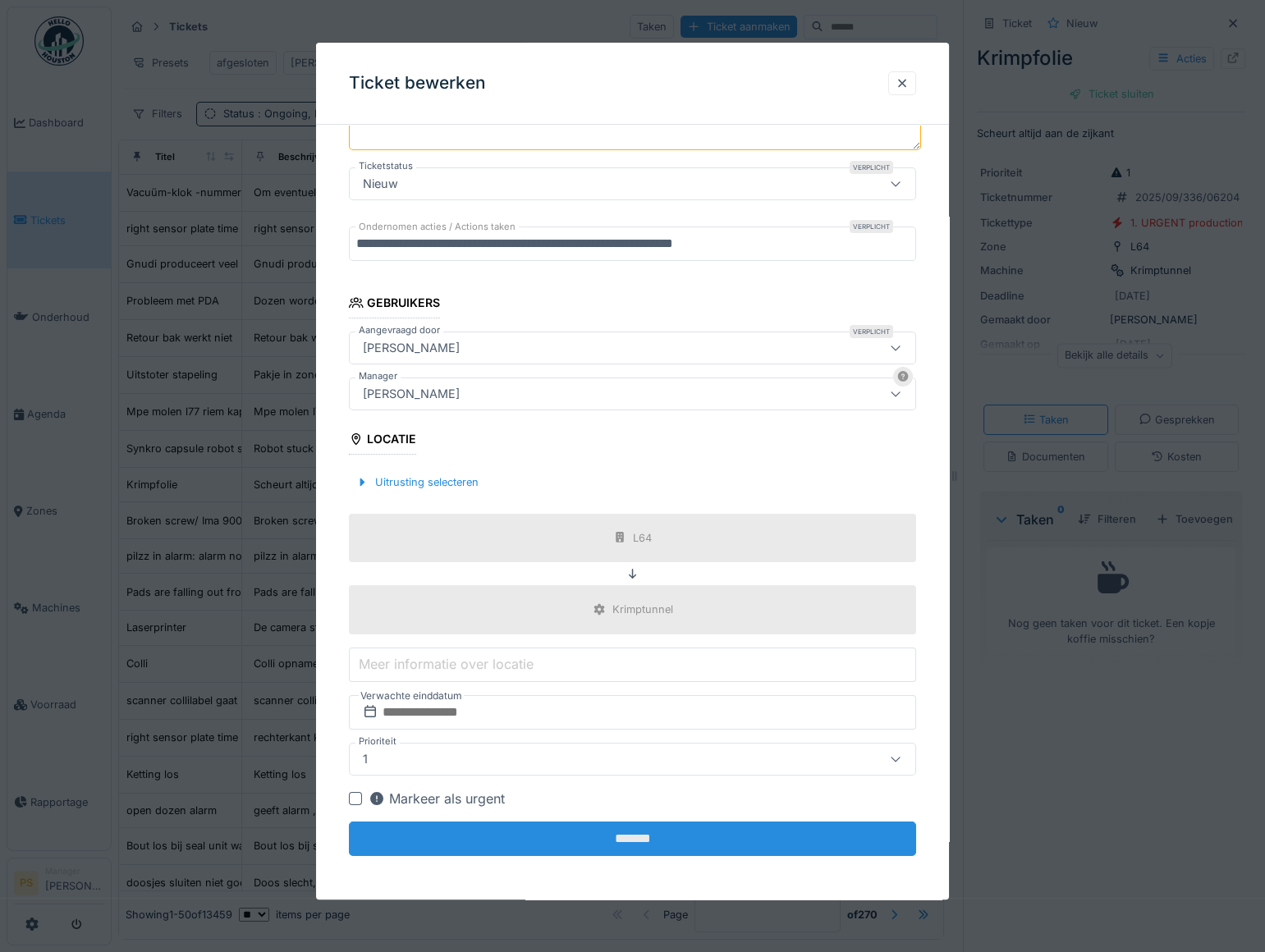
click at [588, 837] on input "*******" at bounding box center [632, 839] width 567 height 35
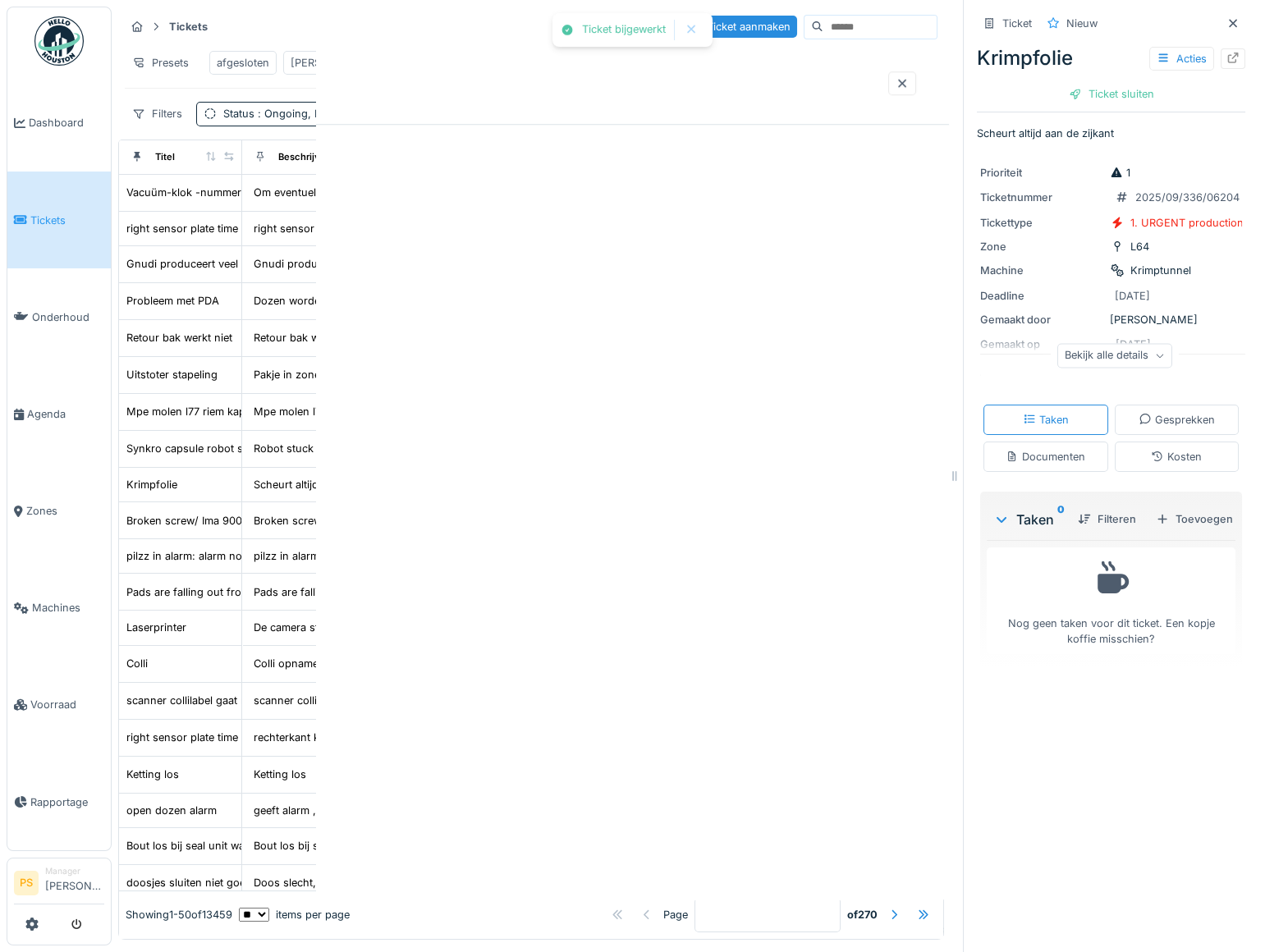
scroll to position [0, 0]
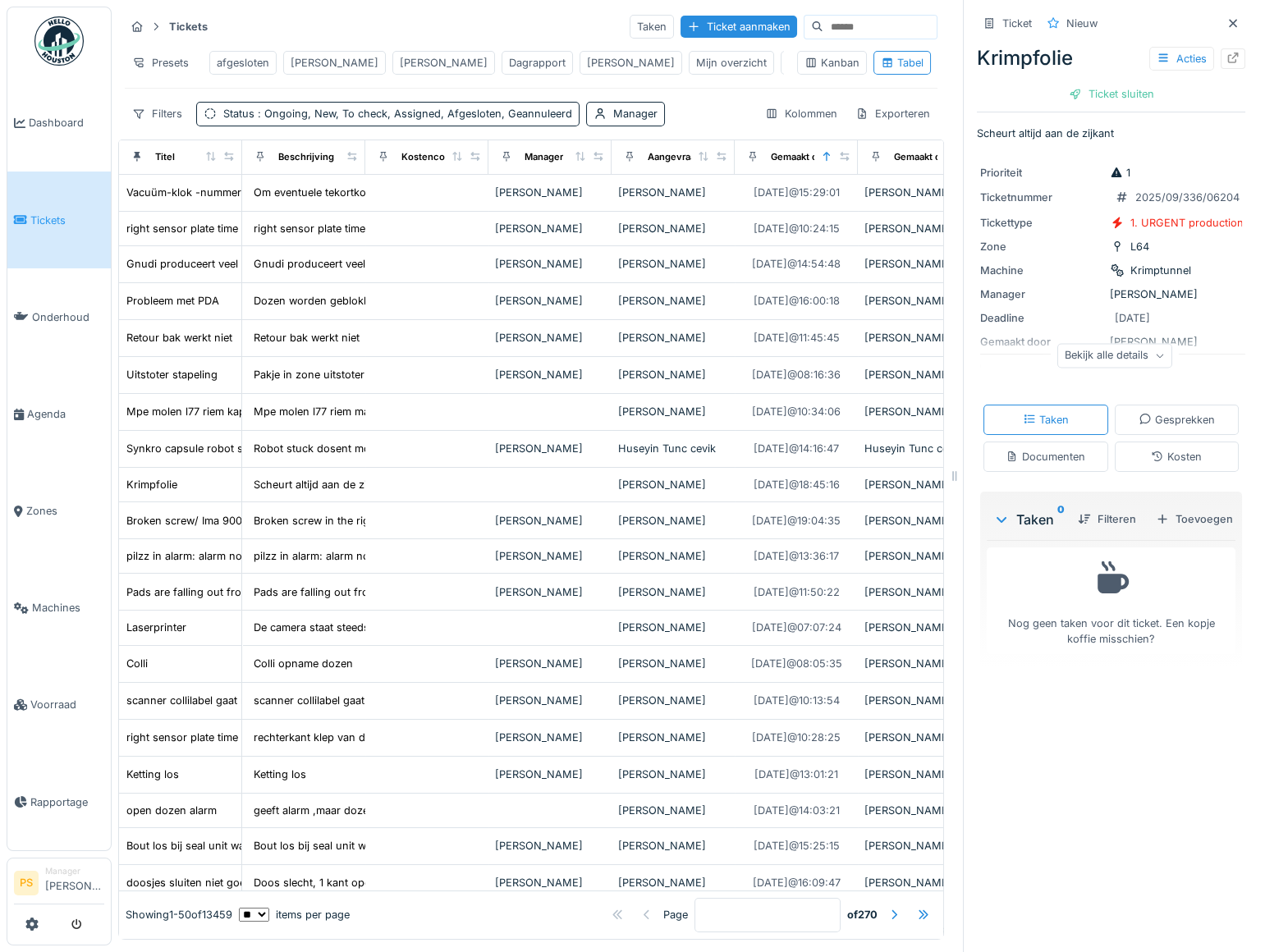
click at [1180, 531] on div "Toevoegen" at bounding box center [1193, 518] width 90 height 22
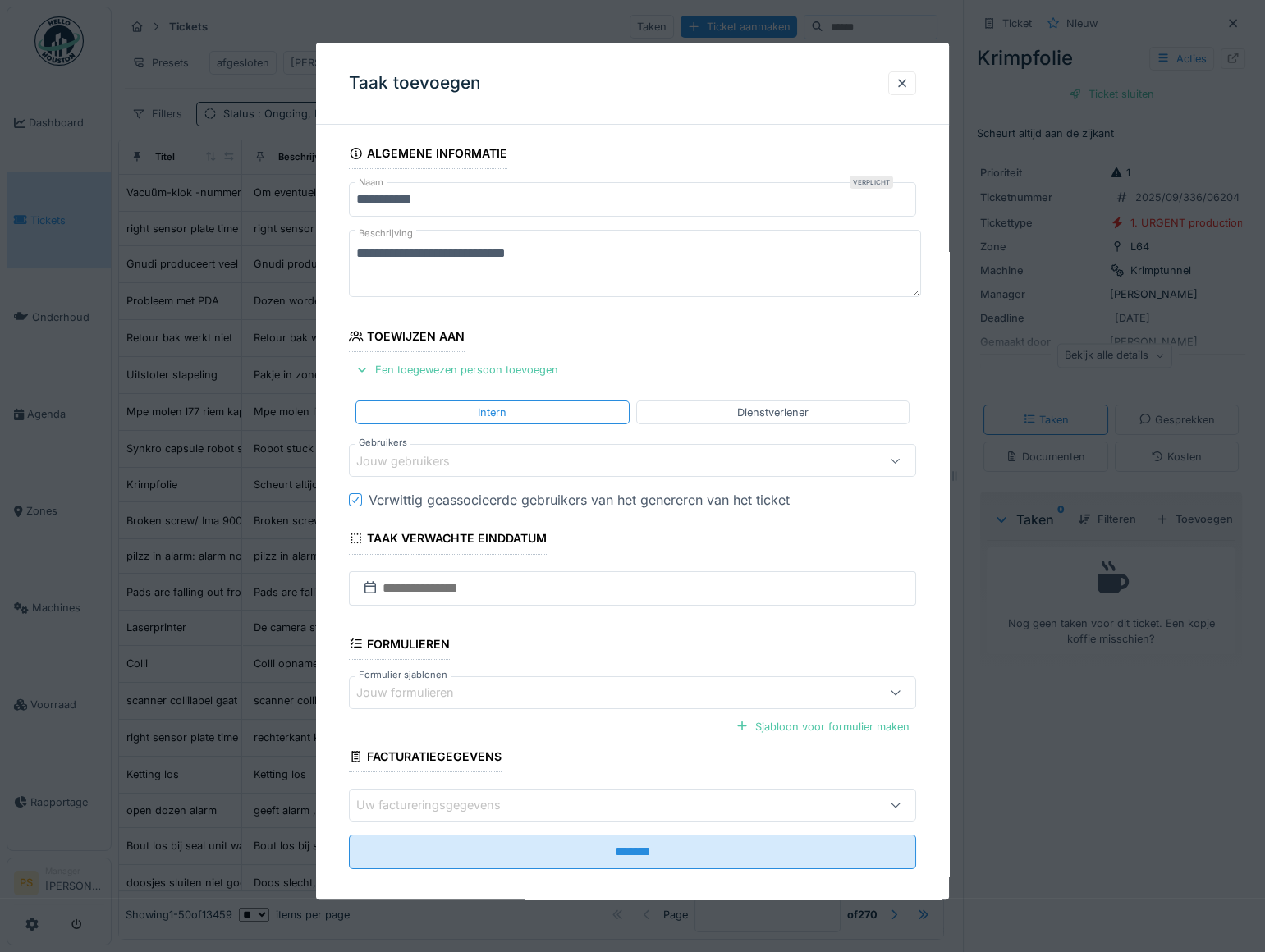
click at [421, 457] on div "Jouw gebruikers" at bounding box center [414, 461] width 117 height 18
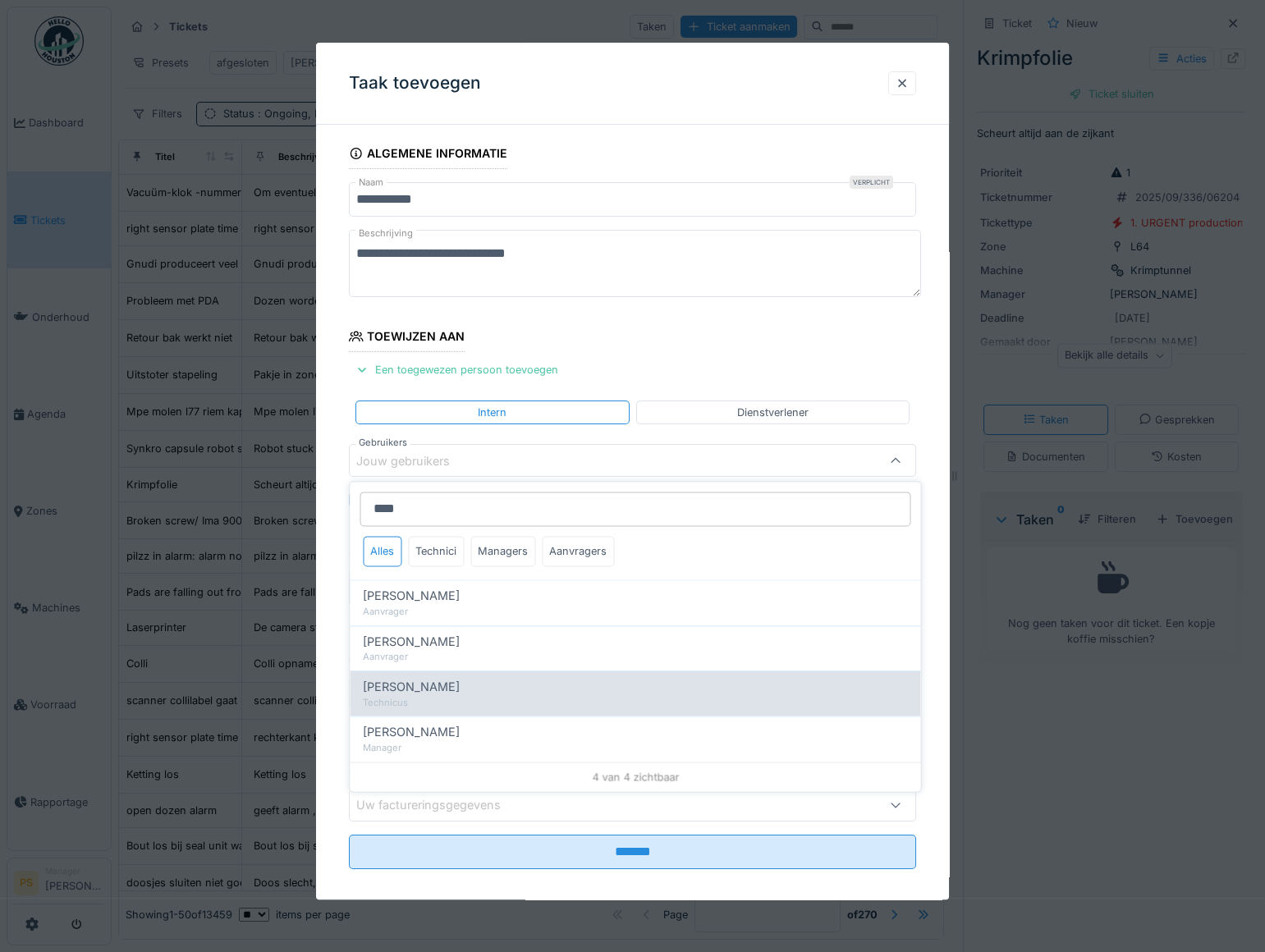
type input "****"
click at [436, 689] on span "Carl Bauwelinck" at bounding box center [411, 687] width 97 height 18
type input "****"
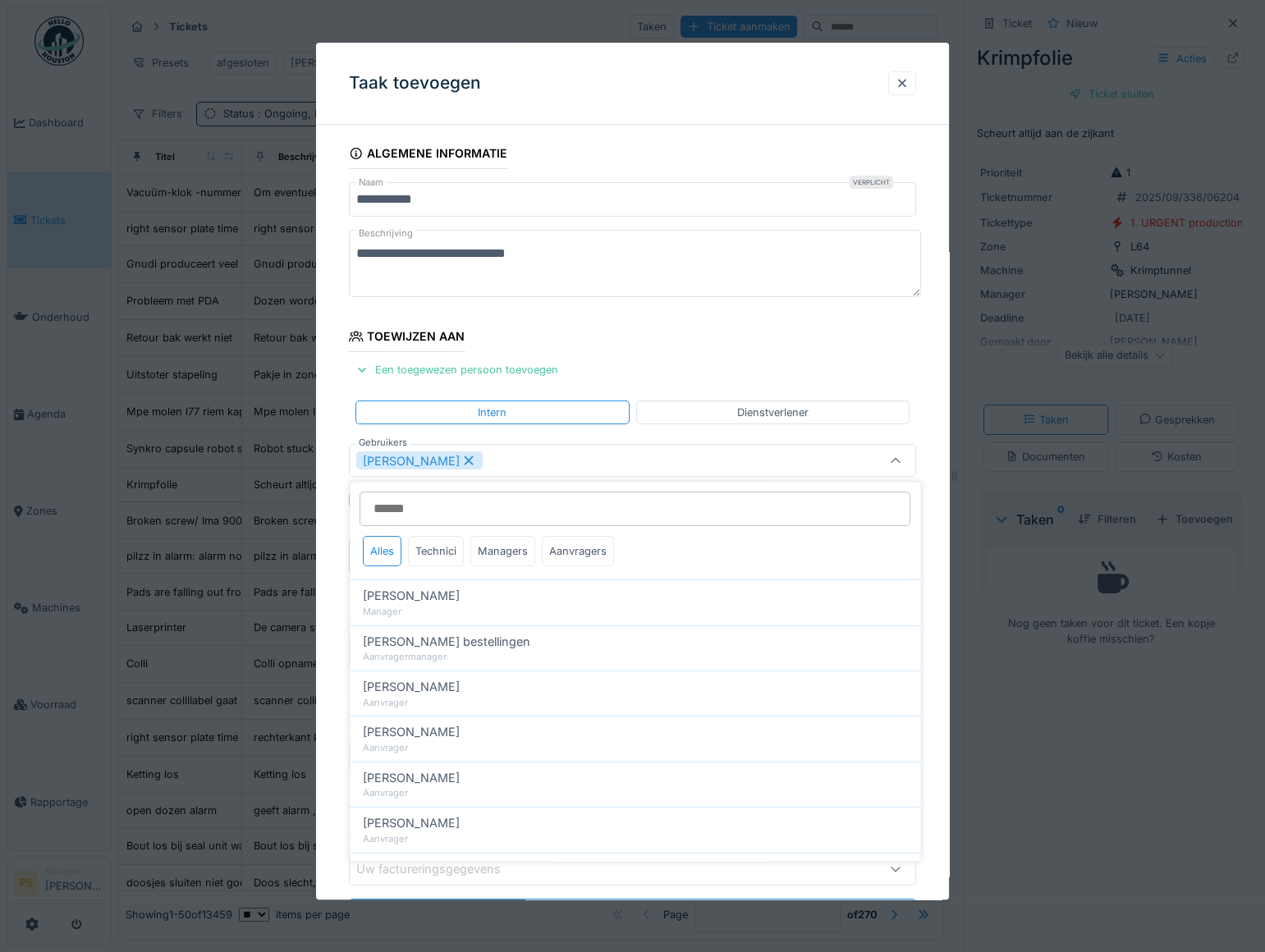
click at [338, 632] on div "**********" at bounding box center [632, 558] width 632 height 841
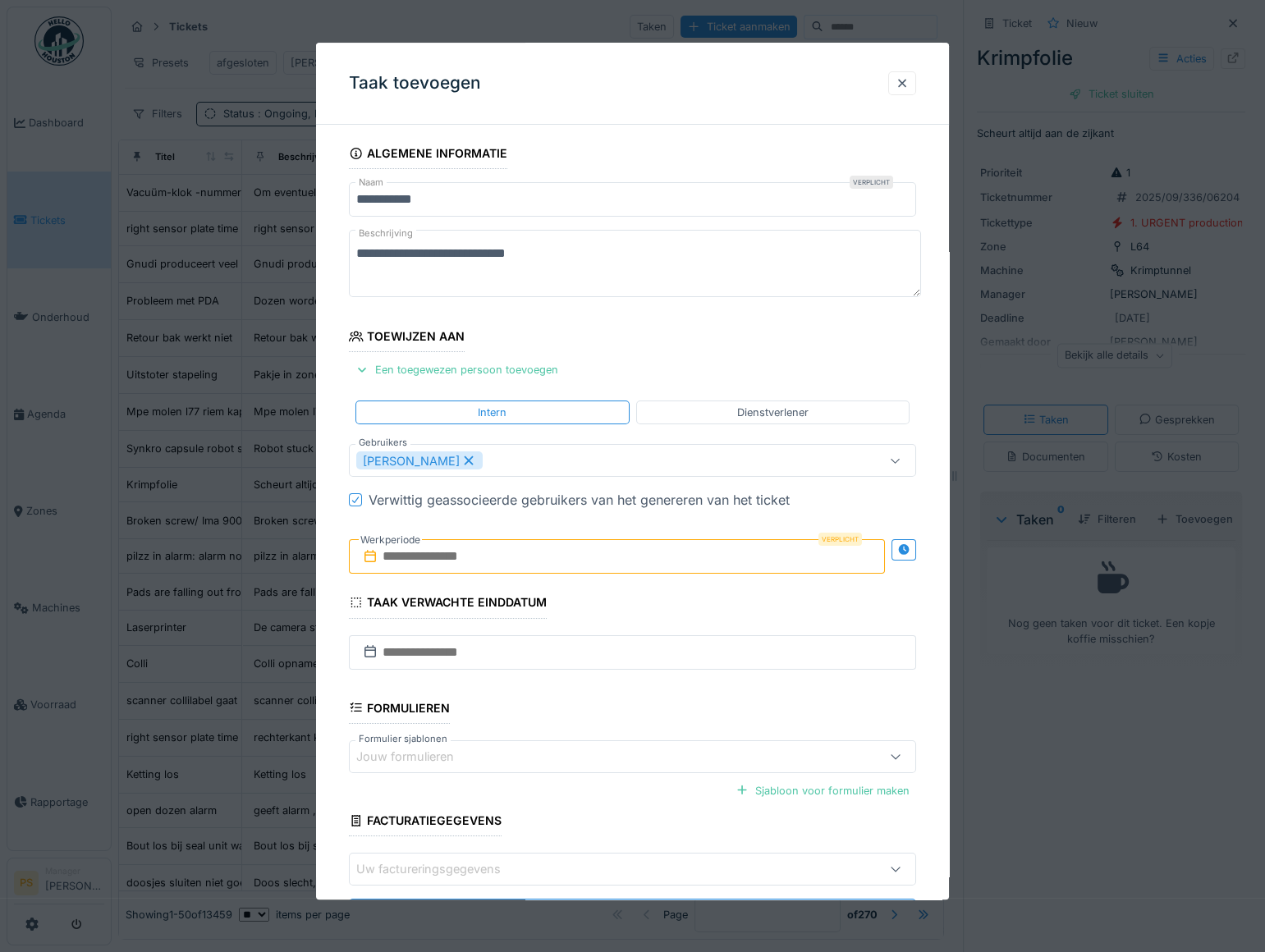
click at [462, 546] on input "text" at bounding box center [617, 558] width 536 height 35
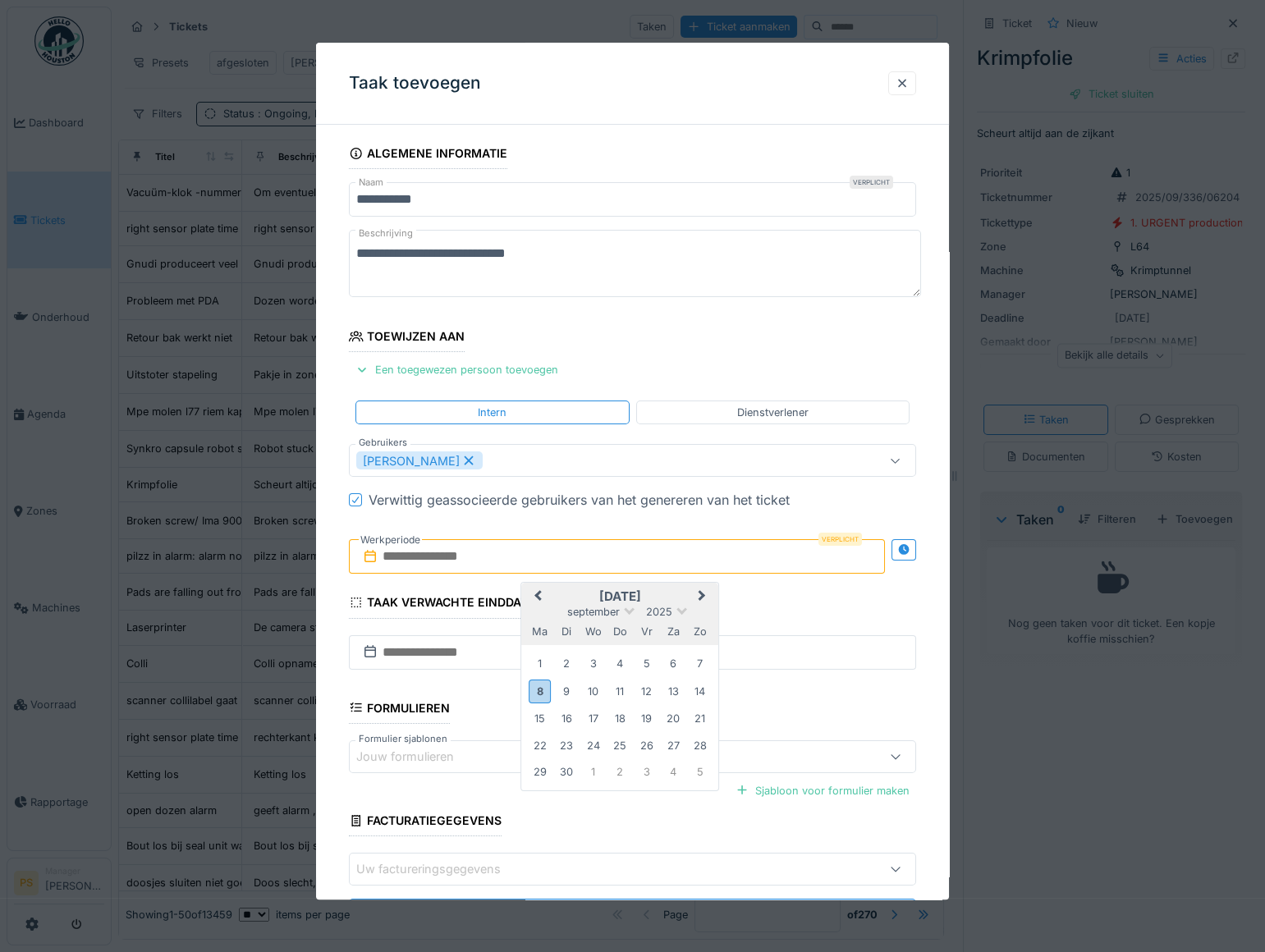
click at [681, 591] on h2 "september 2025" at bounding box center [619, 597] width 197 height 15
click at [537, 681] on div "8" at bounding box center [539, 691] width 22 height 24
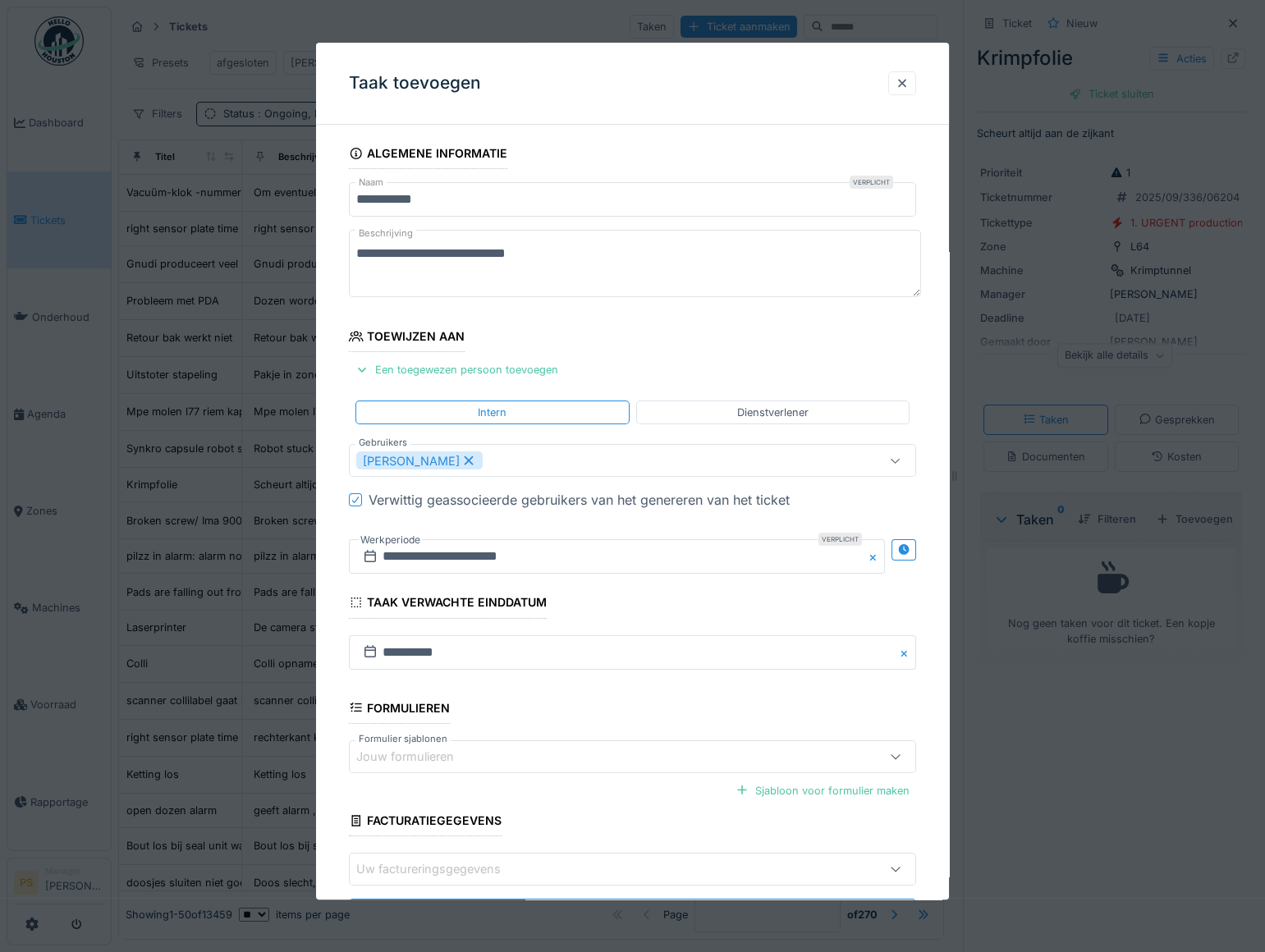
scroll to position [78, 0]
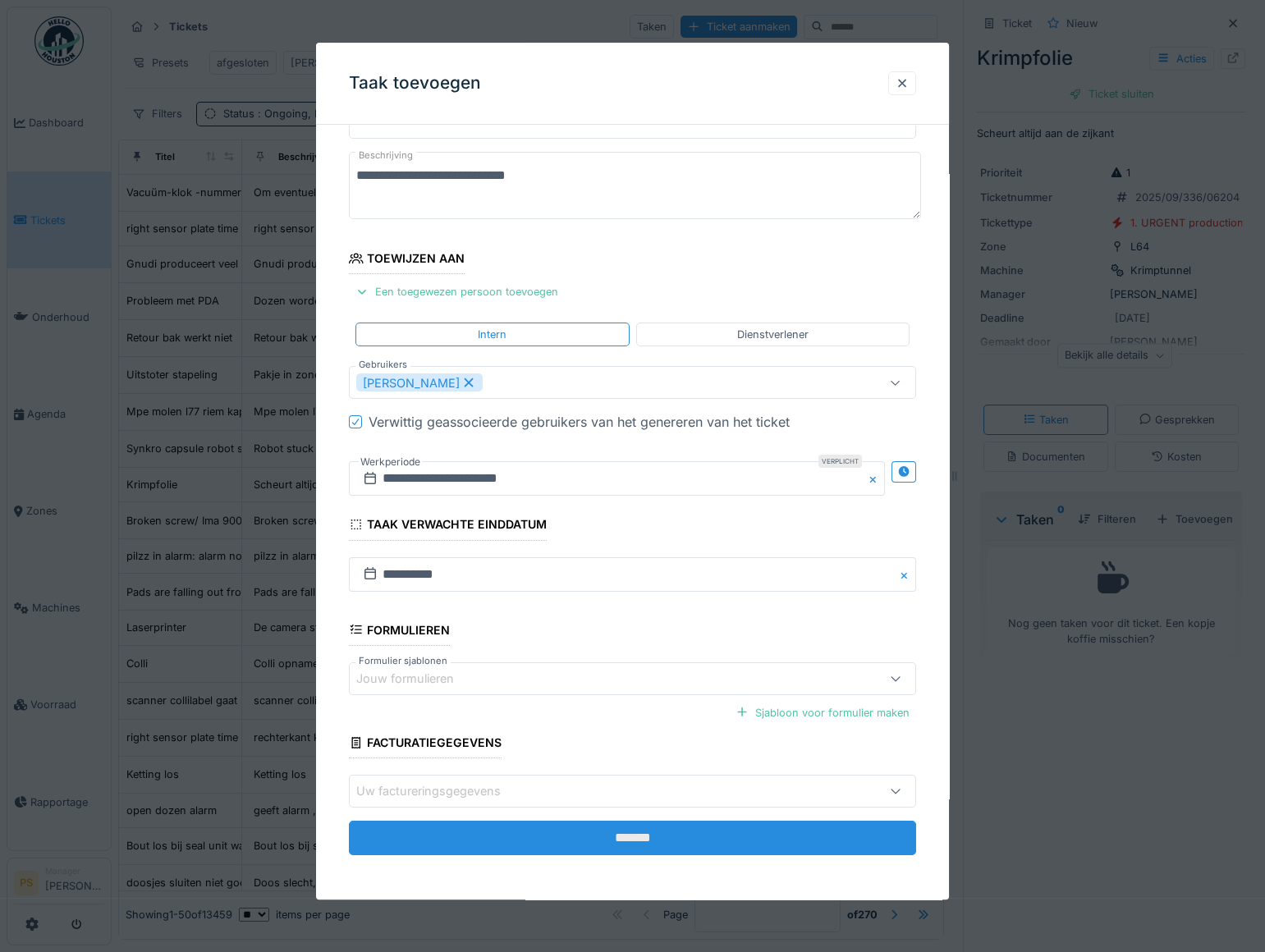
click at [594, 837] on input "*******" at bounding box center [632, 839] width 567 height 35
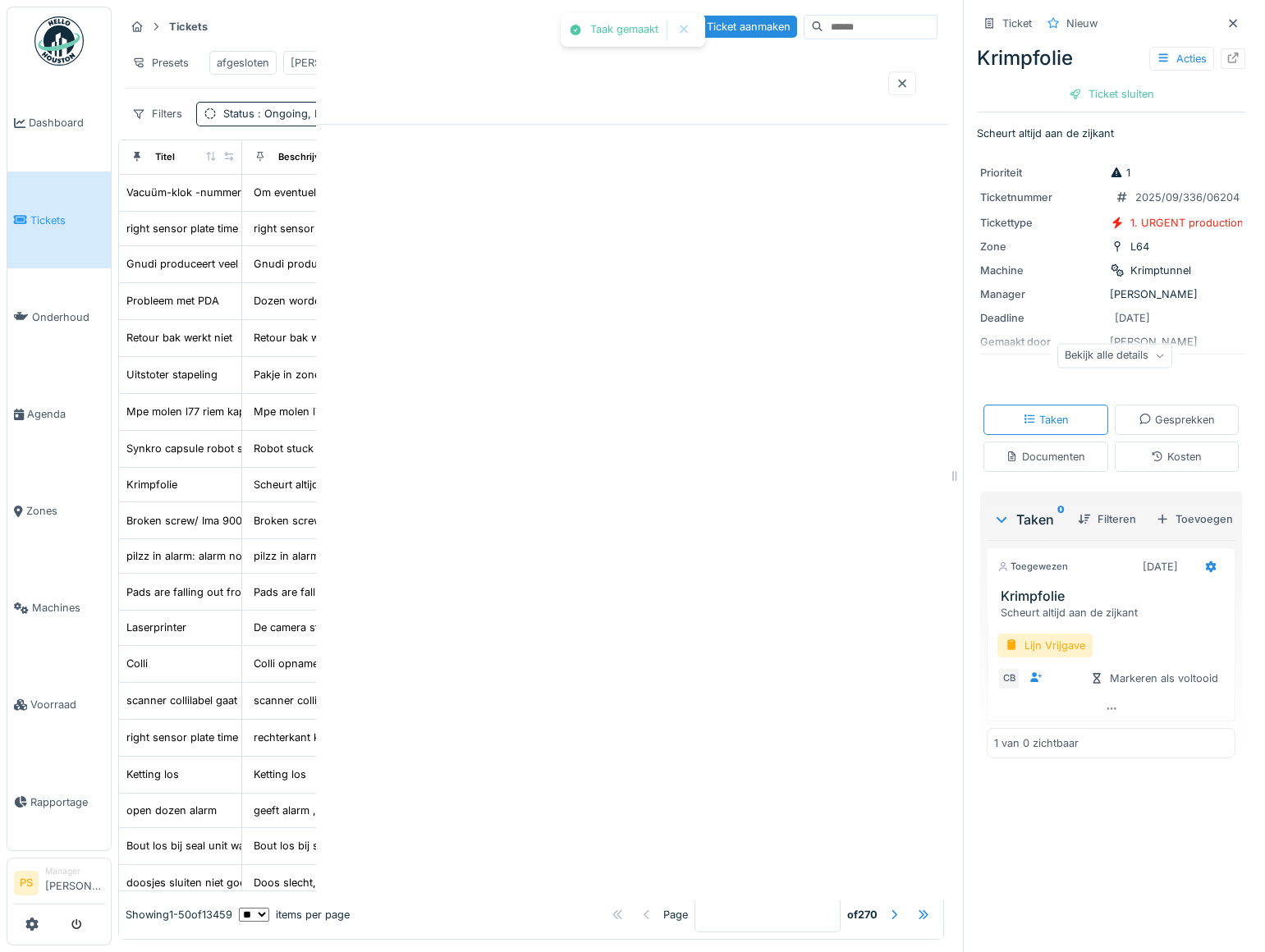
scroll to position [0, 0]
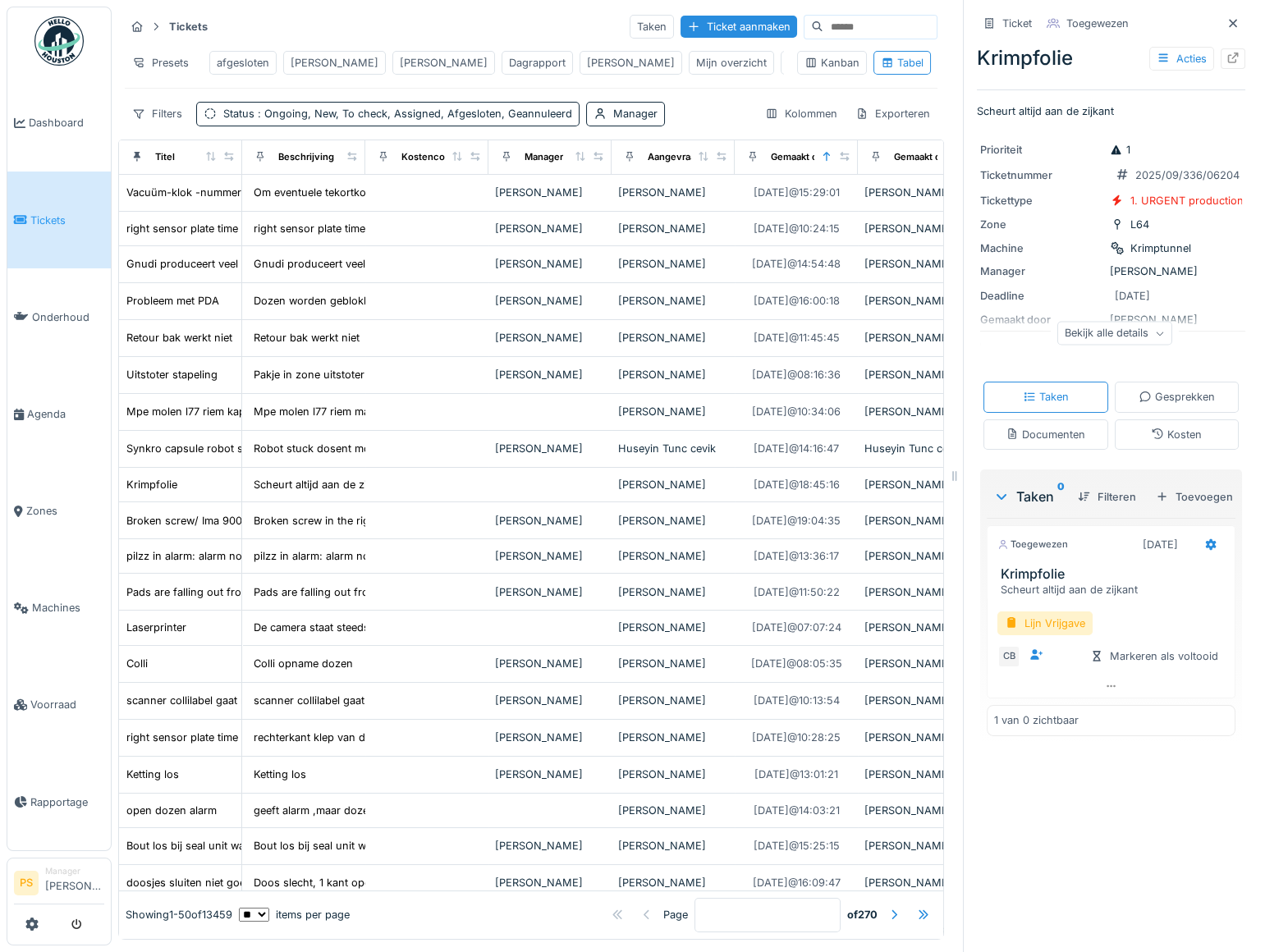
click at [1055, 902] on div "Ticket Toegewezen Krimpfolie Acties Scheurt altijd aan de zijkant Prioriteit 1 …" at bounding box center [1110, 476] width 296 height 952
click at [45, 206] on link "Tickets" at bounding box center [58, 220] width 104 height 97
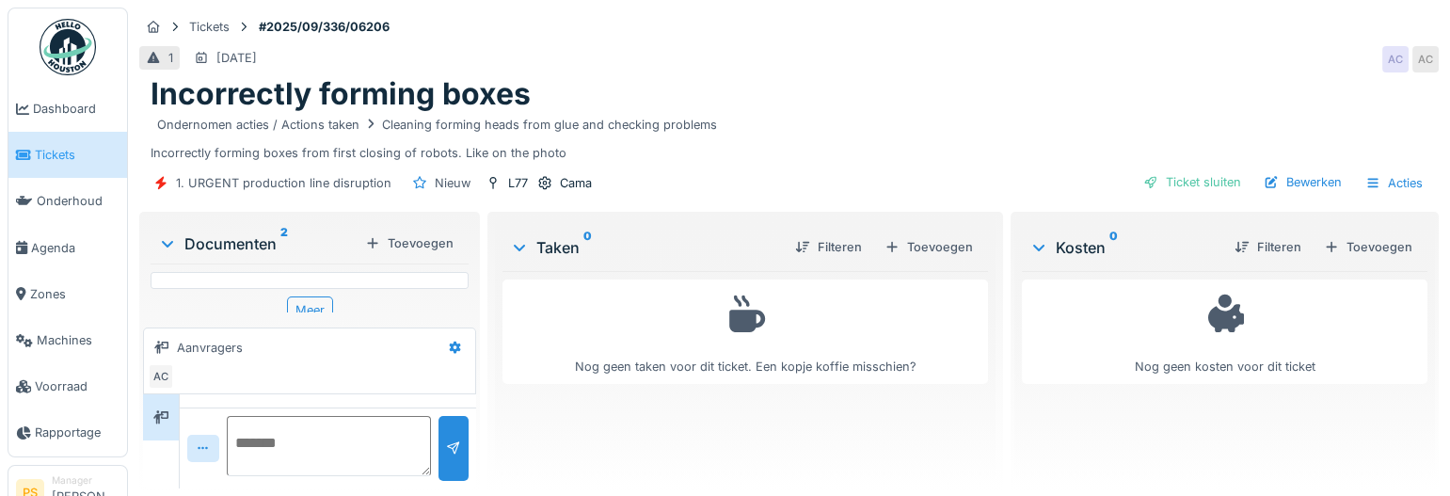
scroll to position [12, 0]
click at [168, 241] on icon at bounding box center [167, 244] width 11 height 7
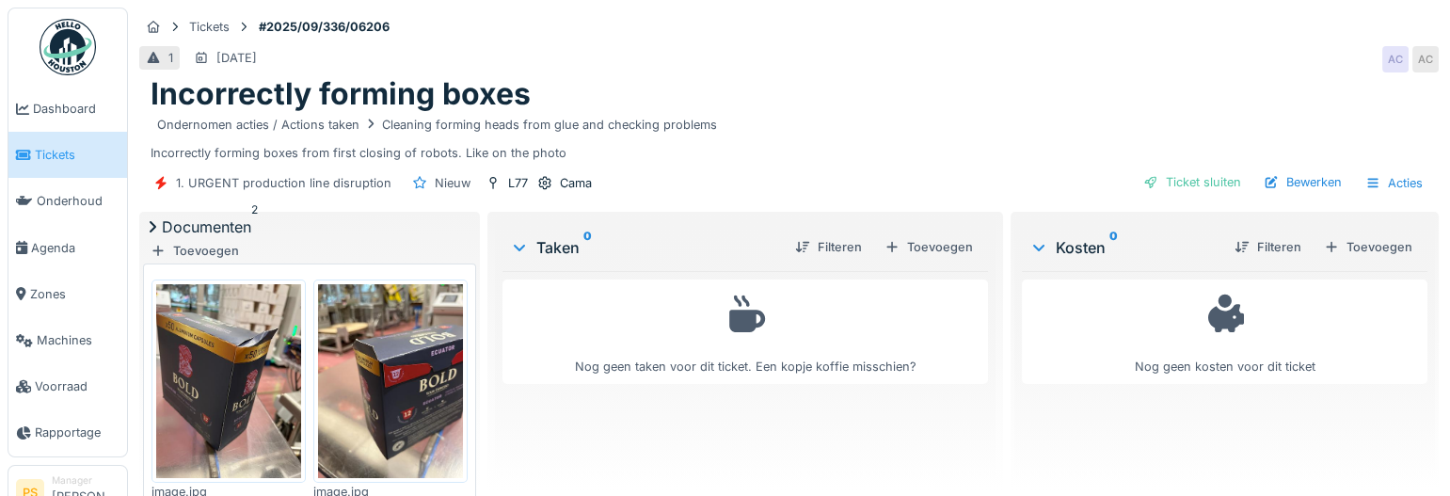
scroll to position [0, 0]
click at [240, 230] on div "Documenten 2" at bounding box center [309, 226] width 333 height 23
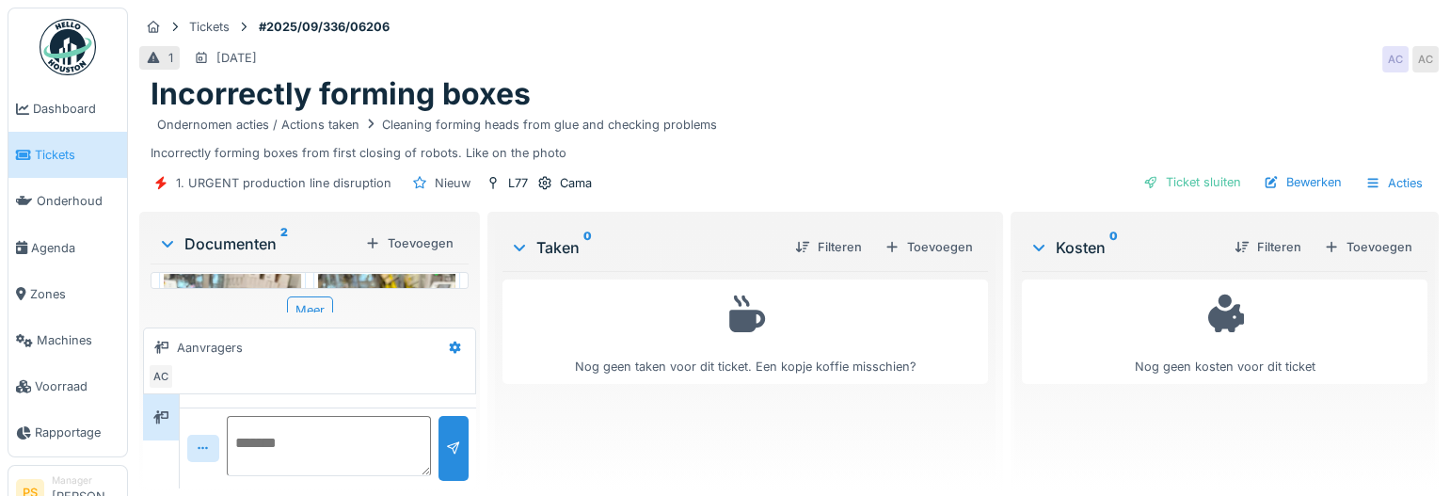
scroll to position [34, 0]
click at [262, 264] on img at bounding box center [232, 350] width 137 height 183
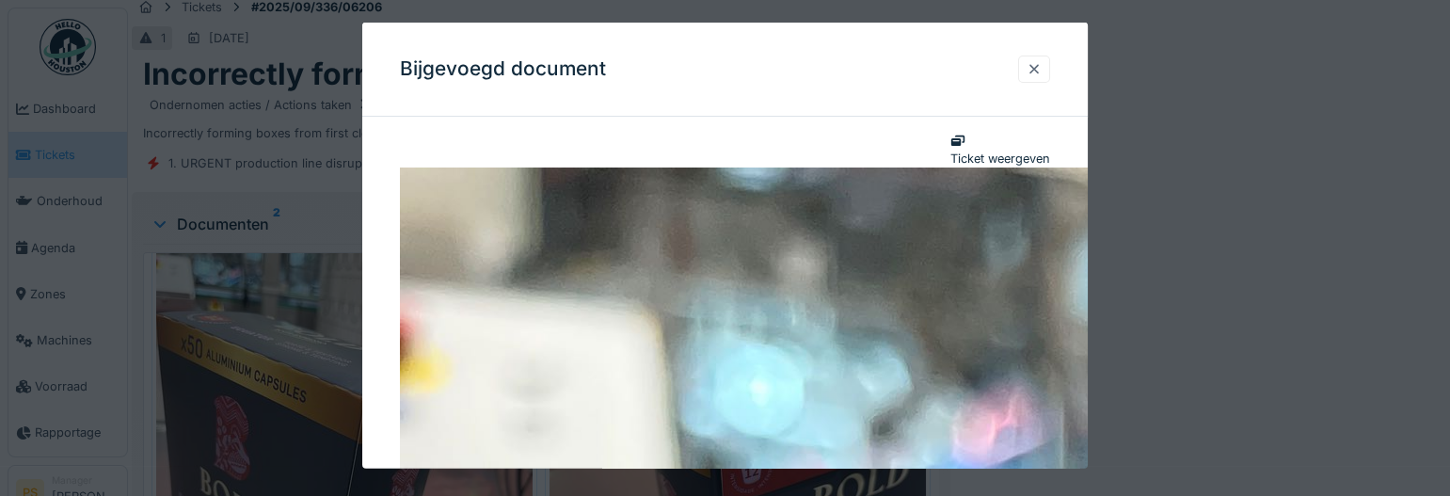
click at [1037, 76] on div at bounding box center [1033, 69] width 15 height 18
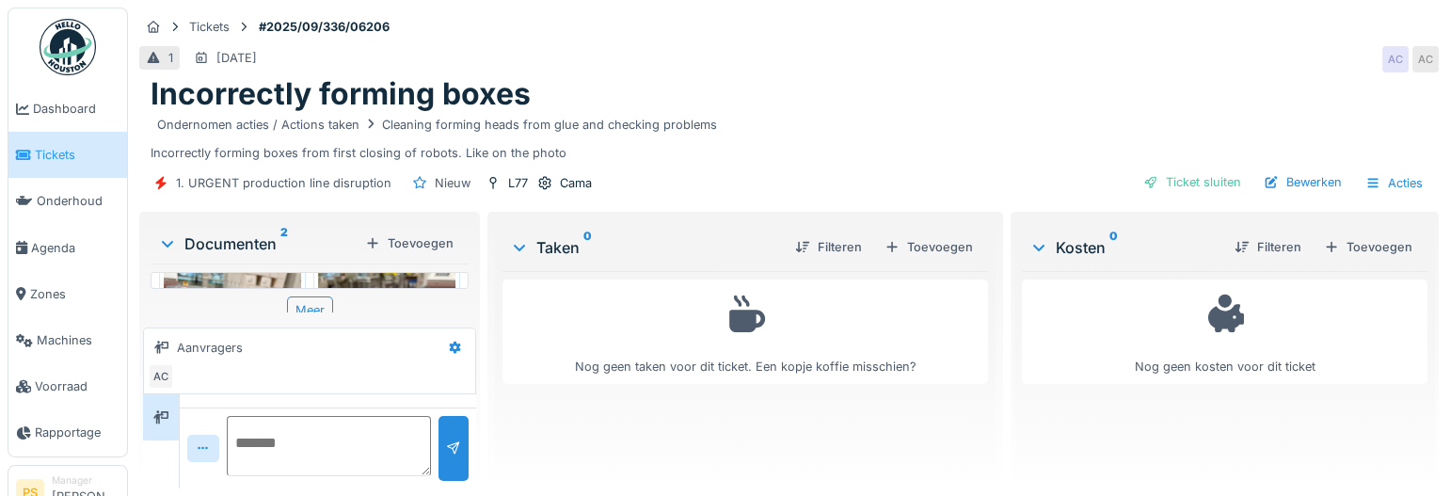
click at [412, 270] on img at bounding box center [386, 350] width 137 height 183
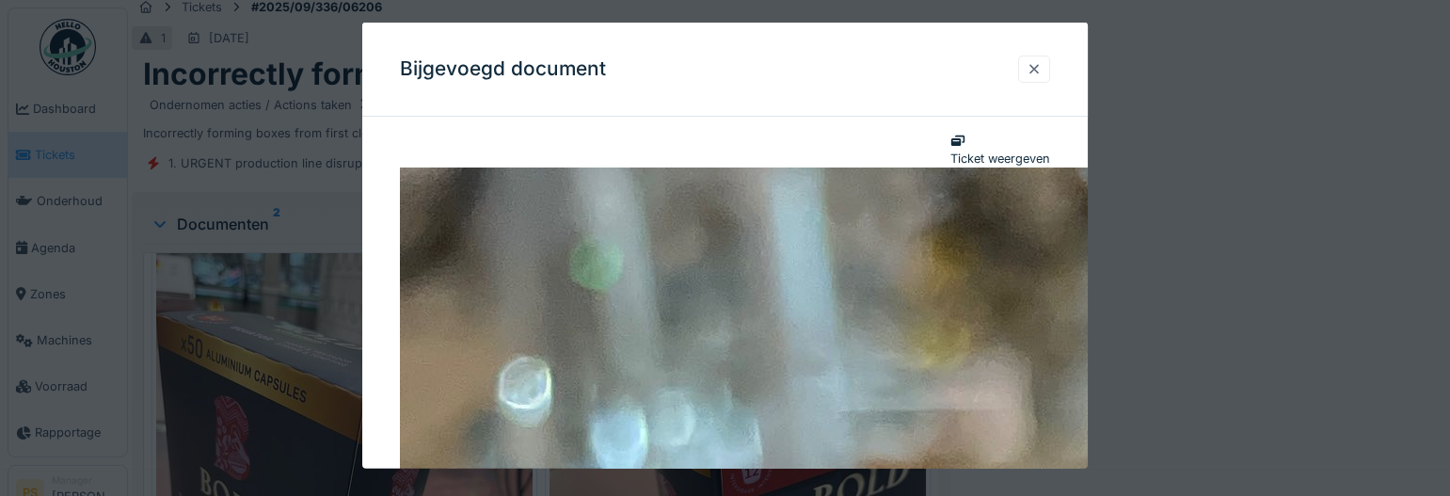
click at [1047, 70] on div at bounding box center [1034, 68] width 32 height 27
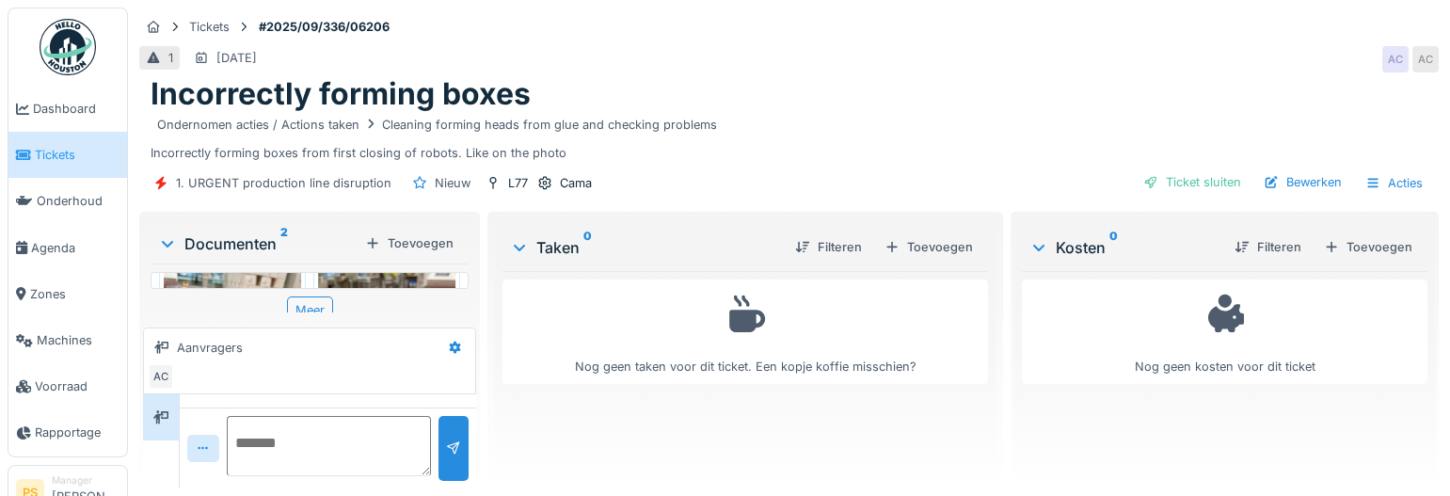
click at [198, 271] on img at bounding box center [232, 350] width 137 height 183
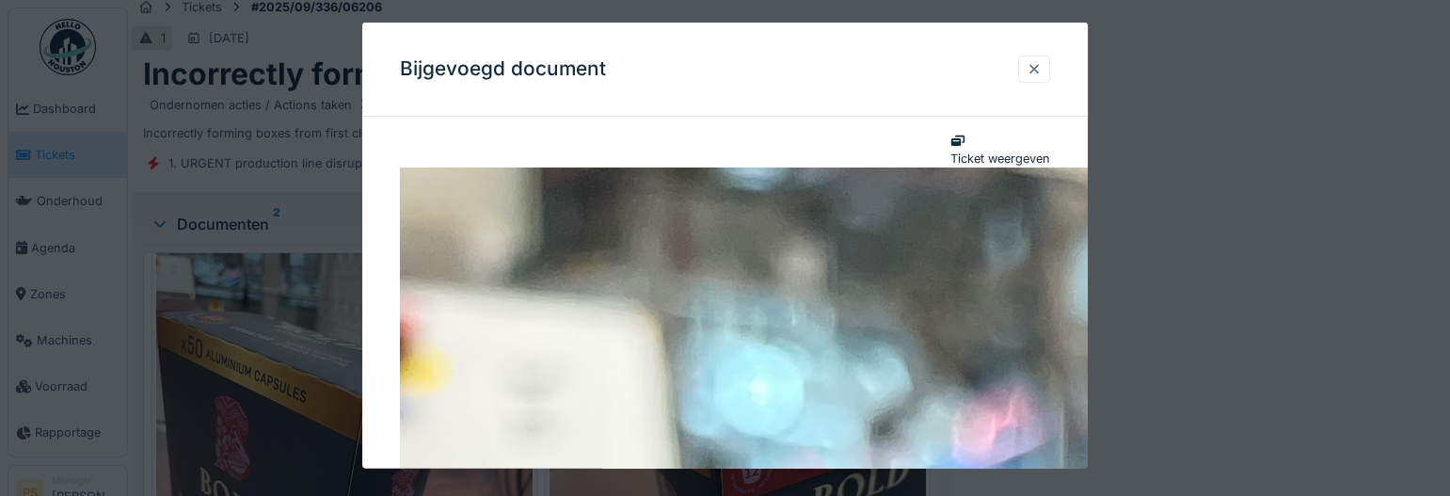
click at [1038, 68] on div at bounding box center [1033, 69] width 15 height 18
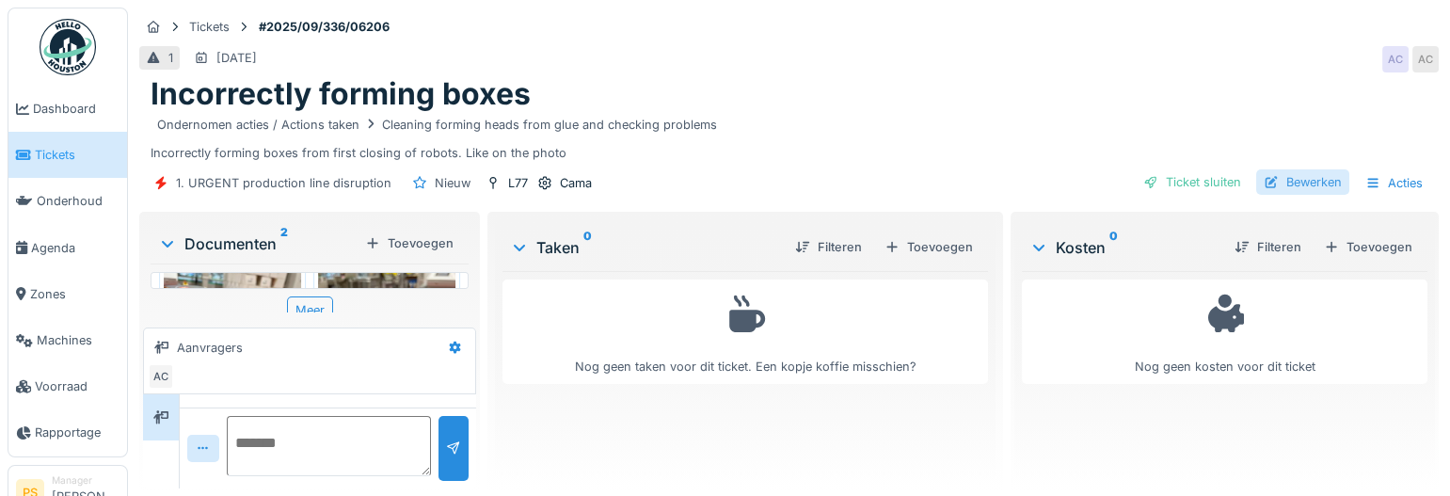
click at [1291, 173] on div "Bewerken" at bounding box center [1302, 181] width 93 height 25
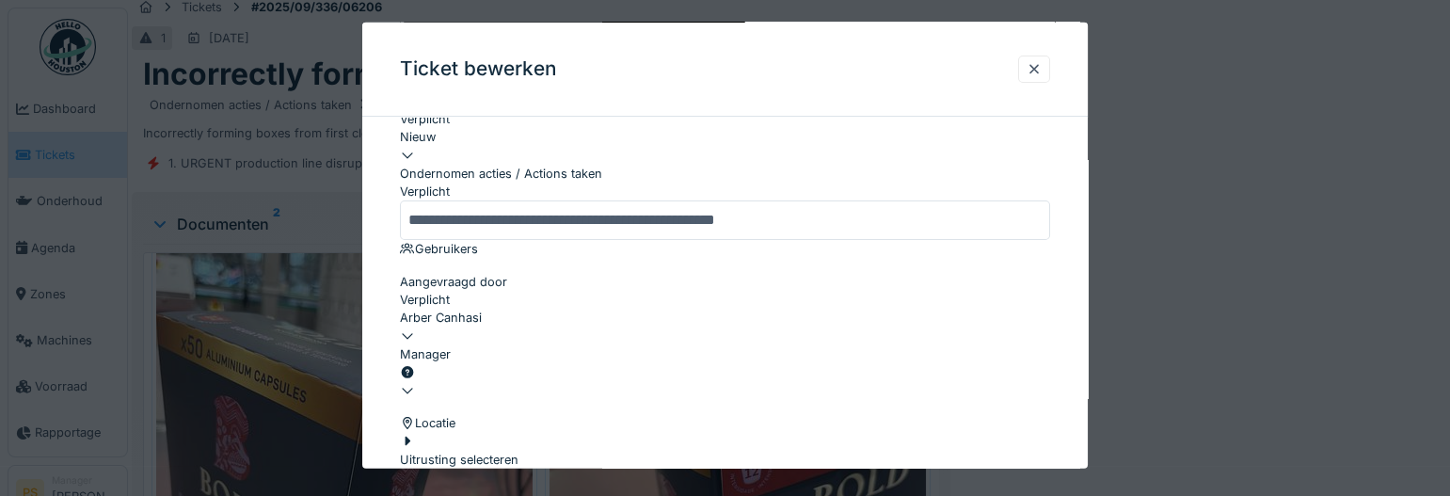
click at [510, 381] on div at bounding box center [725, 381] width 650 height 0
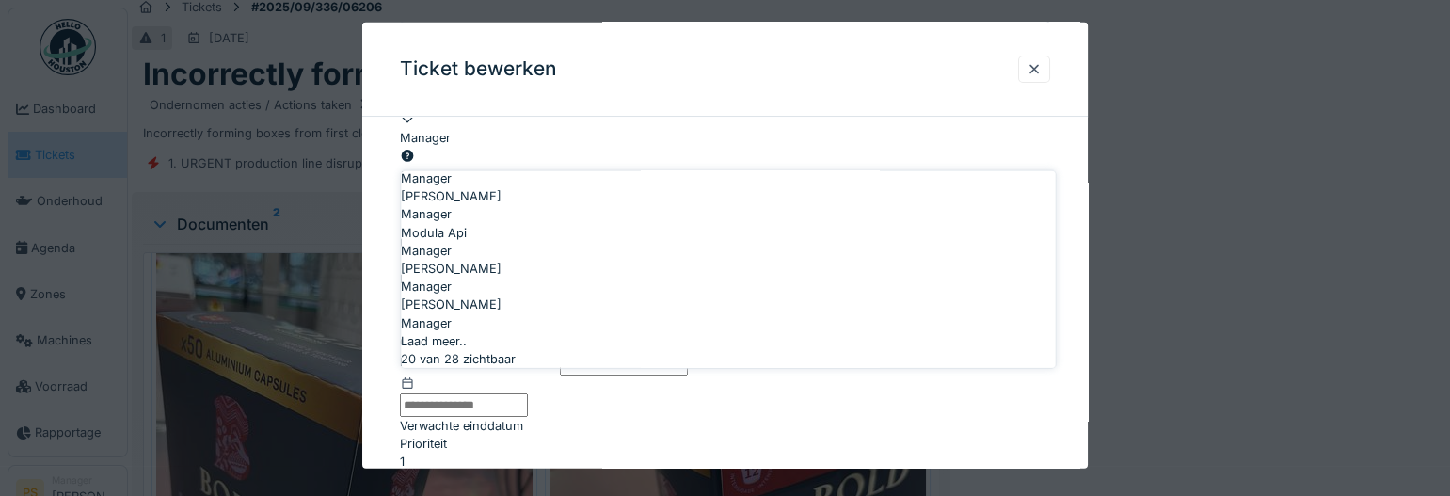
scroll to position [941, 0]
click at [578, 277] on div "Manager" at bounding box center [728, 286] width 654 height 18
type input "****"
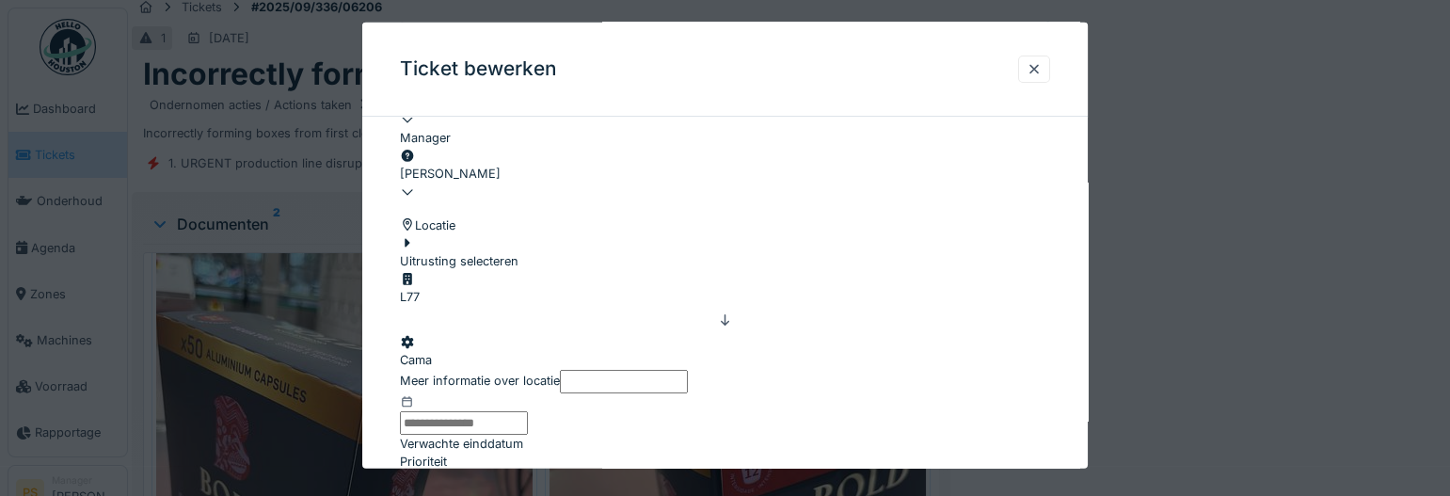
click at [387, 332] on div "**********" at bounding box center [724, 95] width 725 height 1043
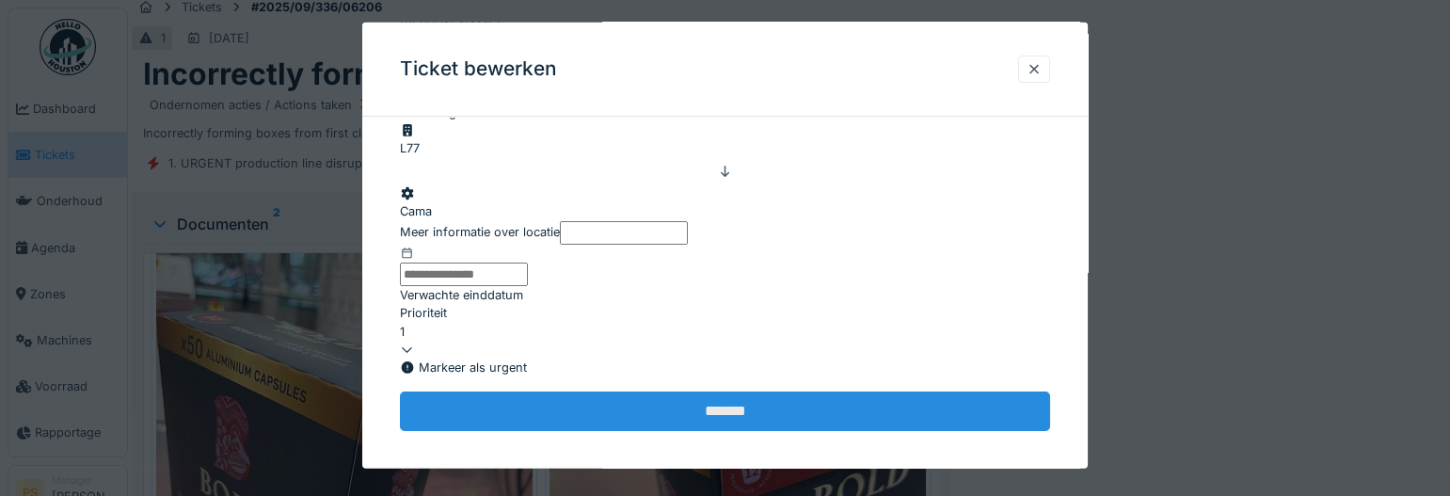
click at [666, 391] on input "*******" at bounding box center [725, 411] width 650 height 40
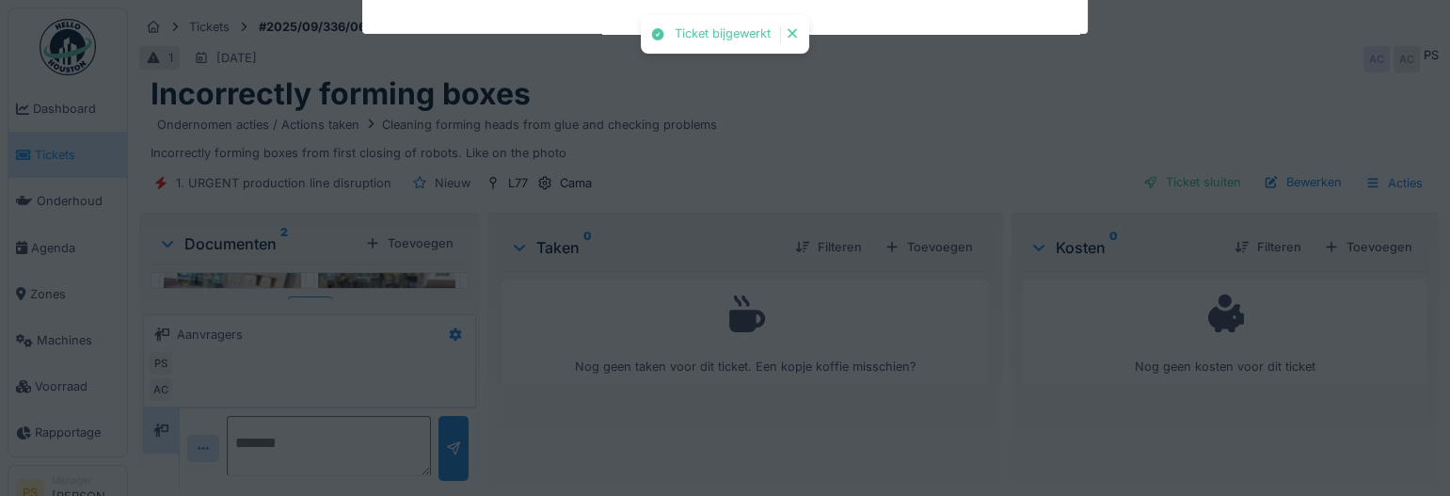
scroll to position [56, 0]
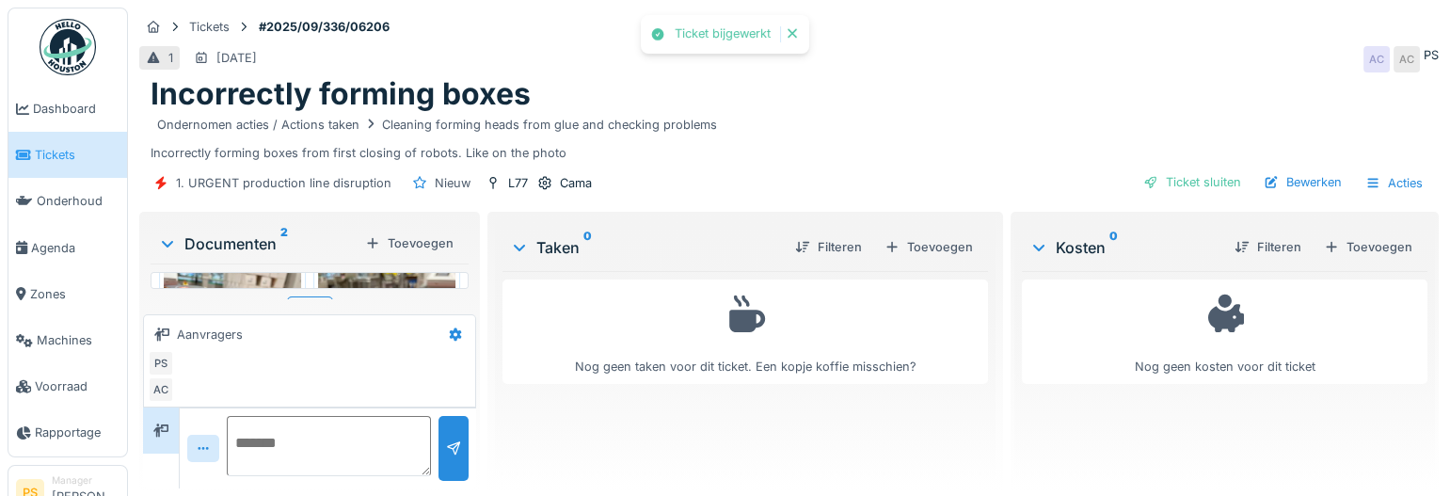
click at [913, 247] on div "Filteren Toevoegen" at bounding box center [880, 246] width 200 height 33
click at [915, 237] on div "Toevoegen" at bounding box center [928, 246] width 103 height 25
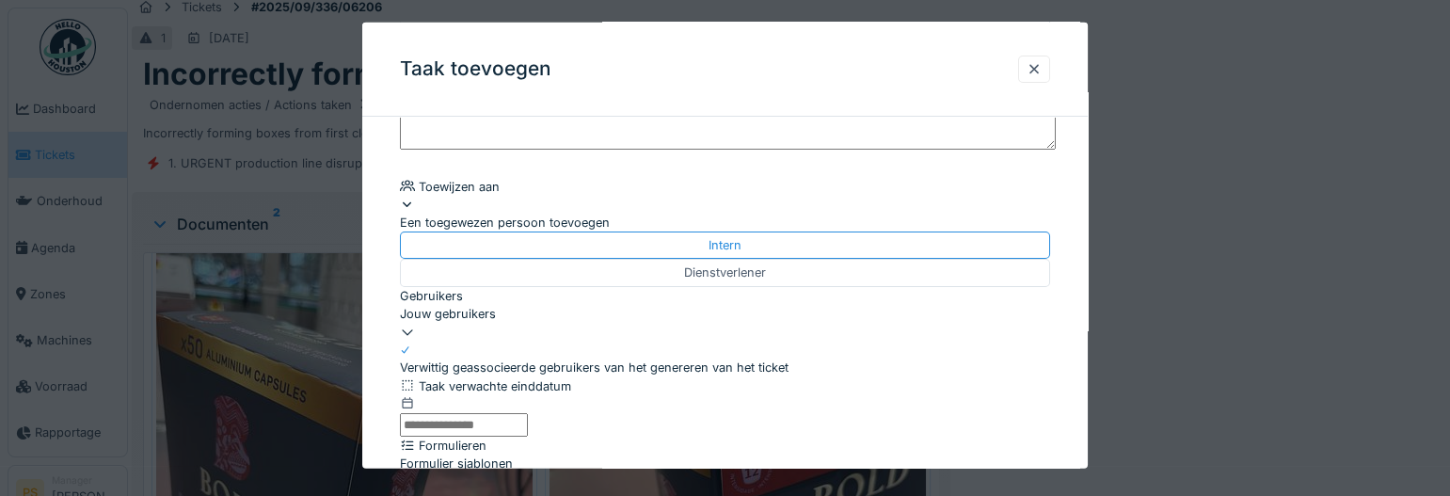
click at [509, 322] on div "Jouw gebruikers" at bounding box center [725, 313] width 650 height 18
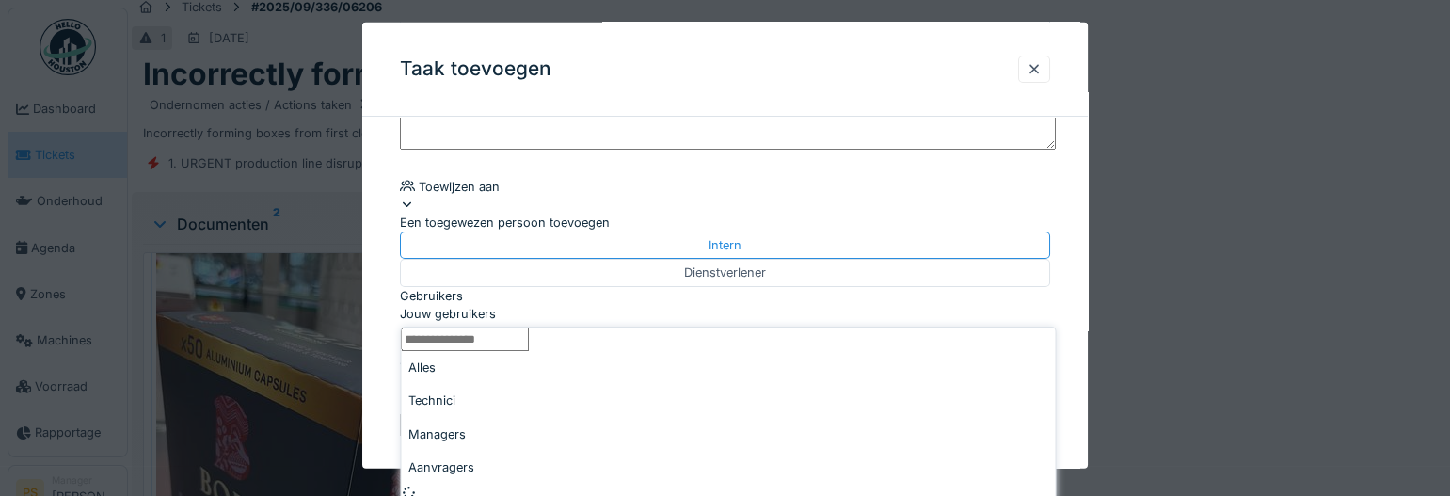
scroll to position [254, 0]
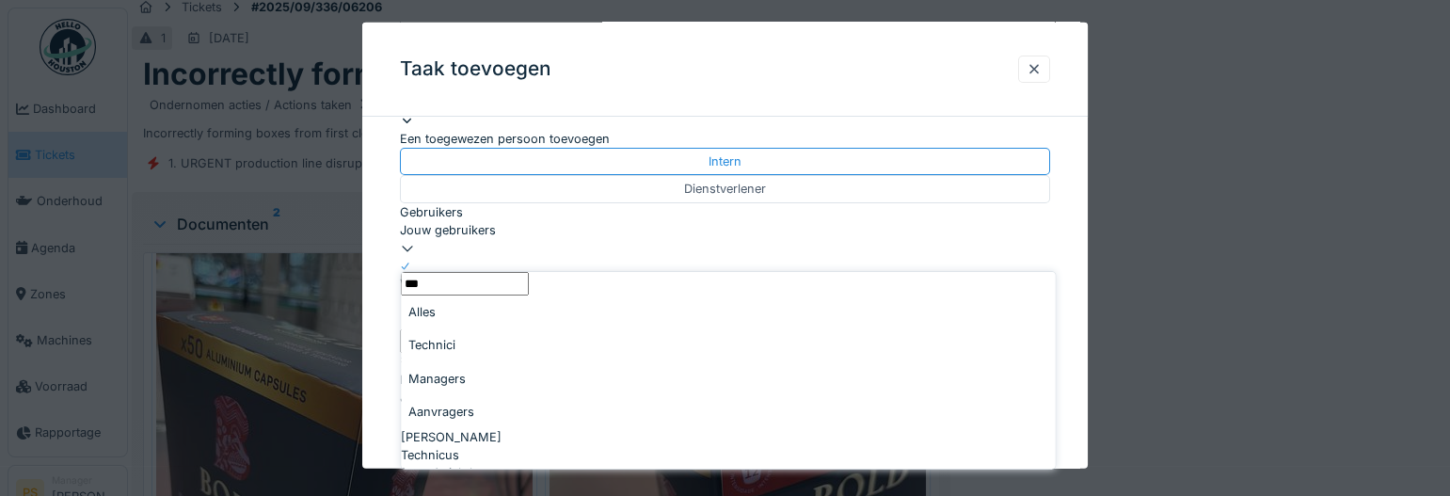
type input "***"
click at [515, 428] on div "Bert Vermeiren" at bounding box center [728, 437] width 654 height 18
type input "****"
click at [386, 392] on div "**********" at bounding box center [724, 307] width 725 height 859
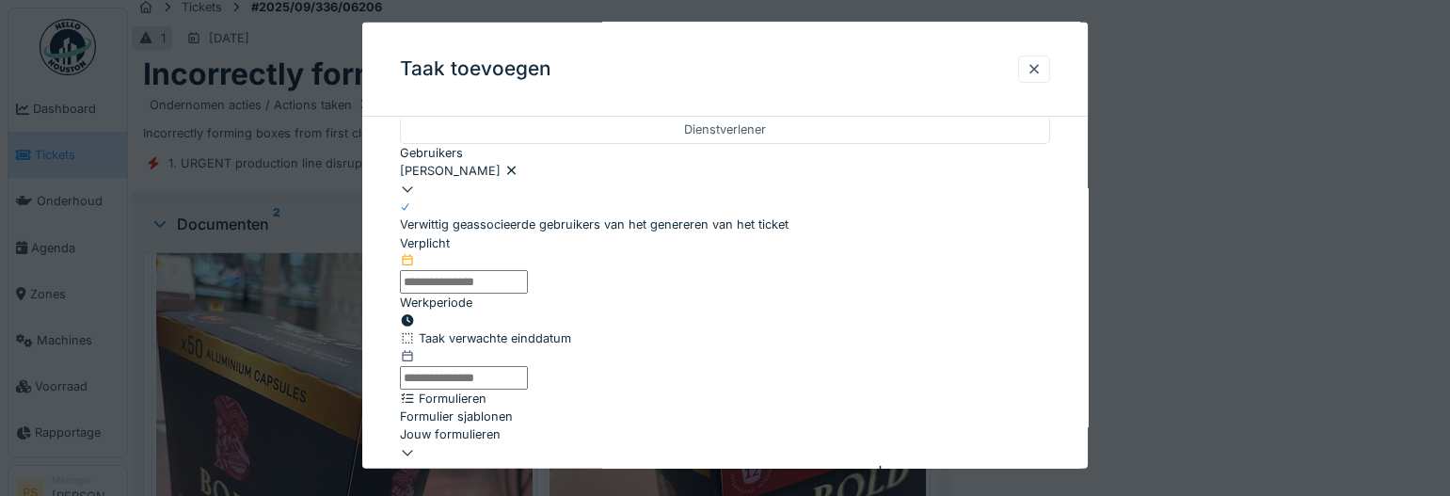
scroll to position [340, 0]
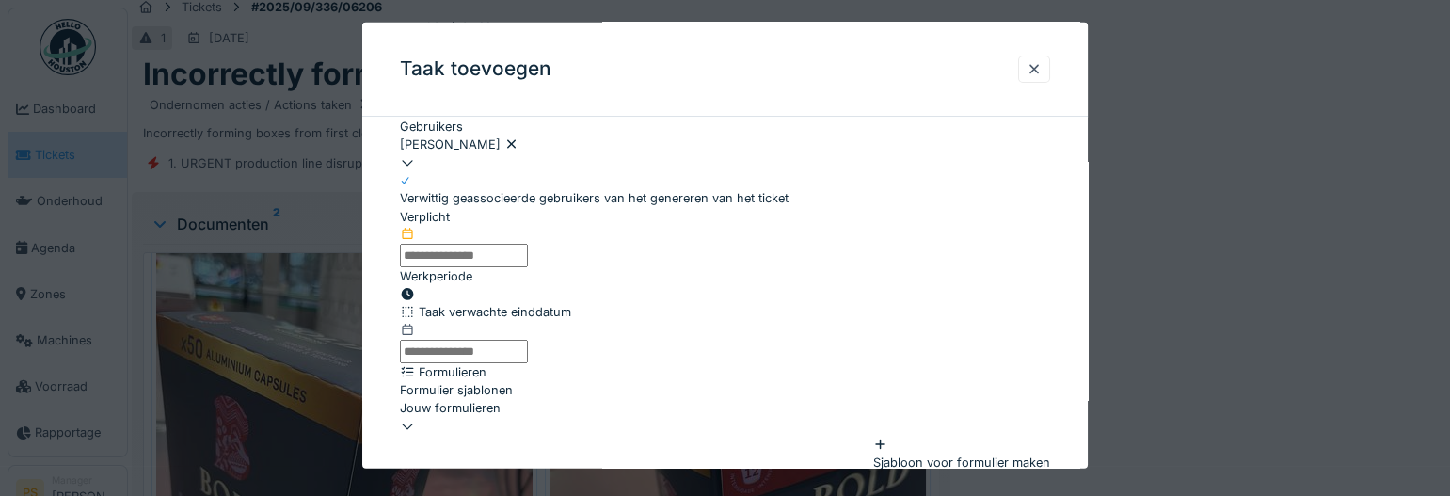
click at [508, 267] on input "text" at bounding box center [464, 256] width 128 height 24
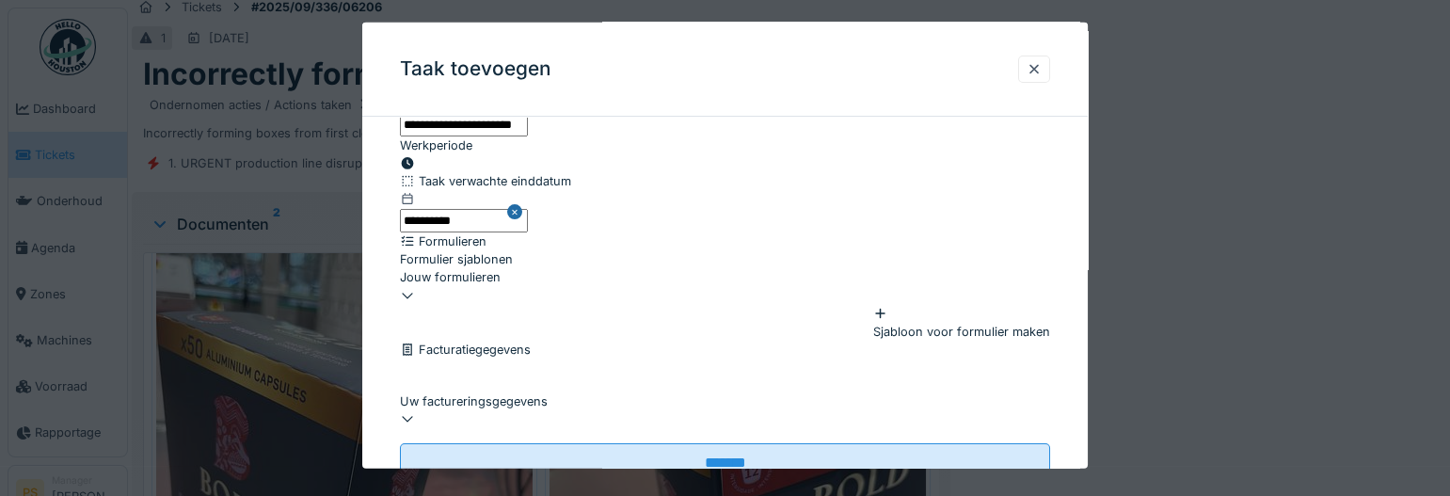
scroll to position [625, 0]
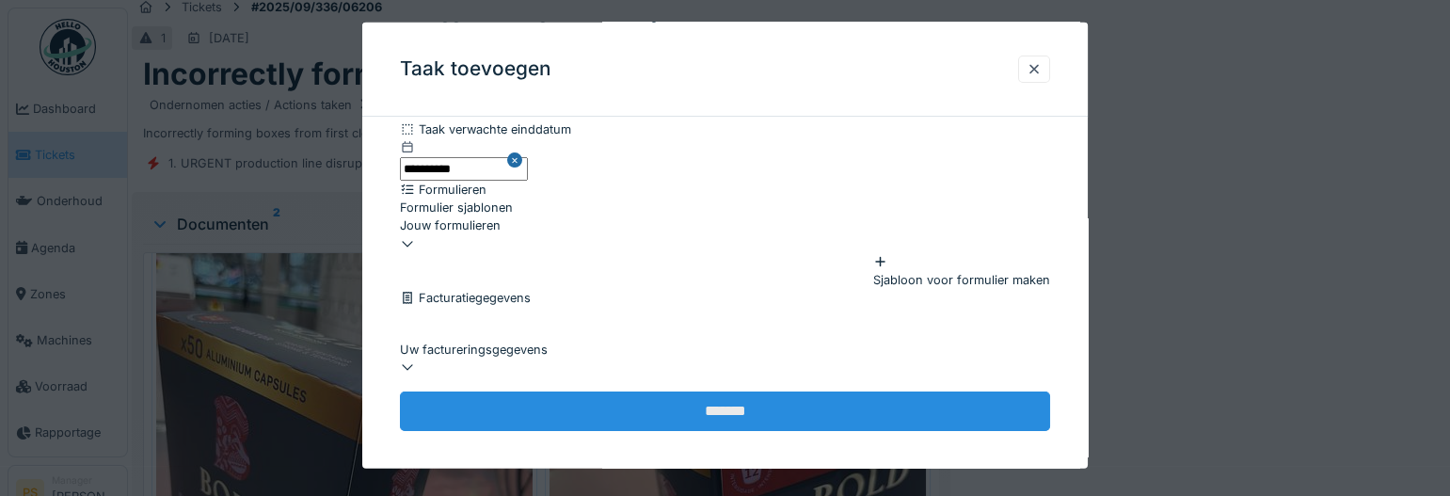
click at [721, 408] on input "*******" at bounding box center [725, 411] width 650 height 40
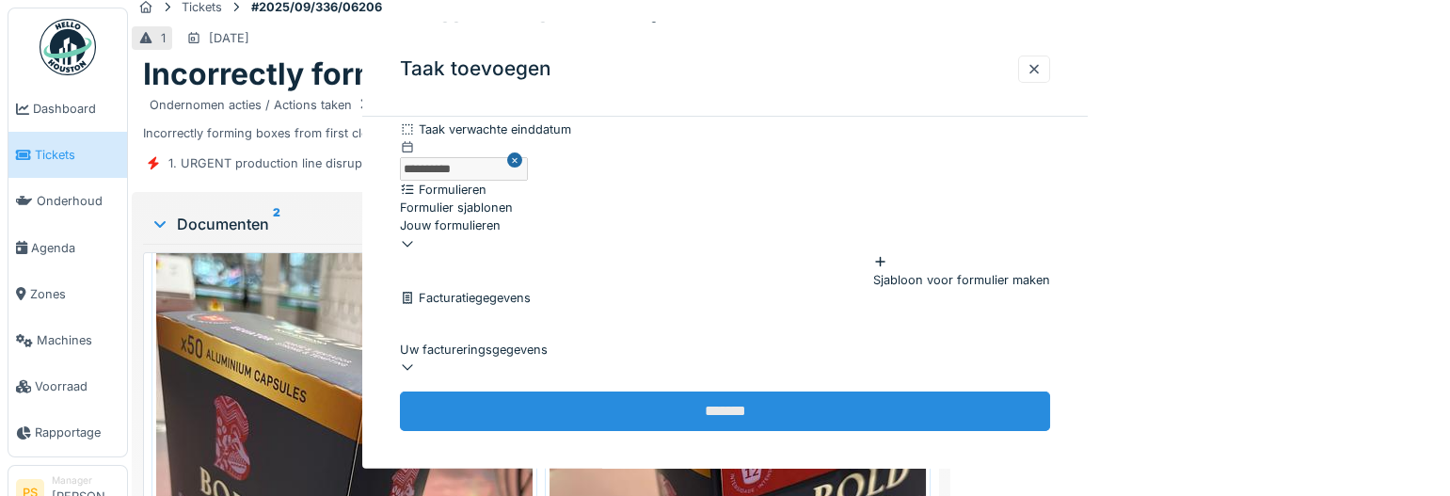
scroll to position [0, 0]
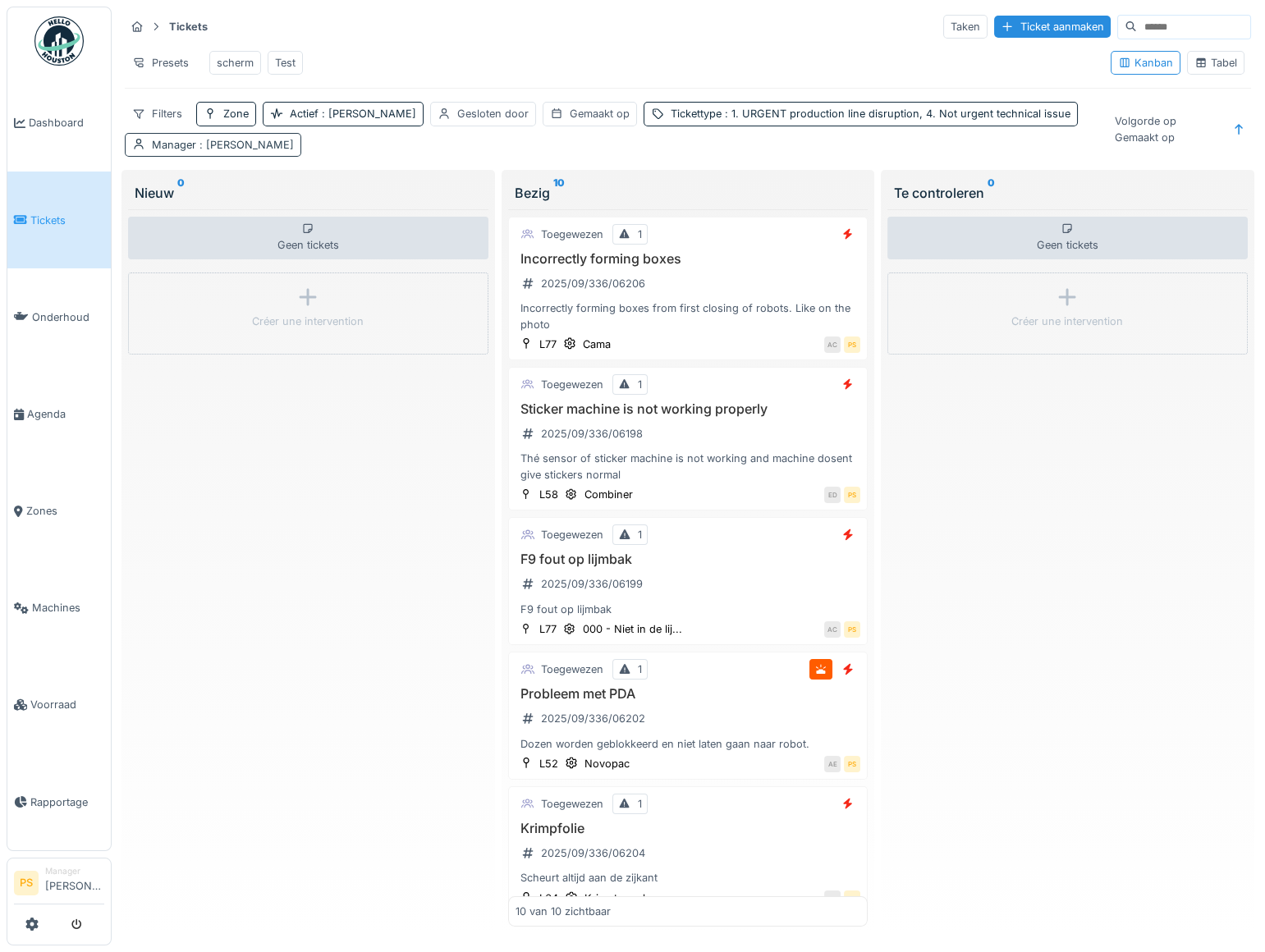
click at [260, 151] on span ": [PERSON_NAME]" at bounding box center [245, 145] width 98 height 12
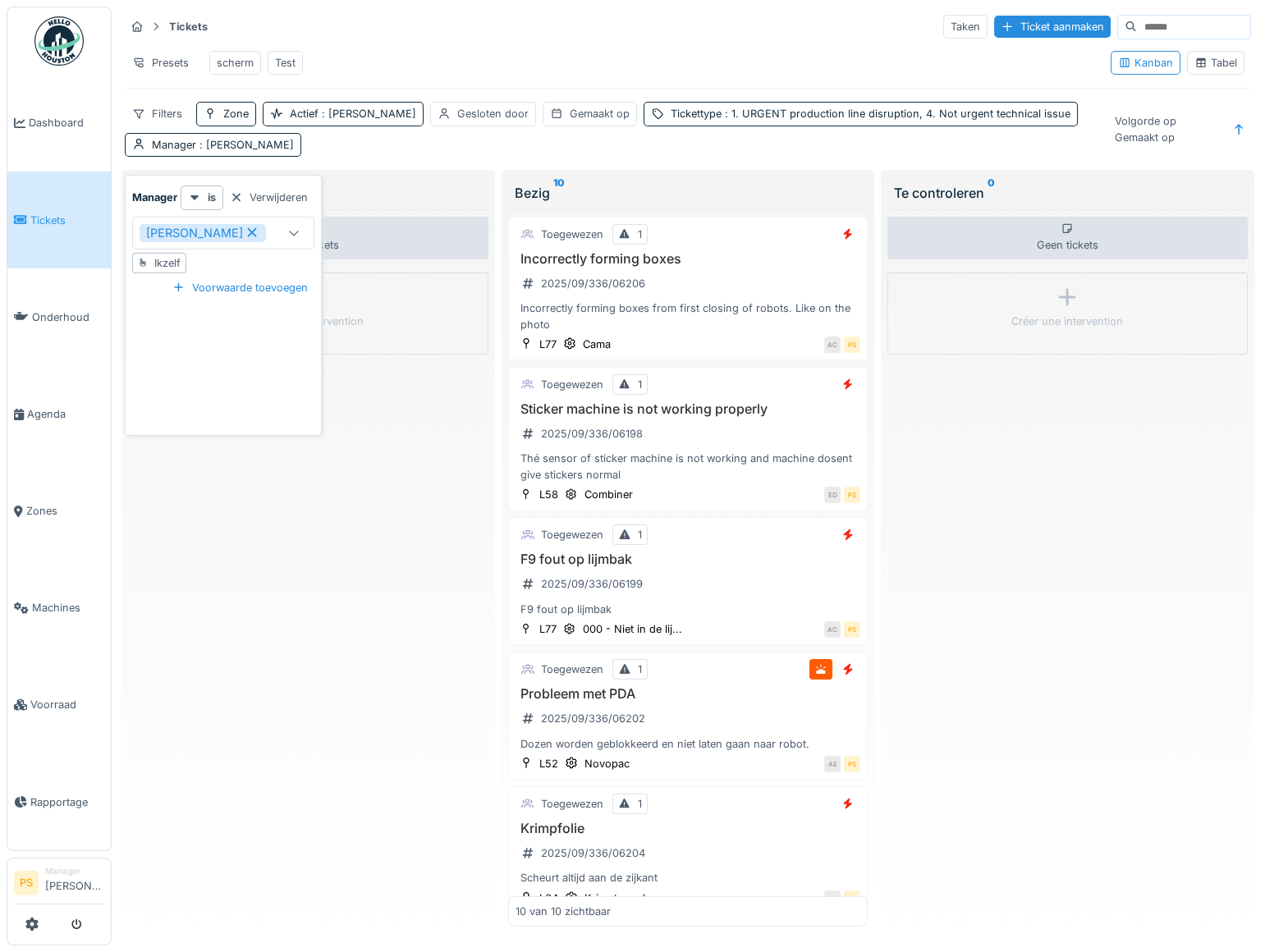
click at [251, 232] on icon at bounding box center [251, 232] width 15 height 11
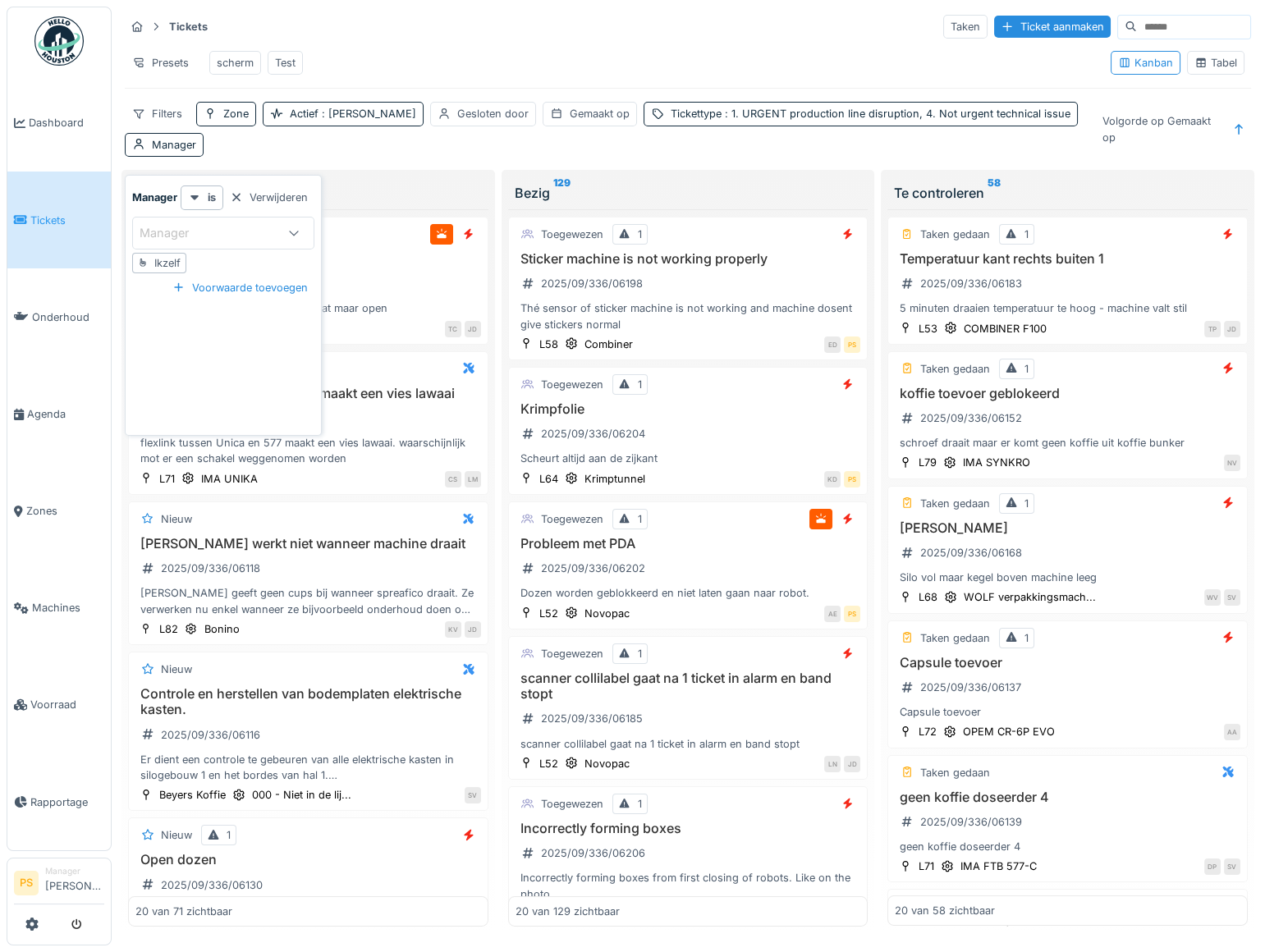
click at [447, 156] on div "Filters Zone Actief : Ja Gesloten door [PERSON_NAME] op Tickettype : 1. URGENT …" at bounding box center [606, 129] width 963 height 54
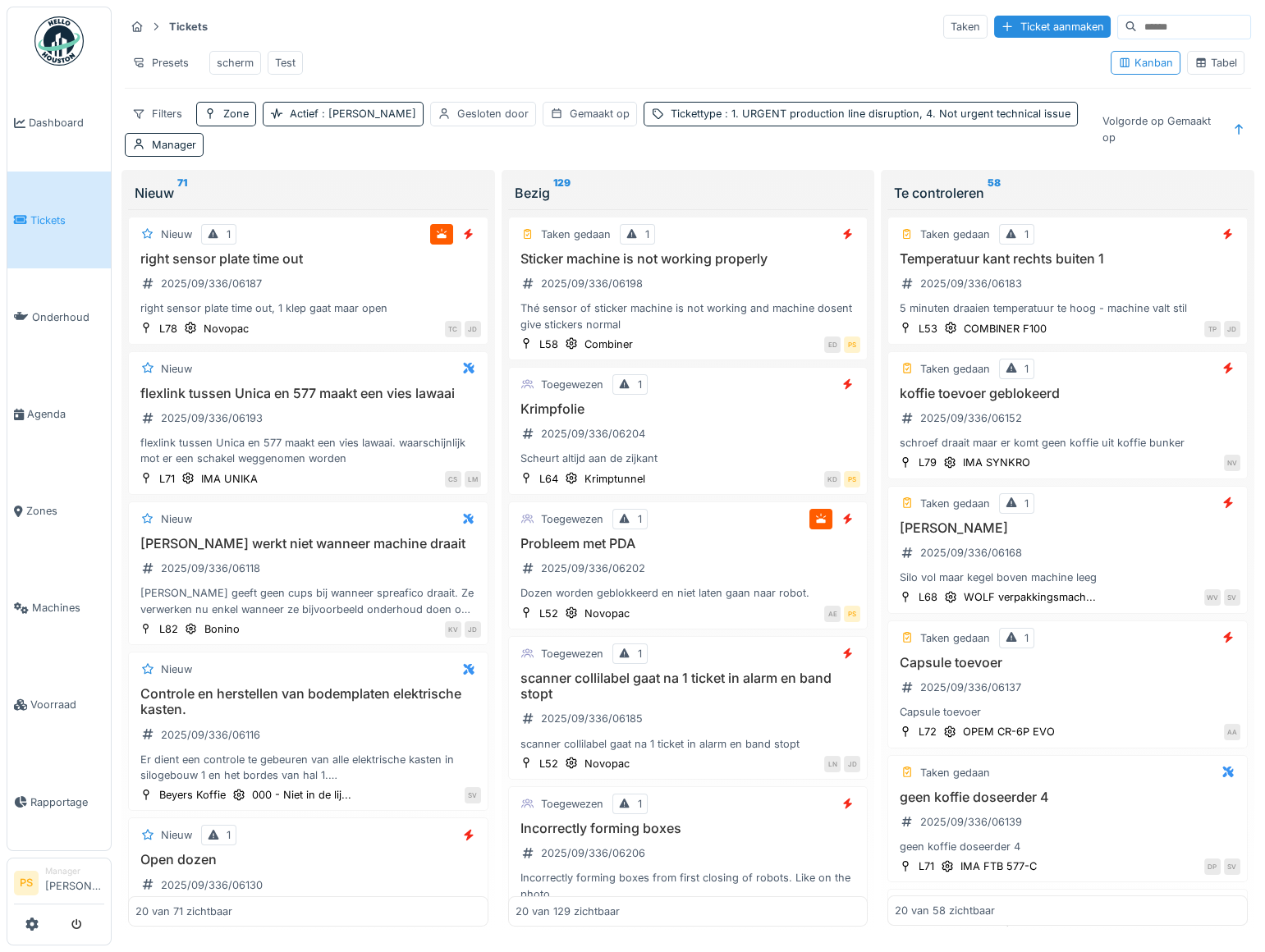
click at [468, 20] on div "Tickets Taken Ticket aanmaken" at bounding box center [687, 26] width 1126 height 27
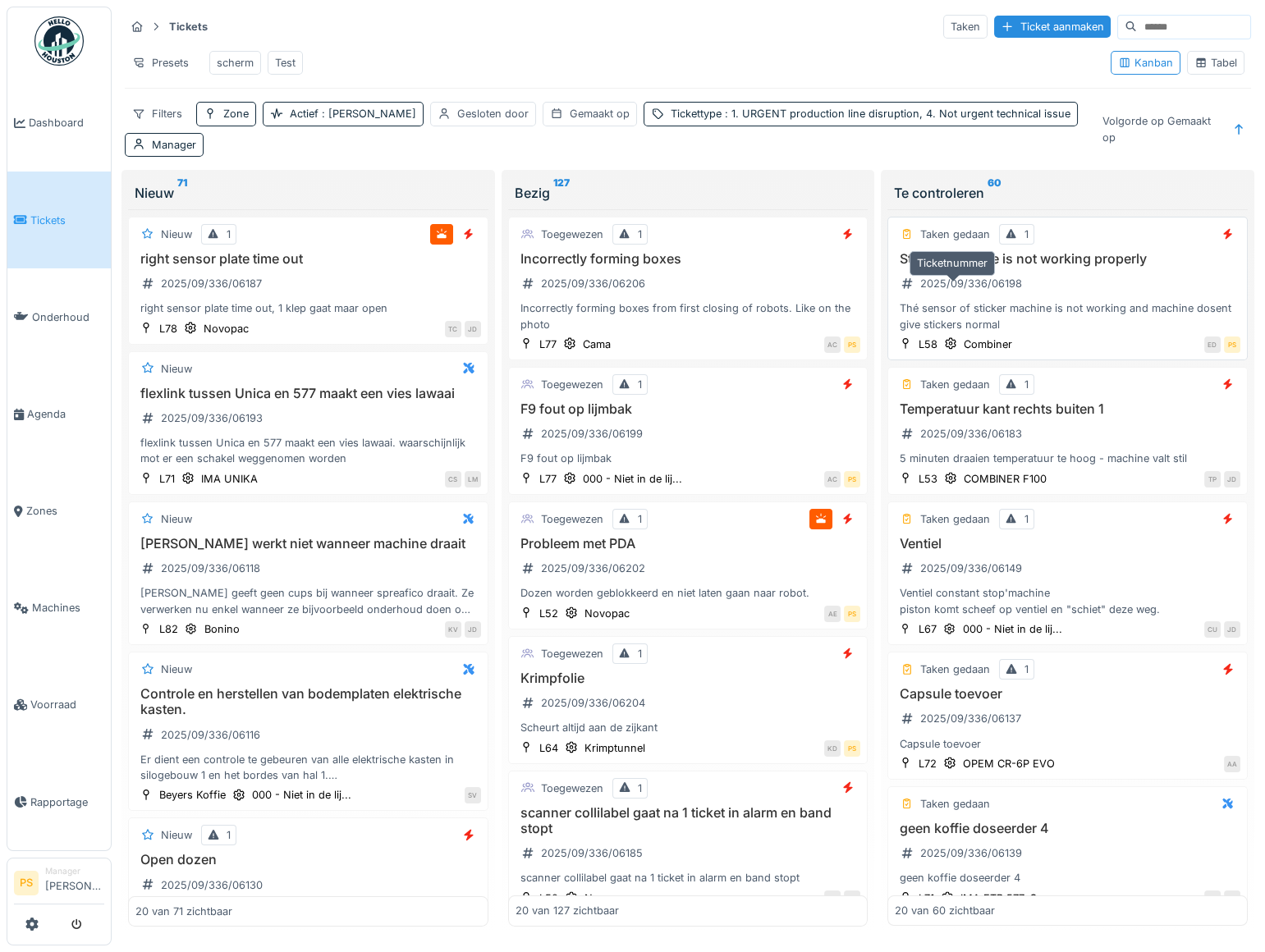
click at [988, 291] on div "2025/09/336/06198" at bounding box center [970, 284] width 102 height 16
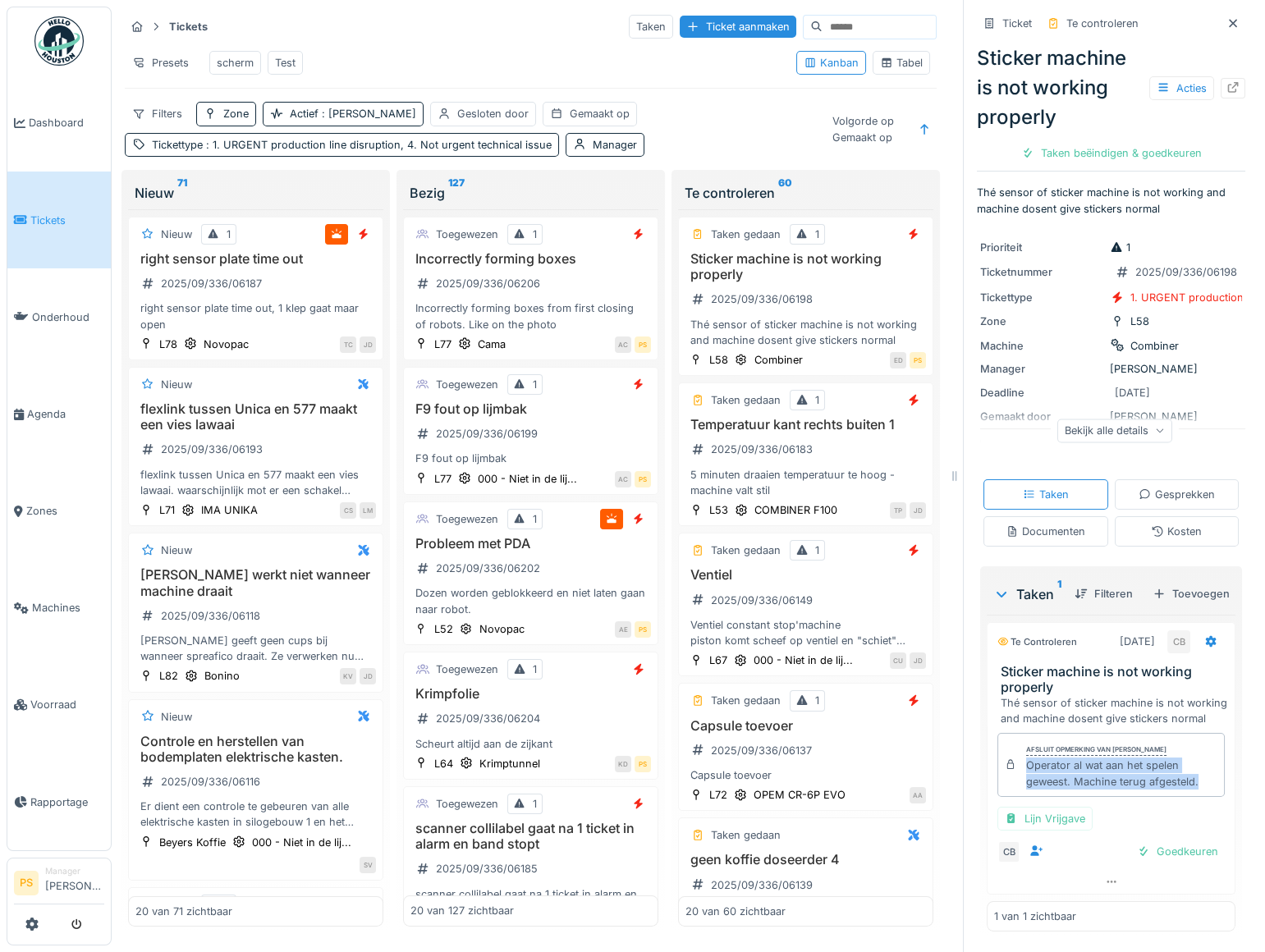
drag, startPoint x: 1195, startPoint y: 878, endPoint x: 1016, endPoint y: 854, distance: 180.6
click at [1016, 797] on div "Afsluit opmerking van [PERSON_NAME] Operator al wat aan het spelen geweest. Mac…" at bounding box center [1111, 764] width 228 height 64
copy div "Operator al wat aan het spelen geweest. Machine terug afgesteld."
click at [1118, 152] on div "Taken beëindigen & goedkeuren" at bounding box center [1111, 153] width 194 height 22
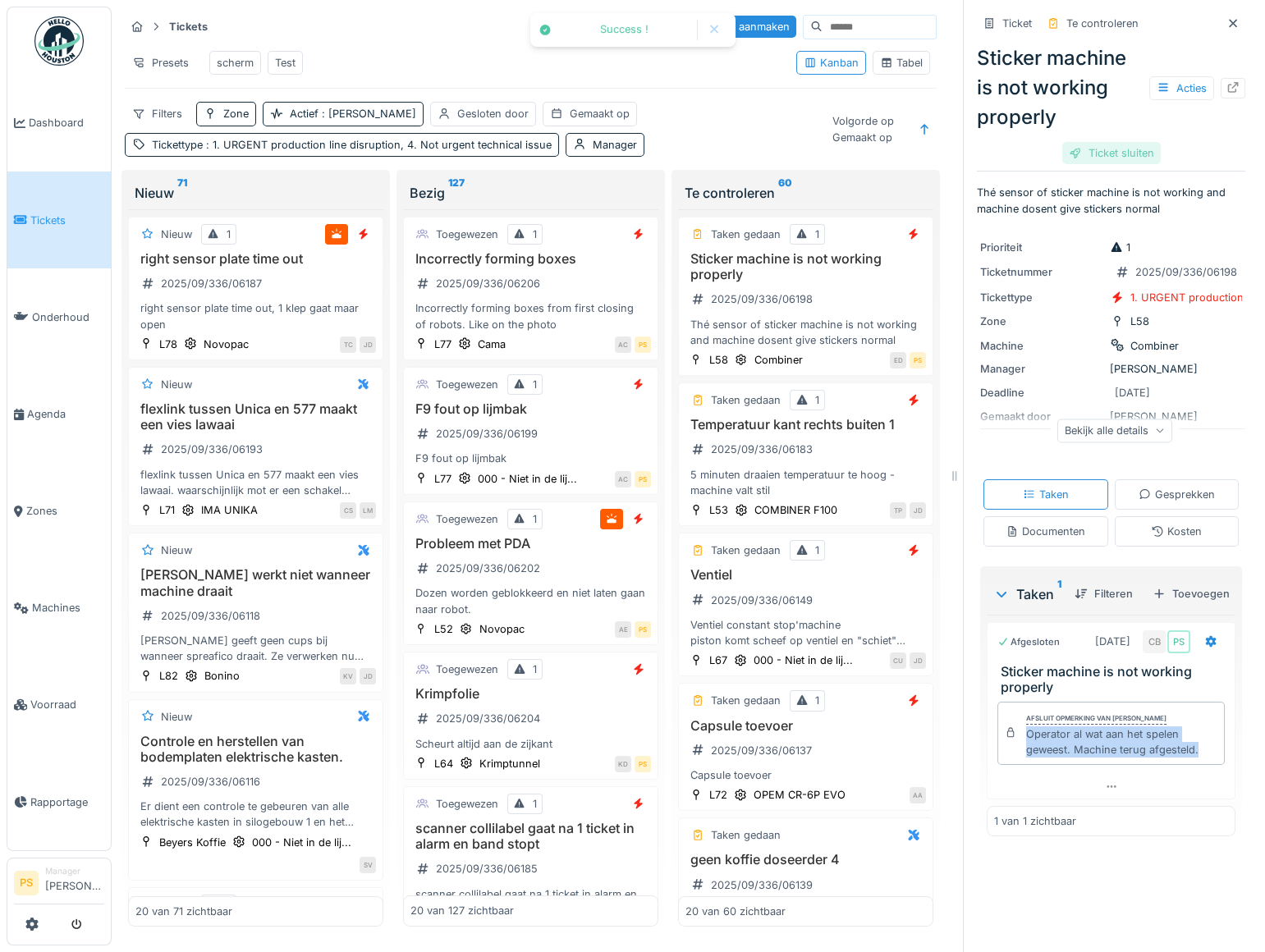
click at [1127, 159] on div "Ticket sluiten" at bounding box center [1111, 153] width 99 height 22
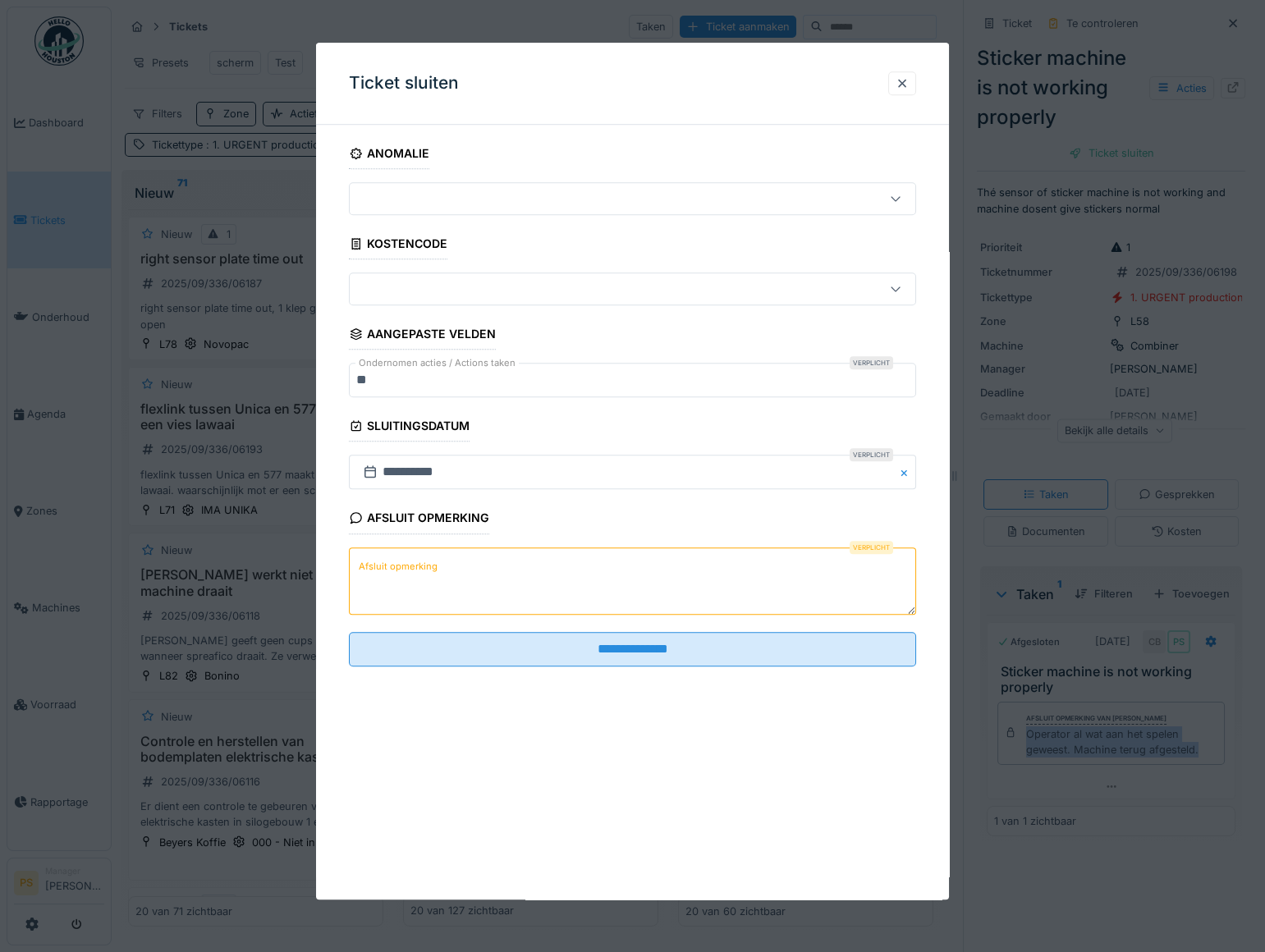
click at [486, 566] on textarea "Afsluit opmerking" at bounding box center [632, 580] width 567 height 67
paste textarea "**********"
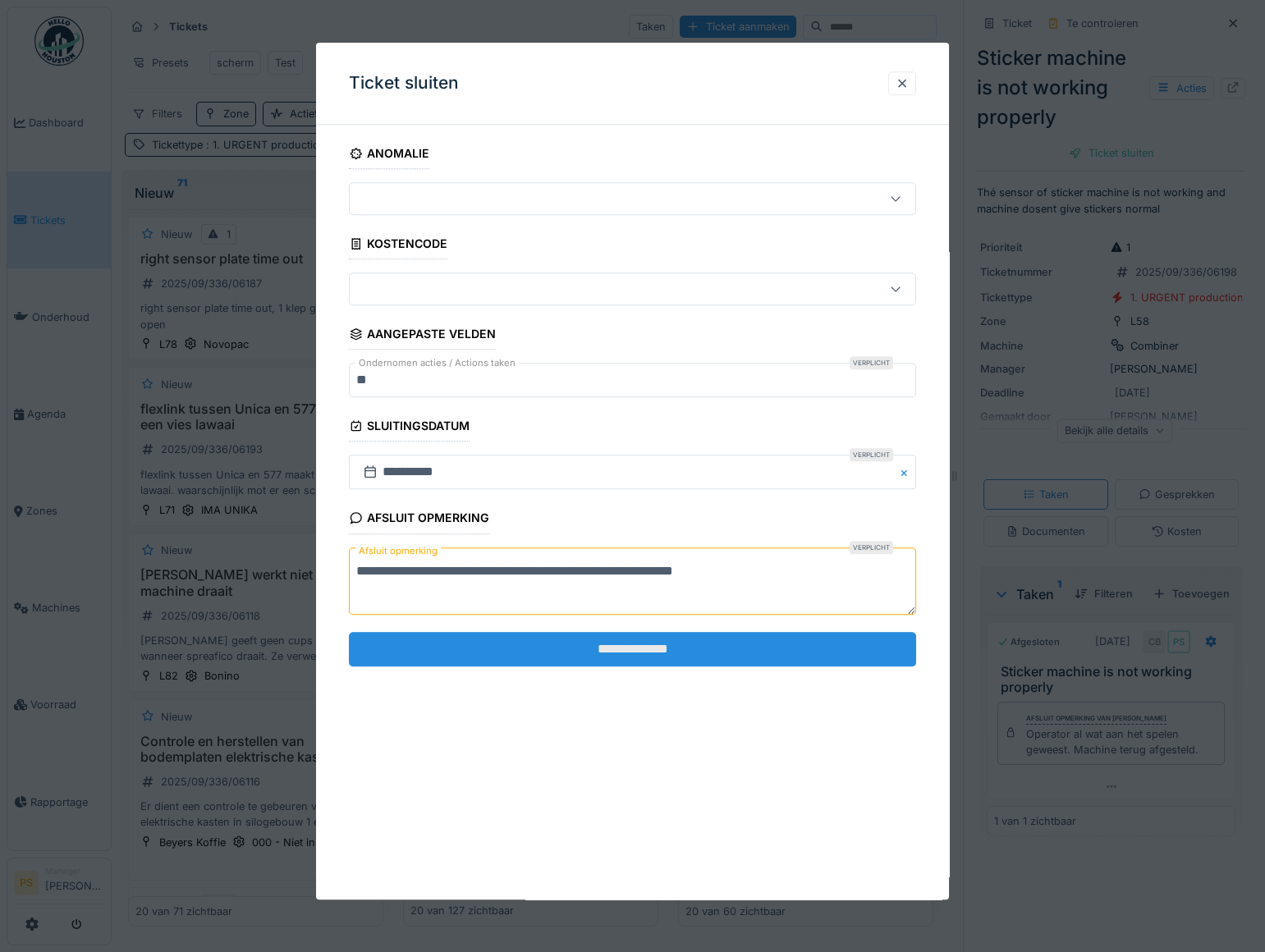
type textarea "**********"
click at [585, 651] on input "**********" at bounding box center [632, 649] width 567 height 35
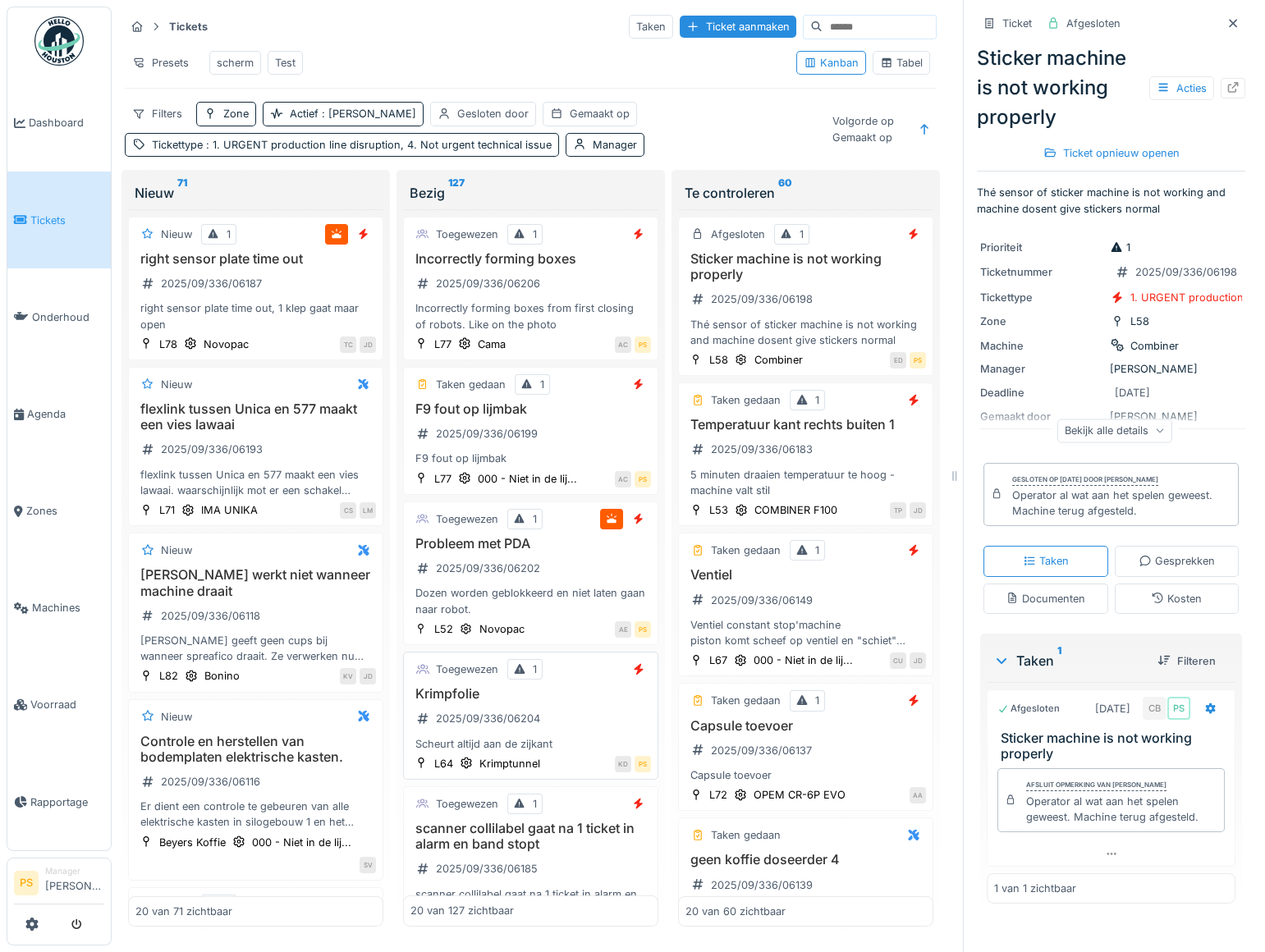
click at [451, 702] on h3 "Krimpfolie" at bounding box center [530, 694] width 241 height 16
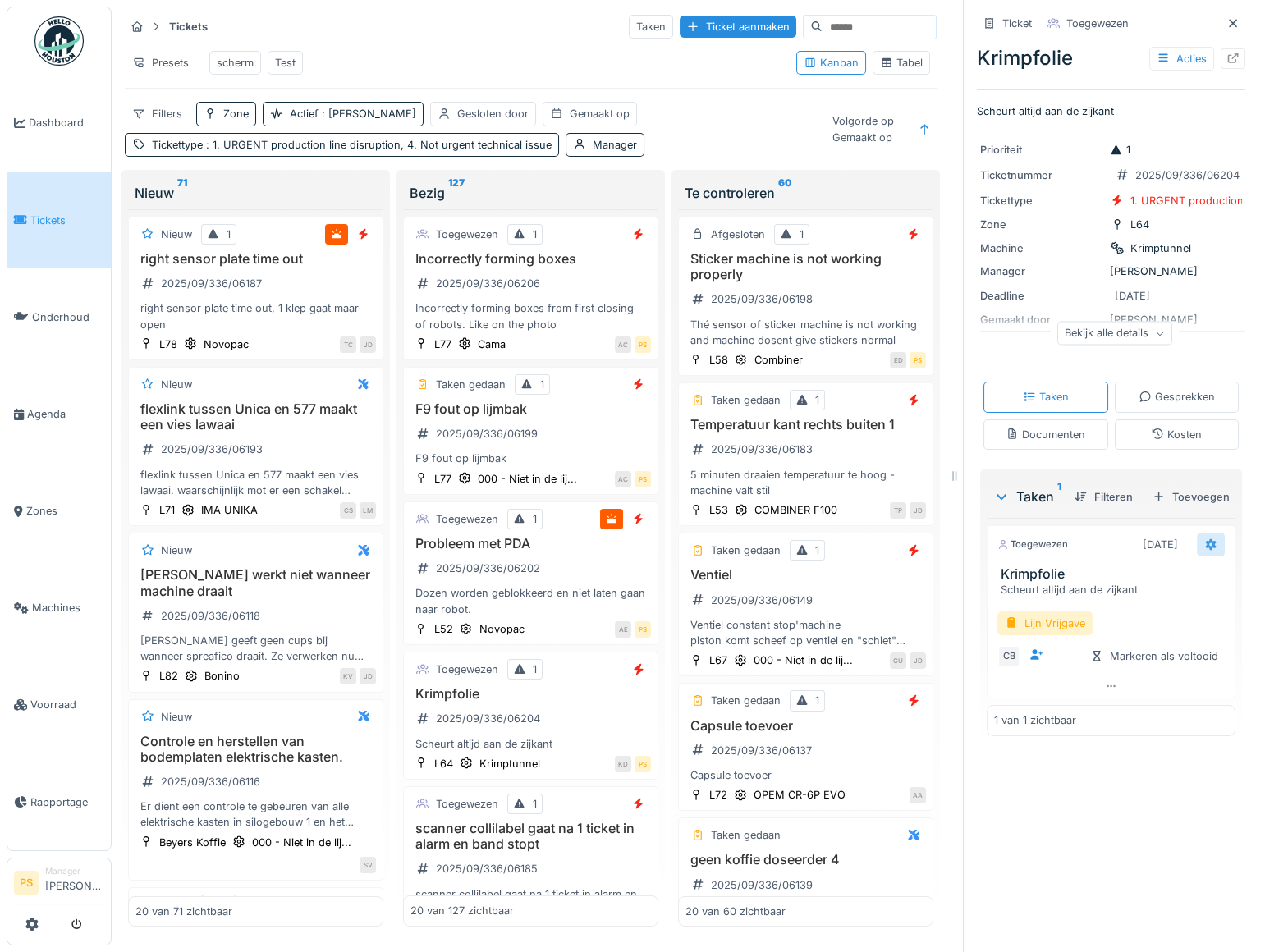
click at [1204, 550] on icon at bounding box center [1210, 544] width 13 height 10
click at [1107, 750] on div "Bewerken" at bounding box center [1118, 743] width 135 height 24
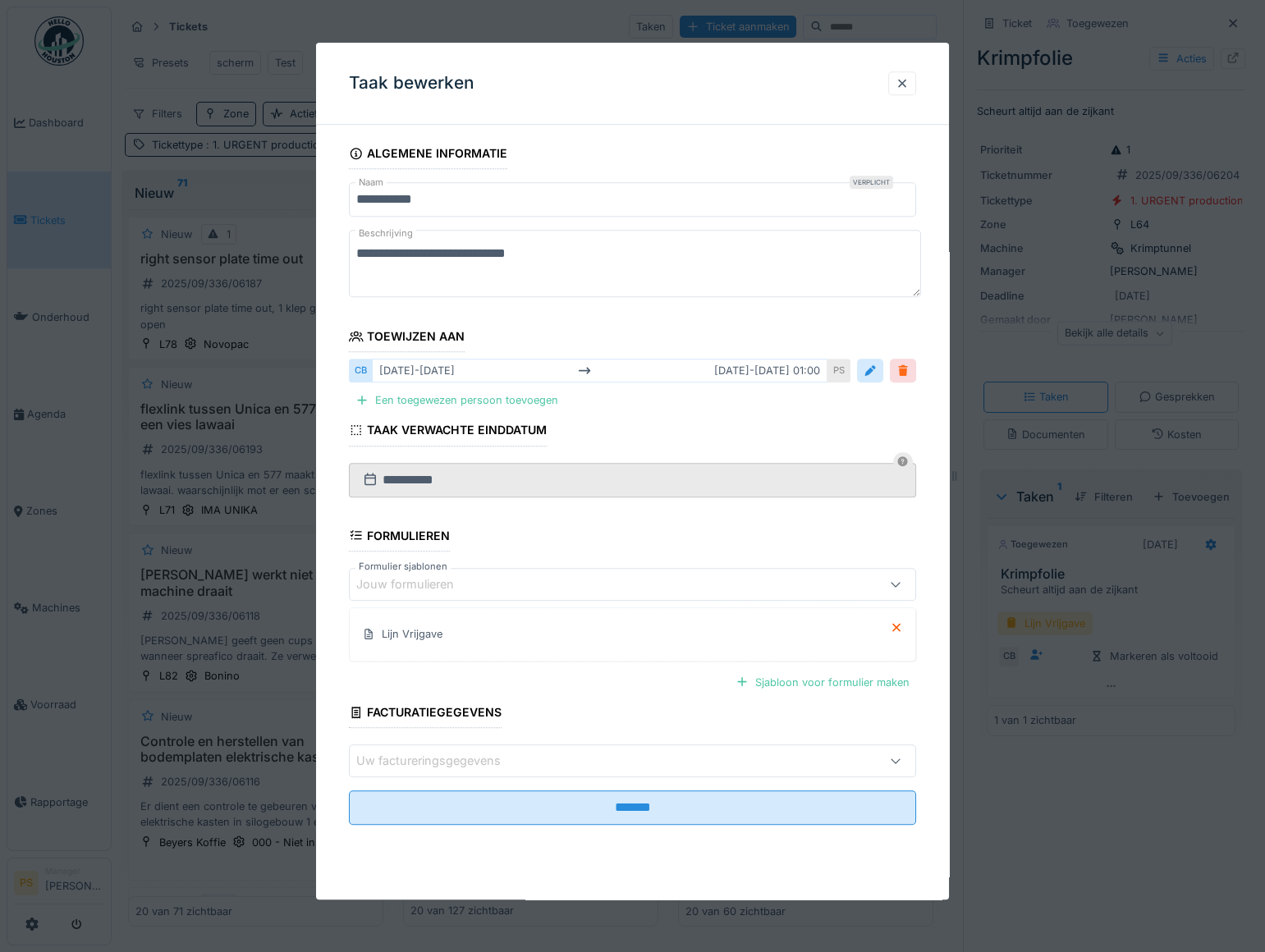
click at [905, 367] on div at bounding box center [902, 371] width 13 height 16
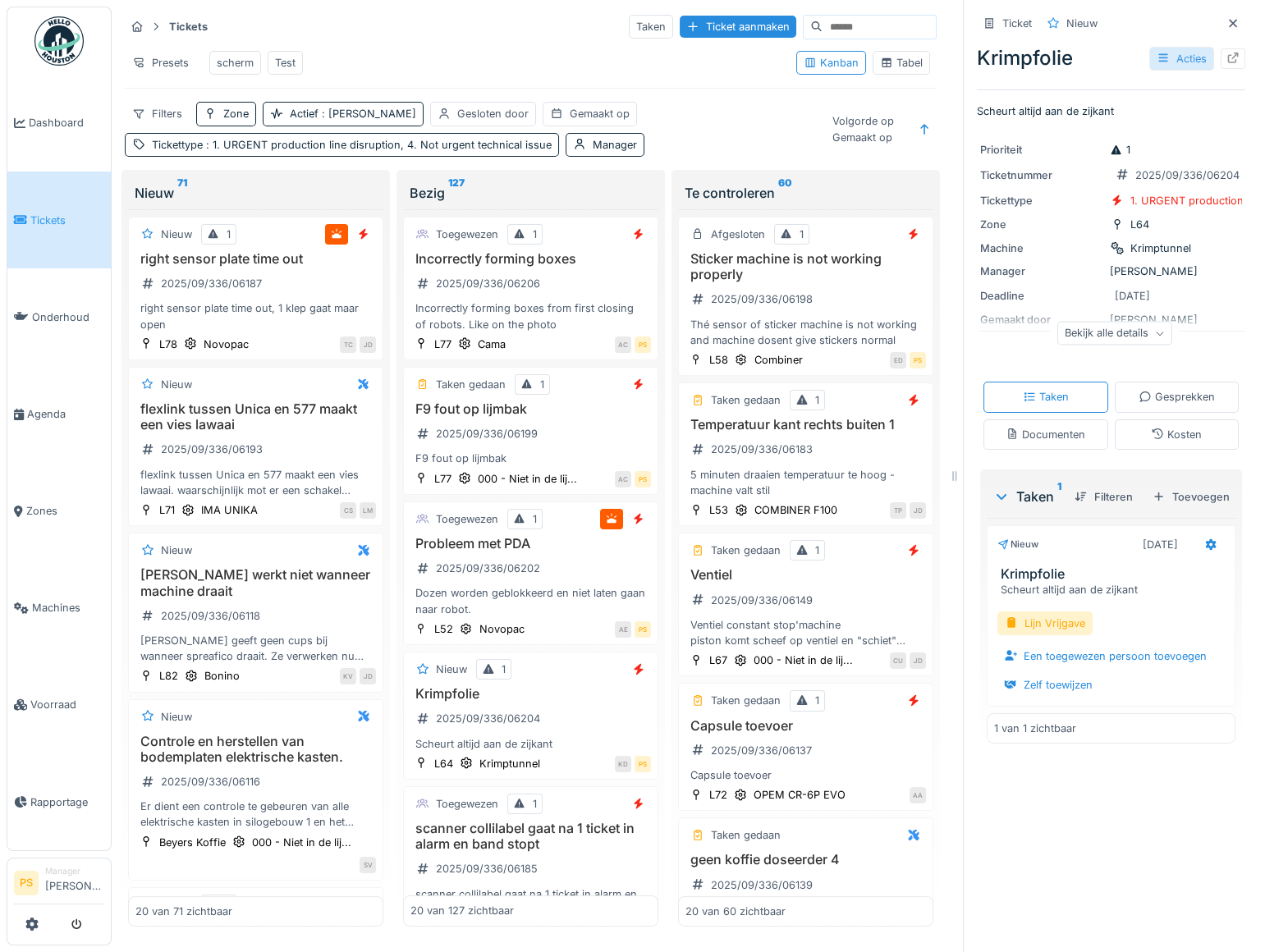
click at [1164, 61] on div "Acties" at bounding box center [1181, 58] width 65 height 24
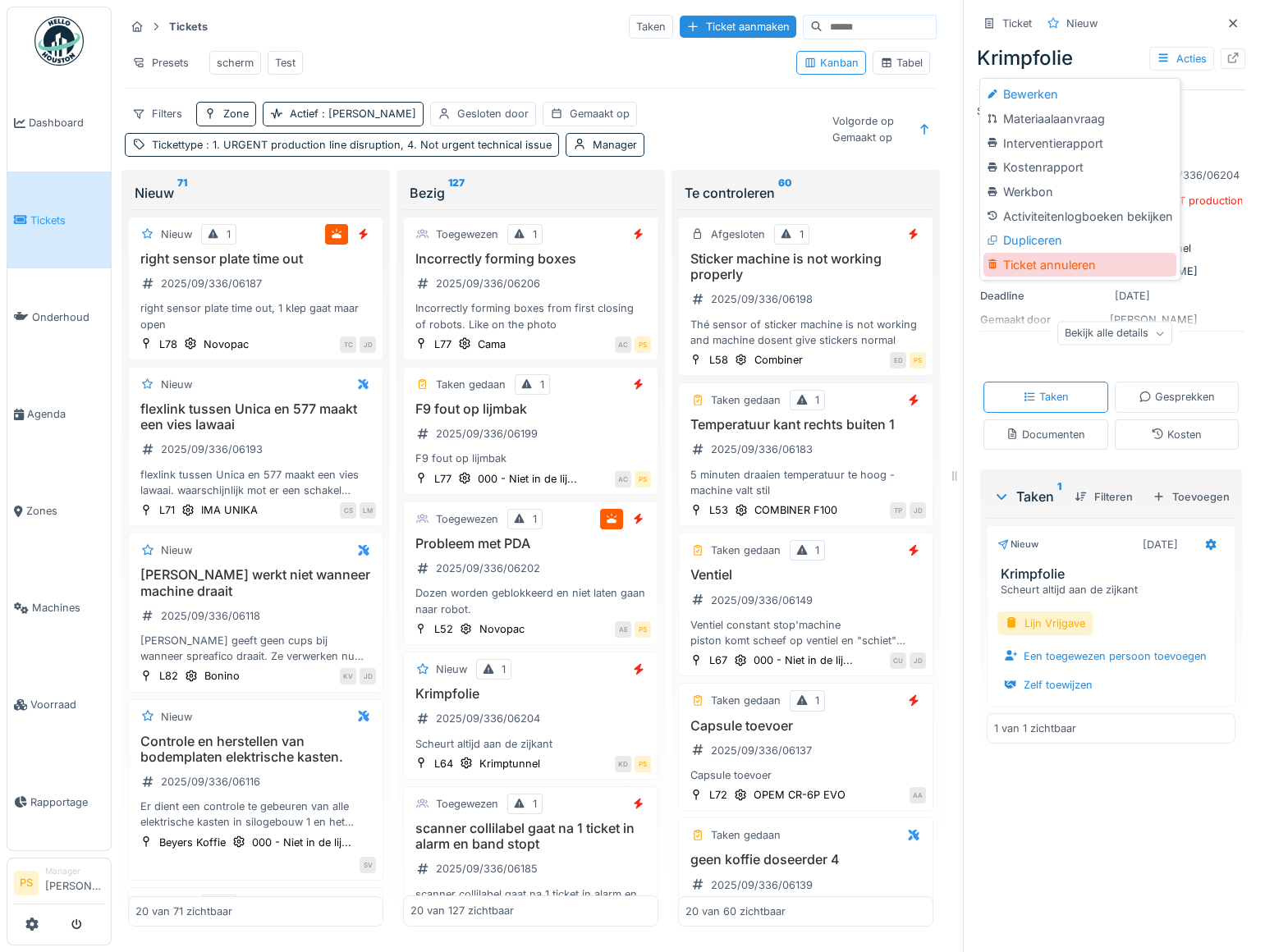
click at [1057, 262] on div "Ticket annuleren" at bounding box center [1079, 265] width 192 height 24
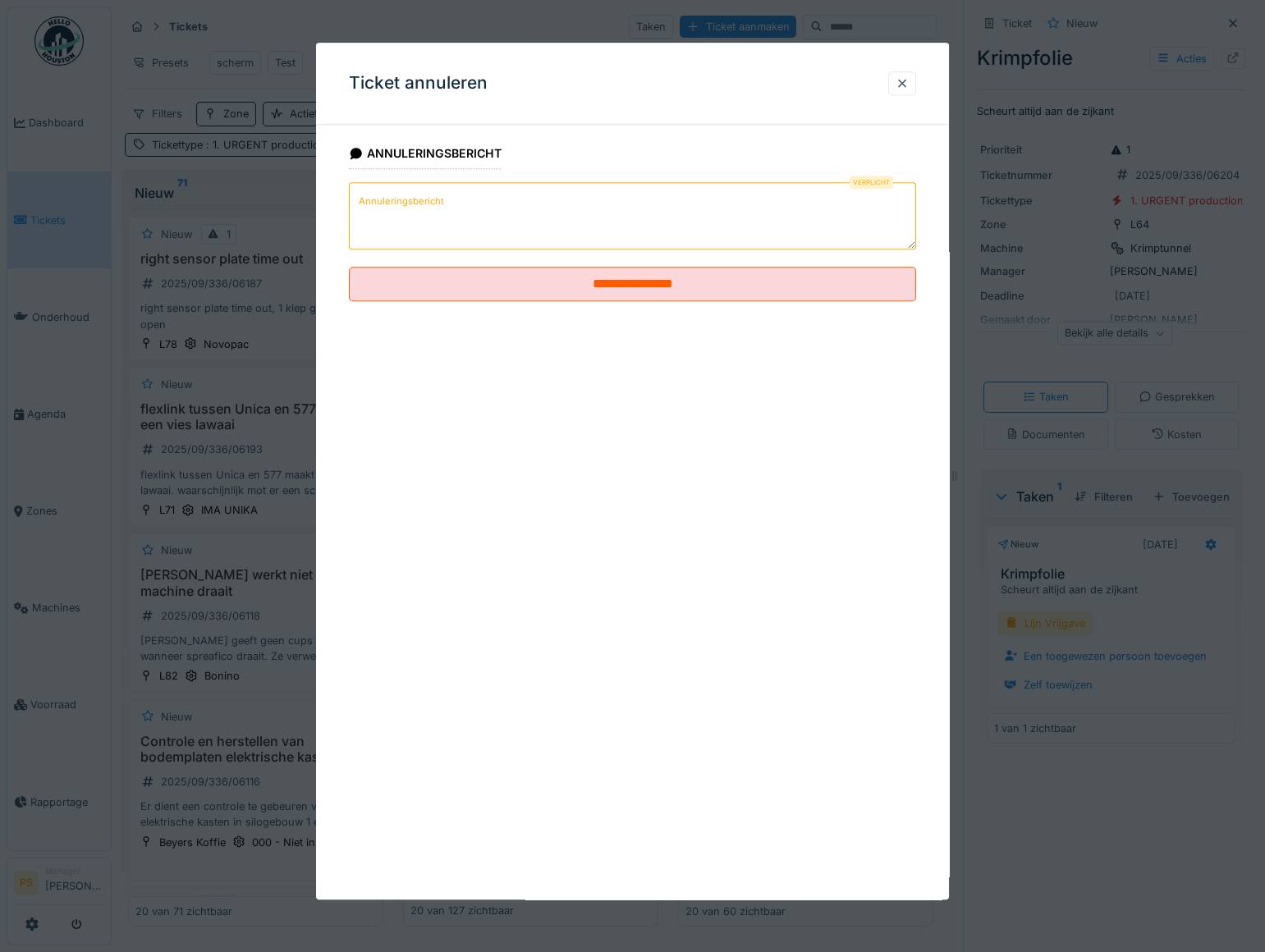
click at [457, 221] on textarea "Annuleringsbericht" at bounding box center [632, 216] width 567 height 67
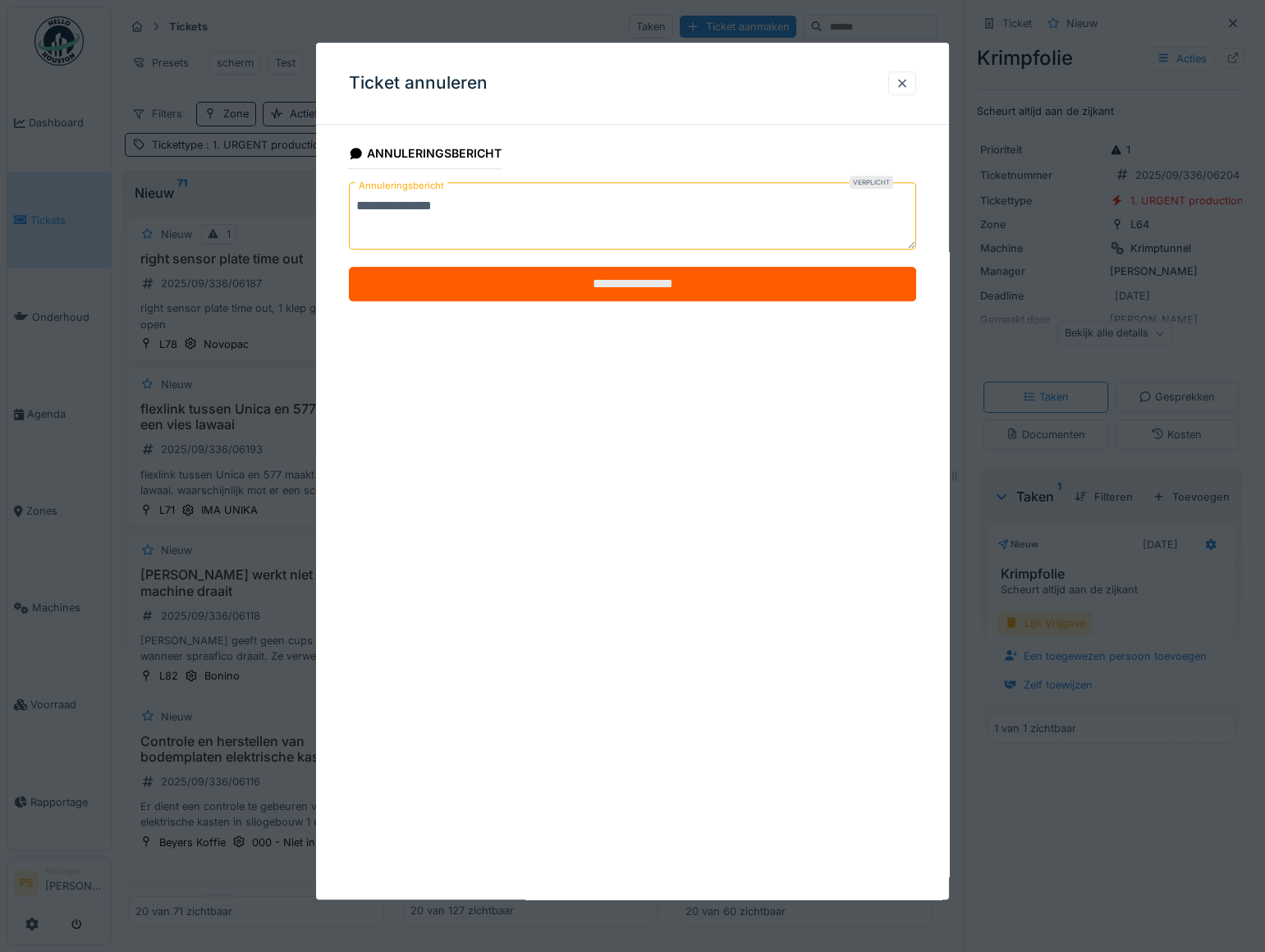
type textarea "**********"
click at [512, 274] on input "**********" at bounding box center [632, 284] width 567 height 35
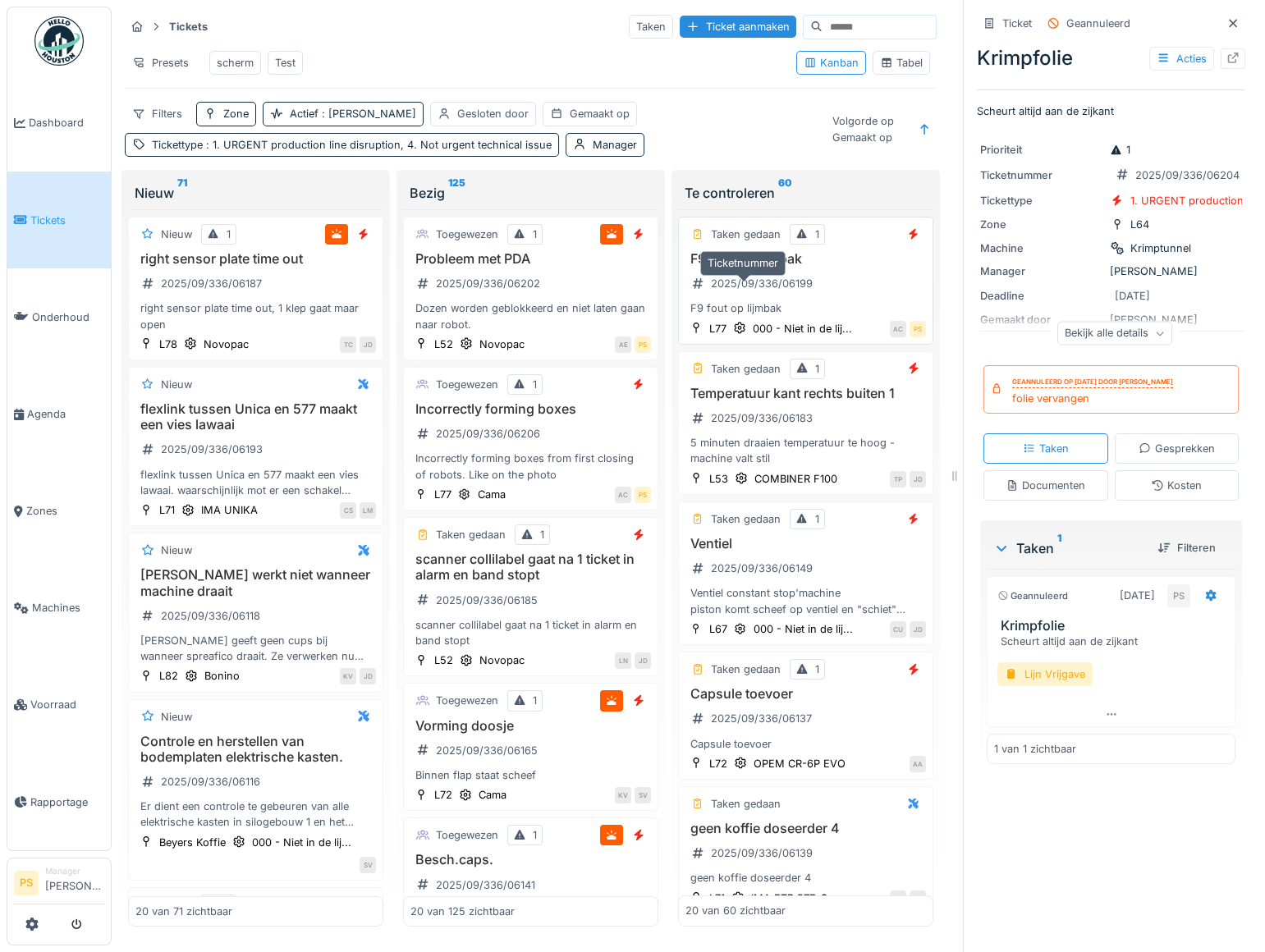
click at [753, 291] on div "2025/09/336/06199" at bounding box center [762, 284] width 102 height 16
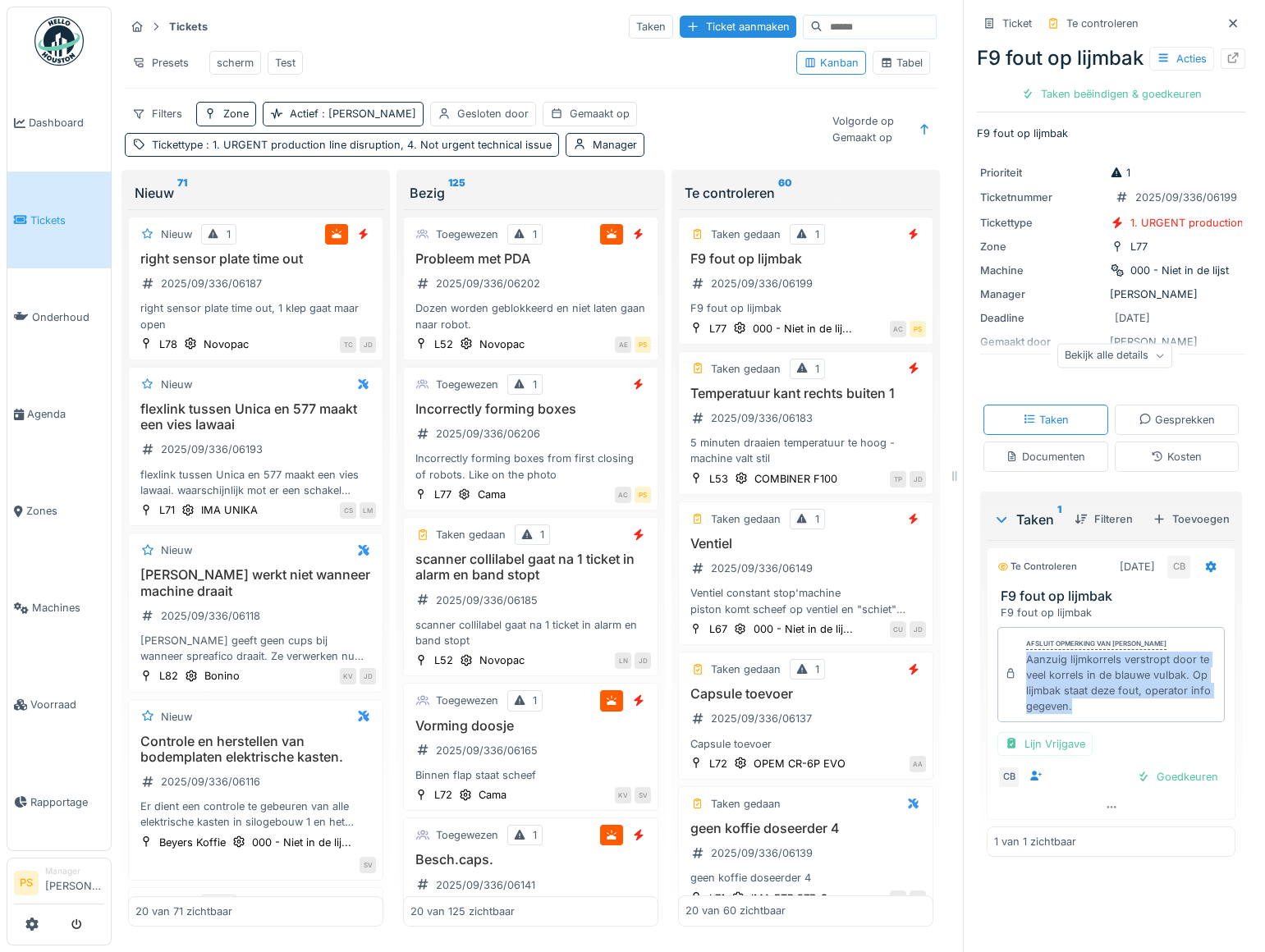
drag, startPoint x: 1091, startPoint y: 812, endPoint x: 1016, endPoint y: 768, distance: 87.0
click at [1026, 715] on div "Aanzuig lijmkorrels verstropt door te veel korrels in de blauwe vulbak. Op lijm…" at bounding box center [1121, 683] width 191 height 63
copy div "Aanzuig lijmkorrels verstropt door te veel korrels in de blauwe vulbak. Op lijm…"
click at [1095, 105] on div "Taken beëindigen & goedkeuren" at bounding box center [1111, 93] width 194 height 22
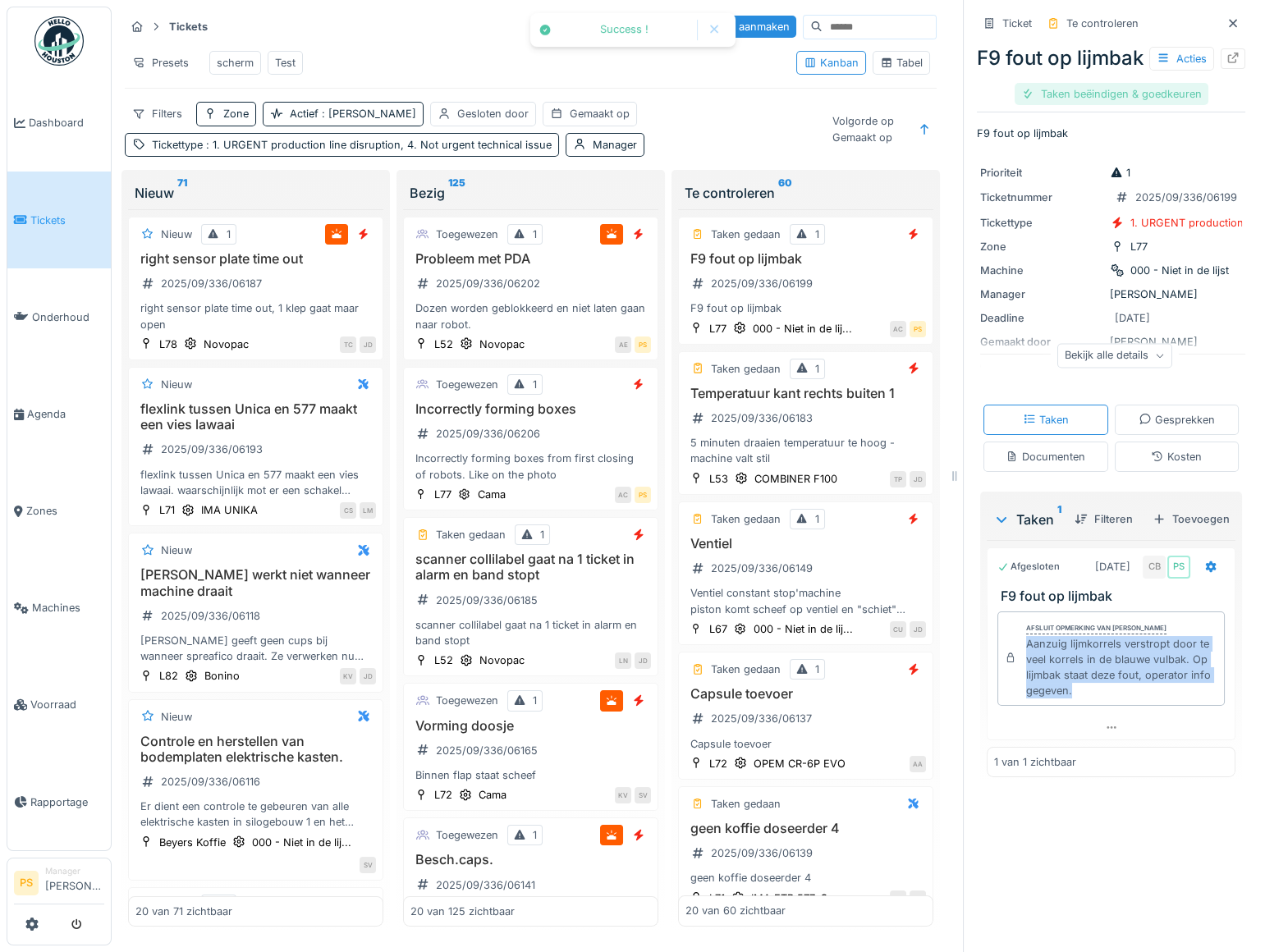
click at [1083, 105] on div "Taken beëindigen & goedkeuren" at bounding box center [1111, 93] width 194 height 22
click at [1082, 105] on div "Ticket sluiten" at bounding box center [1111, 93] width 99 height 22
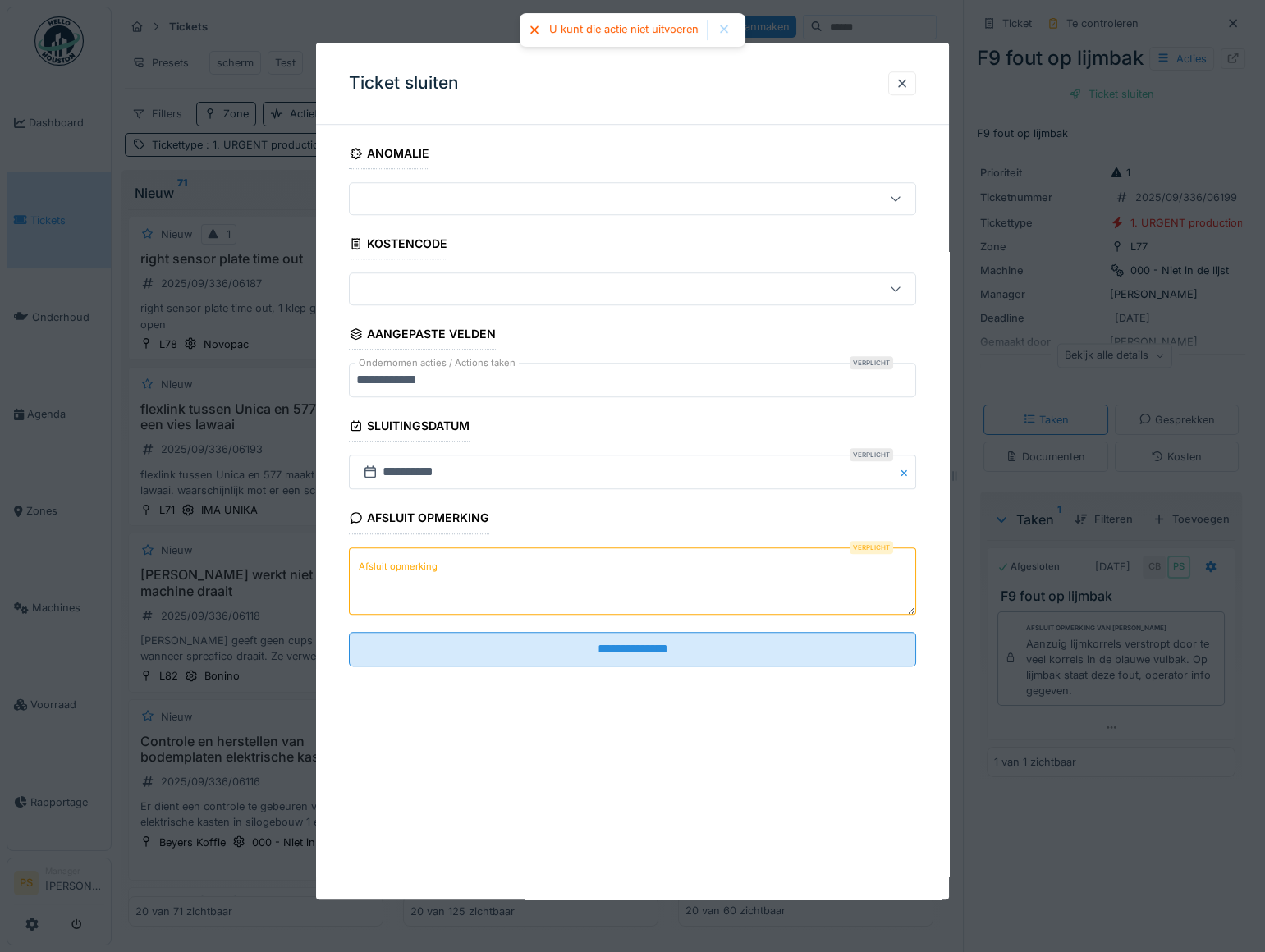
click at [427, 559] on label "Afsluit opmerking" at bounding box center [398, 567] width 85 height 21
click at [427, 559] on textarea "Afsluit opmerking" at bounding box center [632, 580] width 567 height 67
paste textarea "**********"
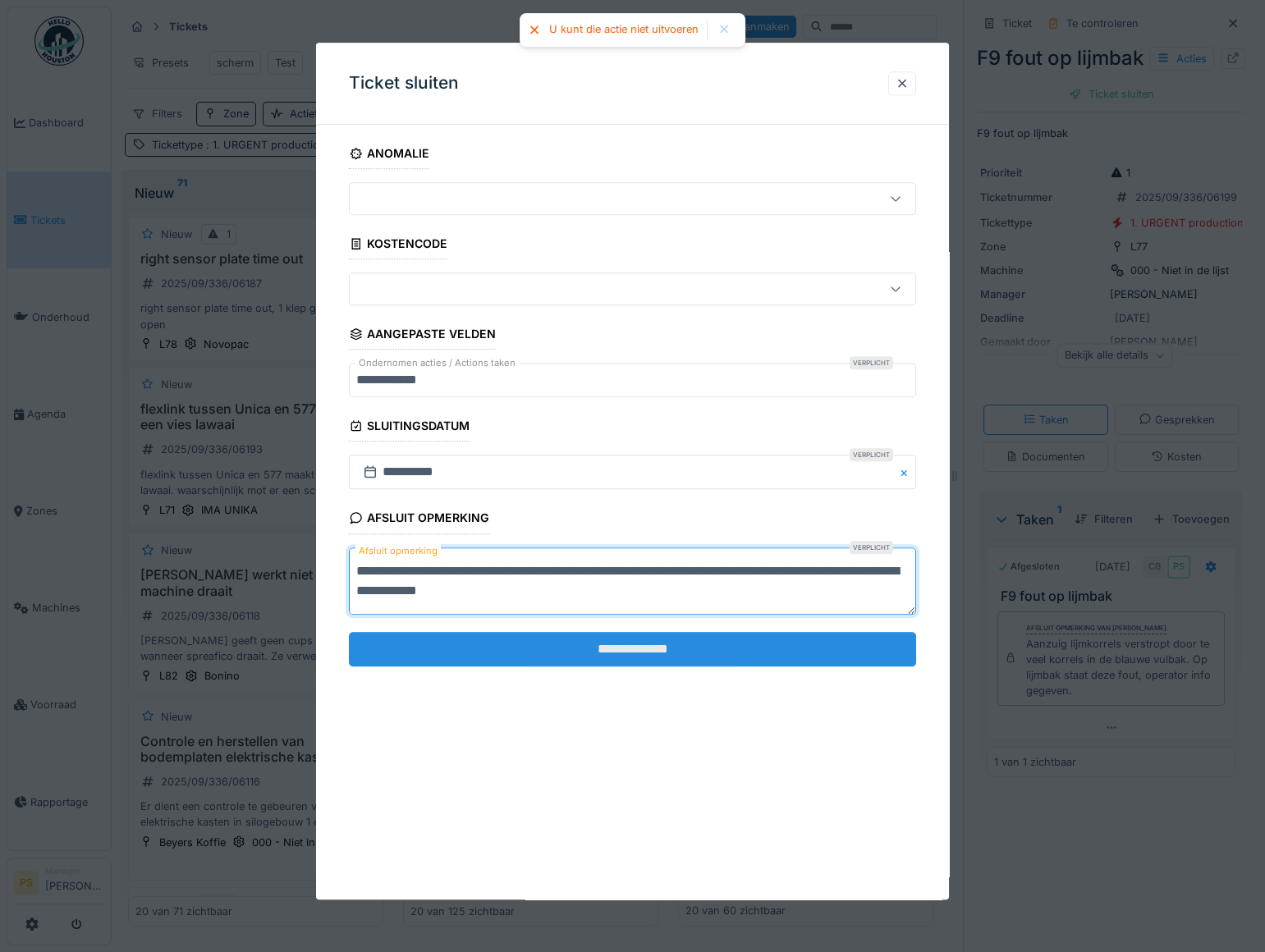
type textarea "**********"
click at [436, 648] on input "**********" at bounding box center [632, 649] width 567 height 35
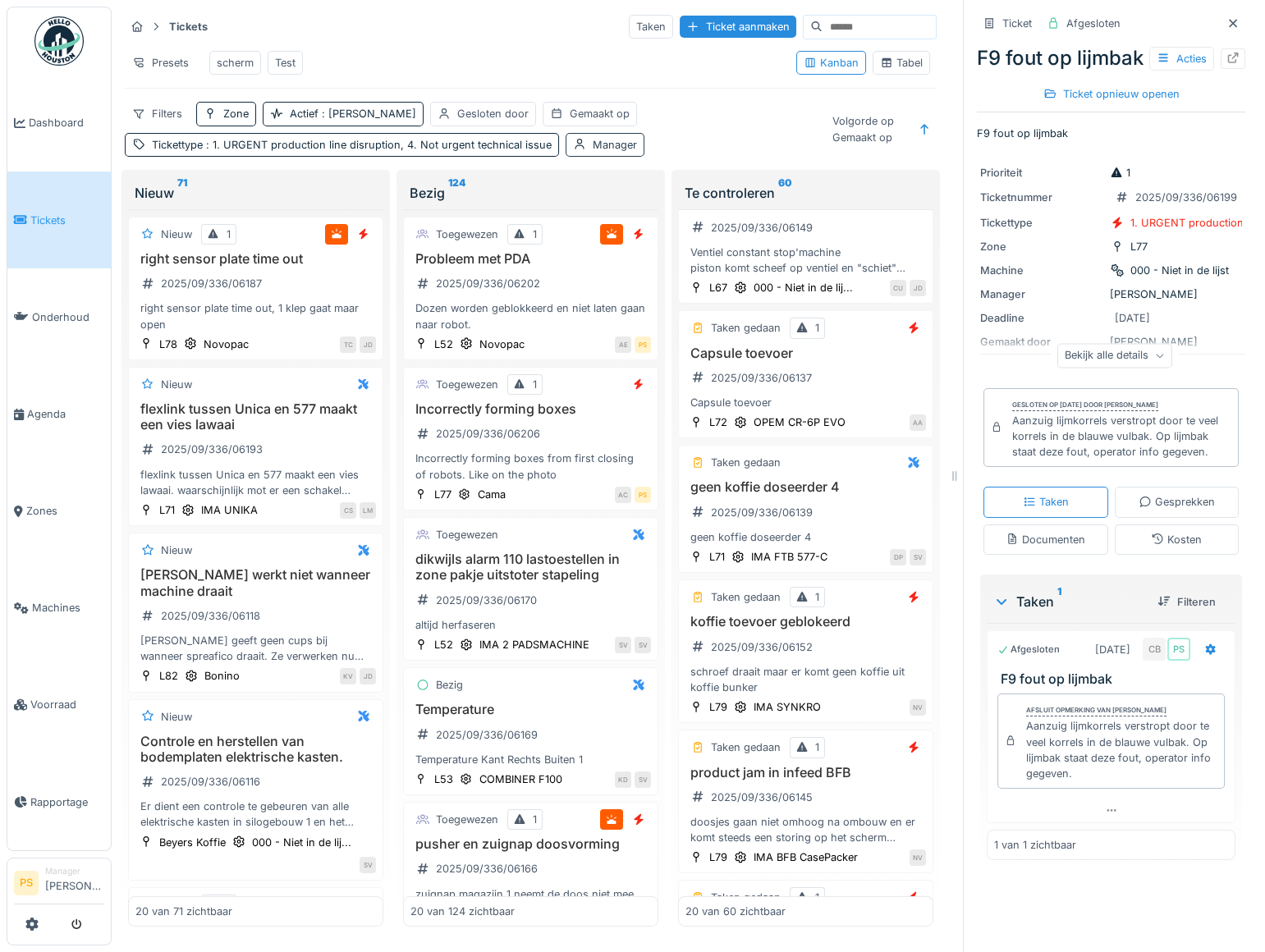
click at [594, 153] on div "Manager" at bounding box center [614, 145] width 44 height 16
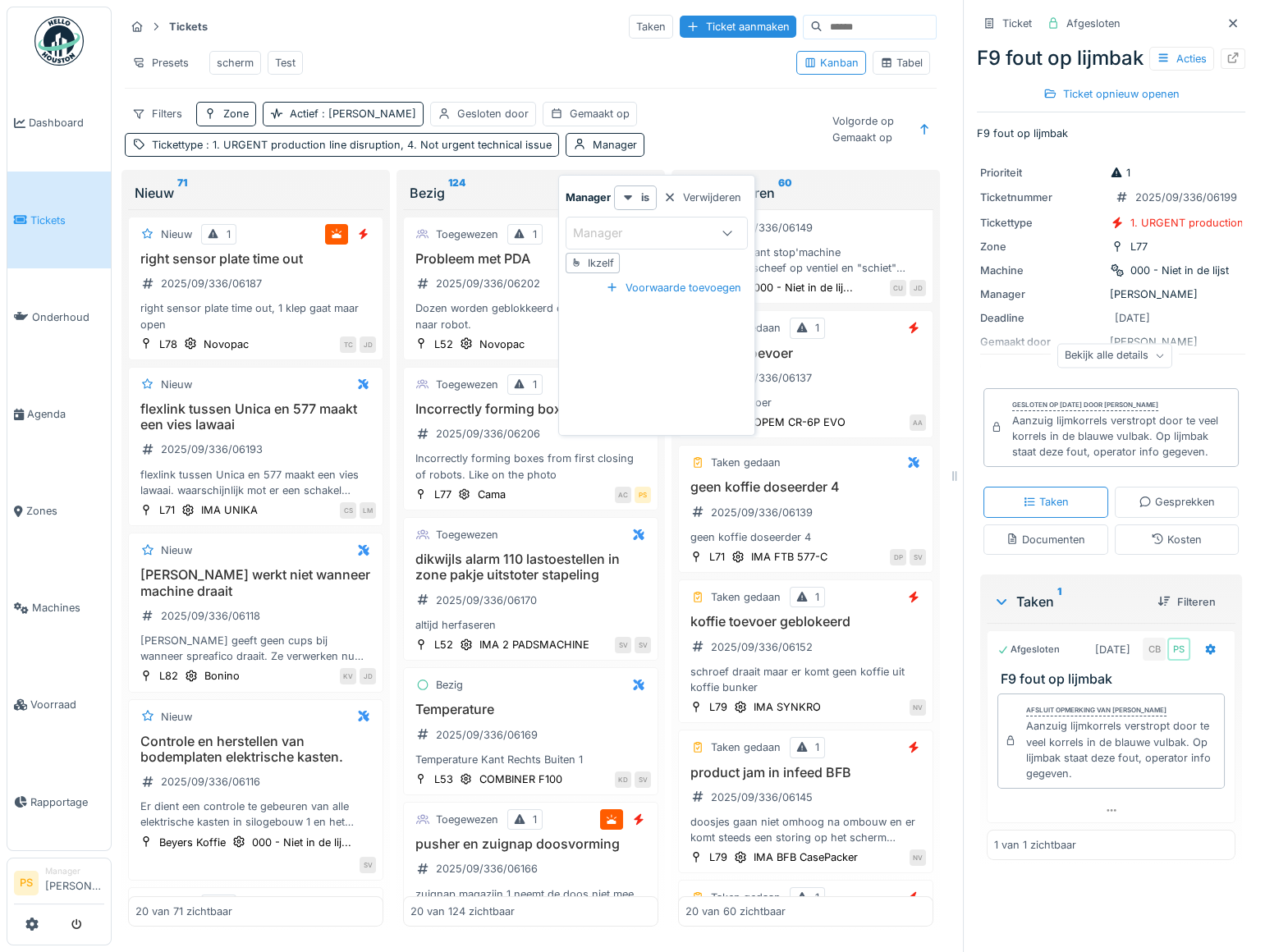
click at [603, 261] on div "Ikzelf" at bounding box center [600, 264] width 26 height 16
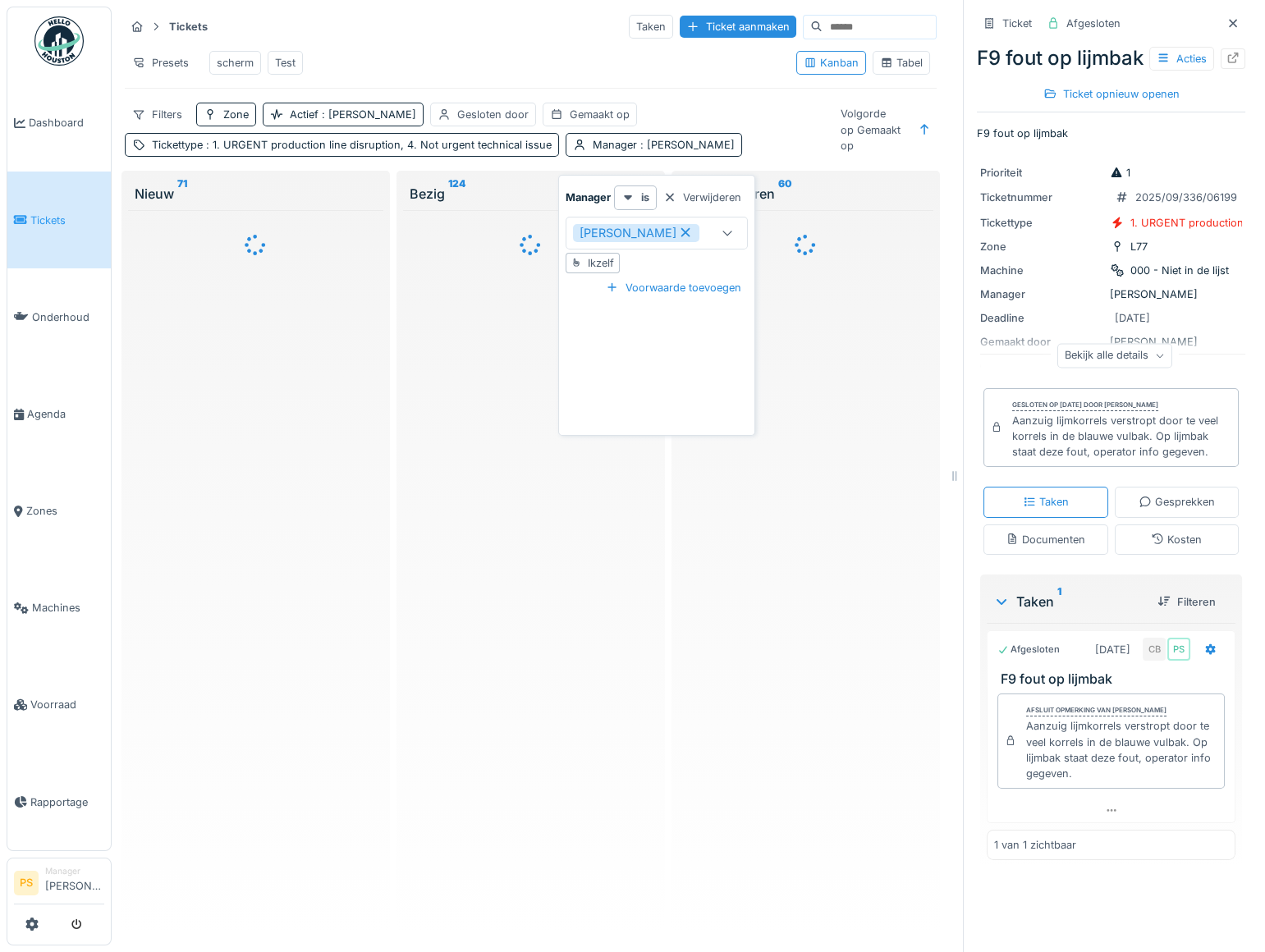
type input "****"
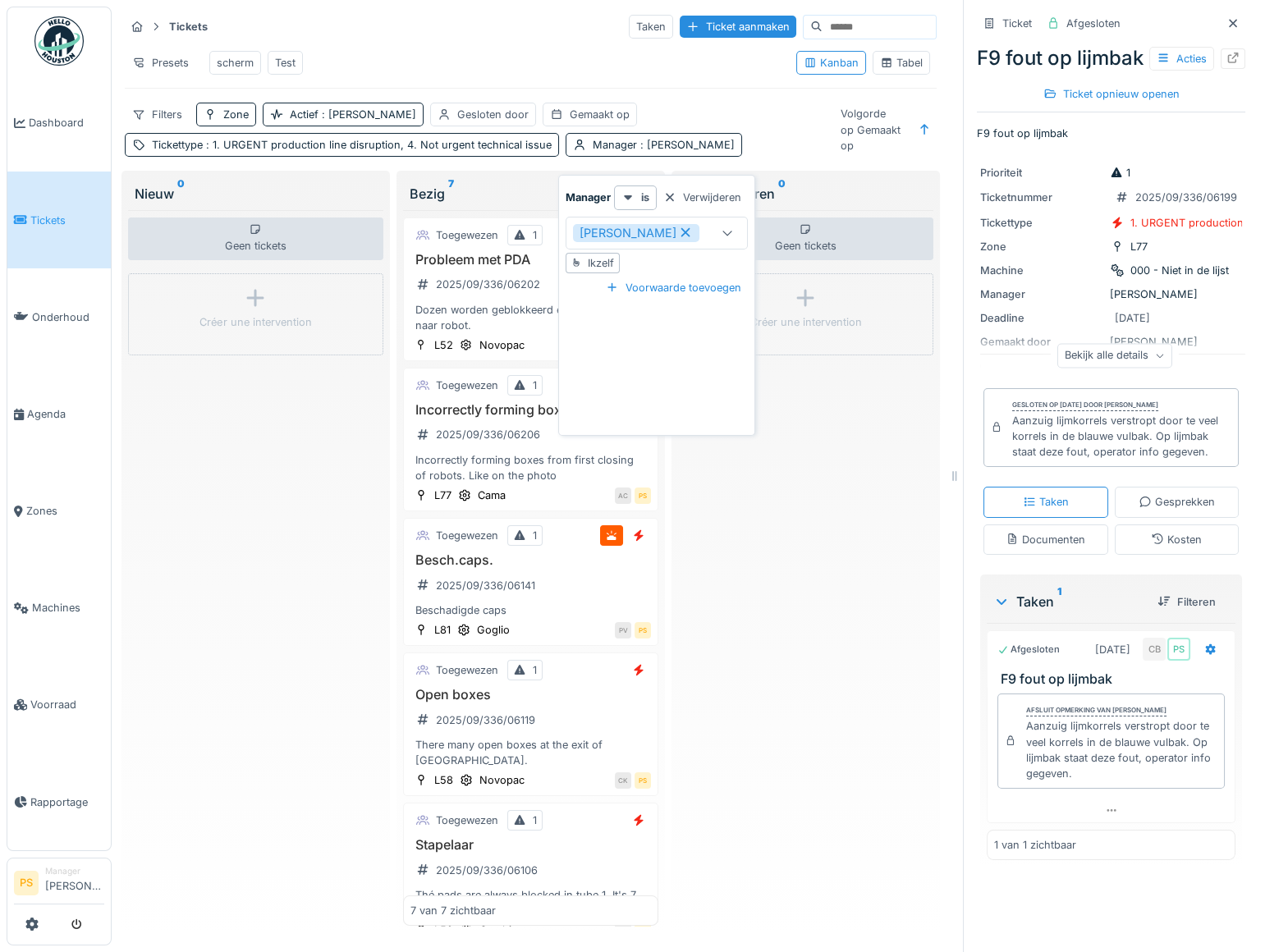
click at [304, 482] on div "Geen tickets Créer une intervention" at bounding box center [256, 568] width 256 height 716
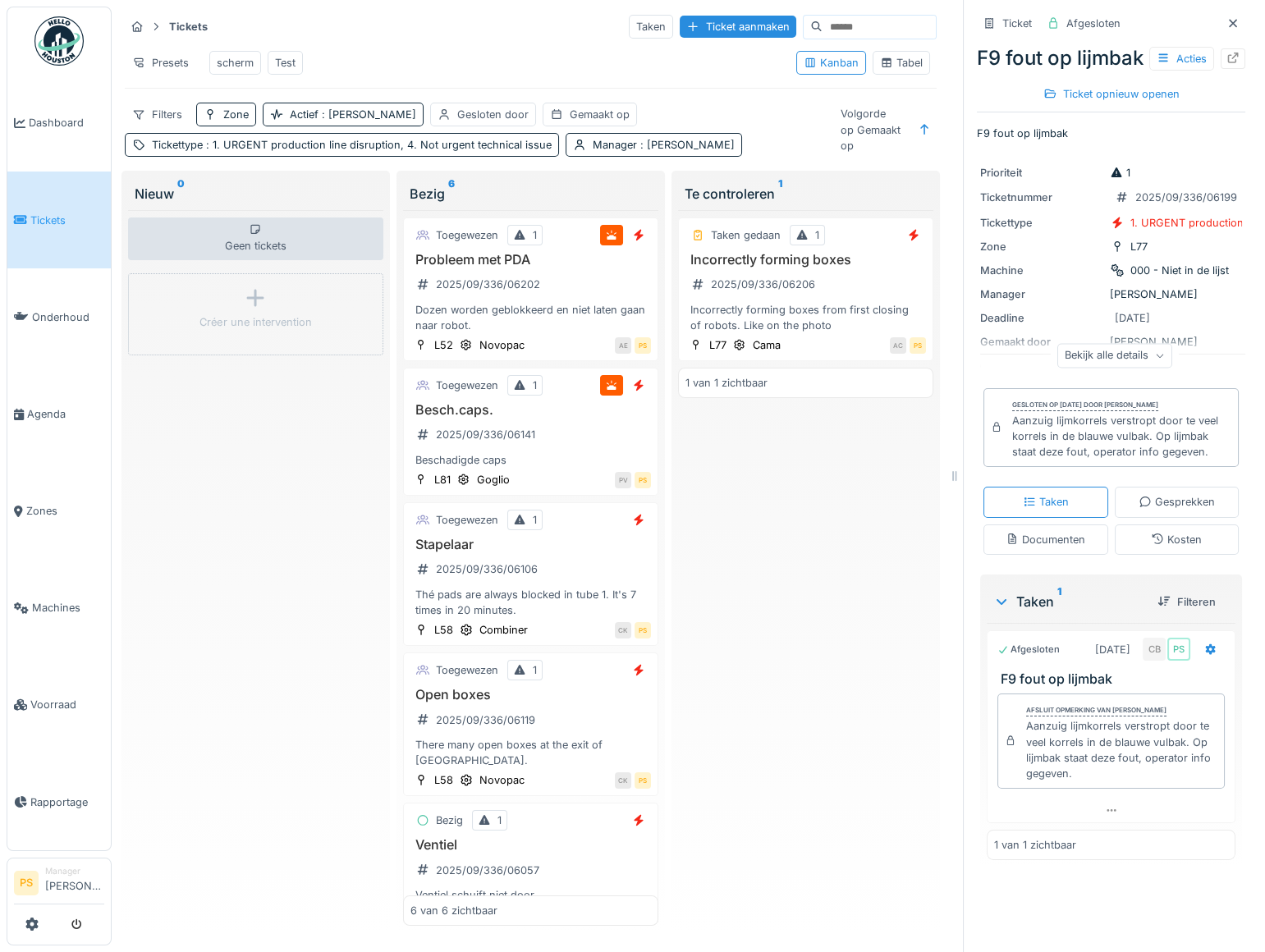
scroll to position [10, 0]
click at [537, 848] on h3 "Ventiel" at bounding box center [530, 845] width 241 height 16
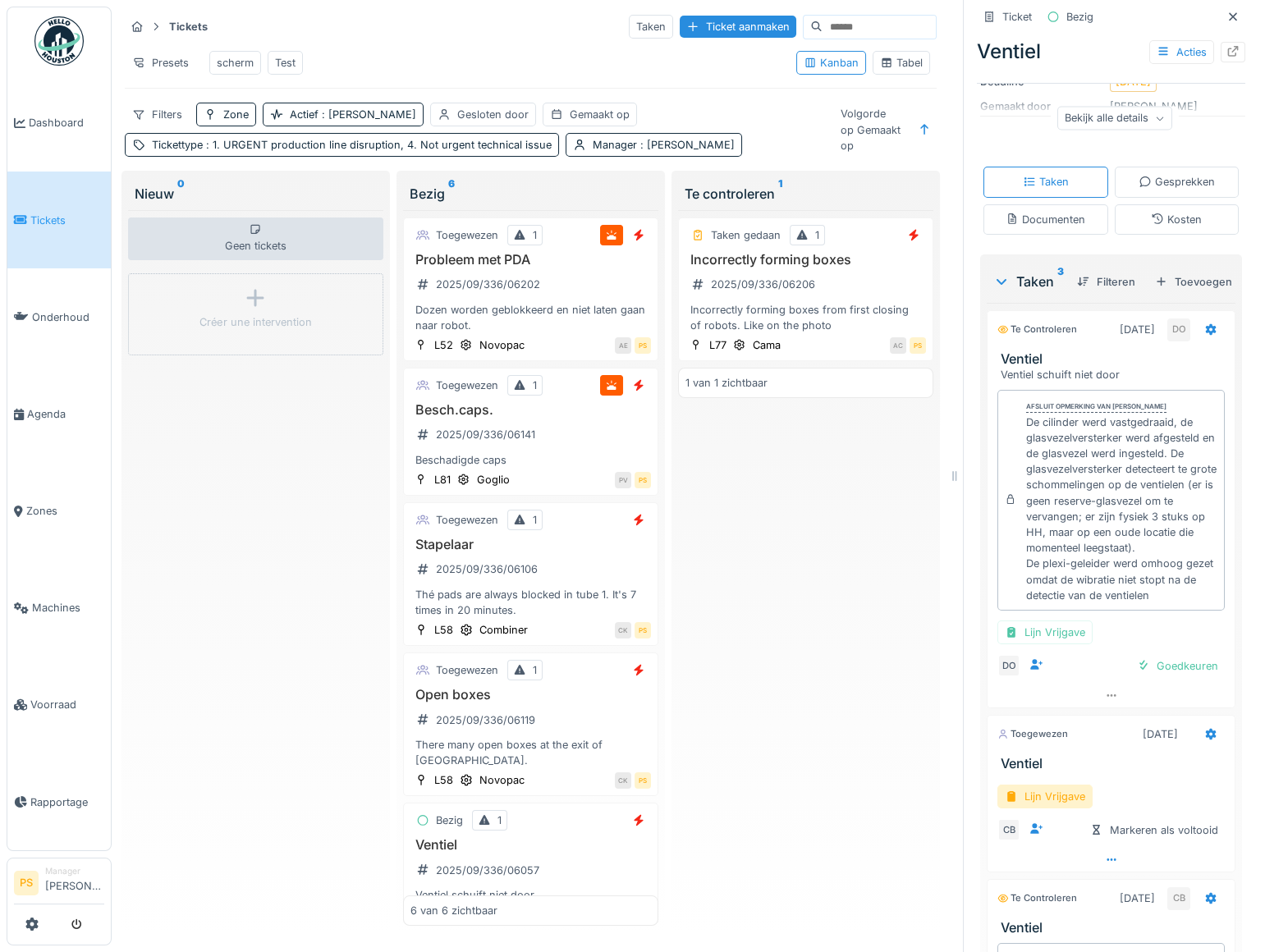
scroll to position [223, 0]
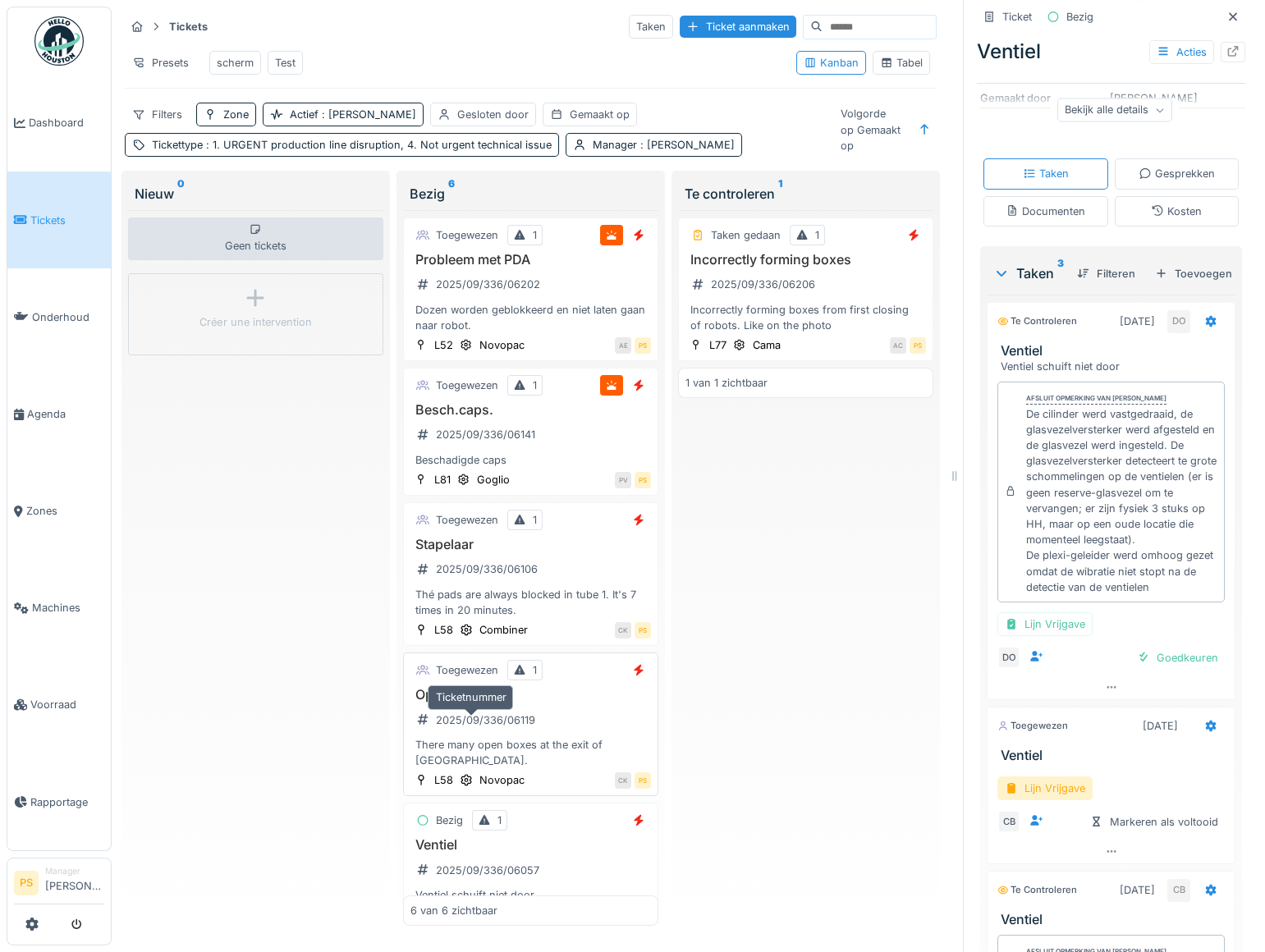
click at [505, 724] on div "2025/09/336/06119" at bounding box center [485, 720] width 99 height 16
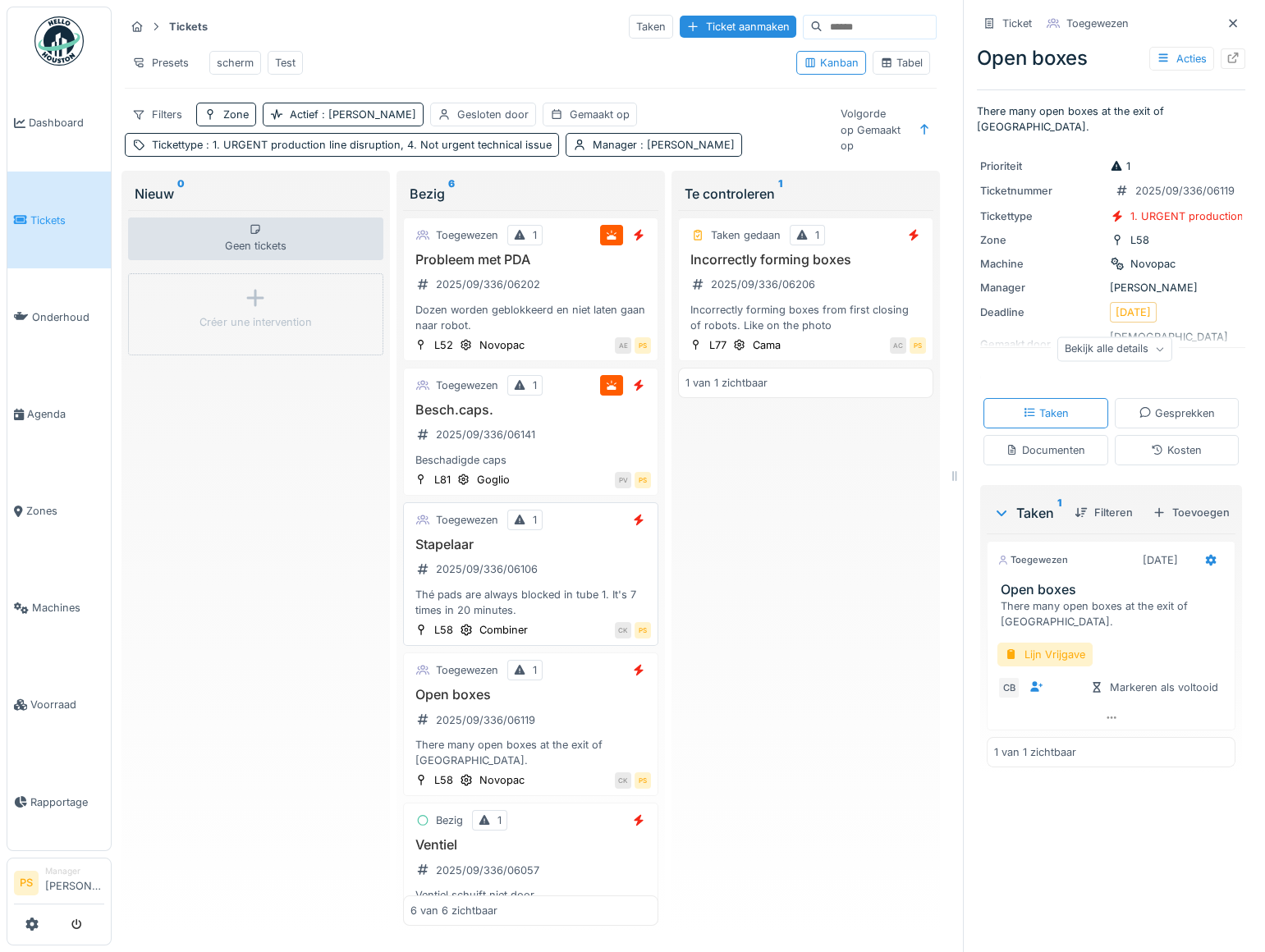
click at [459, 594] on div "Thé pads are always blocked in tube 1. It's 7 times in 20 minutes." at bounding box center [530, 603] width 241 height 31
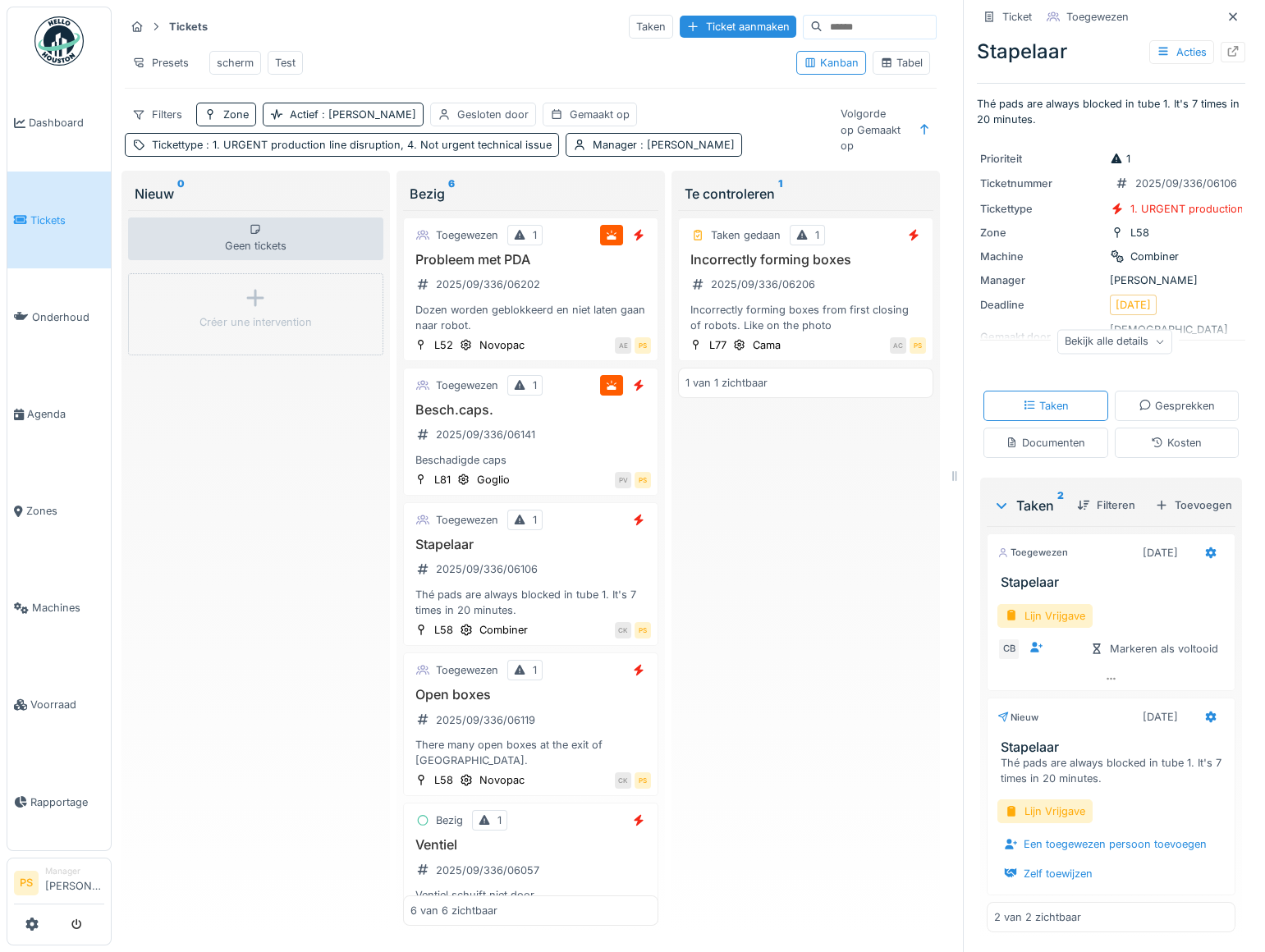
scroll to position [92, 0]
click at [456, 437] on div "2025/09/336/06141" at bounding box center [485, 435] width 99 height 16
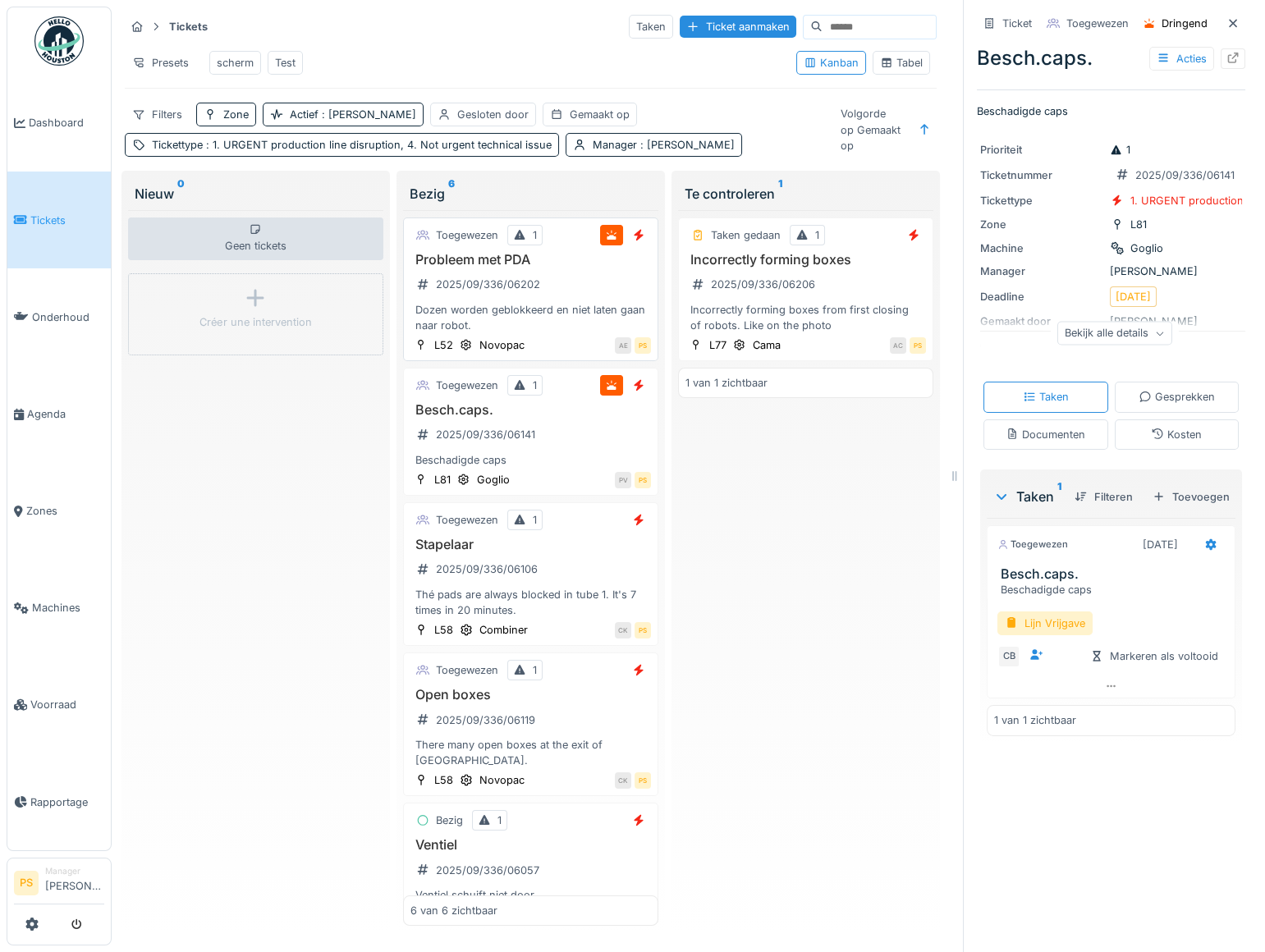
click at [465, 314] on div "Dozen worden geblokkeerd en niet laten gaan naar robot." at bounding box center [530, 318] width 241 height 31
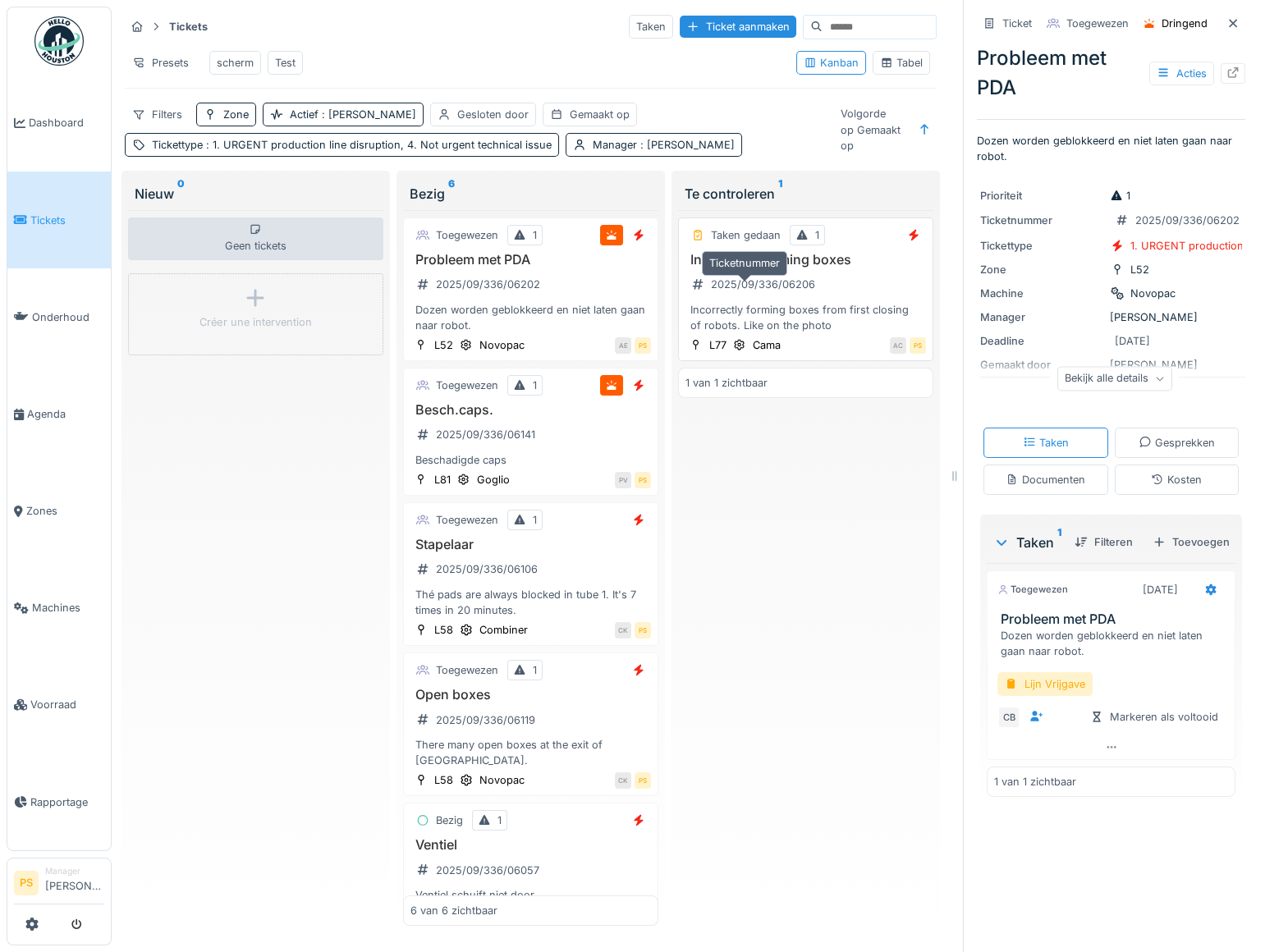
click at [749, 292] on div "2025/09/336/06206" at bounding box center [762, 284] width 104 height 16
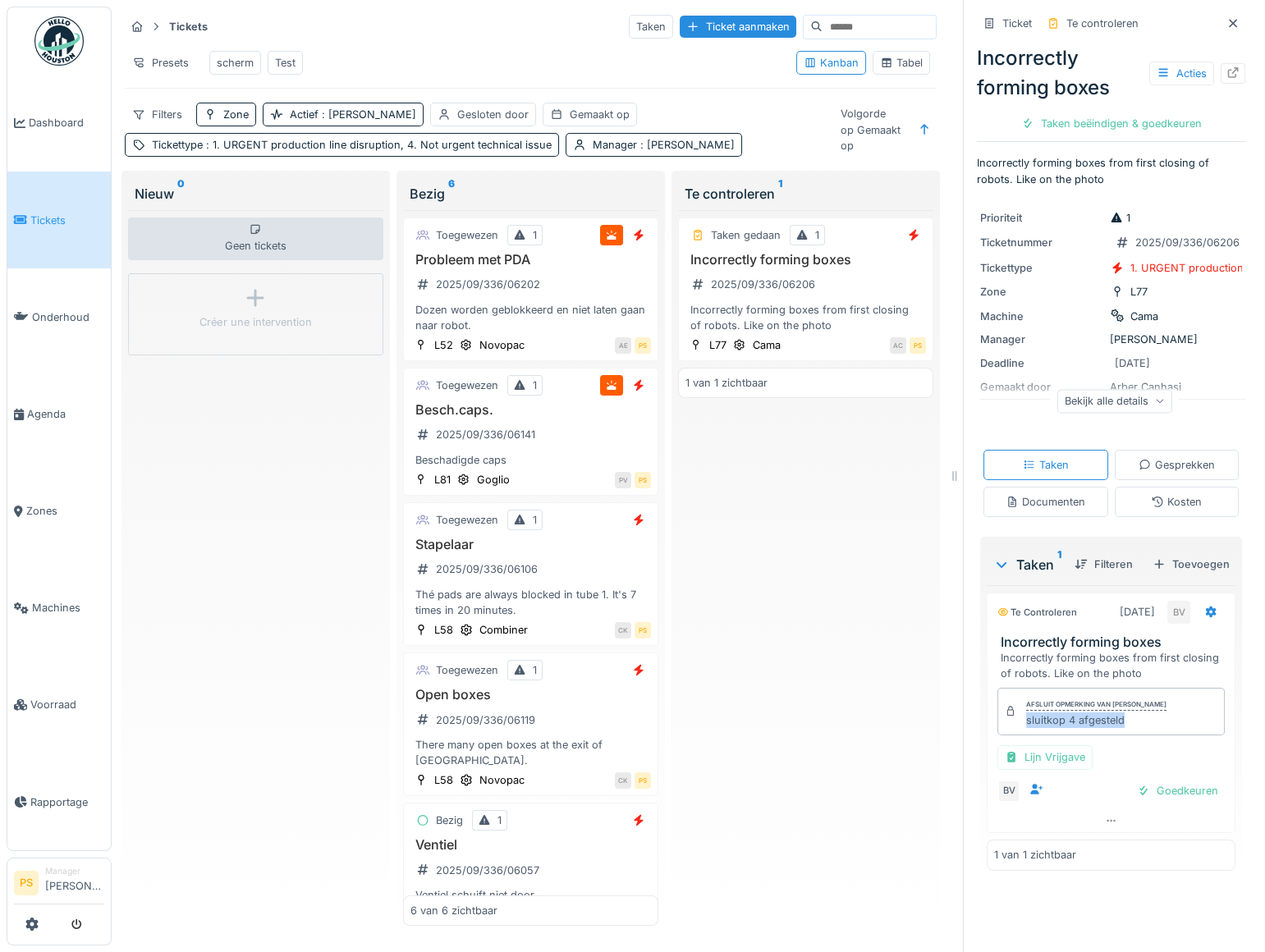
drag, startPoint x: 1132, startPoint y: 794, endPoint x: 1014, endPoint y: 801, distance: 118.2
click at [1026, 728] on div "sluitkop 4 afgesteld" at bounding box center [1096, 720] width 140 height 16
copy div "sluitkop 4 afgesteld"
click at [1154, 129] on div "Taken beëindigen & goedkeuren" at bounding box center [1111, 123] width 194 height 22
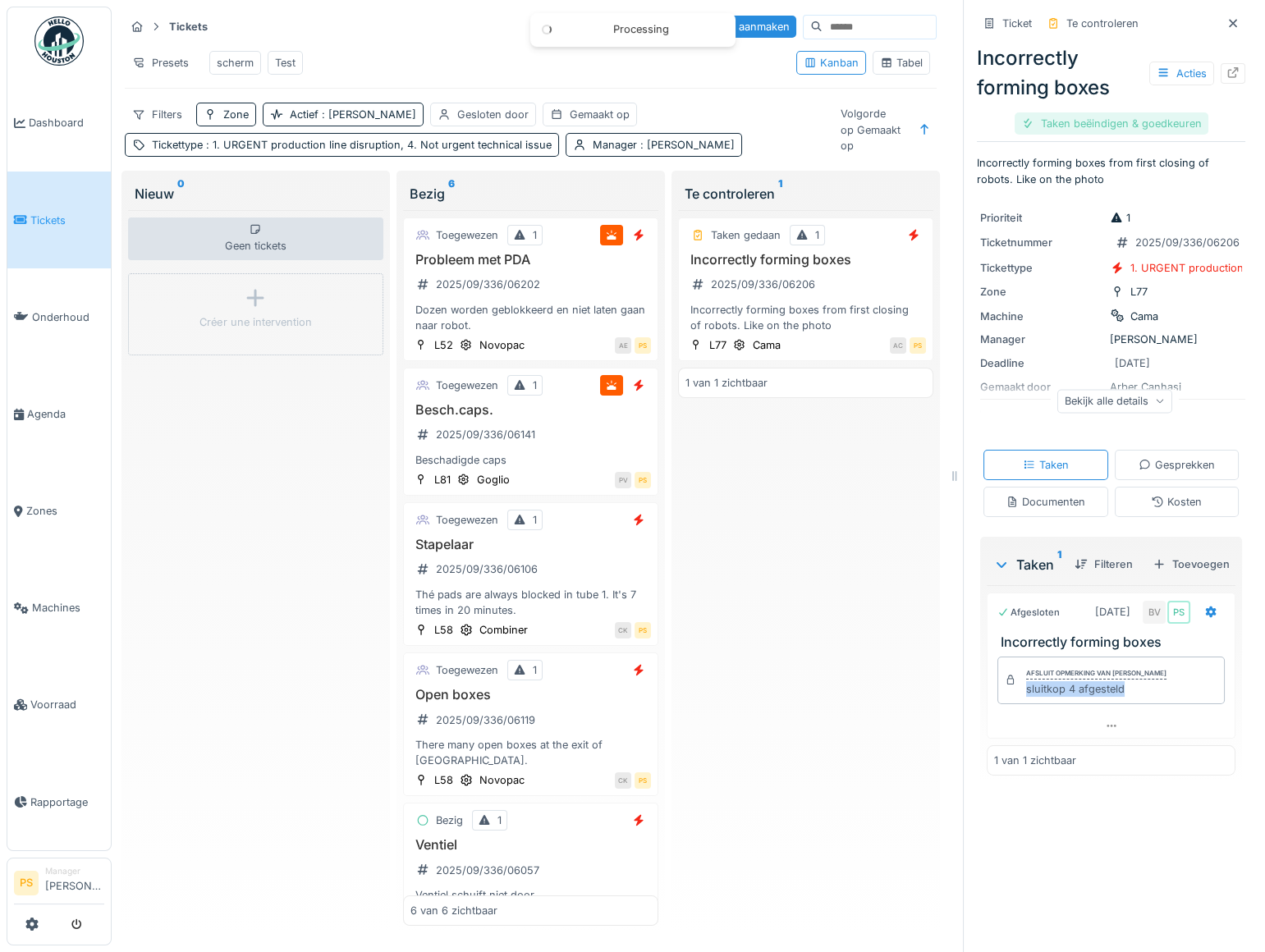
click at [1154, 129] on div "Taken beëindigen & goedkeuren" at bounding box center [1111, 123] width 194 height 22
click at [1121, 124] on div "Ticket sluiten" at bounding box center [1111, 123] width 99 height 22
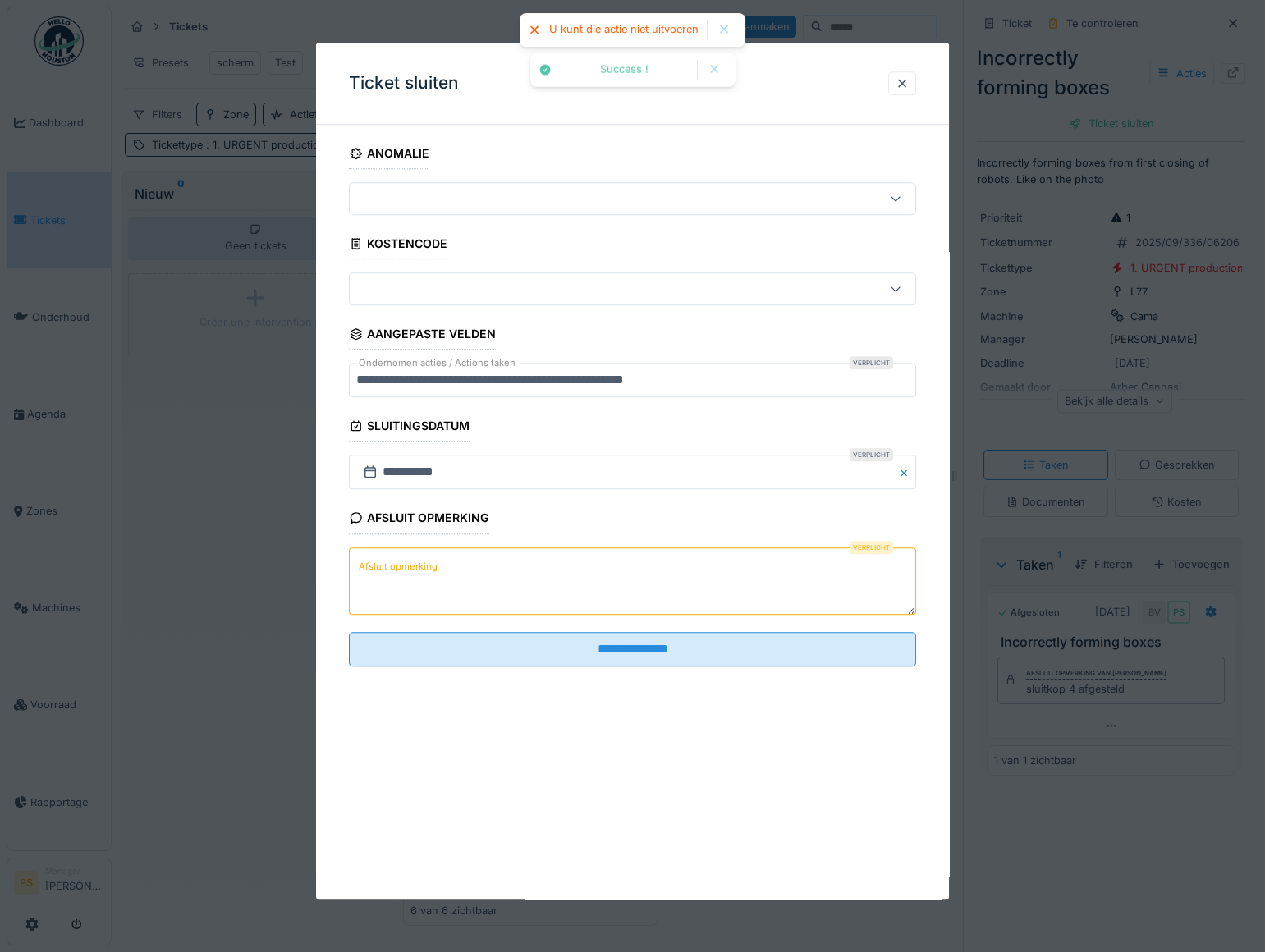
click at [432, 587] on textarea "Afsluit opmerking" at bounding box center [632, 580] width 567 height 67
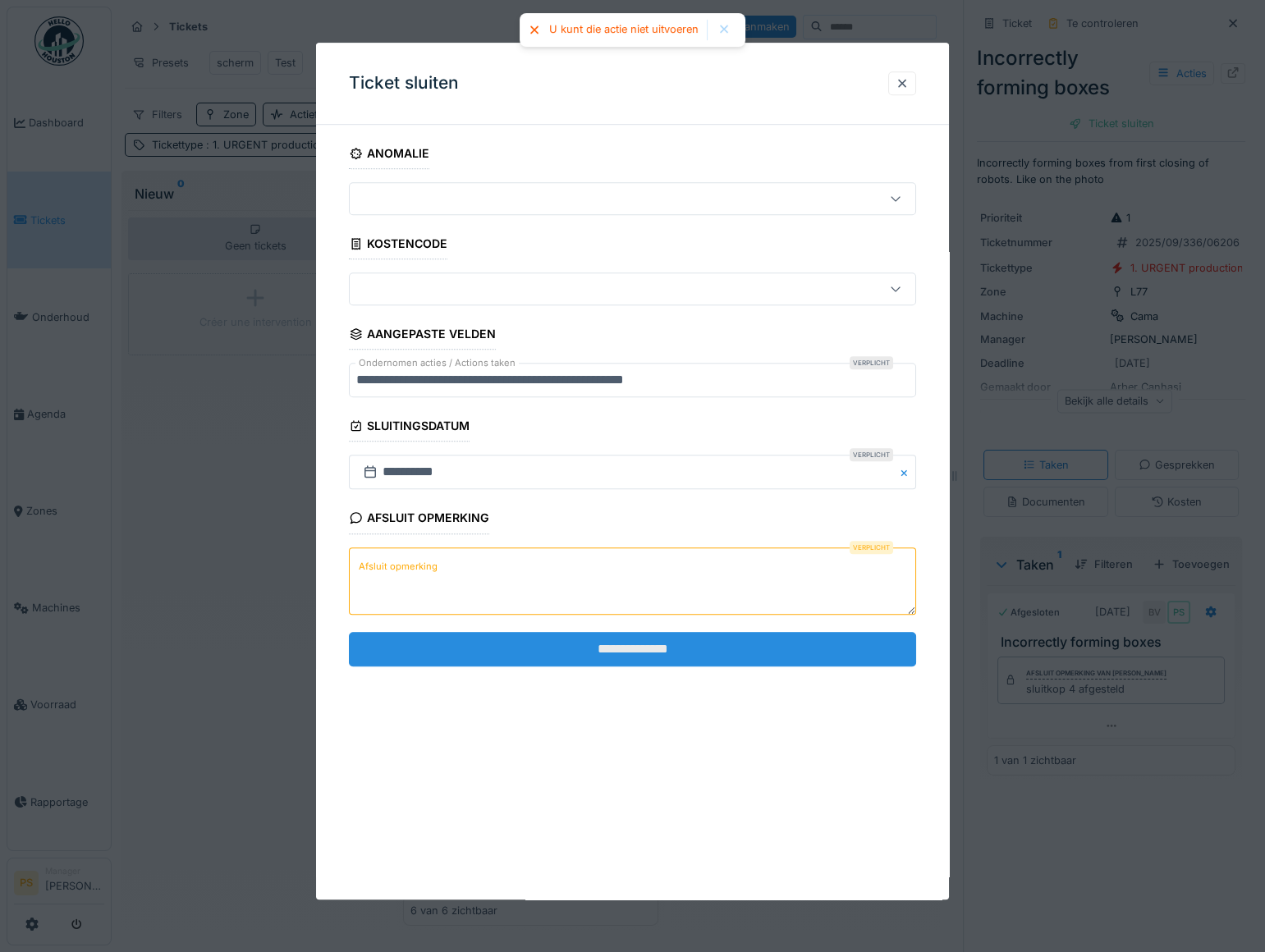
paste textarea "**********"
type textarea "**********"
click at [464, 640] on input "**********" at bounding box center [632, 649] width 567 height 35
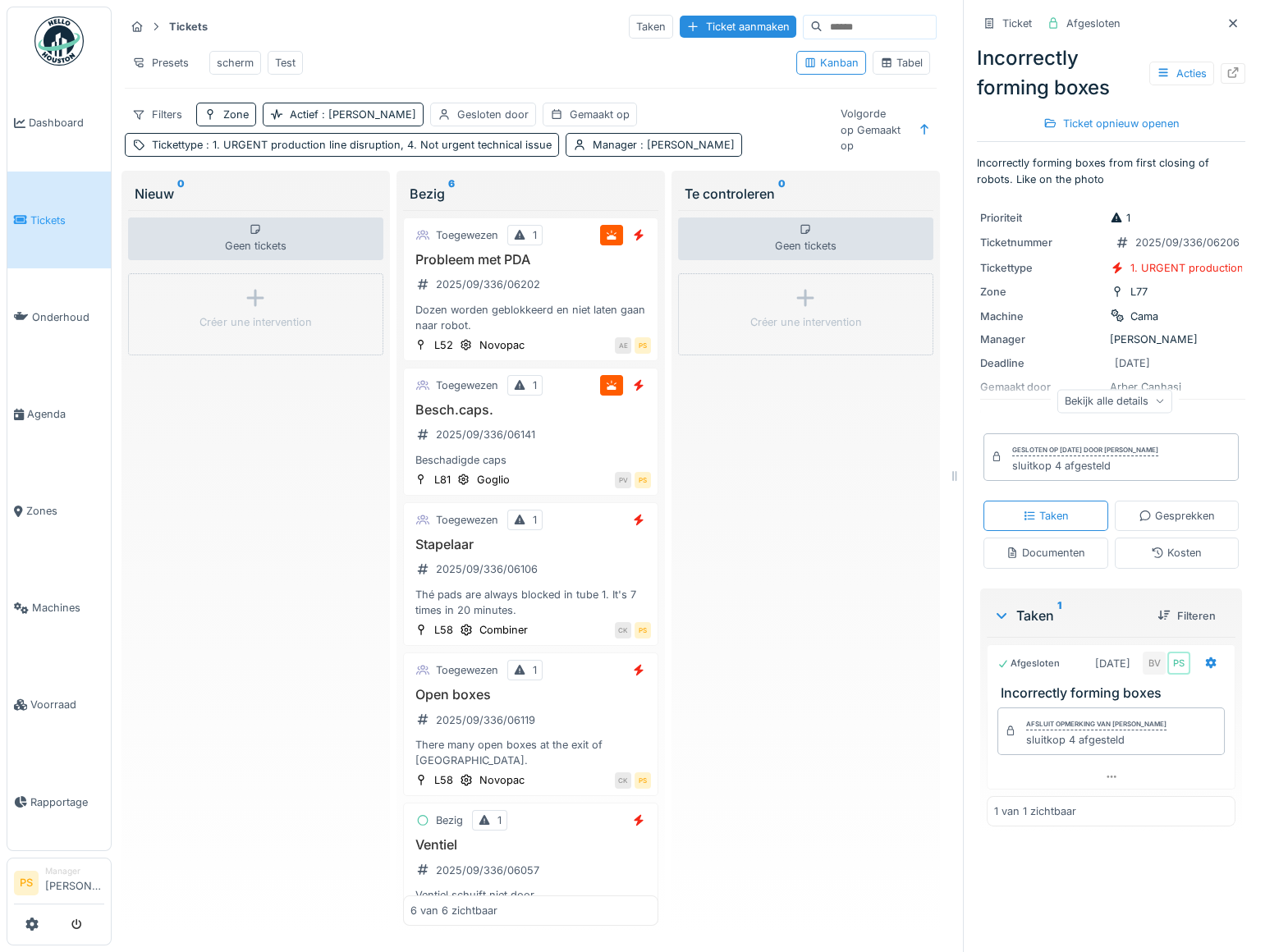
click at [897, 71] on div "Tabel" at bounding box center [900, 63] width 43 height 16
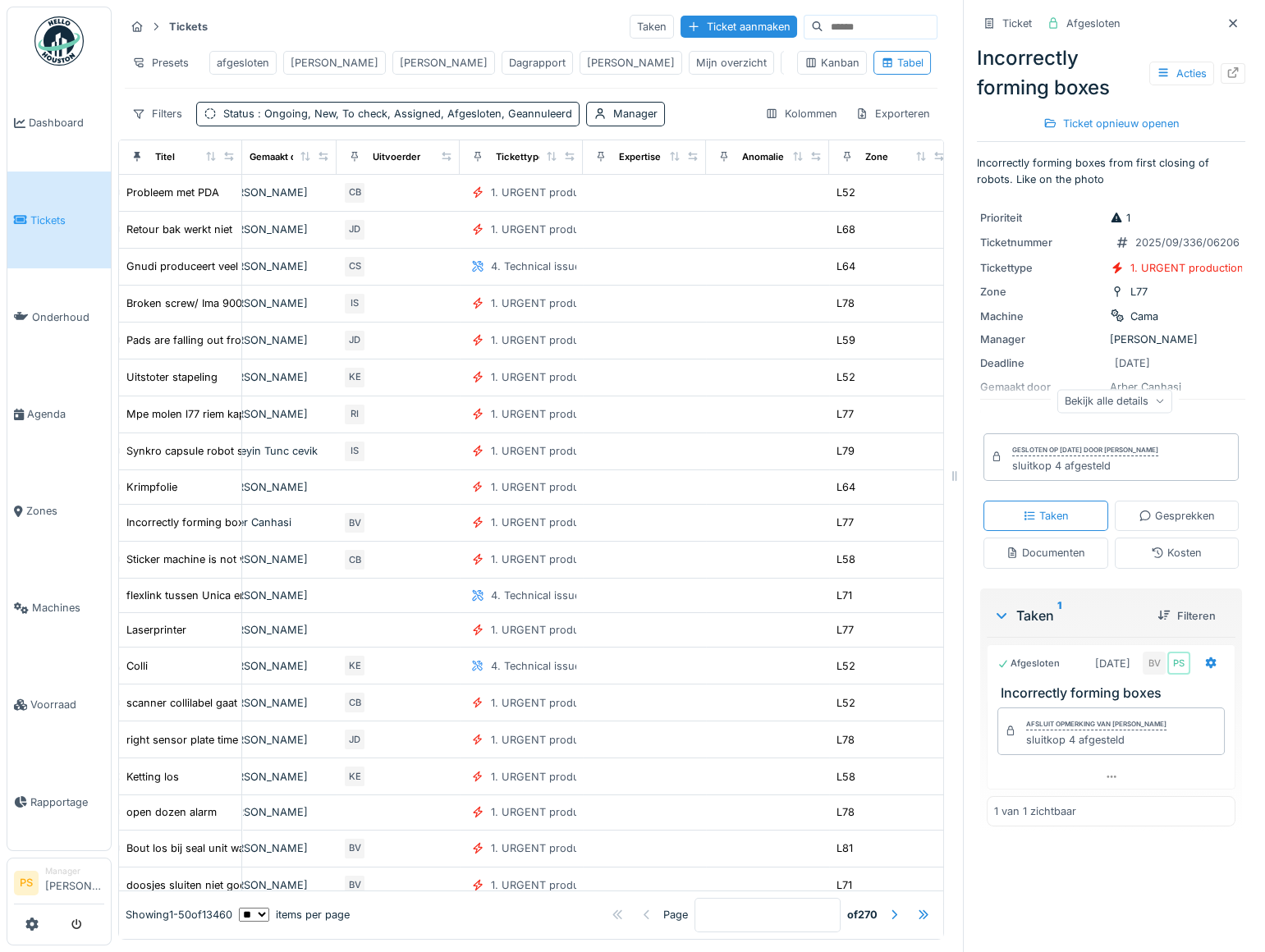
scroll to position [0, 869]
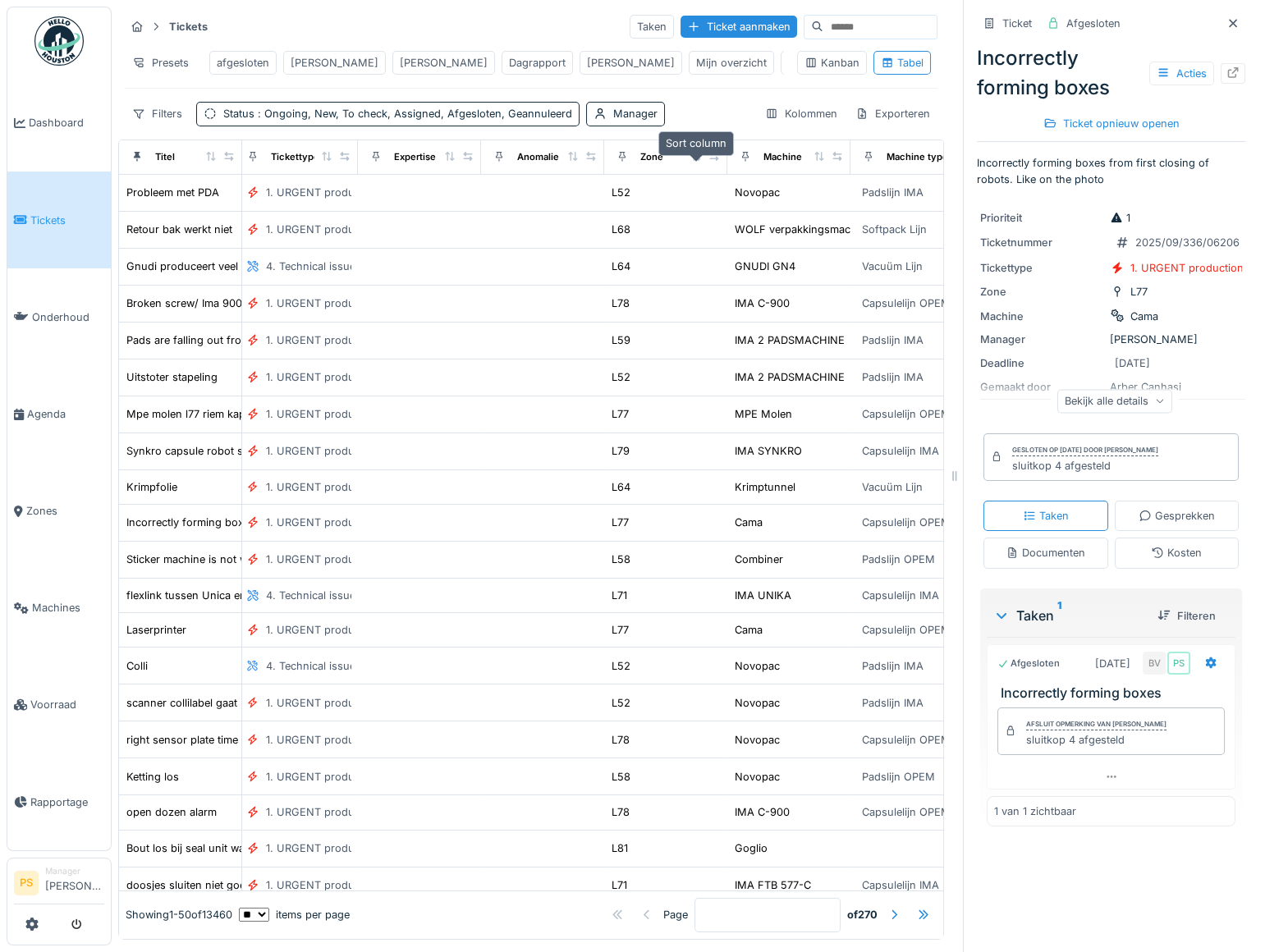
click at [692, 164] on div at bounding box center [695, 157] width 11 height 14
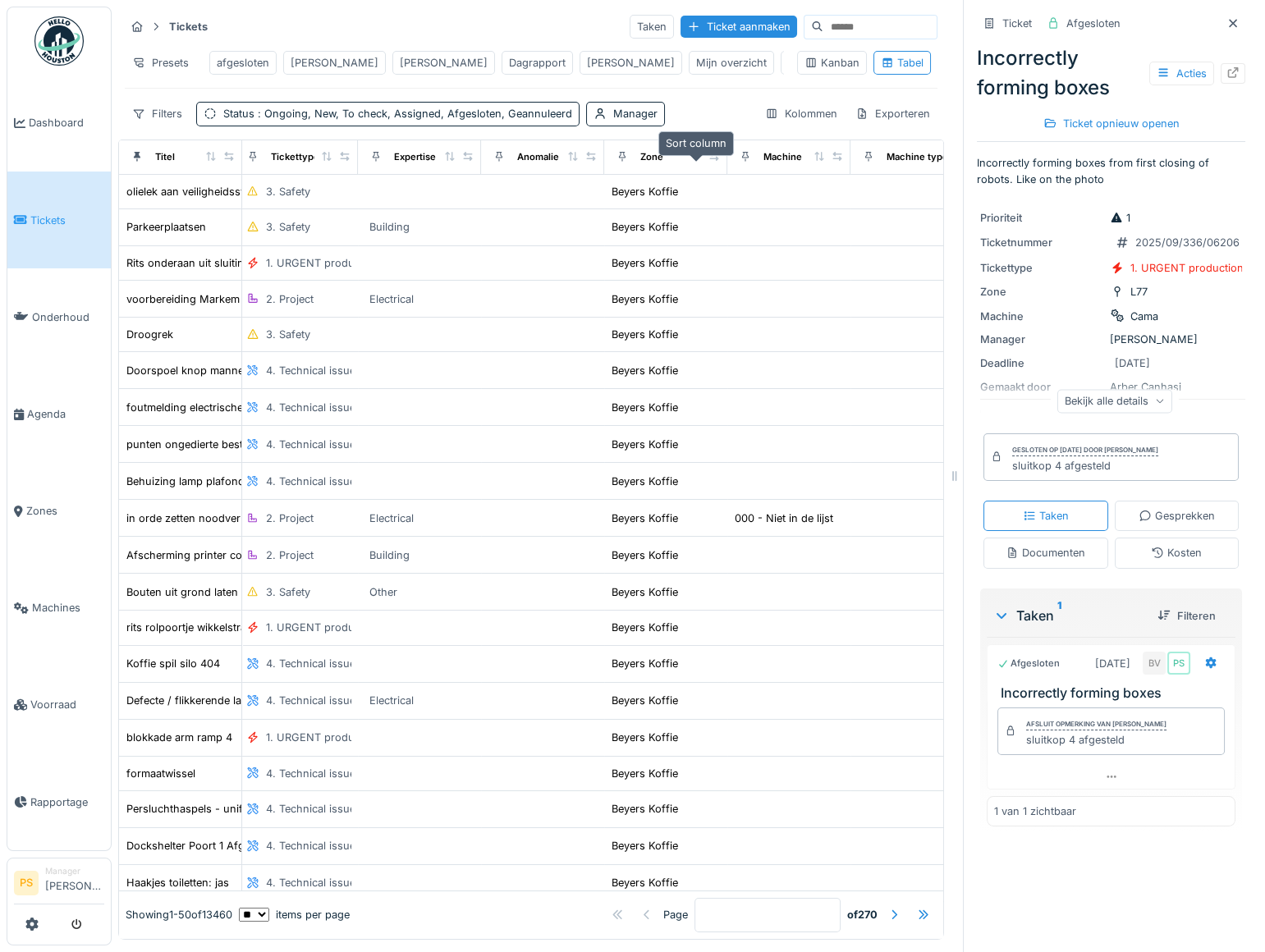
click at [694, 161] on icon at bounding box center [695, 156] width 11 height 9
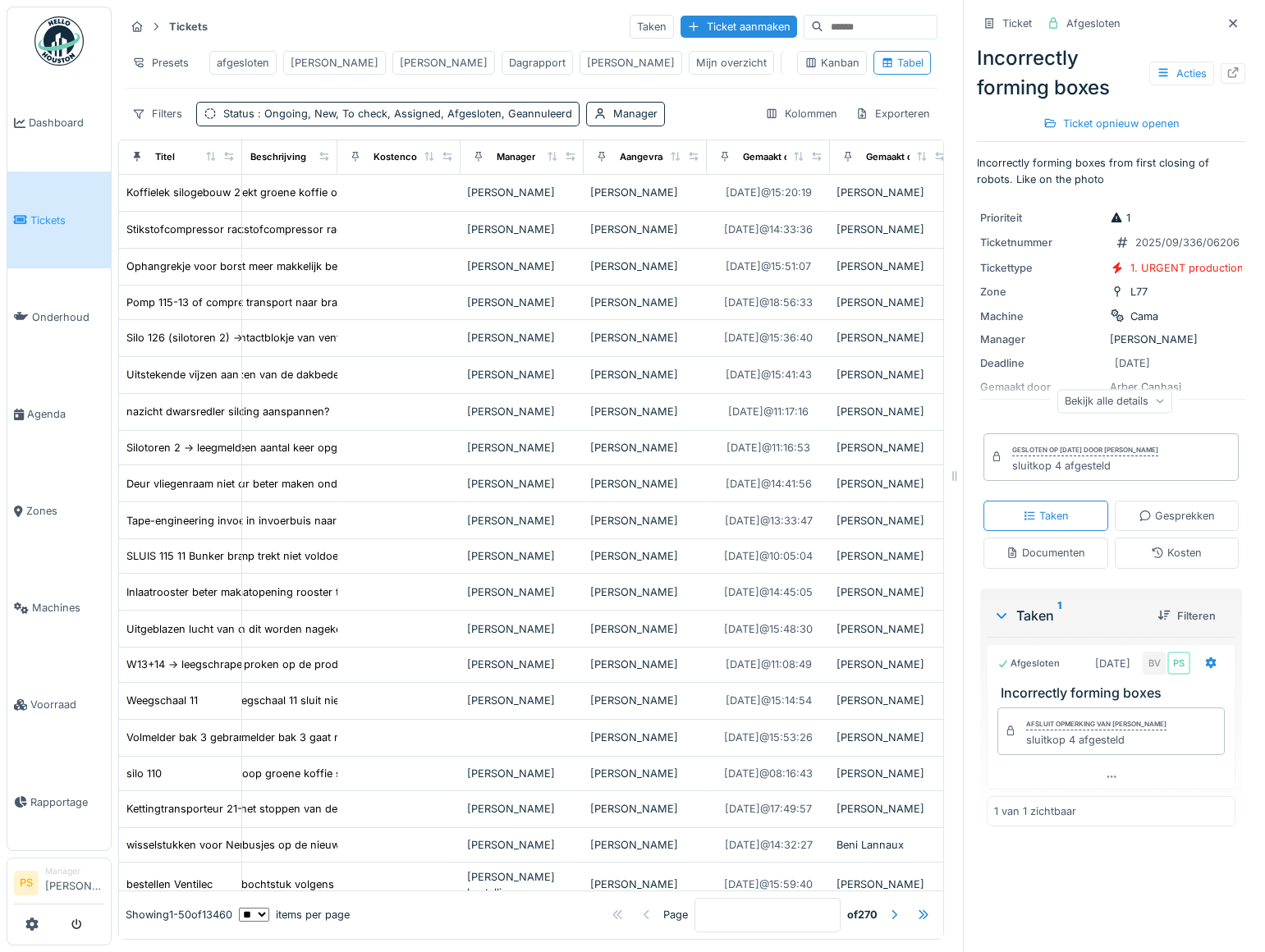
scroll to position [0, 0]
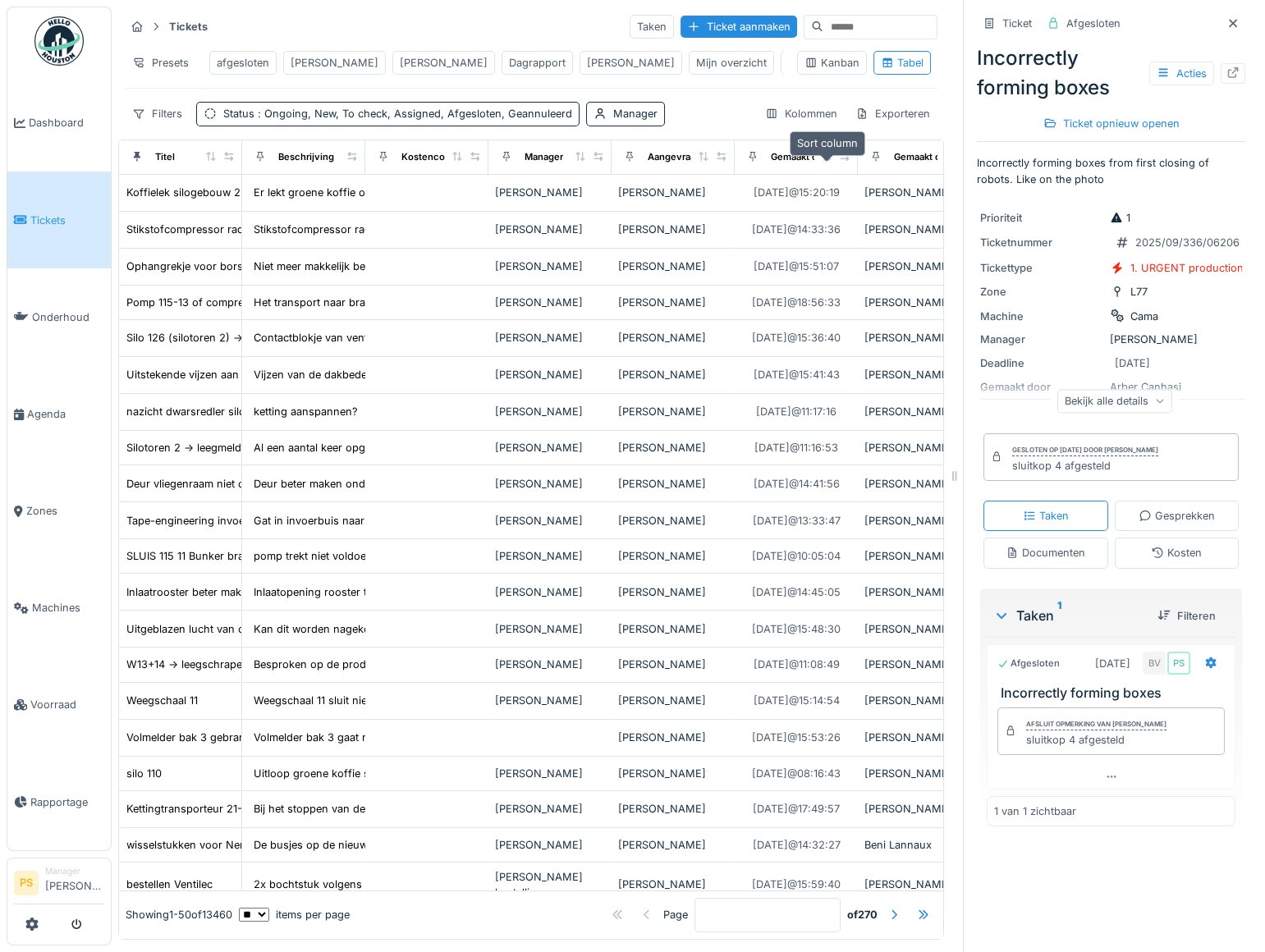
click at [821, 161] on icon at bounding box center [826, 156] width 11 height 9
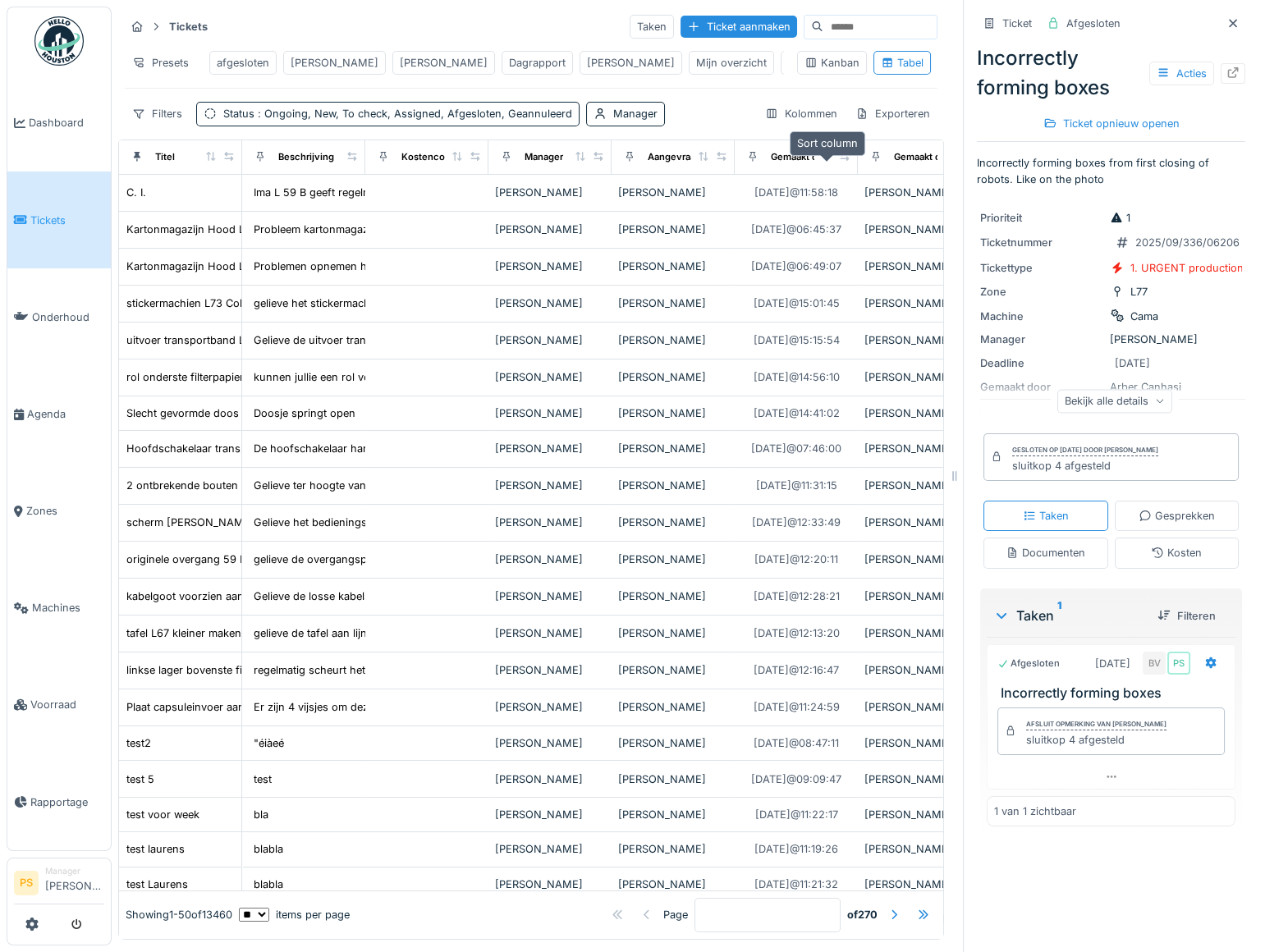
click at [821, 161] on icon at bounding box center [826, 156] width 11 height 9
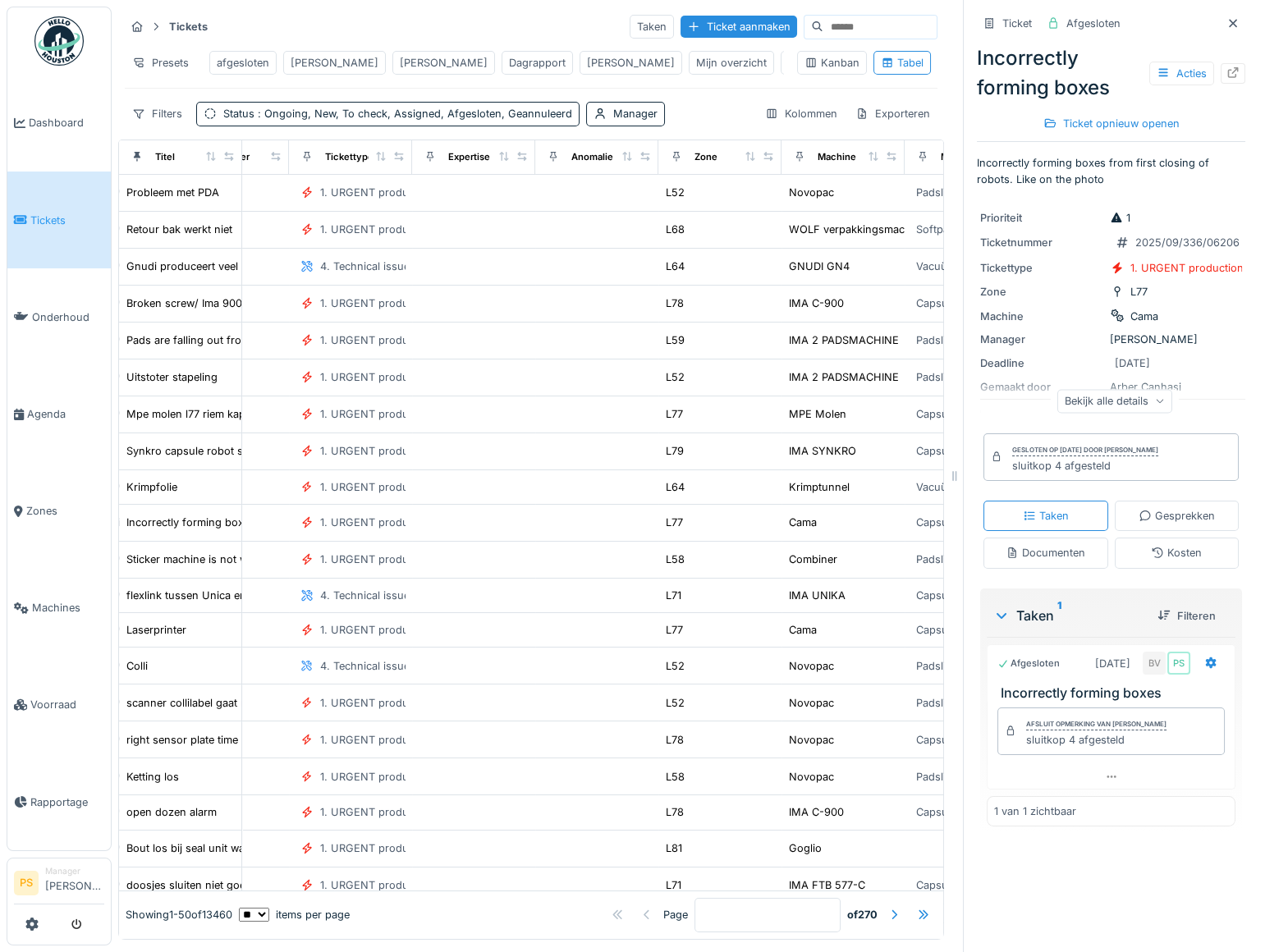
scroll to position [0, 894]
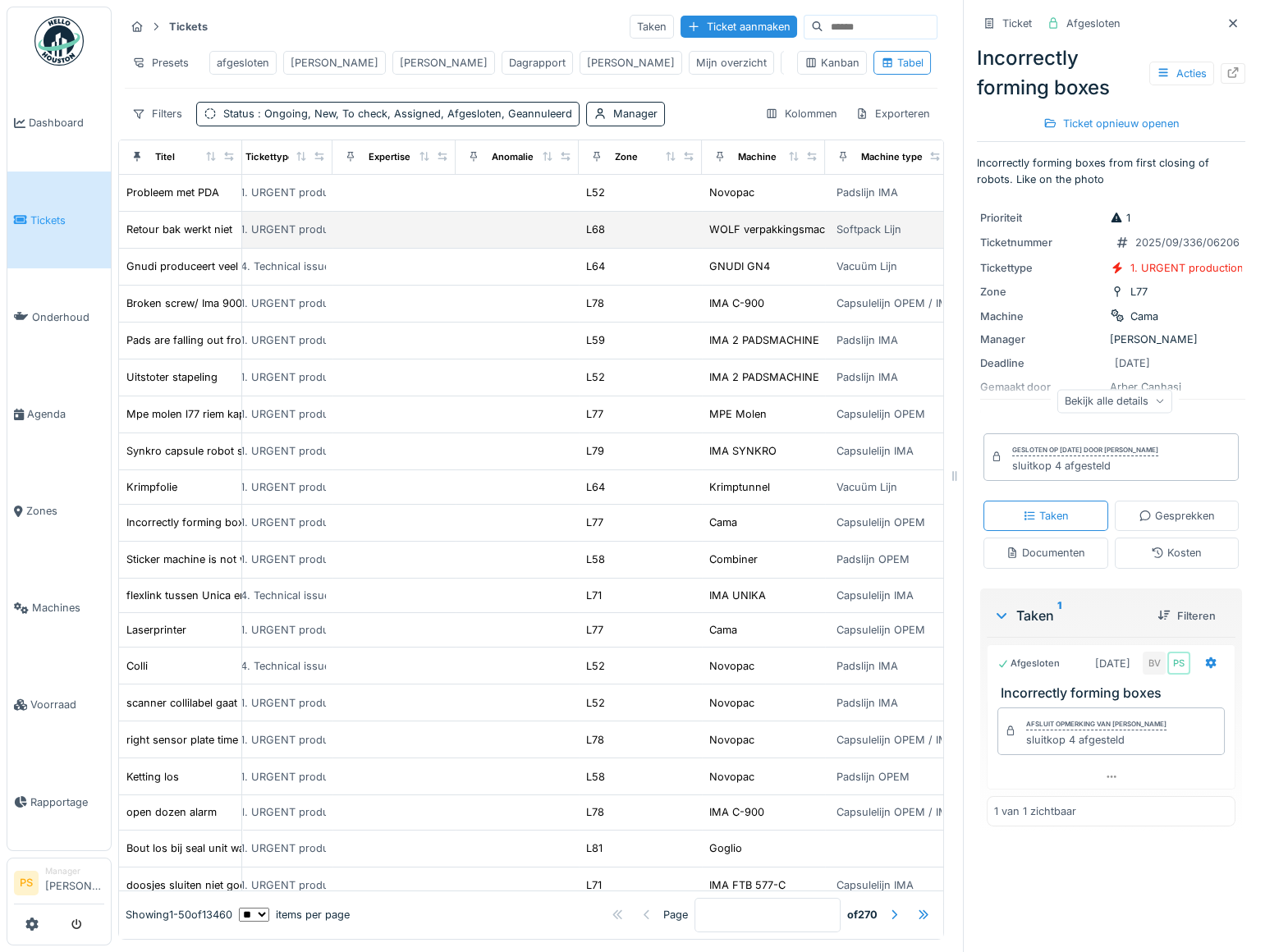
click at [454, 243] on td at bounding box center [393, 230] width 123 height 37
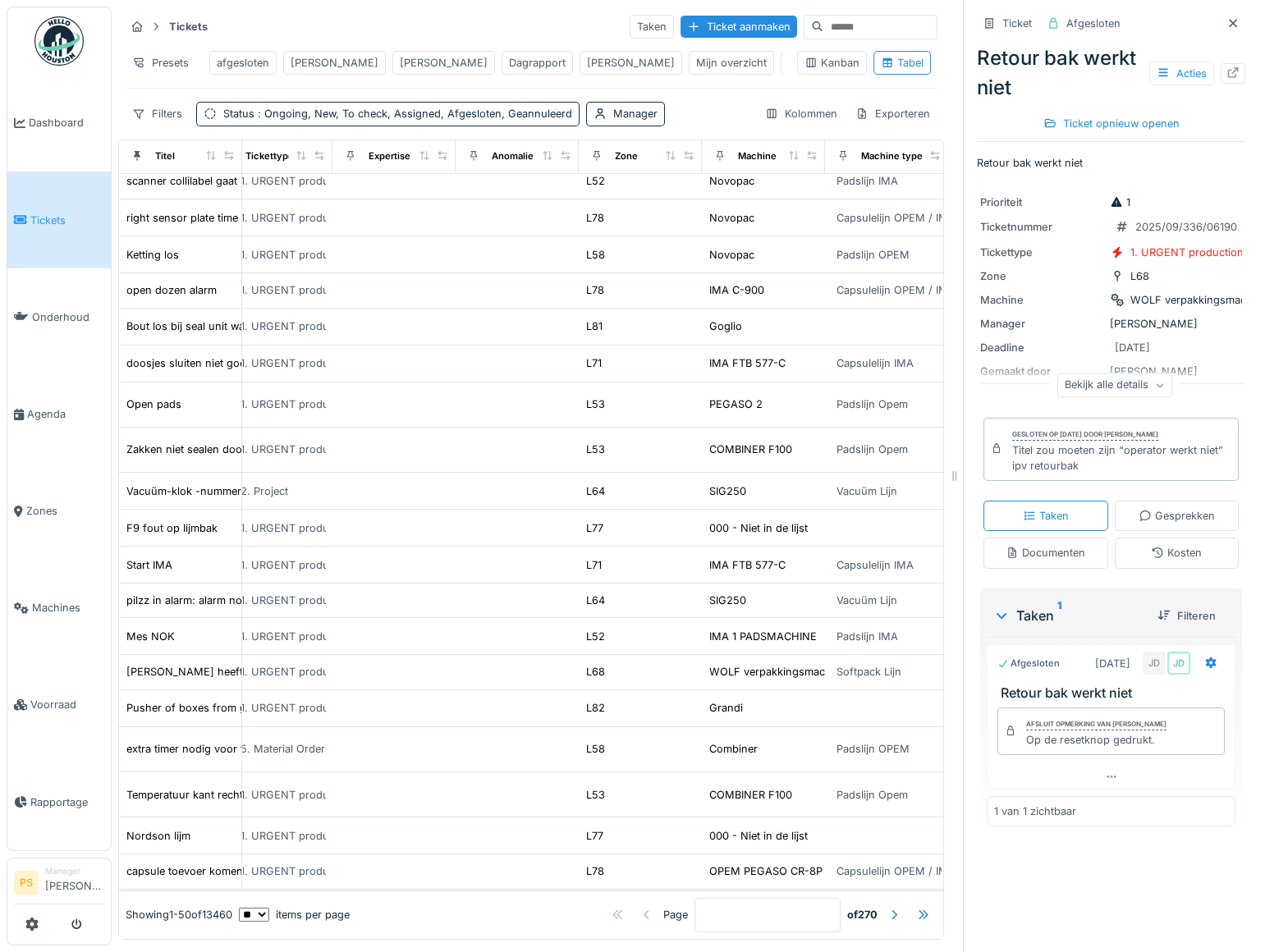
scroll to position [597, 894]
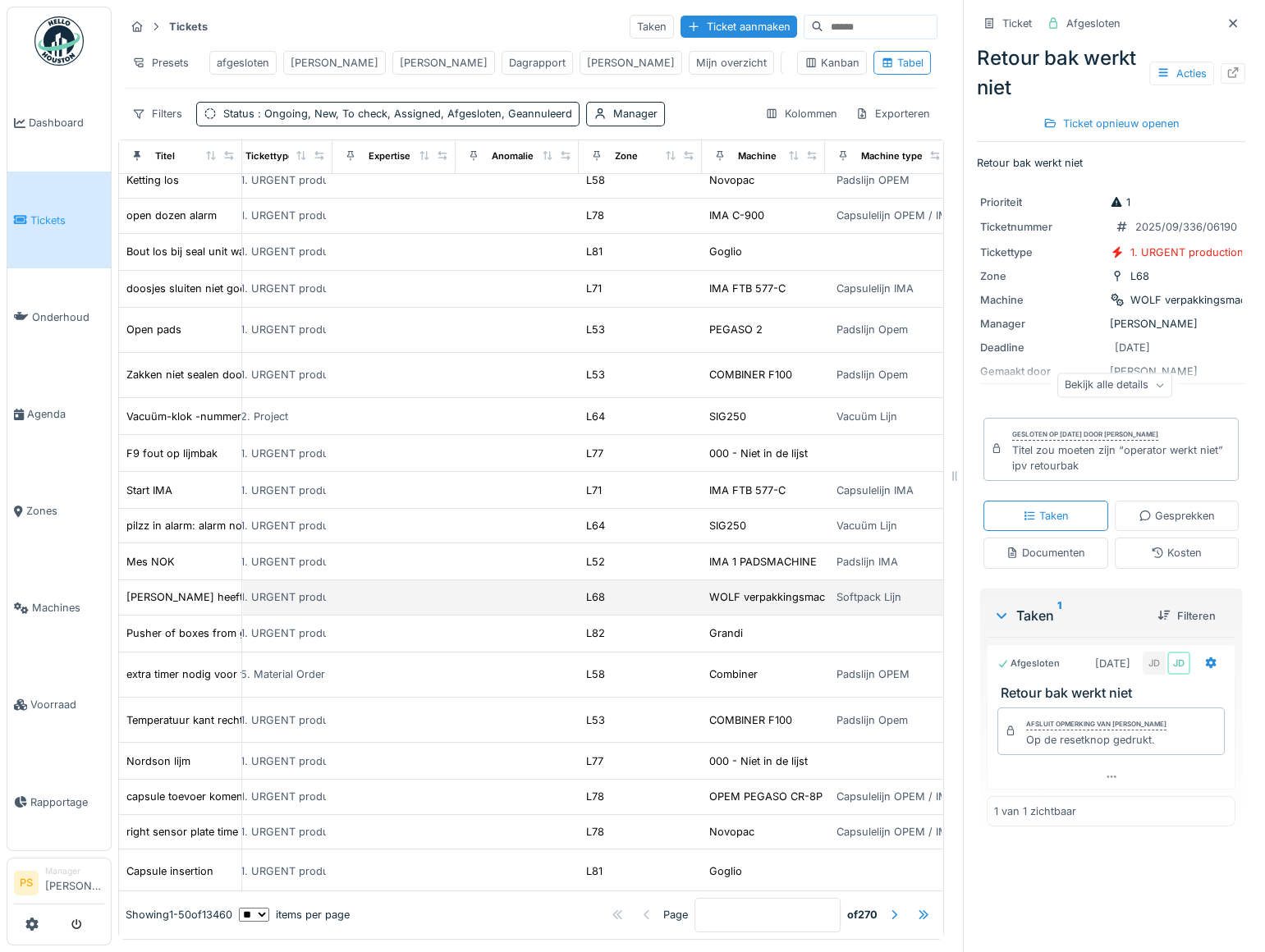
click at [637, 599] on div "L68" at bounding box center [640, 597] width 110 height 17
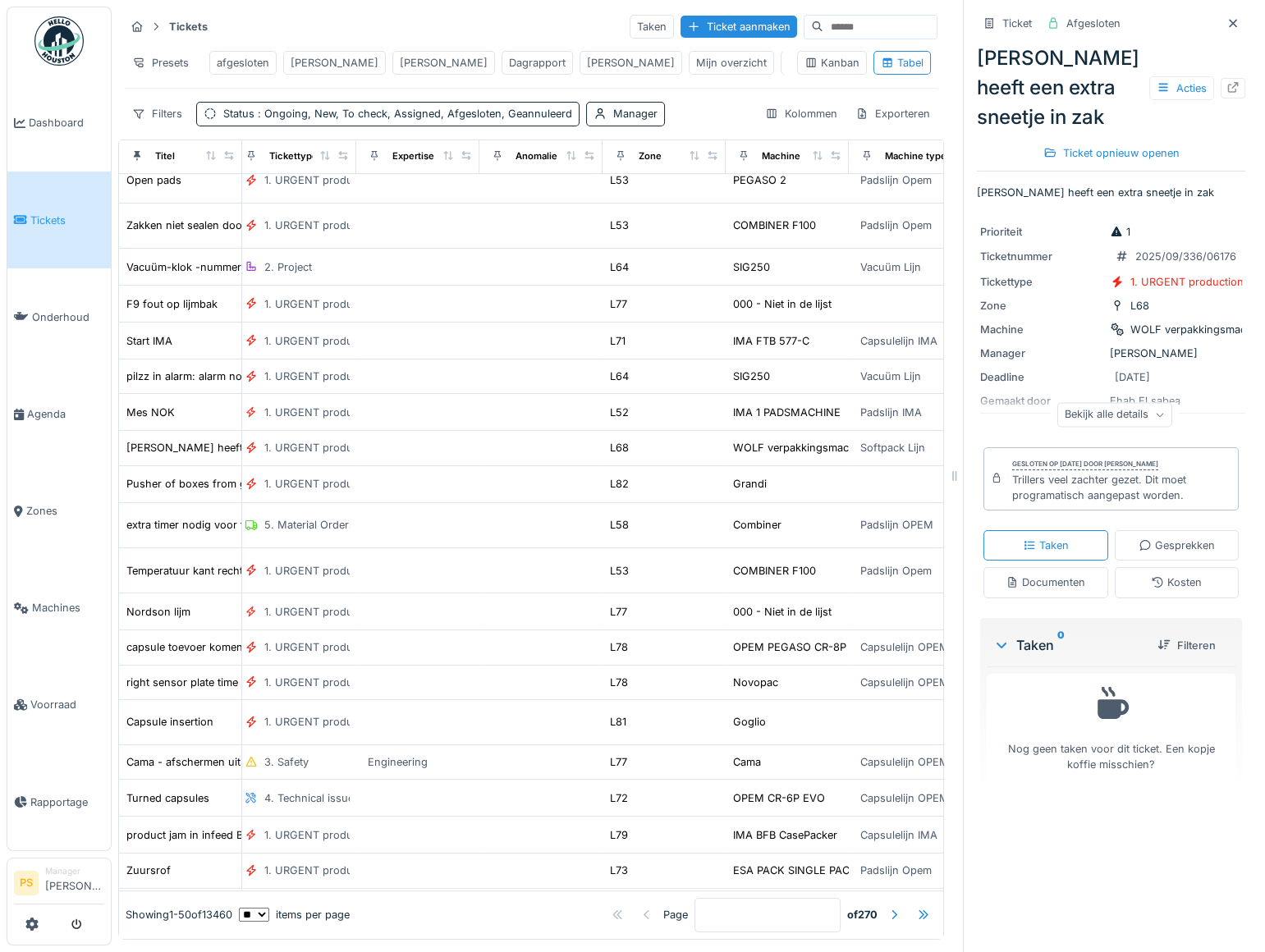
scroll to position [746, 0]
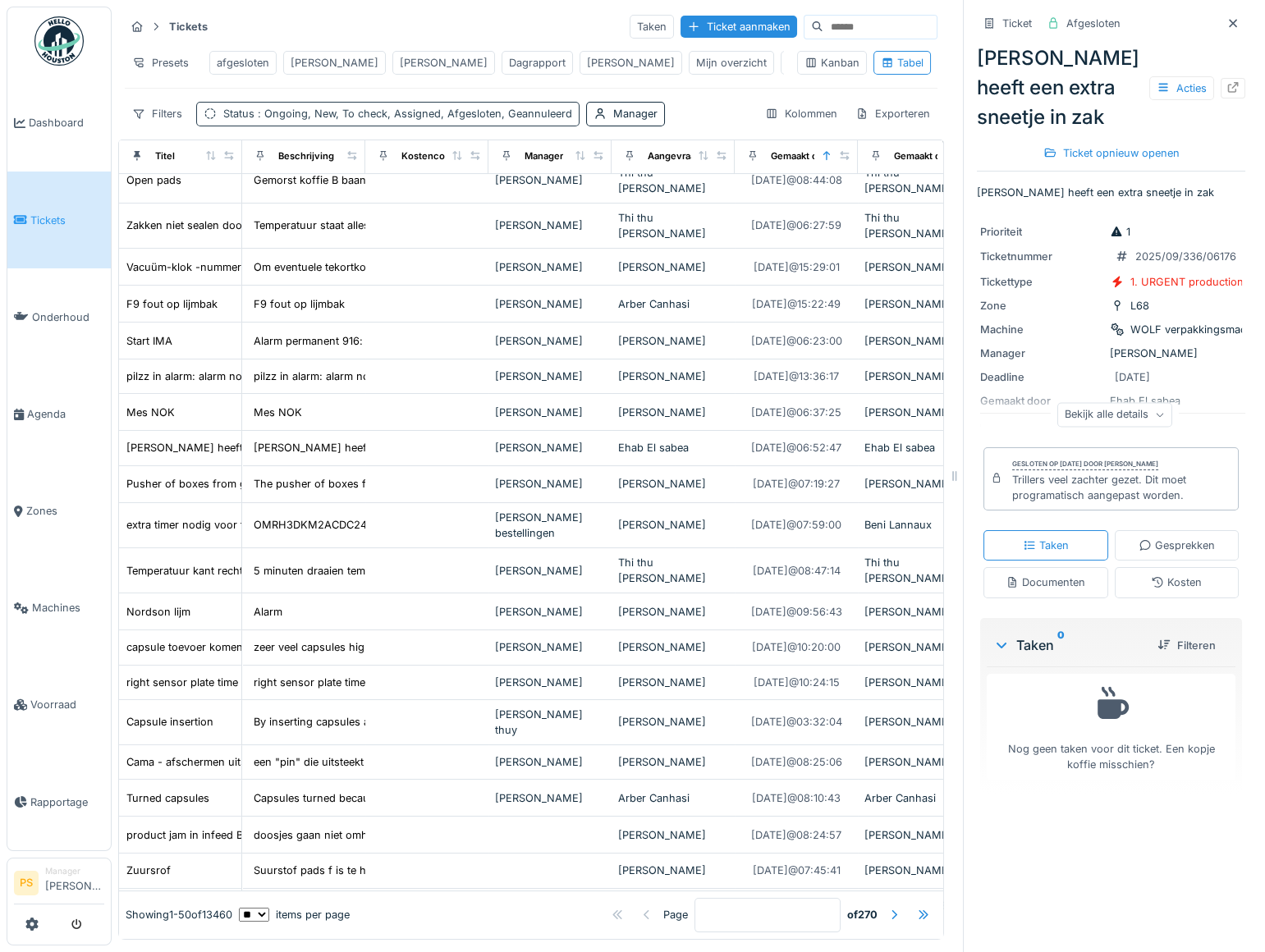
click at [259, 120] on span ": Ongoing, New, To check, Assigned, Afgesloten, Geannuleerd" at bounding box center [414, 113] width 318 height 12
click at [697, 118] on div "Filters Status : Ongoing, New, To check, Assigned, Afgesloten, Geannuleerd Mana…" at bounding box center [530, 113] width 812 height 24
click at [625, 121] on div "Manager" at bounding box center [635, 113] width 44 height 16
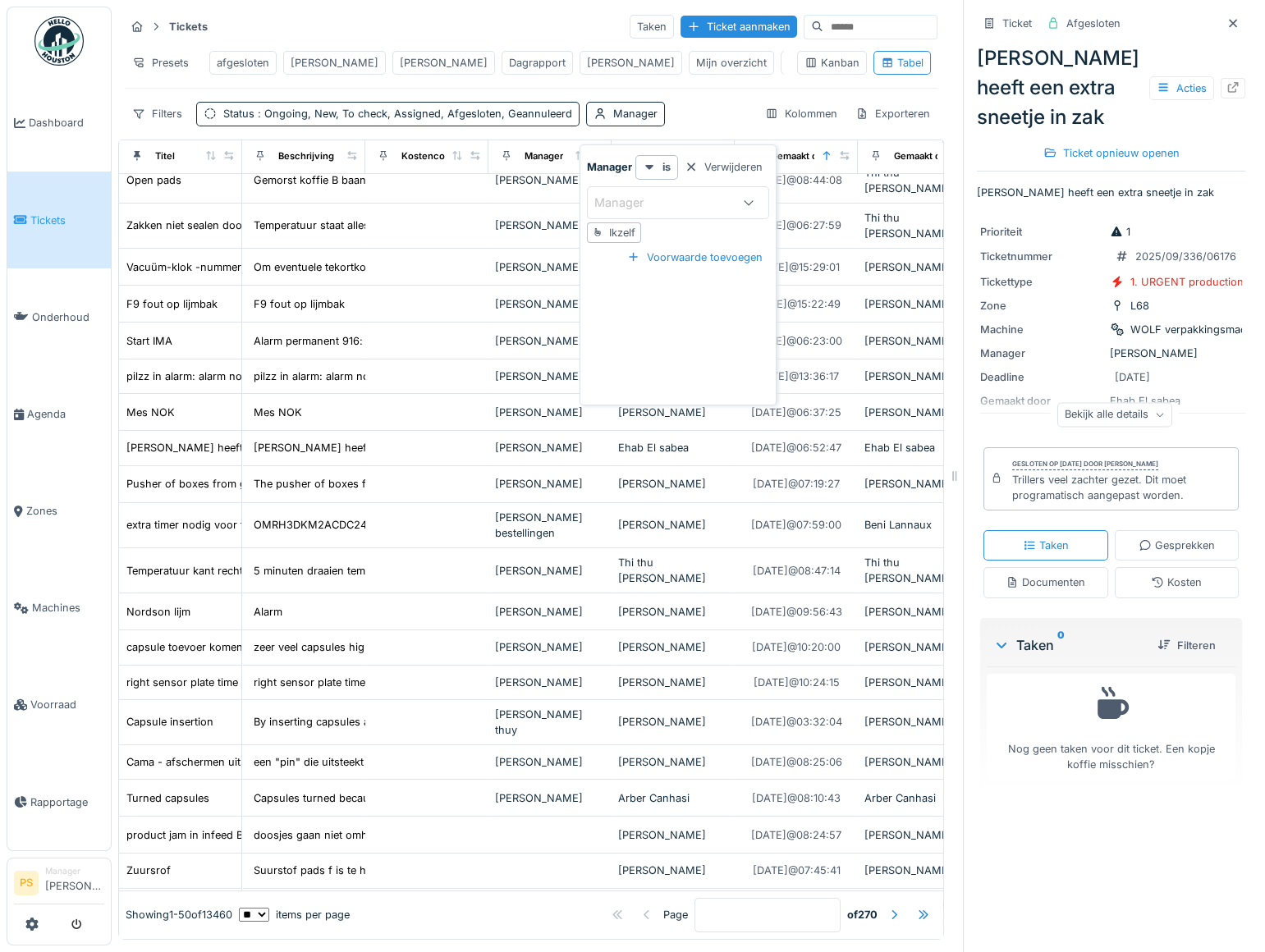
click at [622, 229] on div "Ikzelf" at bounding box center [622, 233] width 26 height 16
type input "****"
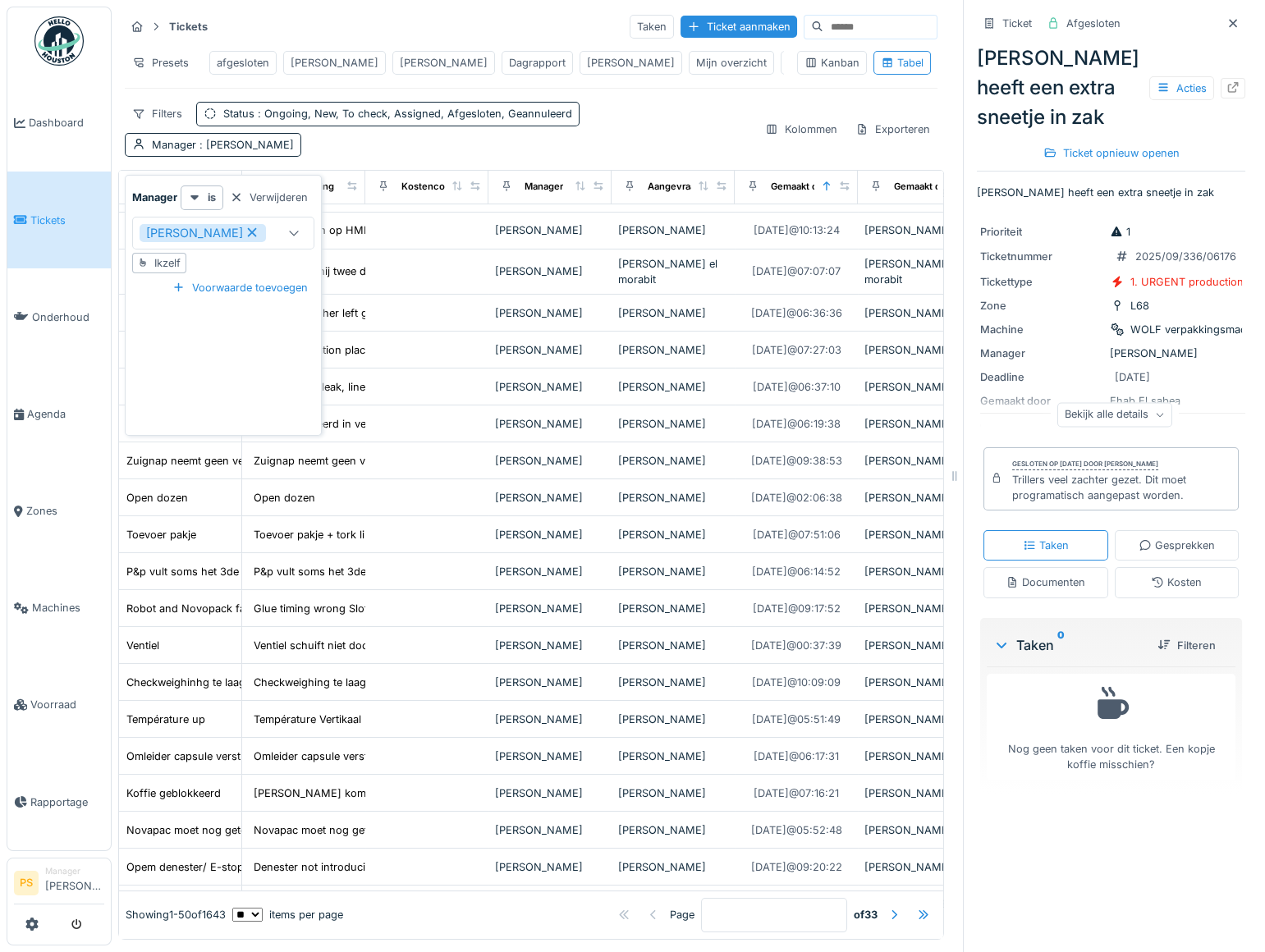
scroll to position [92, 0]
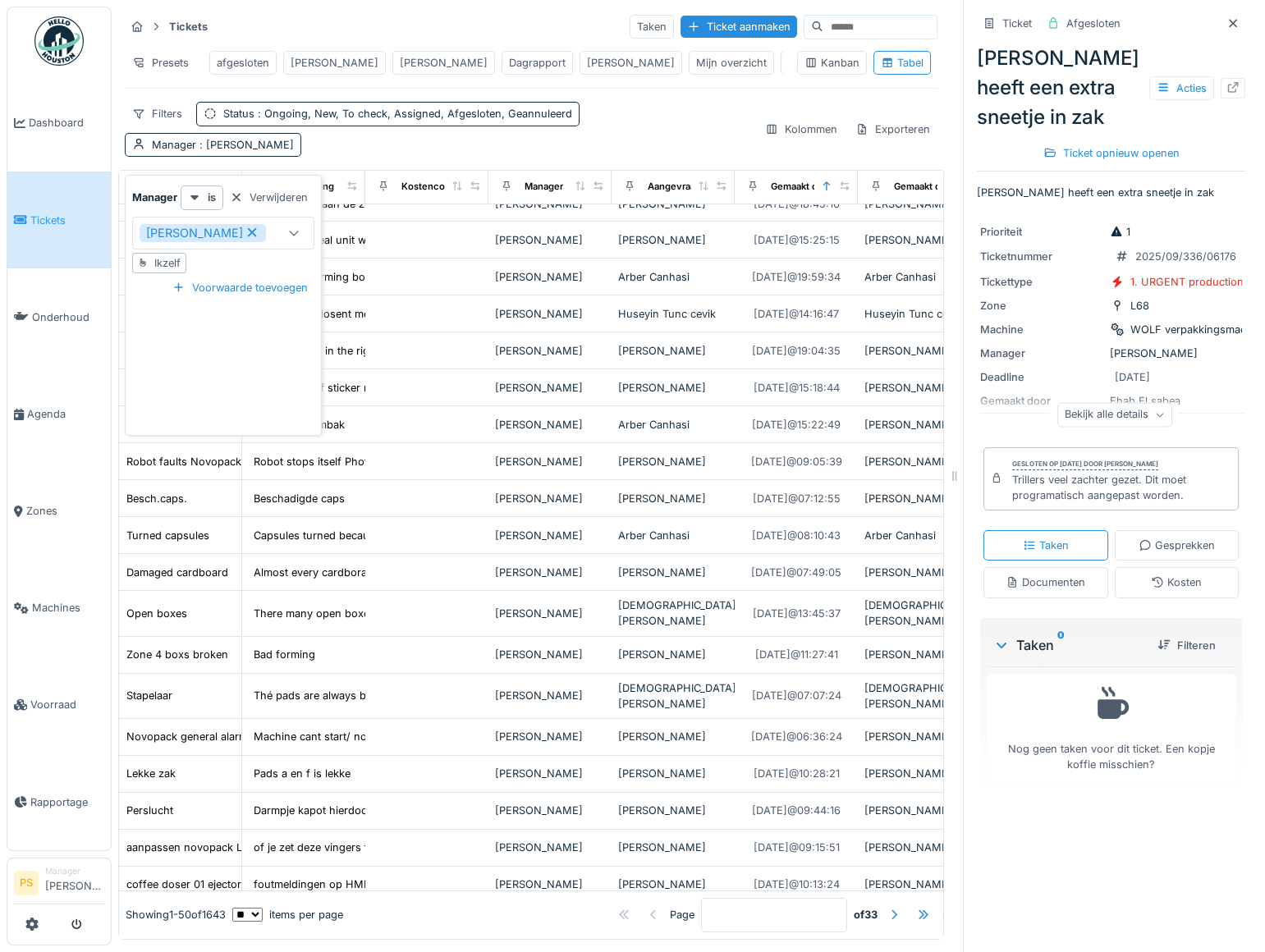
click at [627, 140] on div "Filters Status : Ongoing, New, To check, Assigned, Afgesloten, Geannuleerd Mana…" at bounding box center [438, 129] width 626 height 54
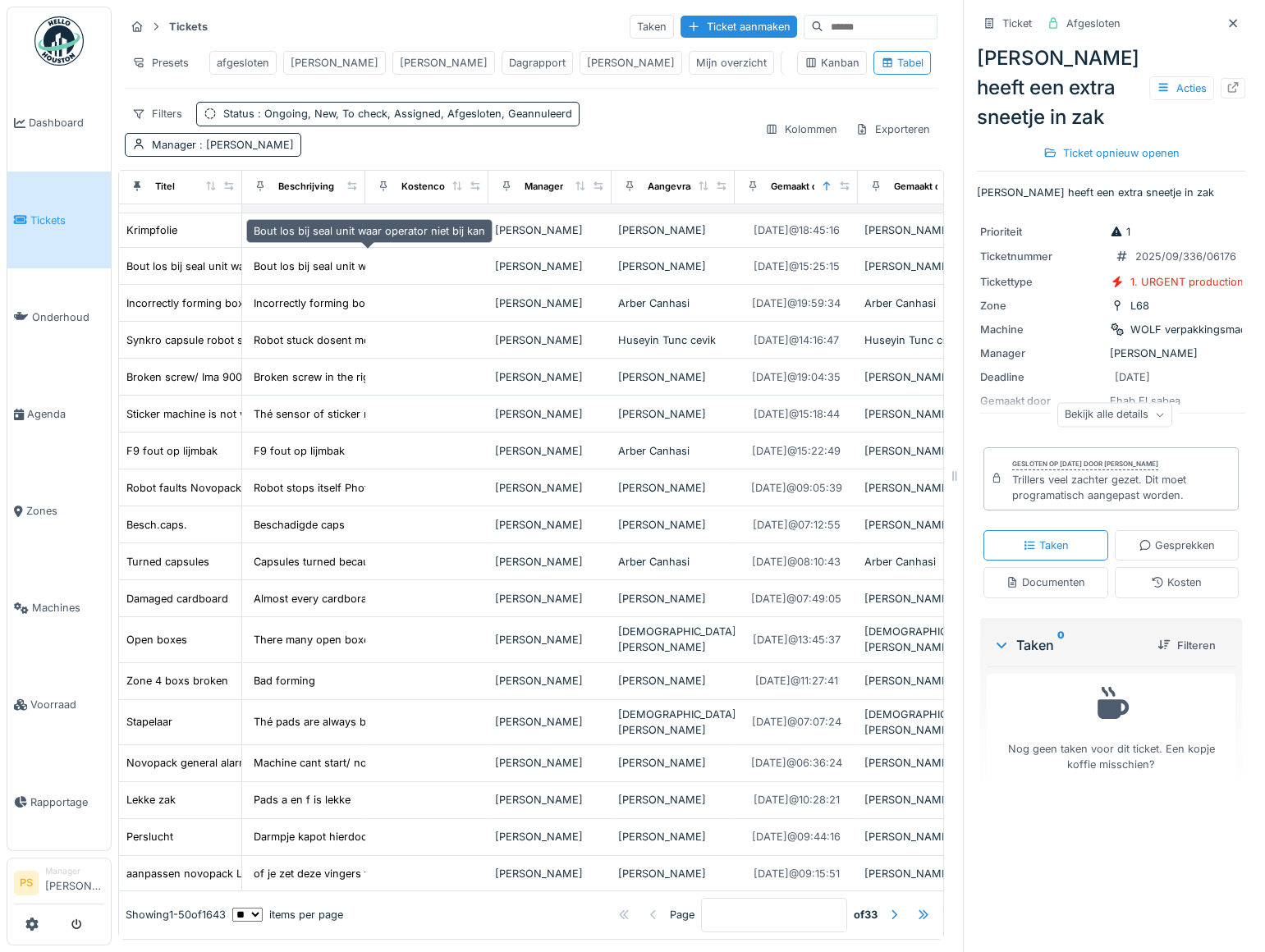
scroll to position [0, 0]
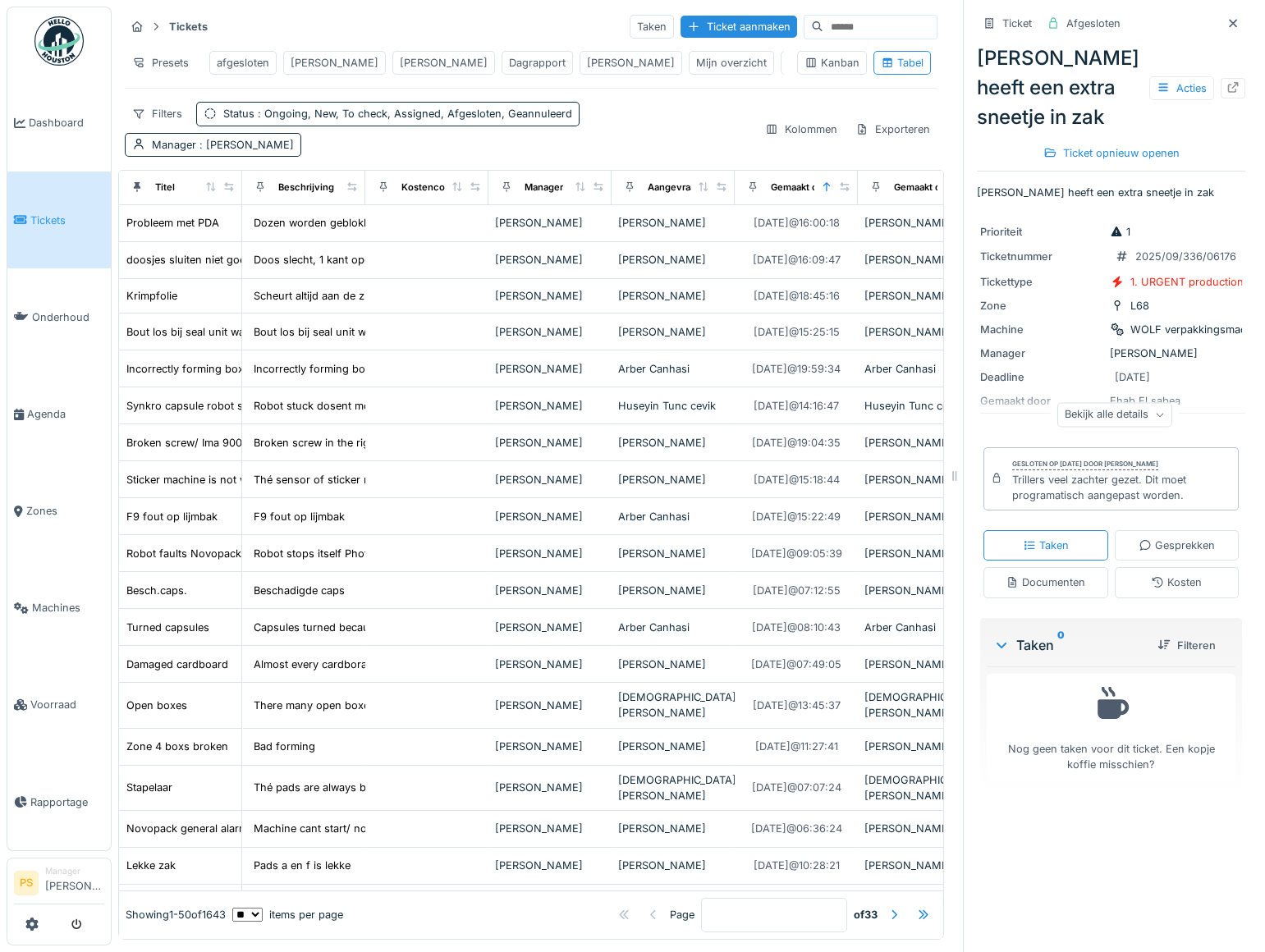
click at [50, 225] on link "Tickets" at bounding box center [58, 220] width 104 height 97
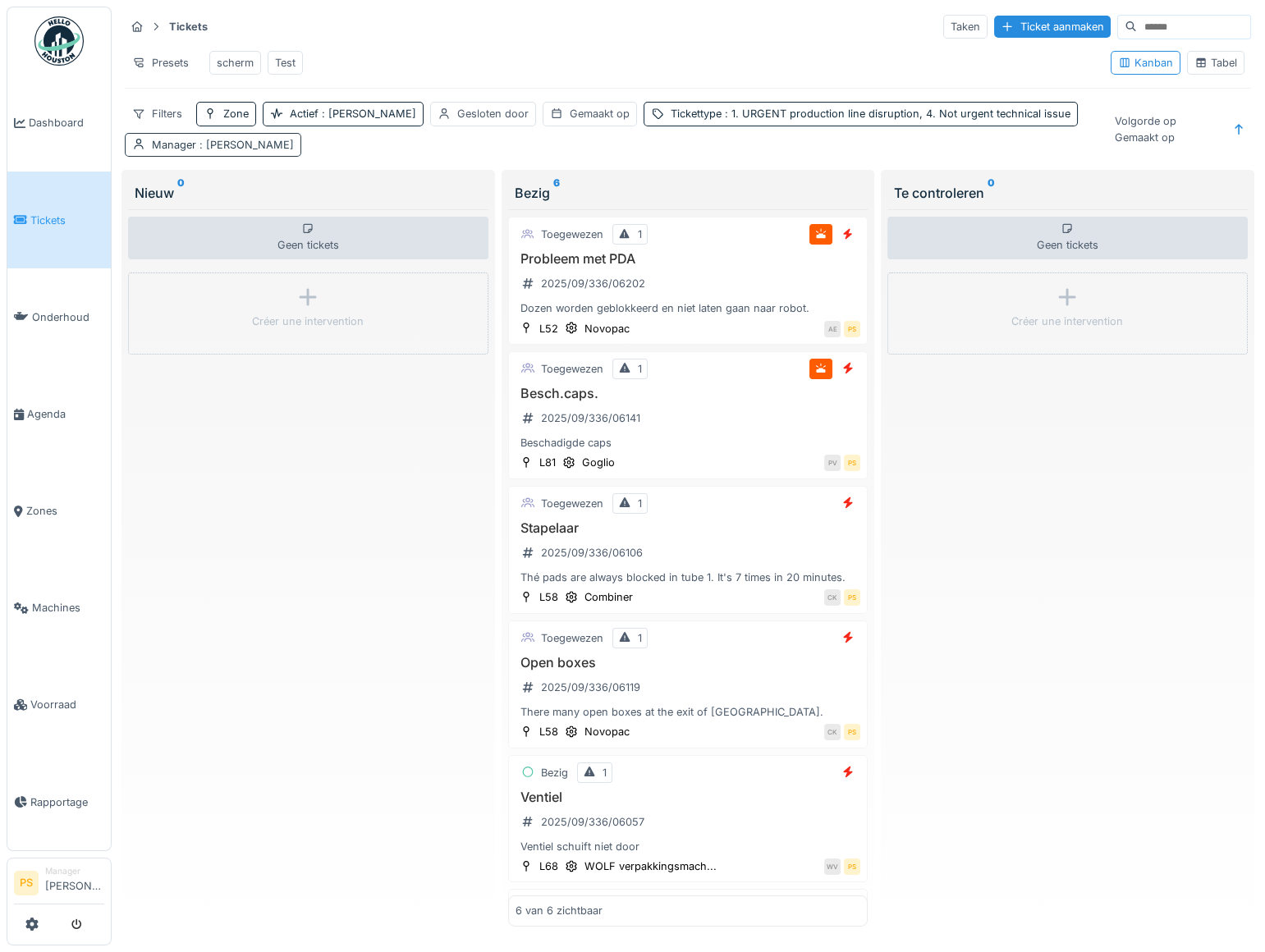
click at [222, 153] on div "Manager : [PERSON_NAME]" at bounding box center [222, 145] width 142 height 16
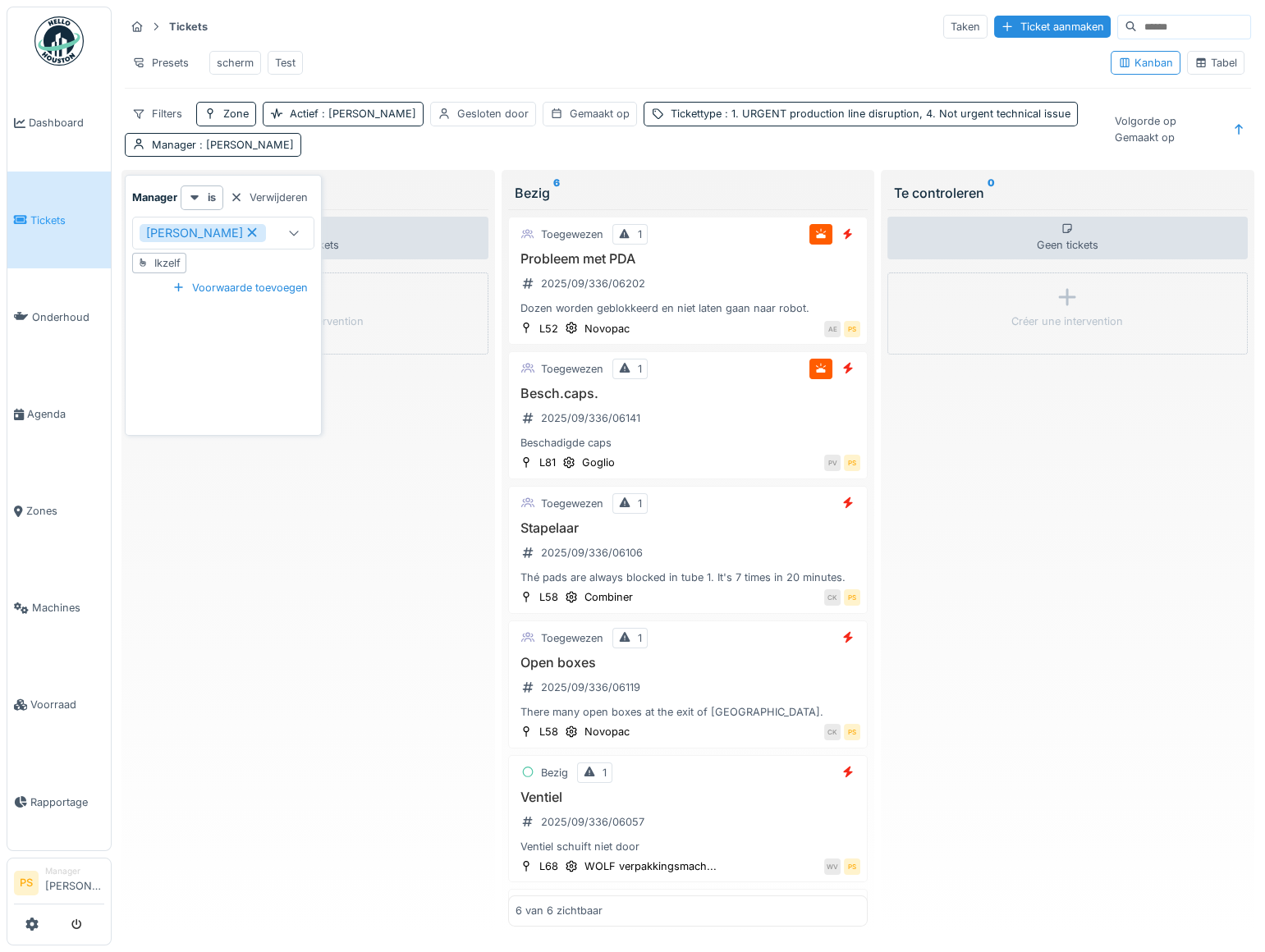
click at [250, 231] on icon at bounding box center [252, 232] width 9 height 9
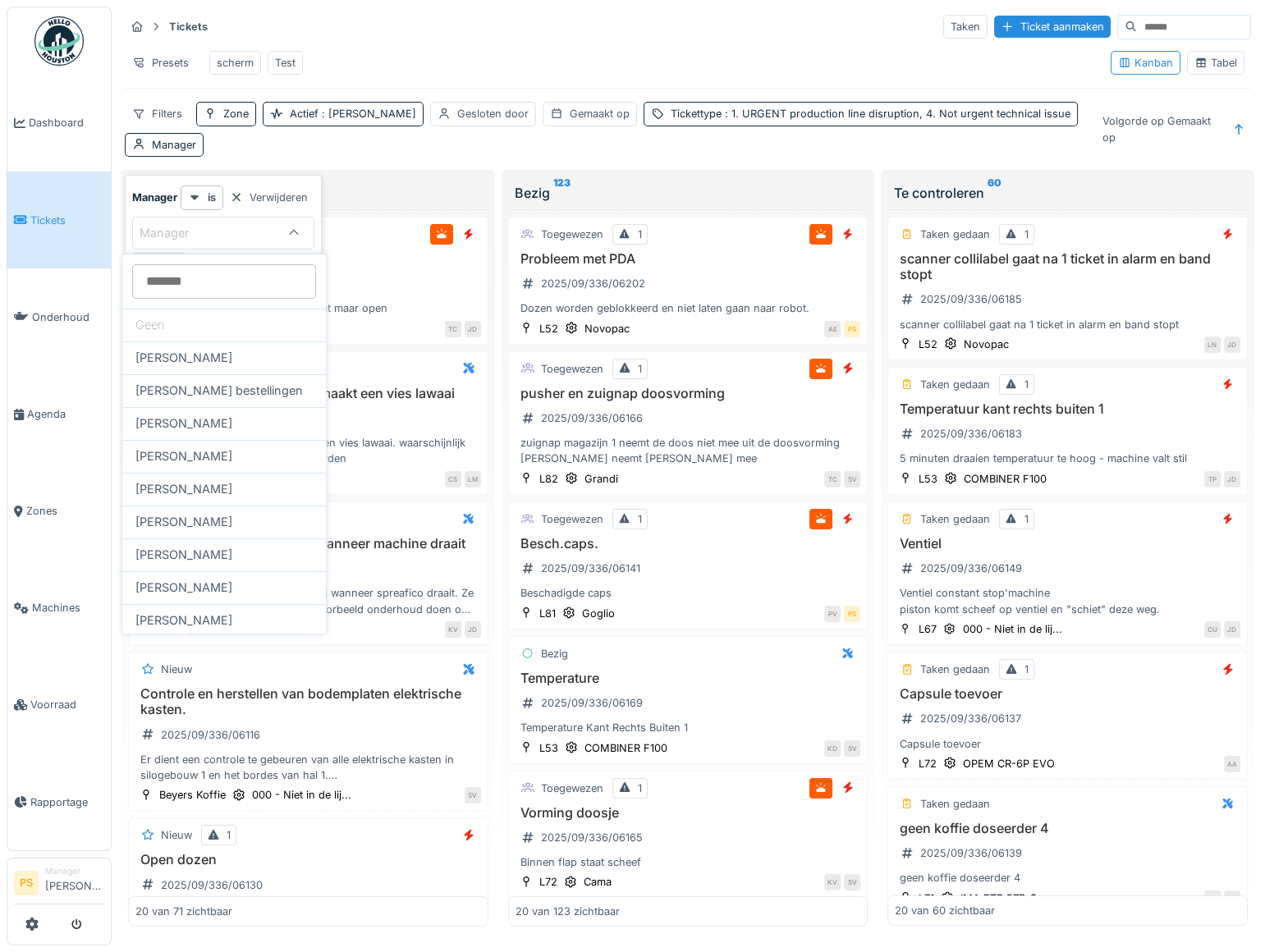
click at [408, 156] on div "Filters Zone Actief : Ja Gesloten door [PERSON_NAME] op Tickettype : 1. URGENT …" at bounding box center [606, 129] width 963 height 54
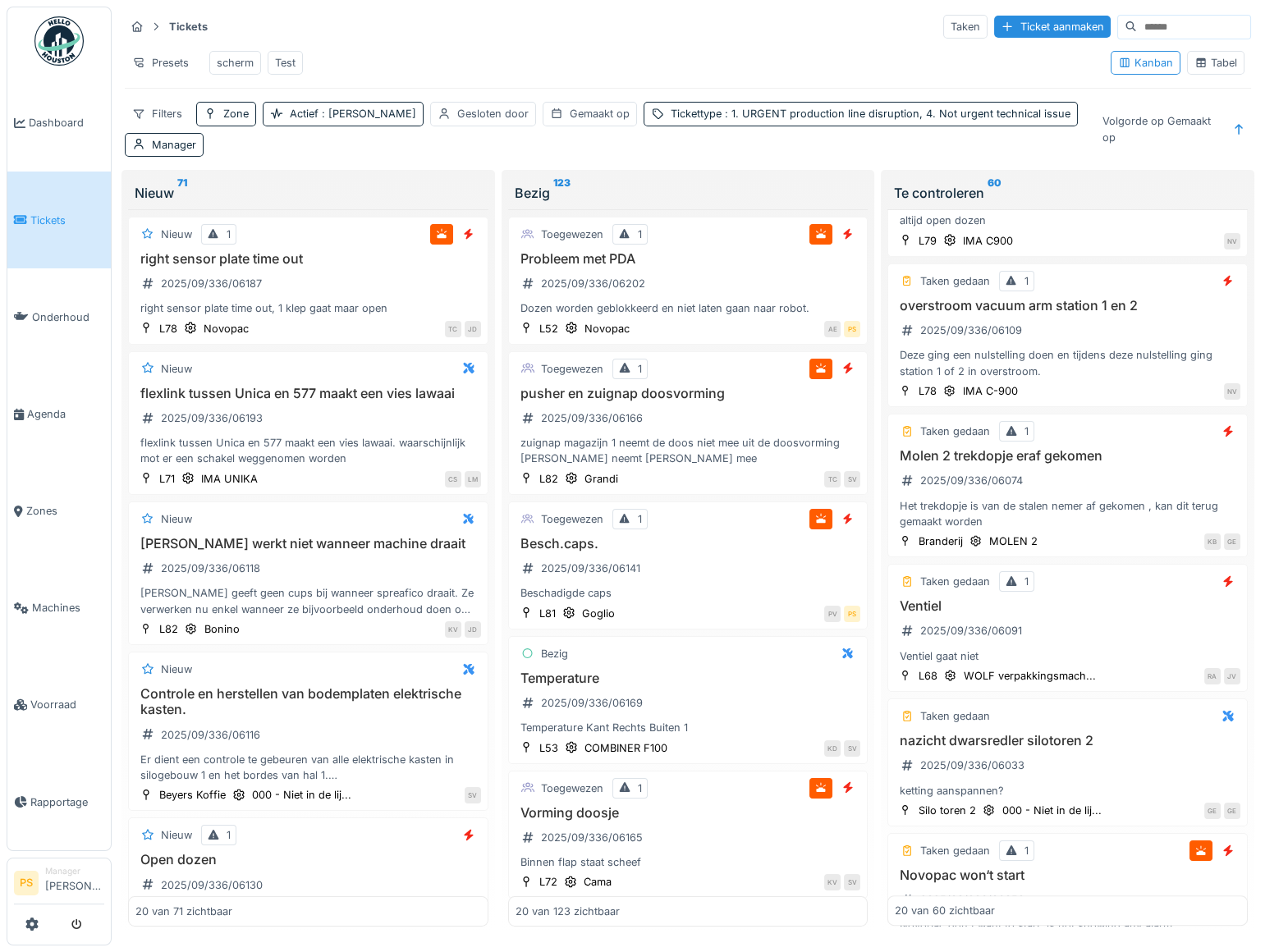
scroll to position [1567, 0]
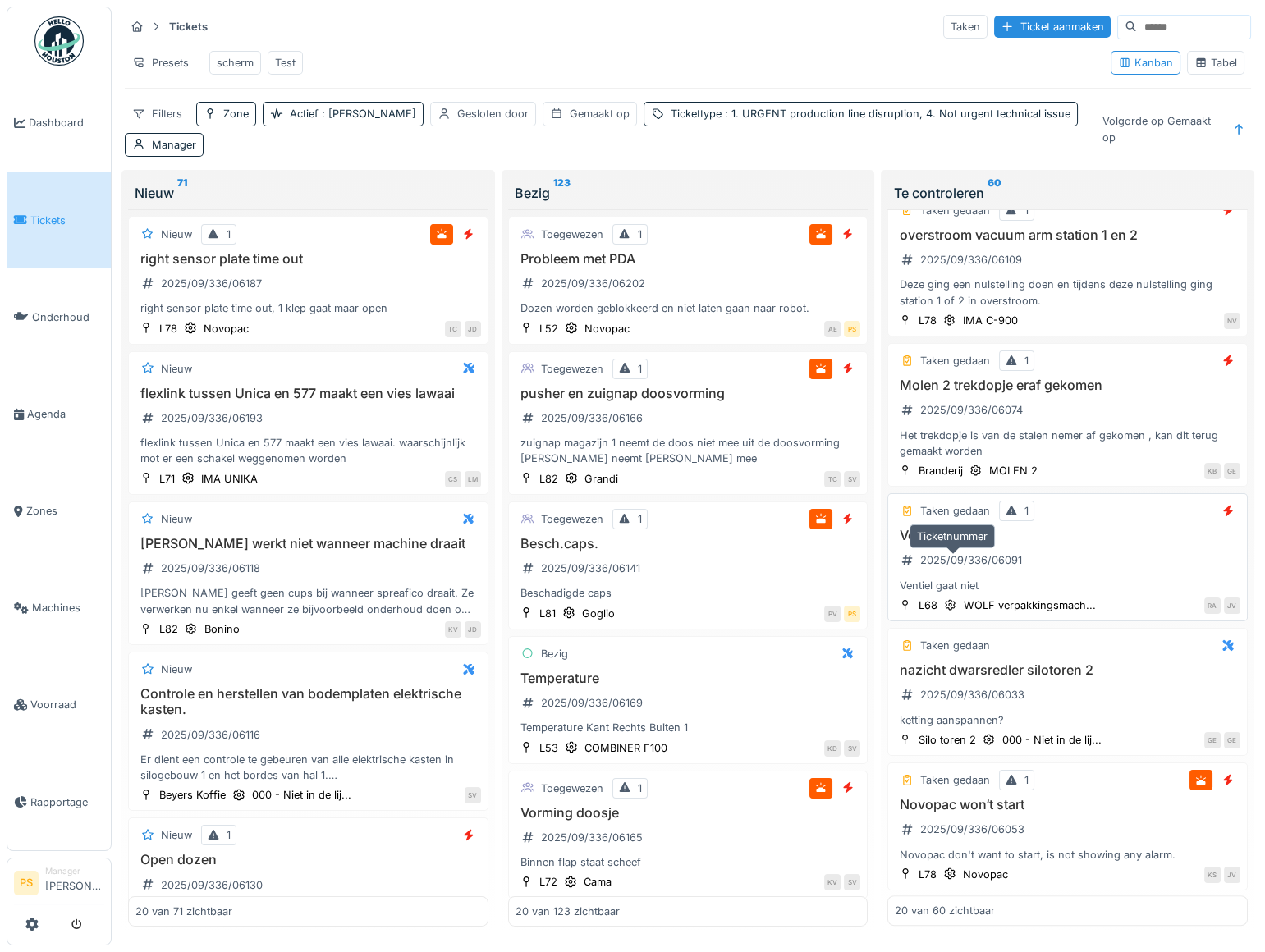
click at [950, 566] on div "2025/09/336/06091" at bounding box center [970, 560] width 102 height 16
